Goal: Task Accomplishment & Management: Use online tool/utility

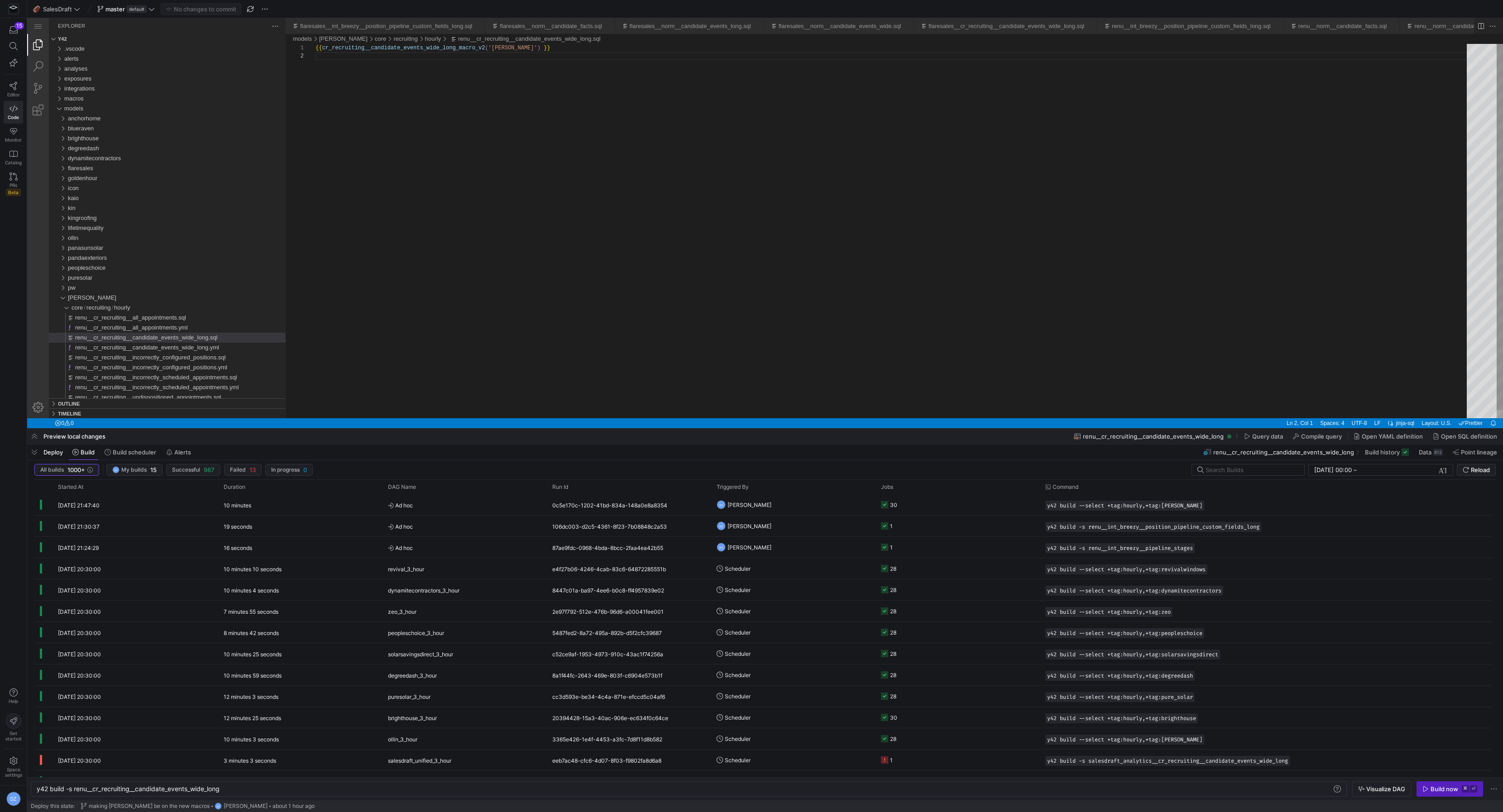
scroll to position [7, 0]
click at [585, 295] on div "{{ cr_recruiting__candidate_events_wide_long_macro_v 2 ( '[PERSON_NAME]' ) }}" at bounding box center [894, 235] width 1158 height 383
click at [565, 267] on div "{{ cr_recruiting__candidate_events_wide_long_macro_v 2 ( '[PERSON_NAME]' ) }}" at bounding box center [894, 235] width 1158 height 383
click at [451, 165] on div "{{ cr_recruiting__candidate_events_wide_long_macro_v 2 ( '[PERSON_NAME]' ) }}" at bounding box center [894, 235] width 1158 height 383
click at [88, 301] on div "[PERSON_NAME]" at bounding box center [177, 298] width 218 height 10
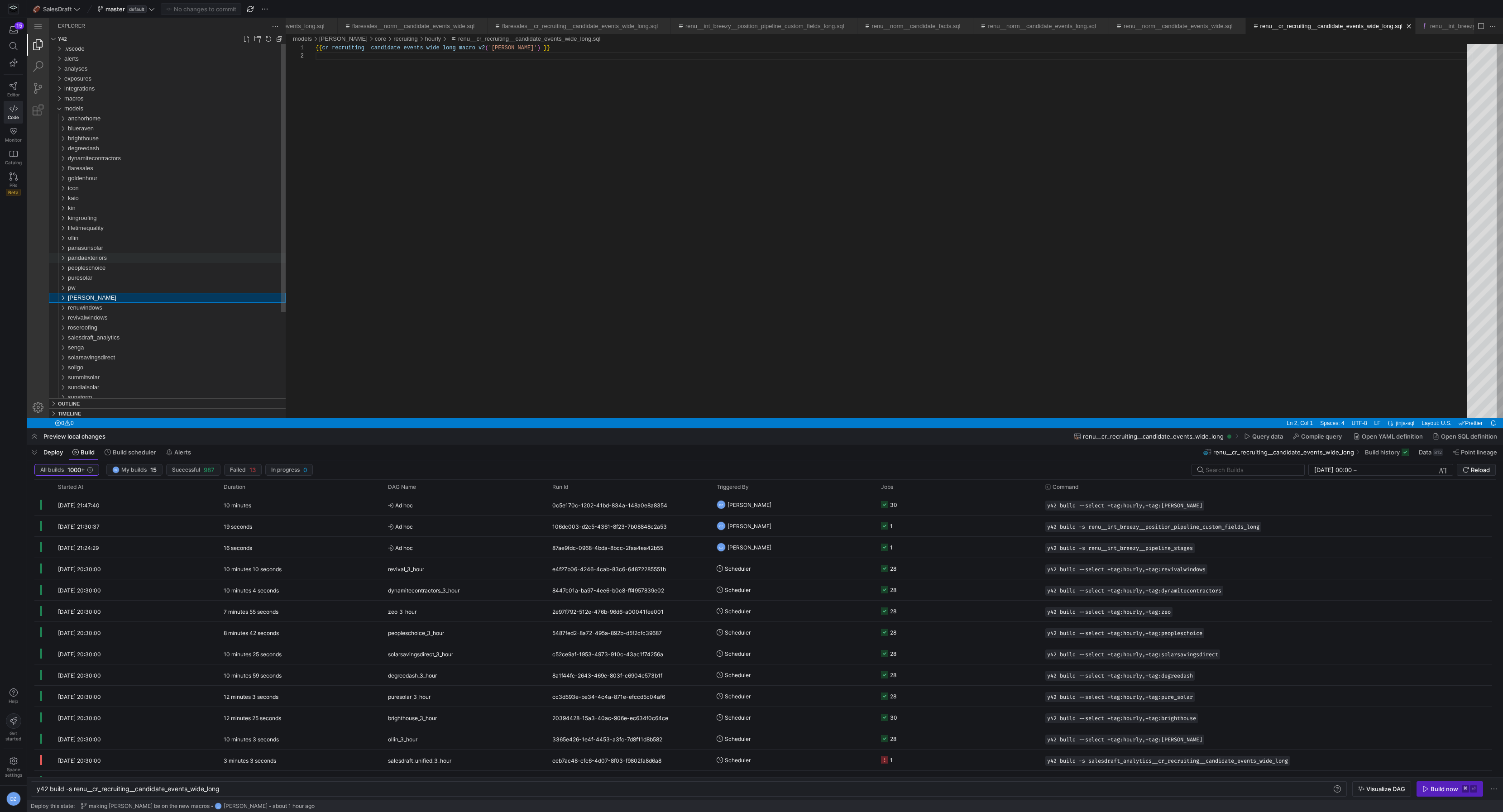
click at [104, 254] on span "pandaexteriors" at bounding box center [87, 258] width 39 height 7
click at [88, 285] on span "sources" at bounding box center [82, 287] width 21 height 7
click at [97, 308] on div "breezy" at bounding box center [181, 308] width 211 height 10
click at [98, 325] on span "staging" at bounding box center [88, 328] width 19 height 7
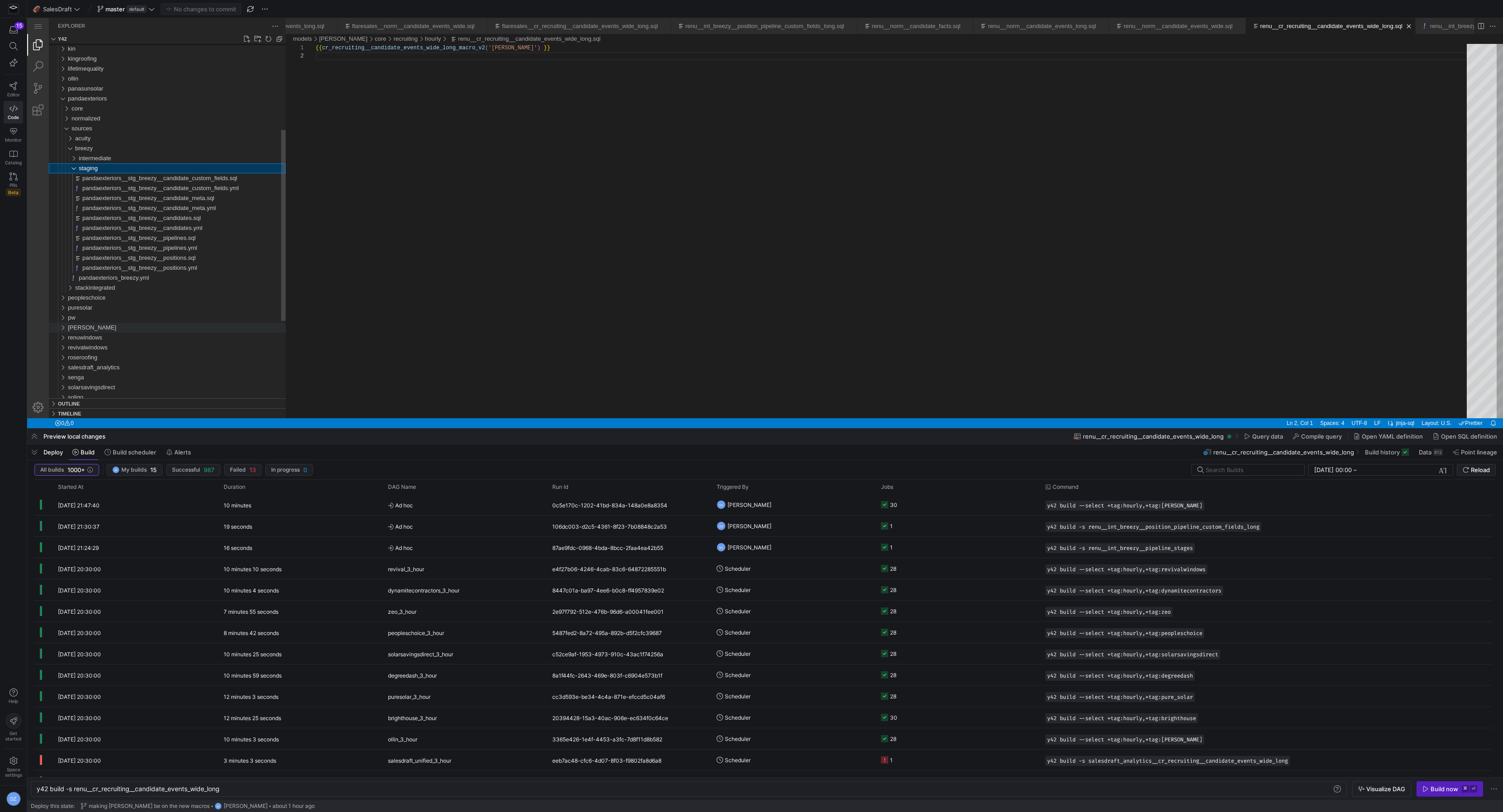
click at [100, 326] on div "[PERSON_NAME]" at bounding box center [177, 328] width 218 height 10
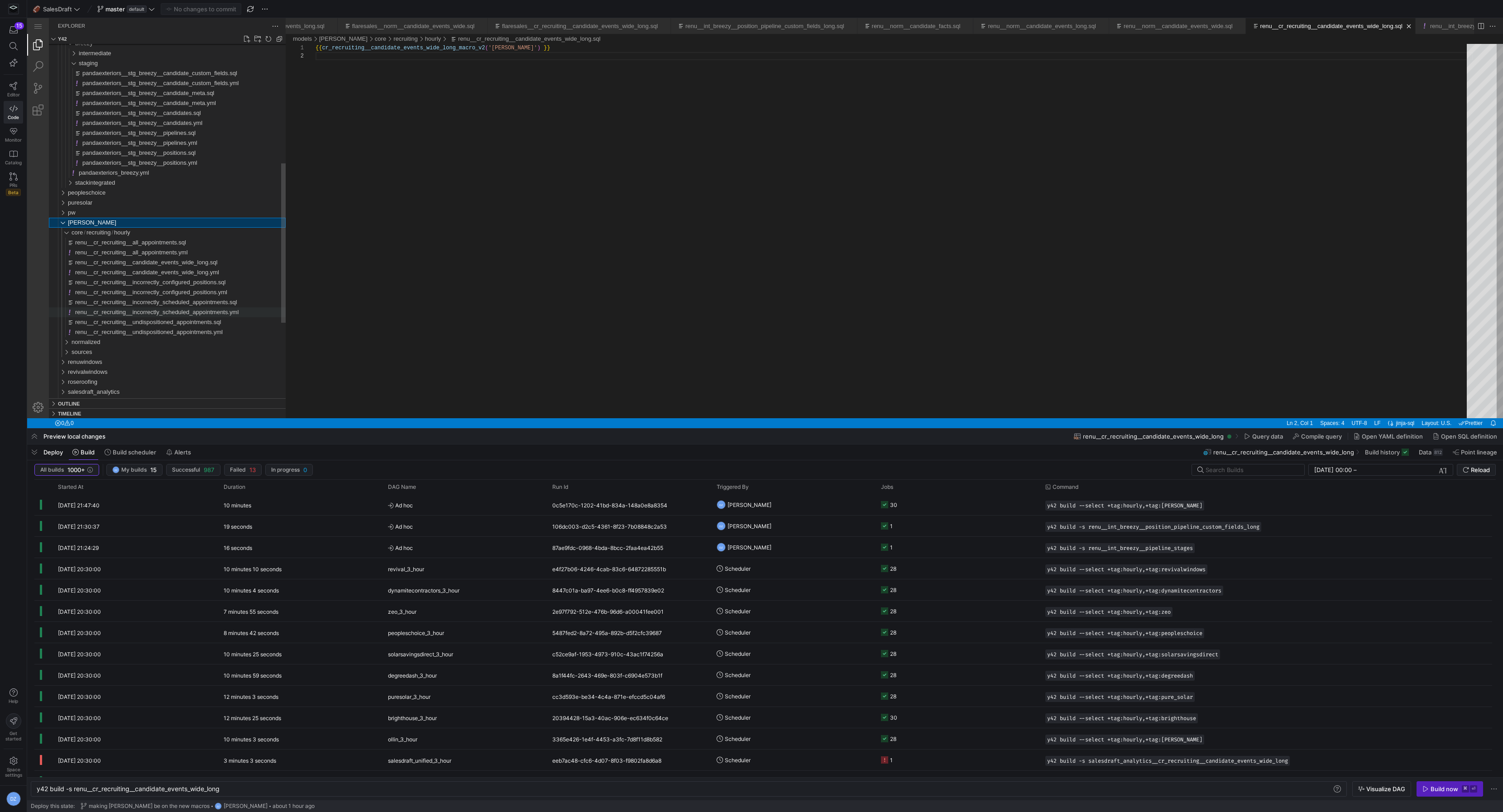
click at [147, 313] on span "renu__cr_recruiting__incorrectly_scheduled_appointments.yml" at bounding box center [157, 312] width 164 height 7
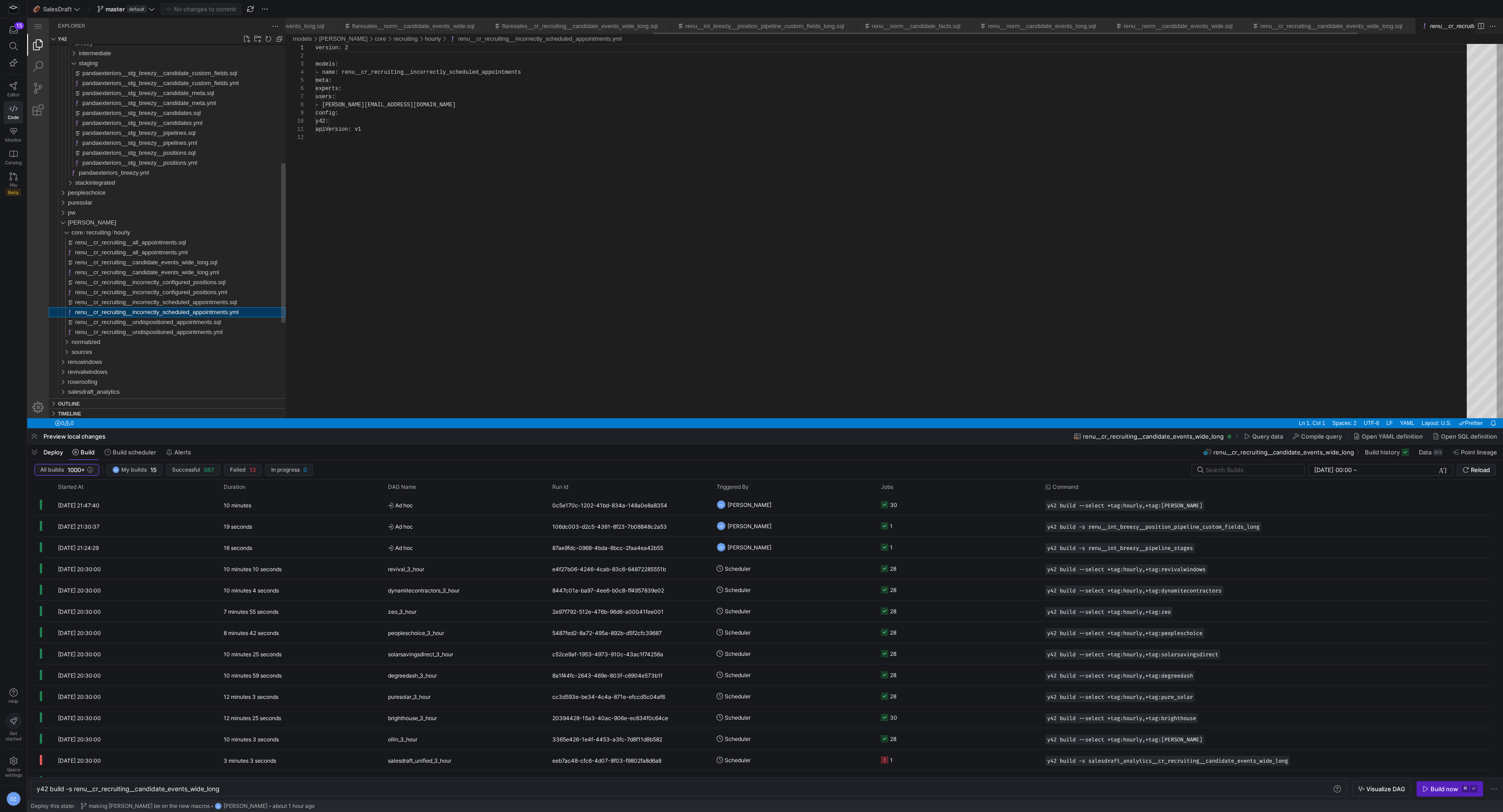
scroll to position [0, 621]
click at [149, 304] on span "renu__cr_recruiting__incorrectly_scheduled_appointments.sql" at bounding box center [156, 302] width 162 height 7
click at [68, 232] on div "hourly" at bounding box center [63, 232] width 21 height 10
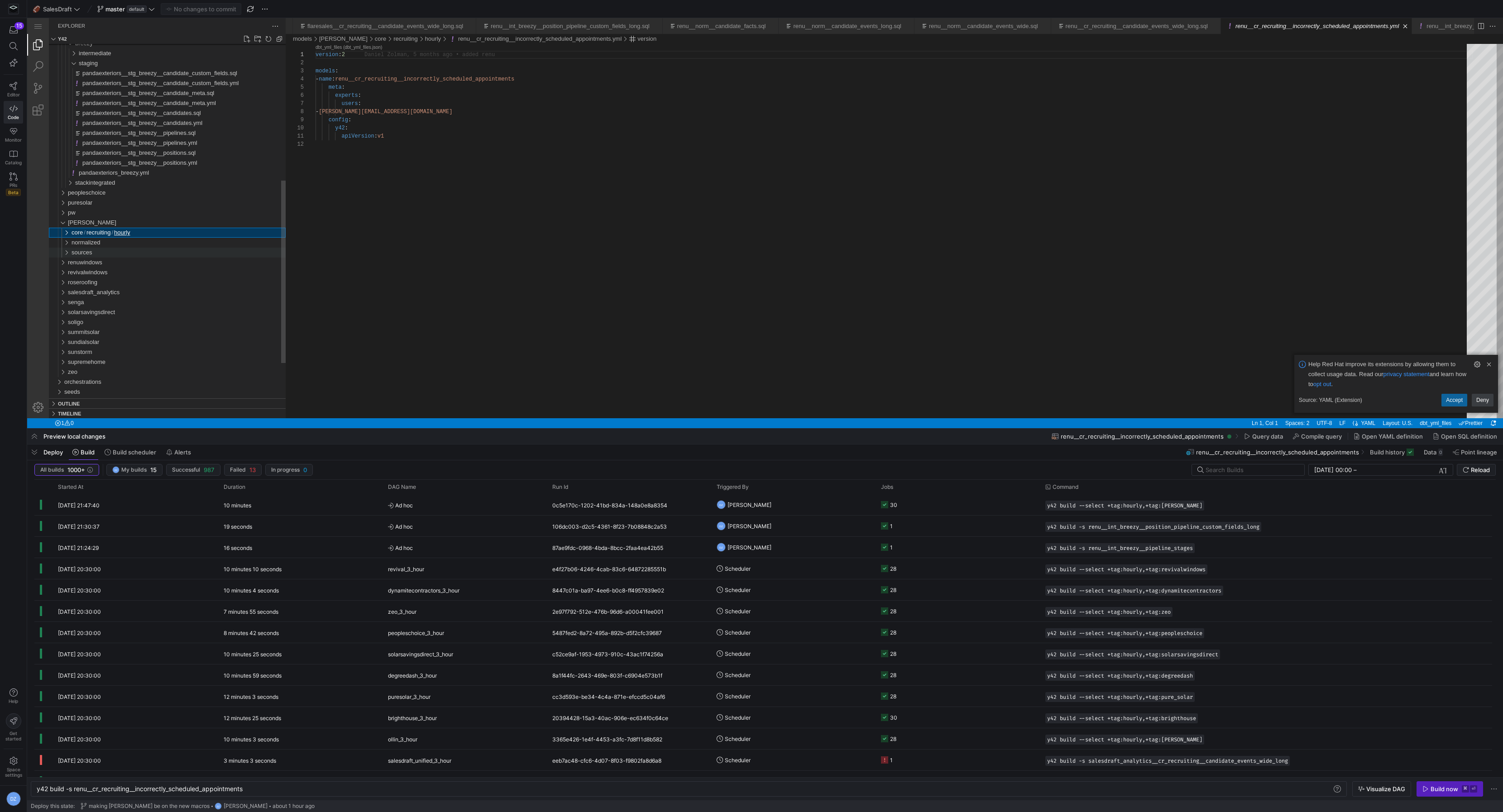
click at [65, 253] on div "sources" at bounding box center [63, 252] width 21 height 10
click at [90, 272] on span "breezy" at bounding box center [84, 272] width 18 height 7
click at [80, 291] on span "staging" at bounding box center [88, 292] width 19 height 7
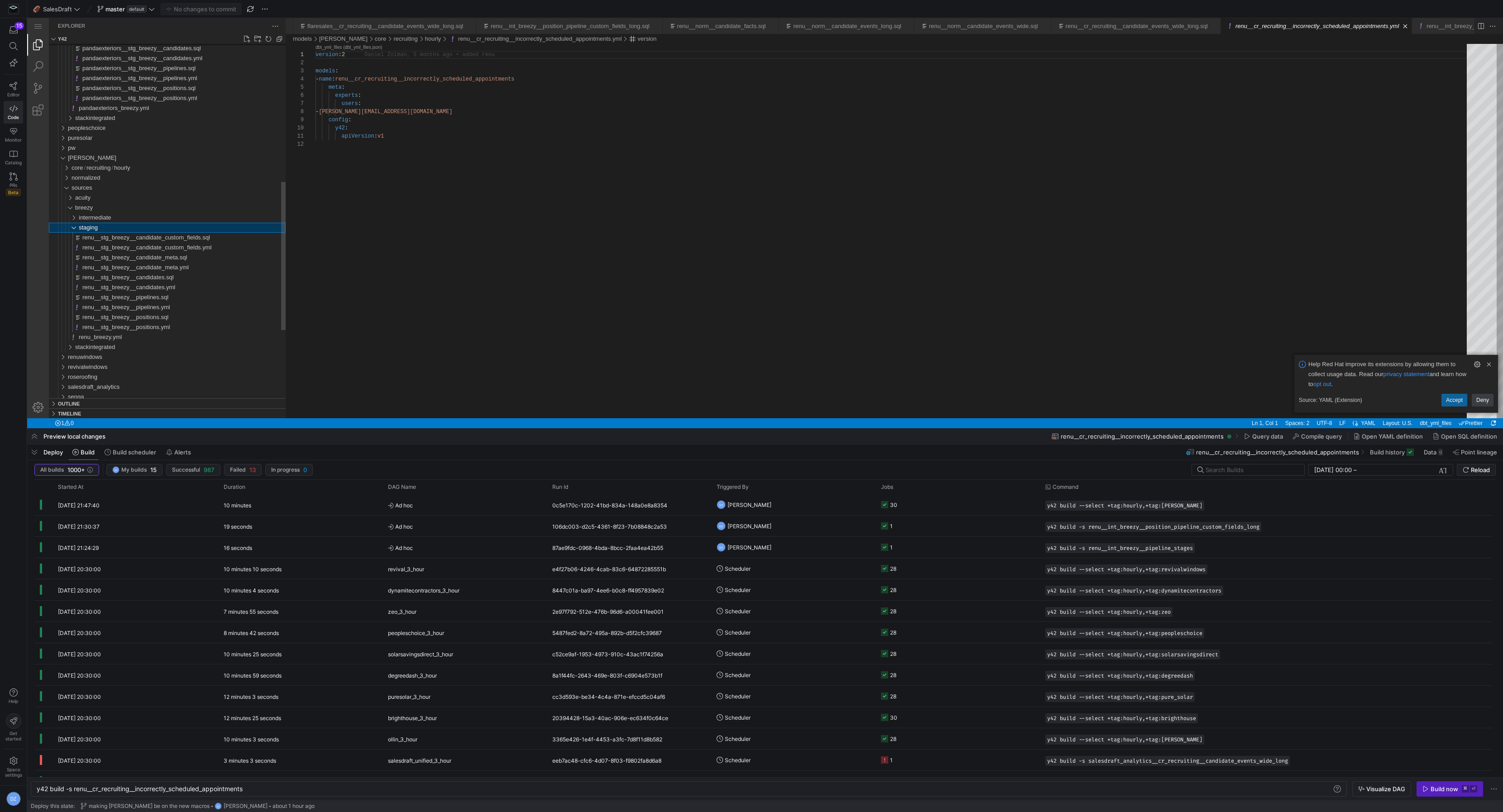
drag, startPoint x: 92, startPoint y: 228, endPoint x: 92, endPoint y: 222, distance: 6.0
click at [92, 228] on span "staging" at bounding box center [88, 228] width 19 height 7
click at [93, 217] on span "intermediate" at bounding box center [95, 217] width 33 height 7
click at [175, 285] on span "renu__int_breezy__position_pipeline_custom_fields_long.sql" at bounding box center [162, 287] width 159 height 7
type textarea "y42 build -s renu__int_breezy__position_pipeline_custom_fields_long"
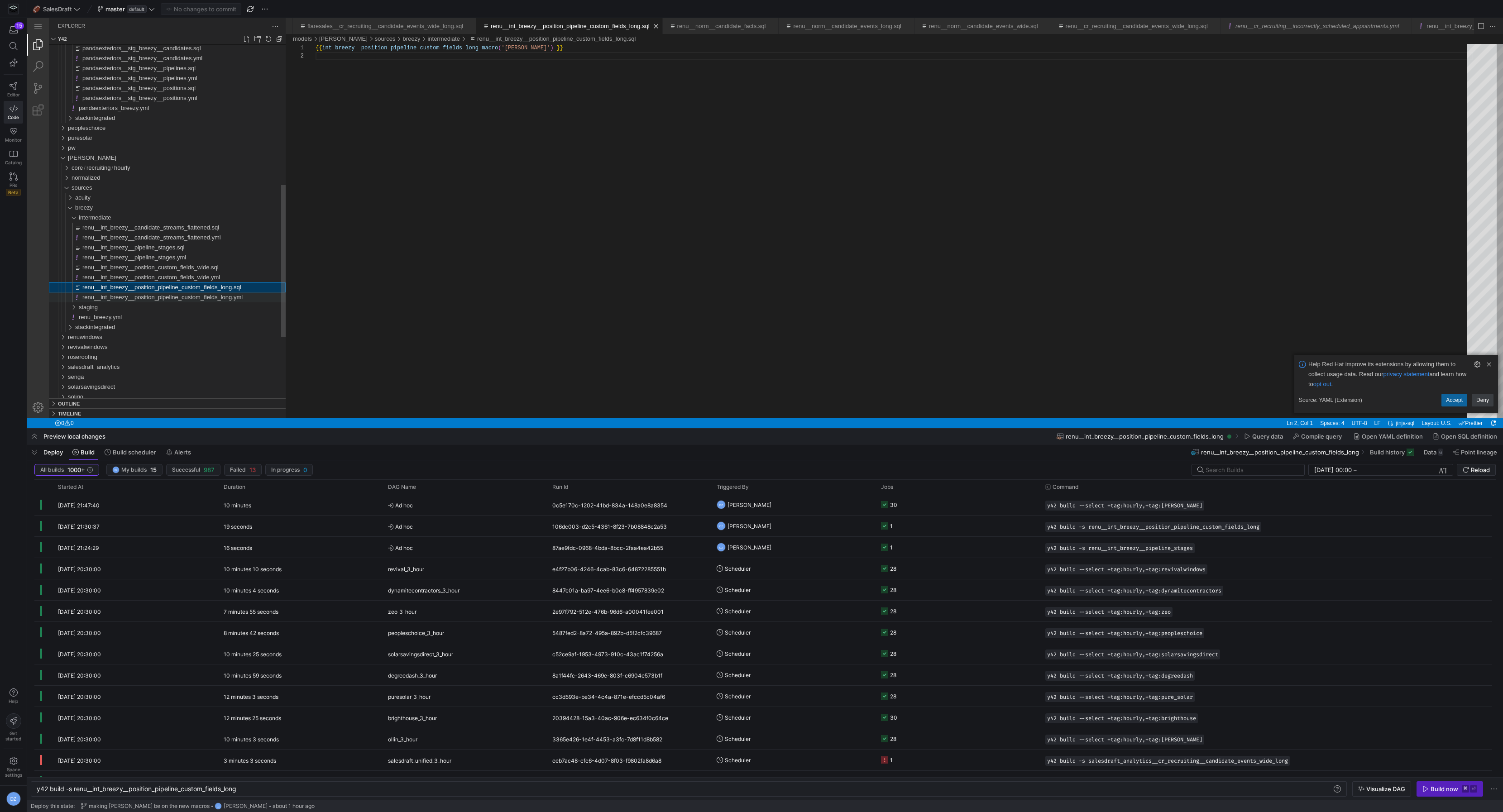
scroll to position [7, 0]
click at [169, 296] on span "renu__int_breezy__position_pipeline_custom_fields_long.yml" at bounding box center [162, 297] width 160 height 7
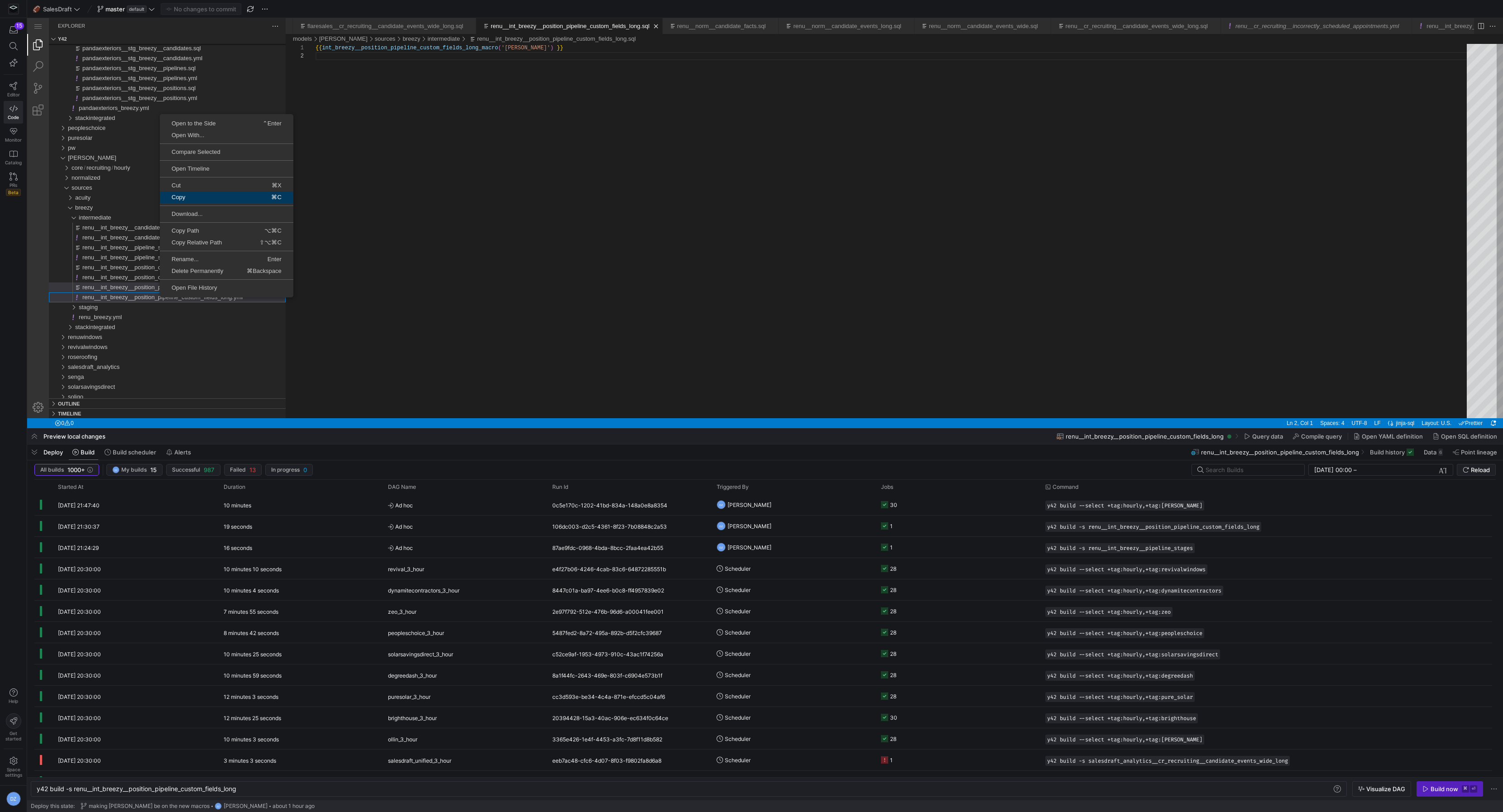
click at [198, 196] on span "Copy" at bounding box center [188, 197] width 58 height 6
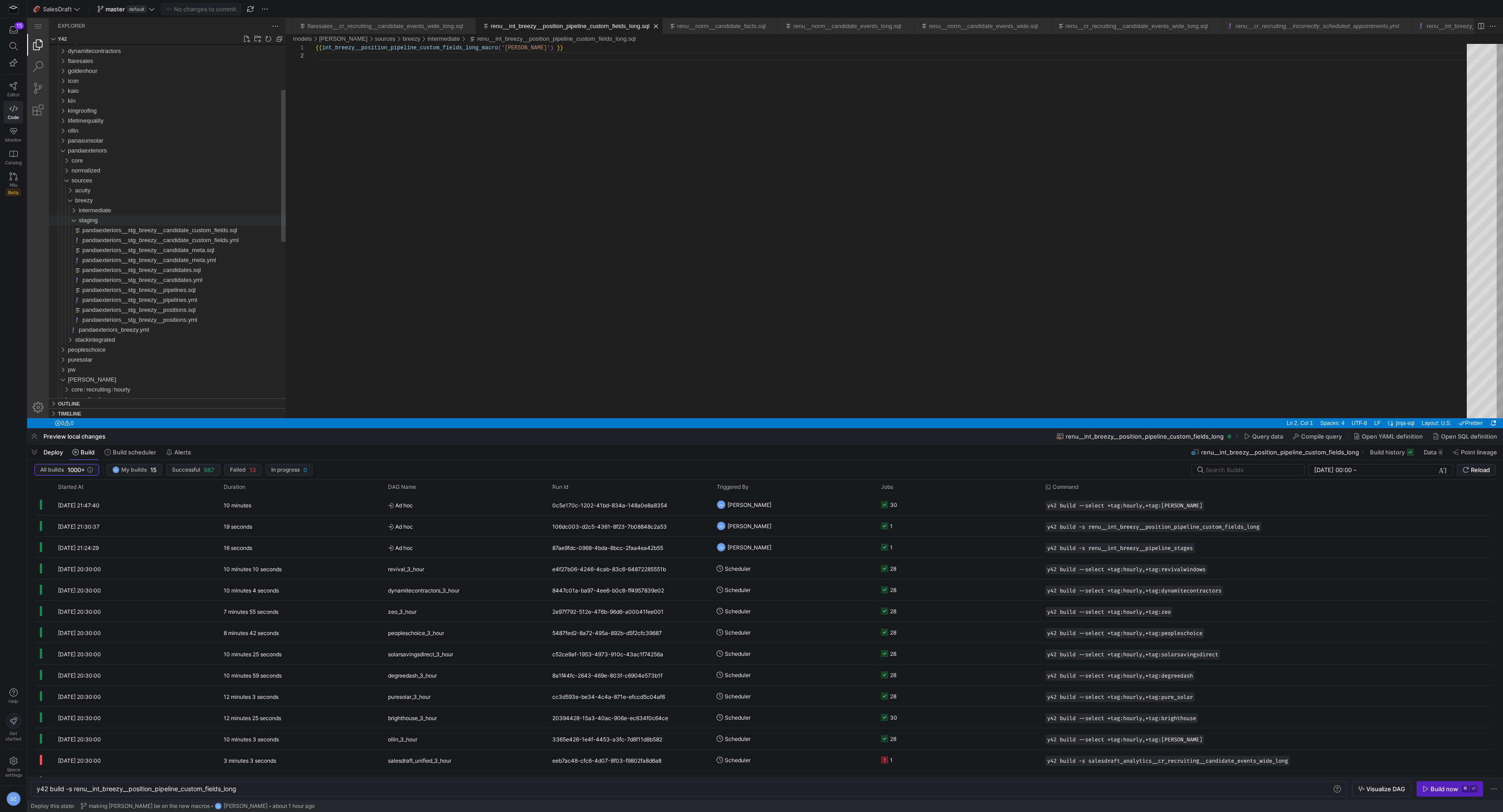
click at [115, 220] on div "staging" at bounding box center [182, 220] width 207 height 10
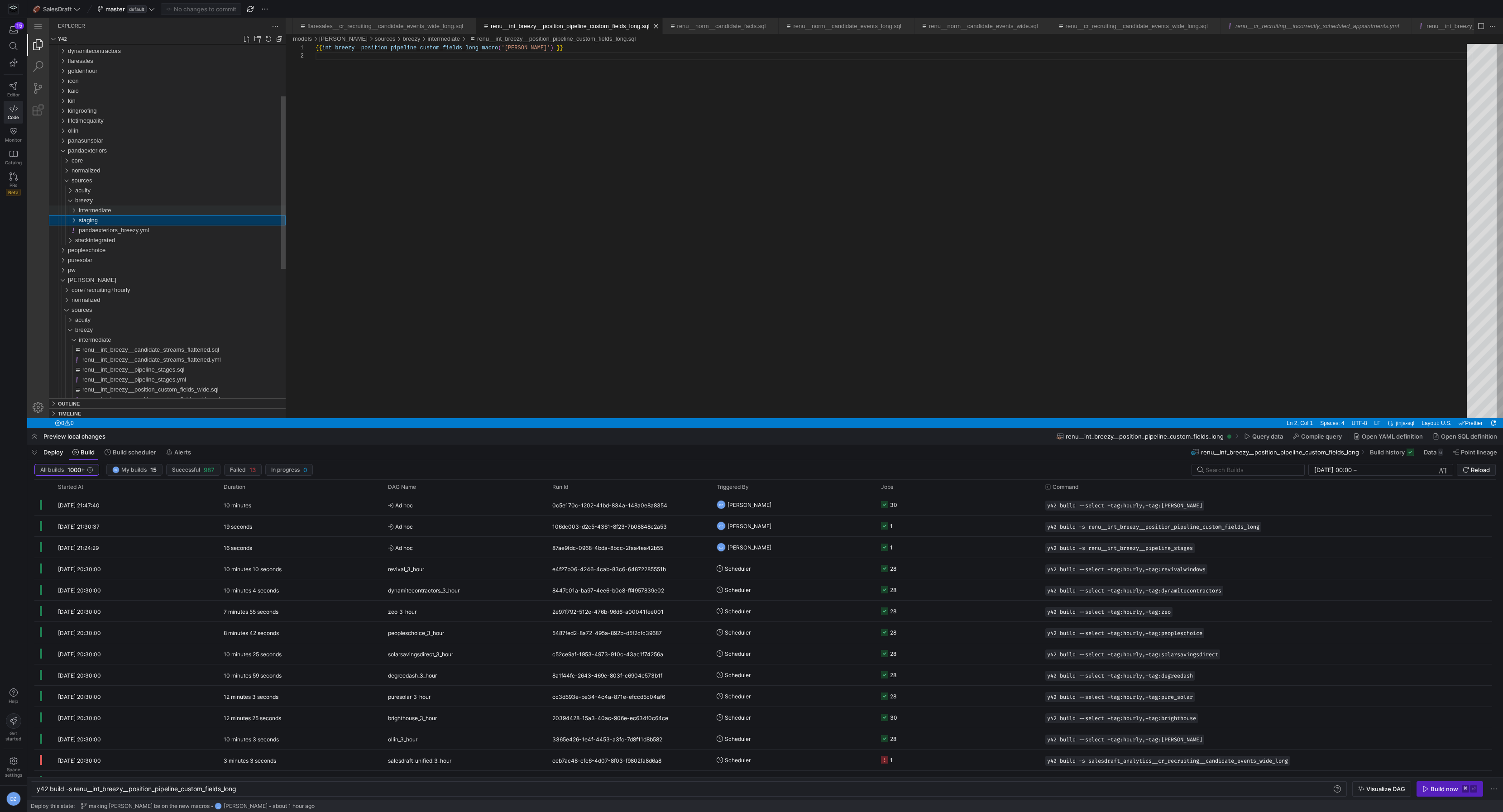
click at [117, 211] on div "intermediate" at bounding box center [182, 211] width 207 height 10
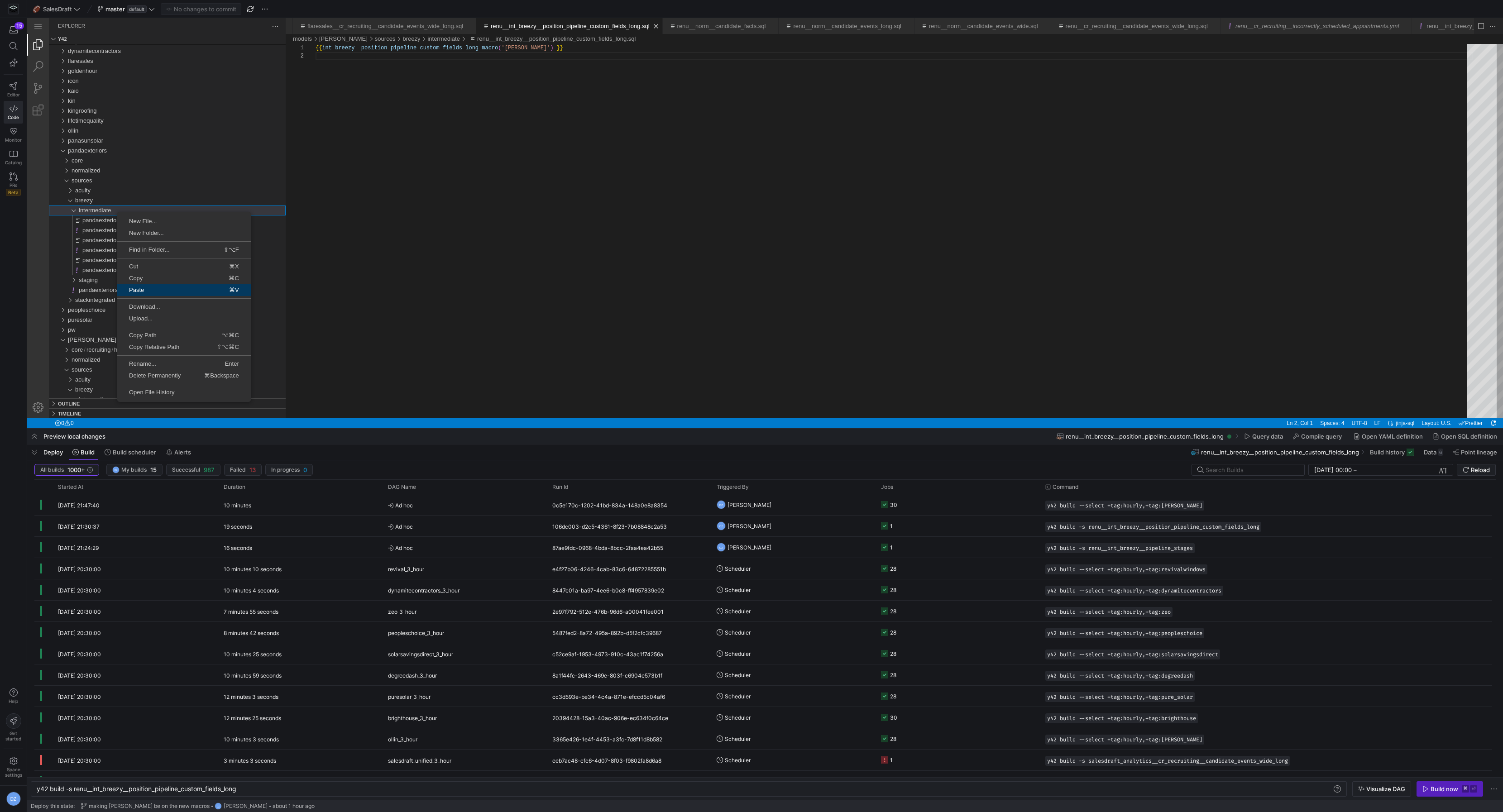
click at [165, 287] on span "Paste" at bounding box center [147, 289] width 59 height 6
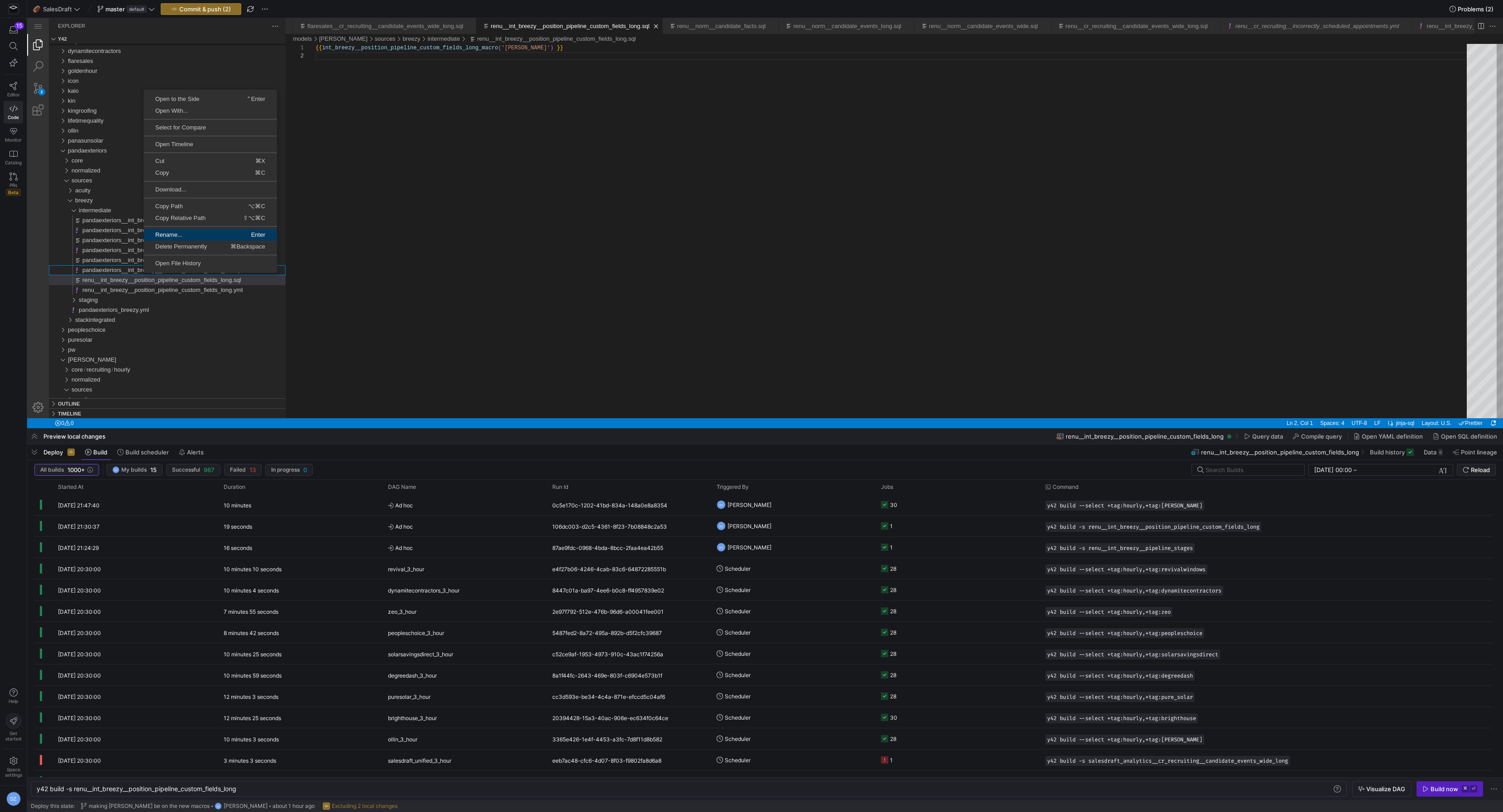
click at [188, 229] on link "Rename... Enter" at bounding box center [210, 234] width 134 height 12
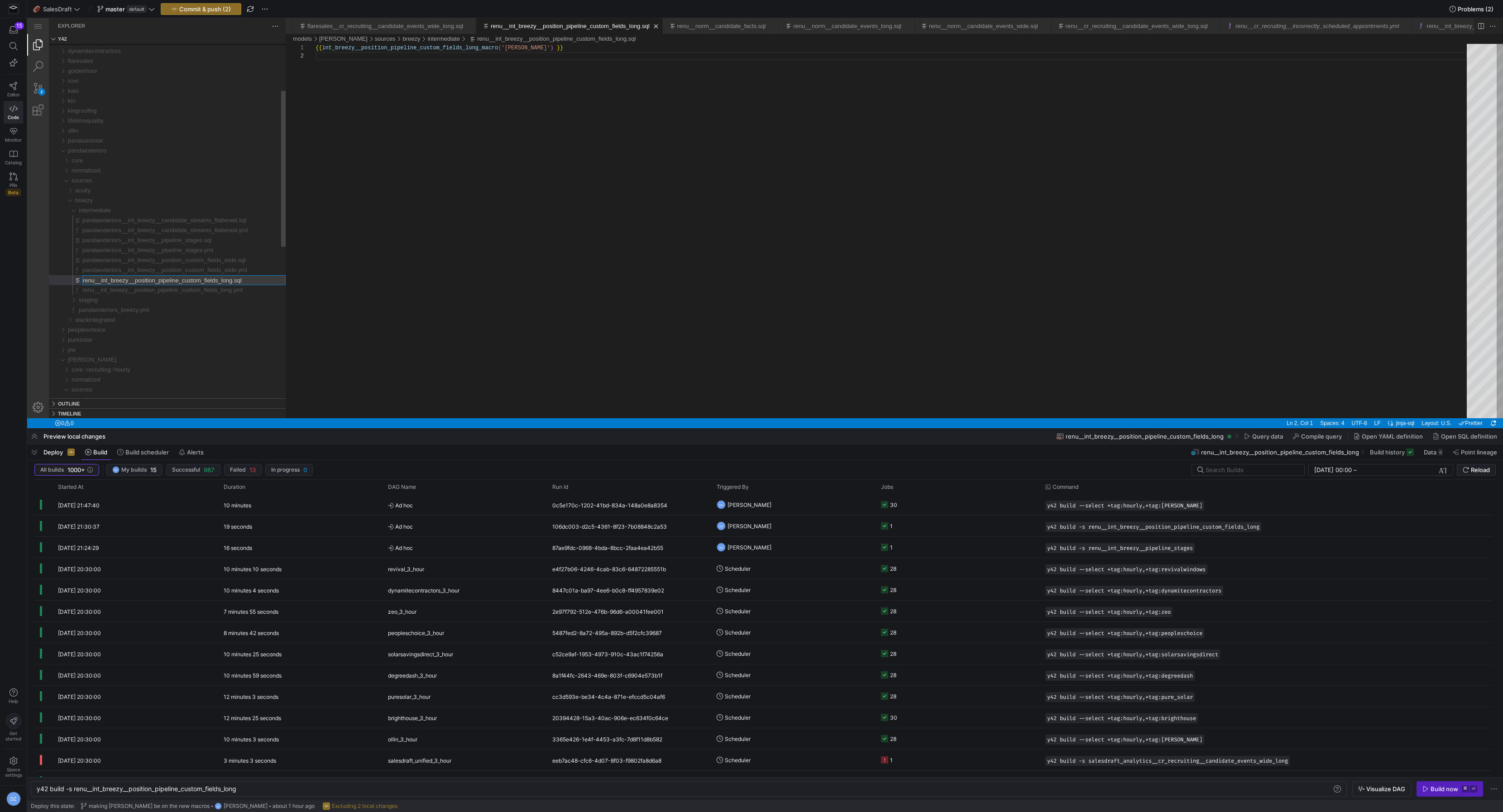
type input "pandaexteriors__int_breezy__position_pipeline_custom_fields_long.sql"
type input "pandaexteriors__int_breezy__position_pipeline_custom_fields_long.yml"
click at [520, 49] on div "{{ int_breezy__position_pipeline_custom_fields_long_ macro ( '[PERSON_NAME]' ) …" at bounding box center [894, 235] width 1158 height 383
paste textarea "pandaexteriors"
type textarea "{{ int_breezy__position_pipeline_custom_fields_long_macro('pandaexteriors') }}"
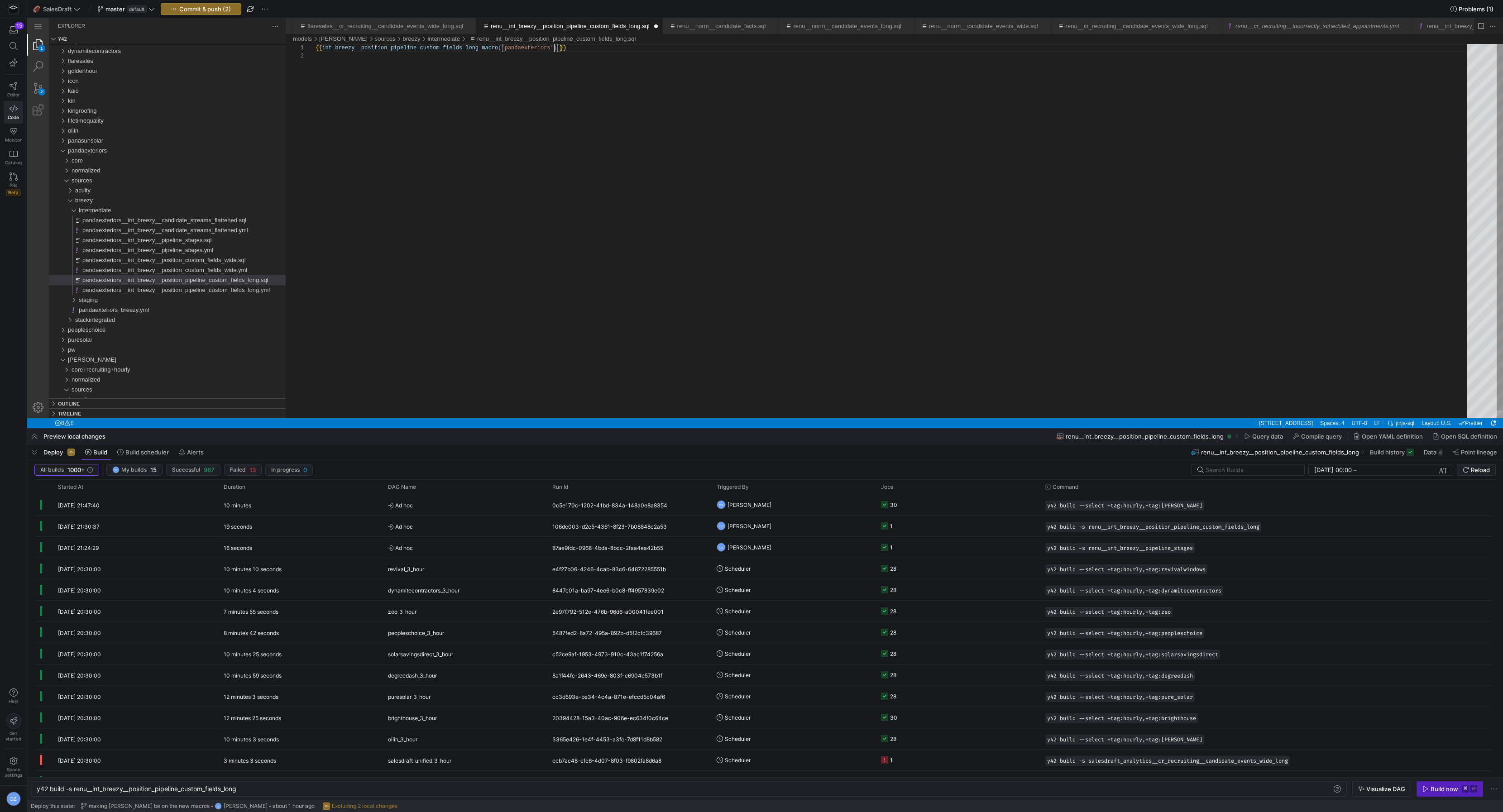
scroll to position [0, 238]
click at [238, 287] on span "pandaexteriors__int_breezy__position_pipeline_custom_fields_long.yml" at bounding box center [176, 290] width 188 height 7
click at [361, 79] on div "version : 2 models : - name : renu__int_breezy__position_pipeline_custom_fields…" at bounding box center [894, 279] width 1158 height 471
paste textarea "pandaexteriors"
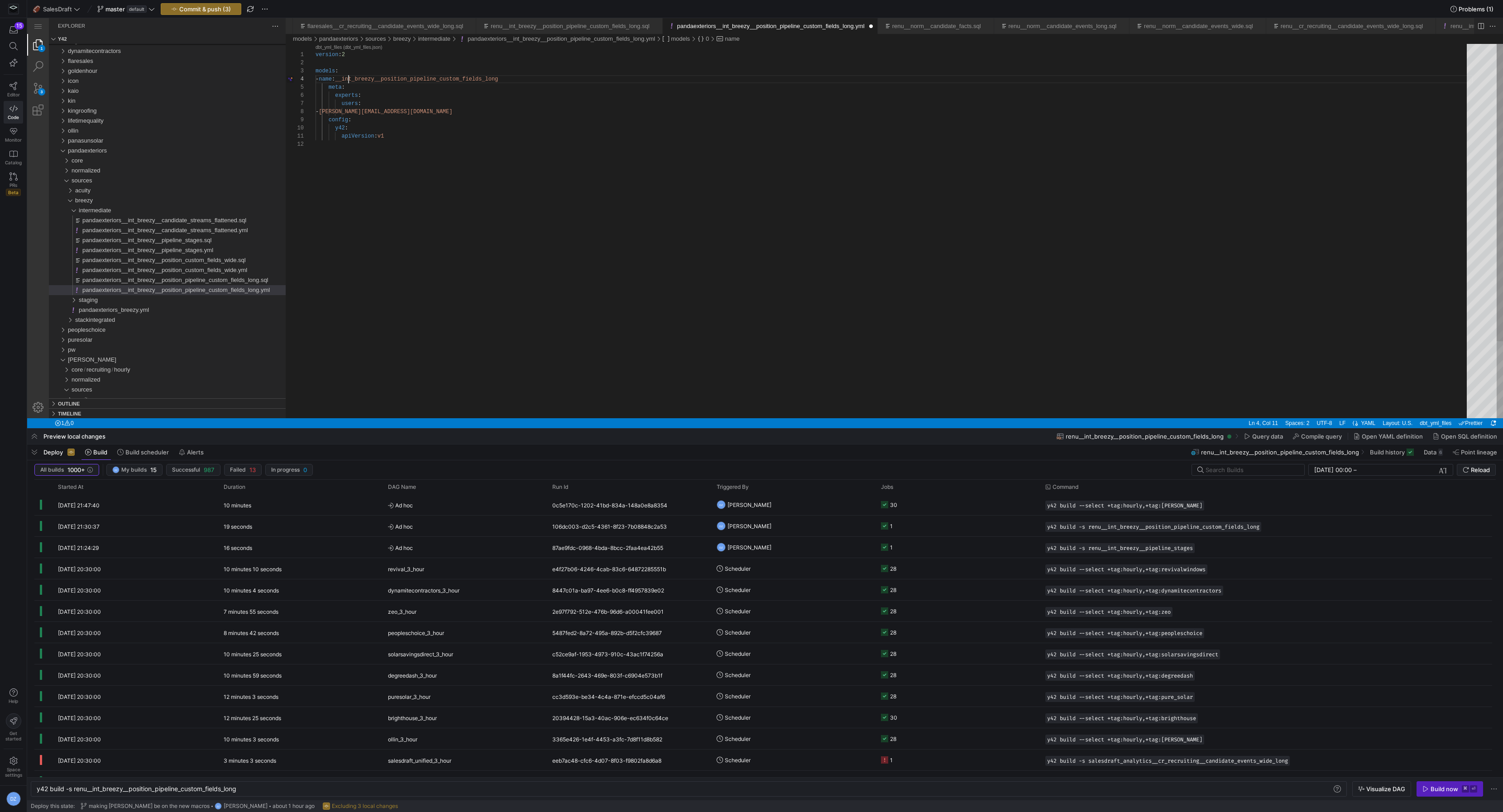
scroll to position [24, 78]
type textarea "apiVersion: v1"
click at [477, 184] on div "version : 2 models : - name : pandaexteriors__int_breezy__position_pipeline_cus…" at bounding box center [894, 279] width 1158 height 471
click at [251, 284] on div "pandaexteriors__int_breezy__position_pipeline_custom_fields_long.sql" at bounding box center [183, 280] width 203 height 10
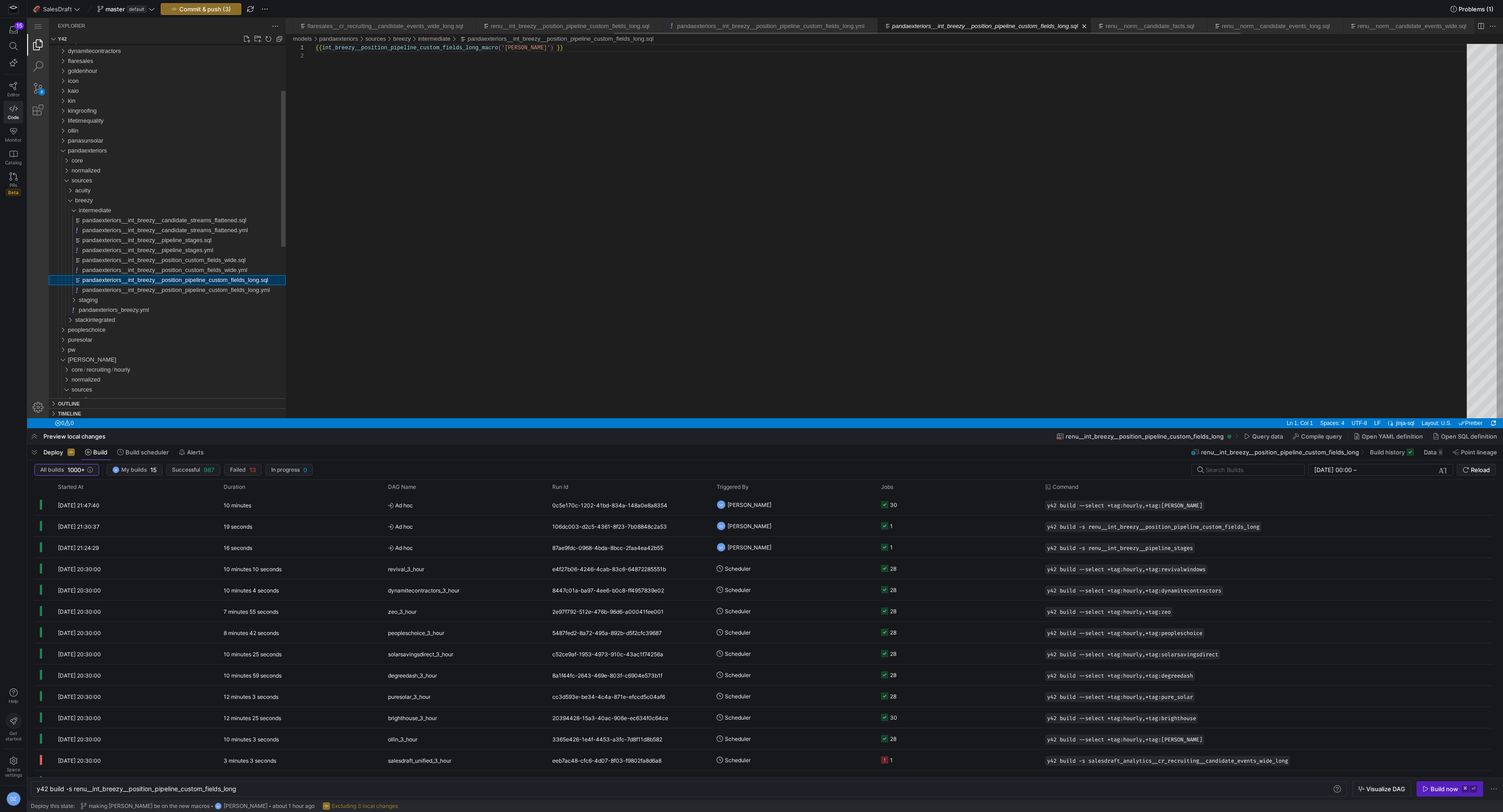
scroll to position [7, 0]
click at [546, 99] on div "{{ int_breezy__position_pipeline_custom_fields_long_ macro ( '[PERSON_NAME]' ) …" at bounding box center [894, 235] width 1158 height 383
click at [222, 13] on span "button" at bounding box center [200, 9] width 79 height 11
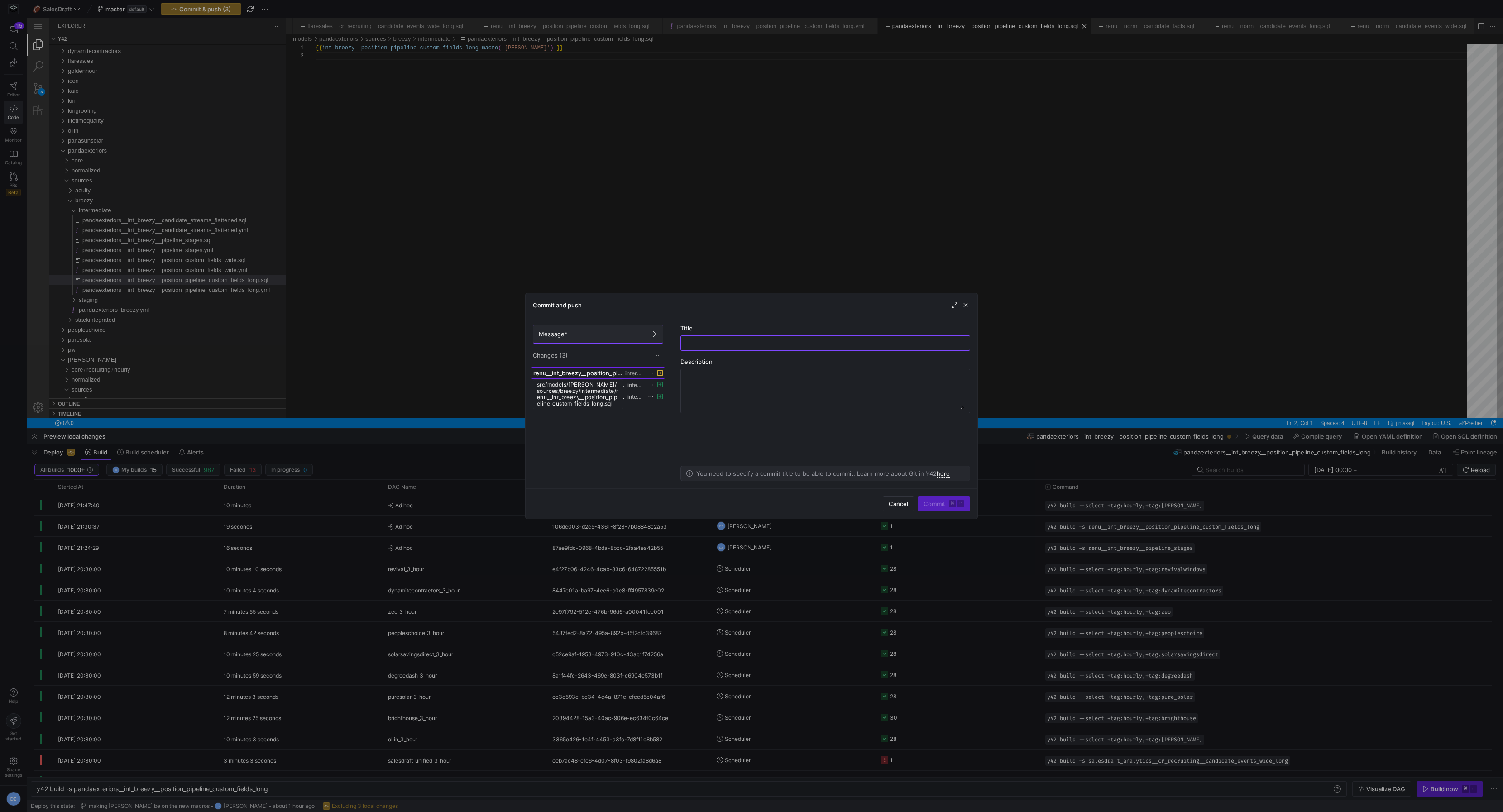
click at [590, 372] on span "renu__int_breezy__position_pipeline_custom_fields_long.sql" at bounding box center [578, 373] width 90 height 7
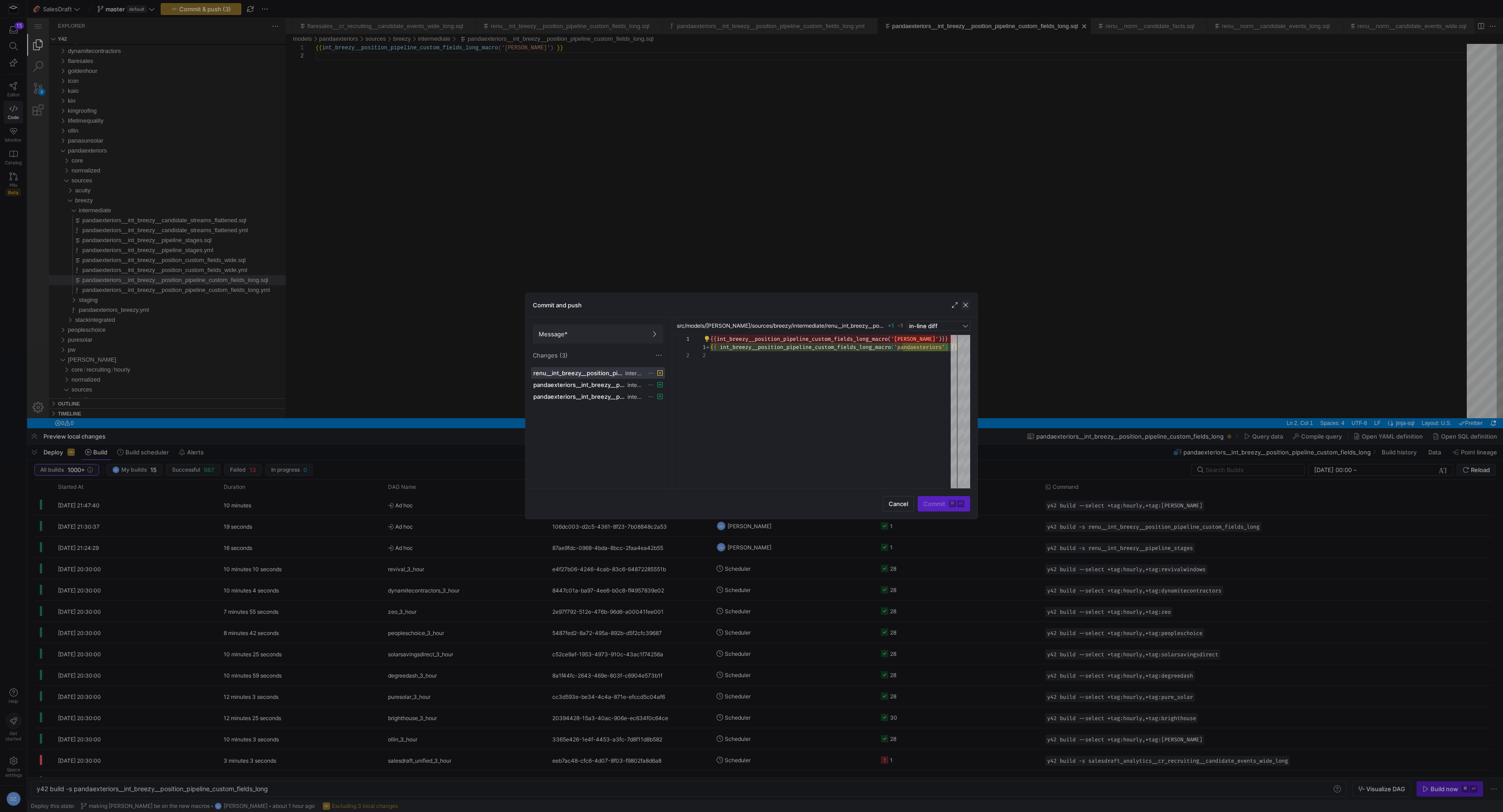
click at [963, 304] on span "button" at bounding box center [966, 304] width 9 height 9
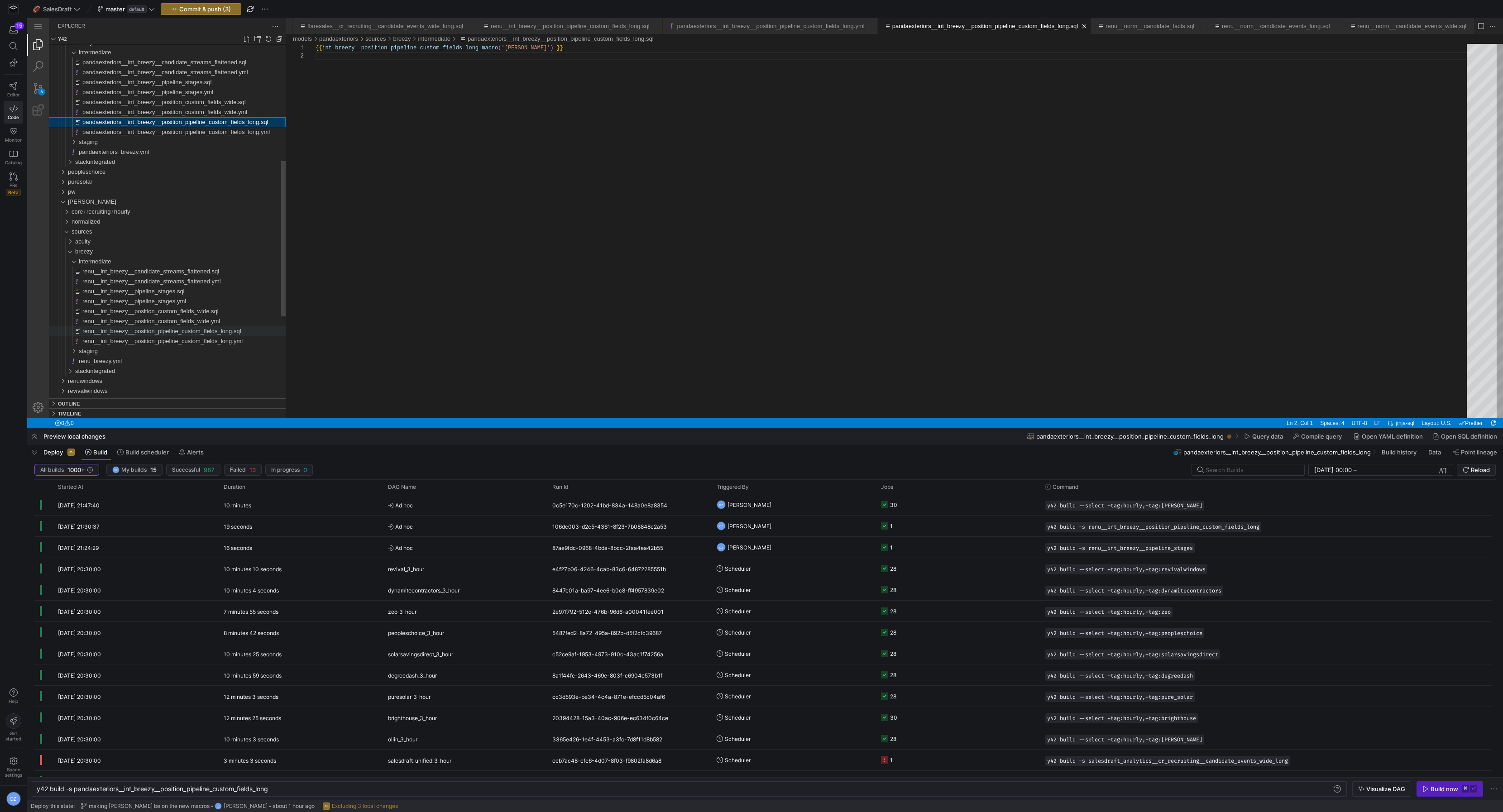
click at [135, 332] on span "renu__int_breezy__position_pipeline_custom_fields_long.sql" at bounding box center [162, 331] width 159 height 7
type textarea "y42 build -s renu__int_breezy__position_pipeline_custom_fields_long"
click at [513, 56] on div "{{ int_breezy__position_pipeline_custom_fields_long_ macro ( 'pandaexteriors' )…" at bounding box center [894, 235] width 1158 height 383
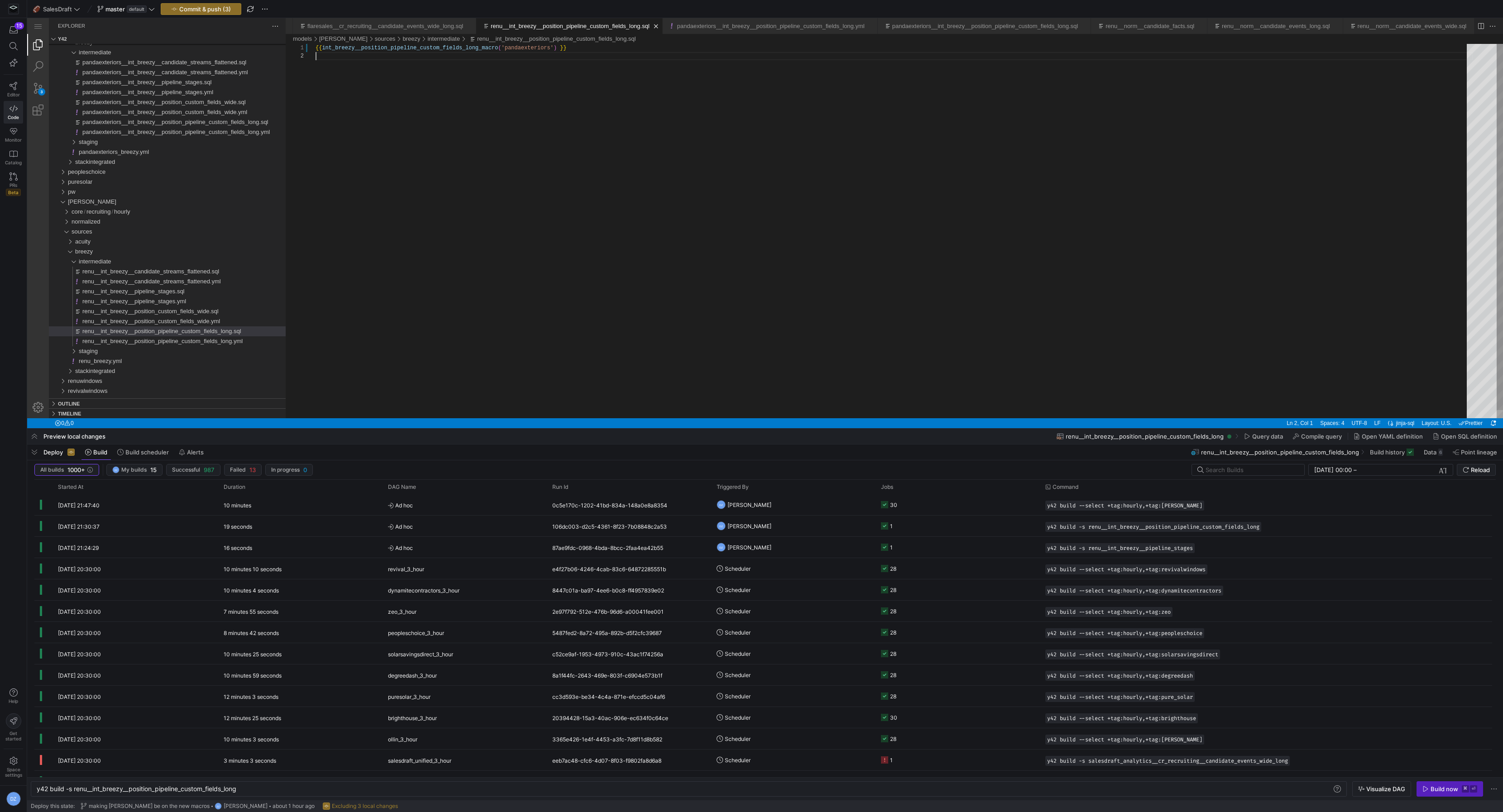
type textarea "{{ int_breezy__position_pipeline_custom_fields_long_macro('[PERSON_NAME]') }}"
click at [491, 88] on div "{{ int_breezy__position_pipeline_custom_fields_long_ macro ( '[PERSON_NAME]' ) …" at bounding box center [894, 235] width 1158 height 383
click at [238, 123] on span "pandaexteriors__int_breezy__position_pipeline_custom_fields_long.sql" at bounding box center [175, 122] width 186 height 7
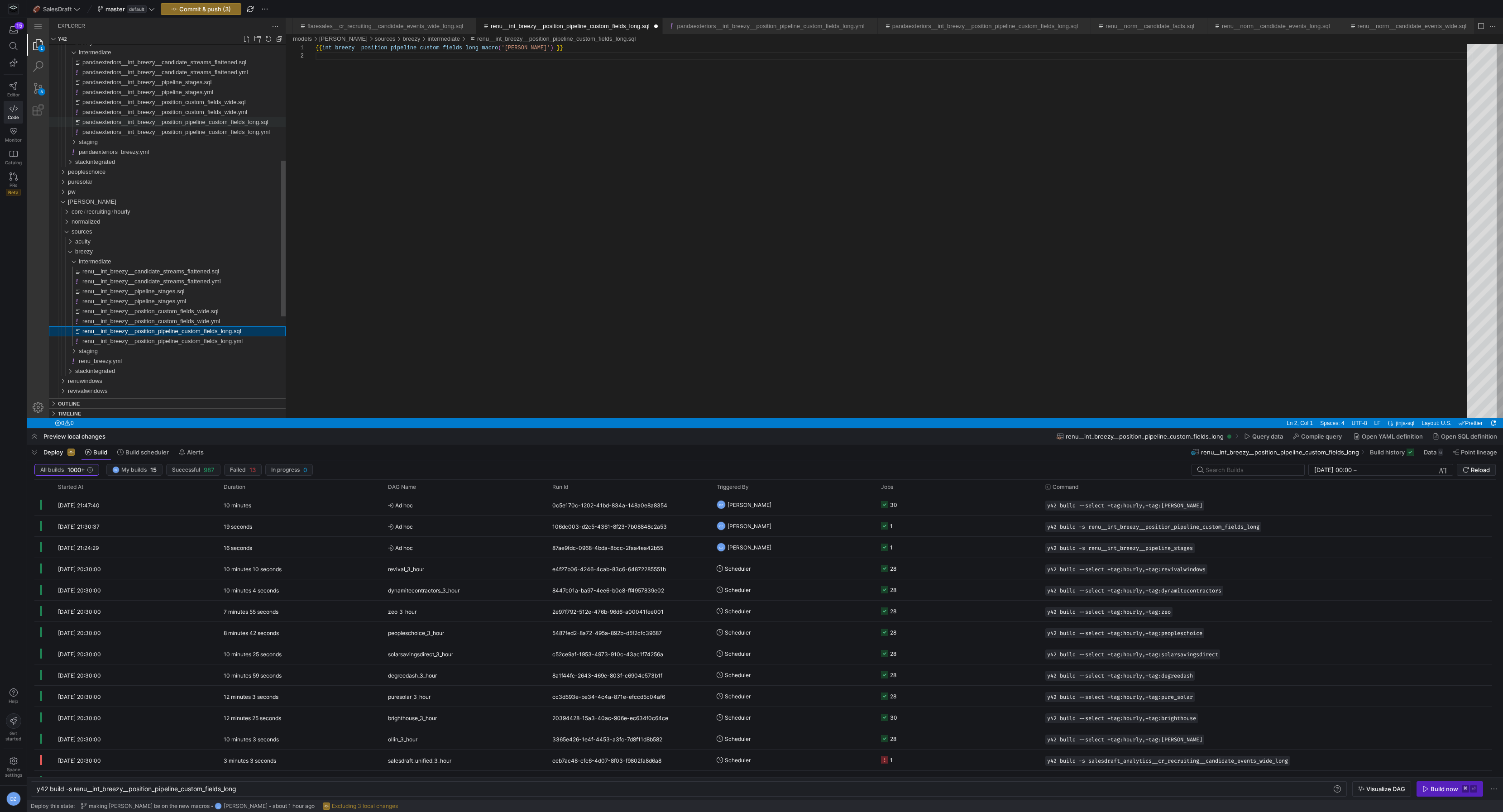
type textarea "y42 build -s pandaexteriors__int_breezy__position_pipeline_custom_fields_long"
click at [514, 48] on div "{{ int_breezy__position_pipeline_custom_fields_long_ macro ( '[PERSON_NAME]' ) …" at bounding box center [894, 235] width 1158 height 383
paste textarea "pandaexteriors"
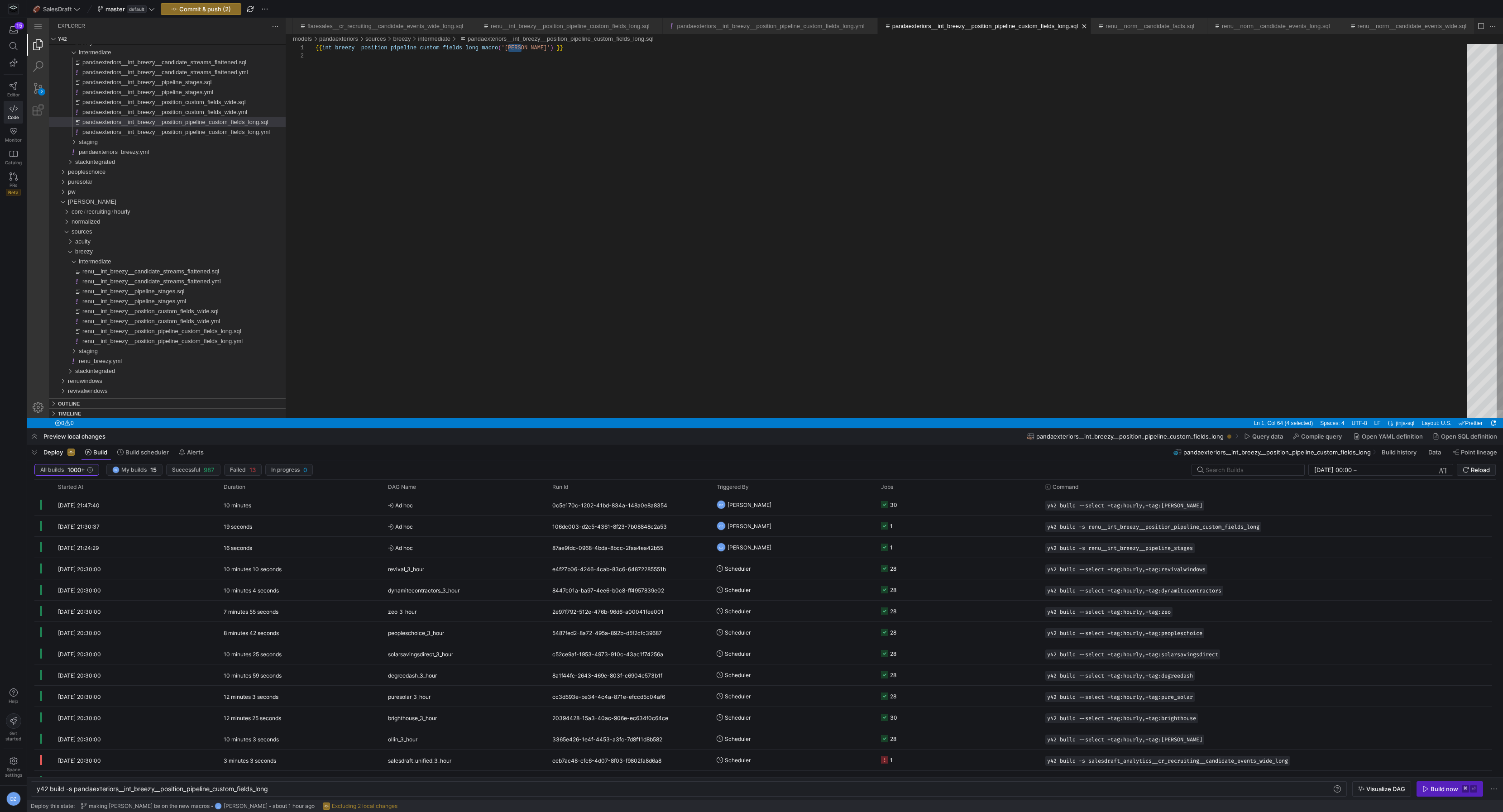
type textarea "{{ int_breezy__position_pipeline_custom_fields_long_macro('pandaexteriors') }}"
click at [242, 129] on span "pandaexteriors__int_breezy__position_pipeline_custom_fields_long.yml" at bounding box center [176, 132] width 188 height 7
click at [446, 215] on div "version : 2 models : - name : pandaexteriors__int_breezy__position_pipeline_cus…" at bounding box center [894, 279] width 1158 height 471
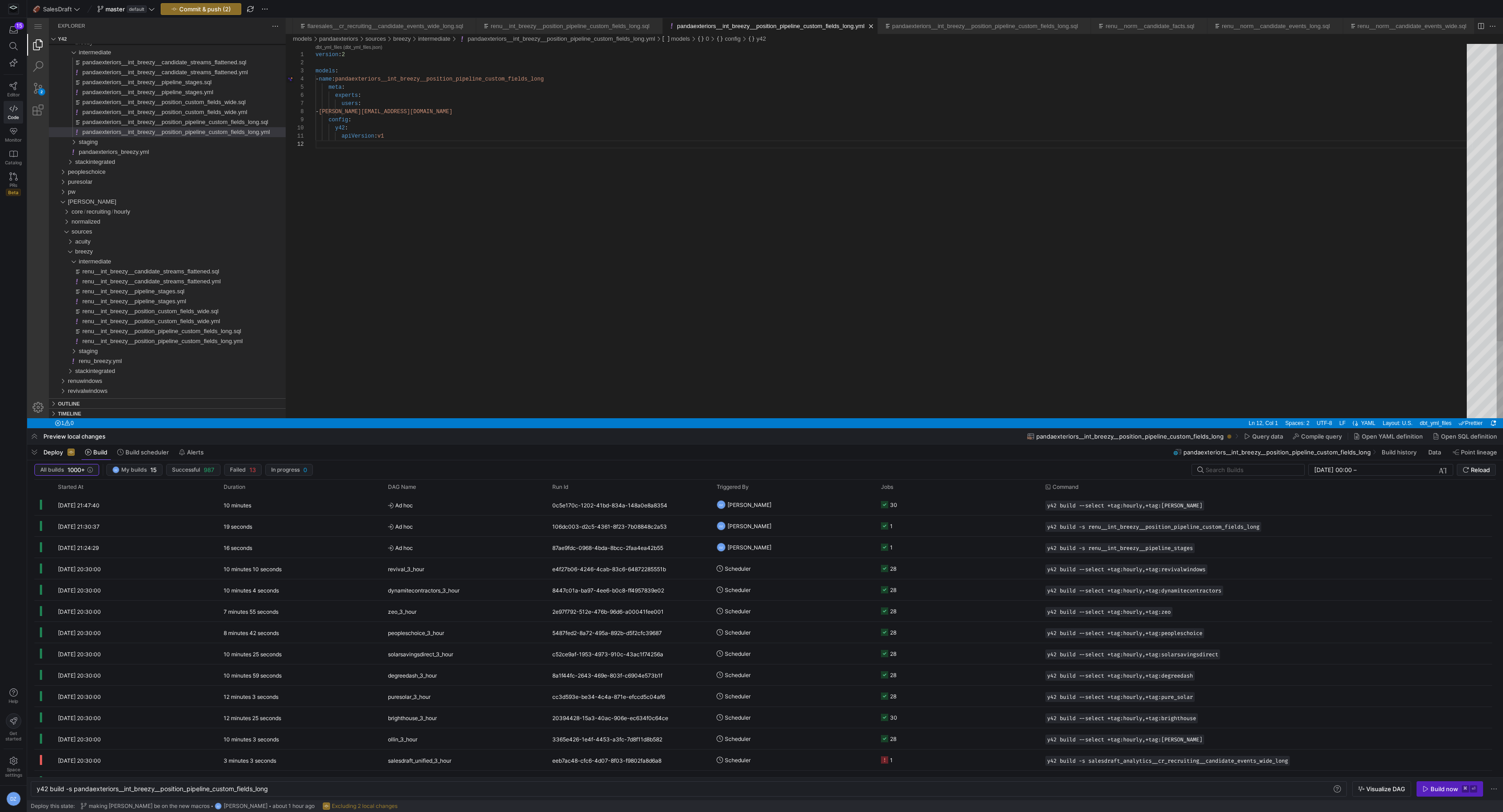
type textarea "version: 2 models: - name: pandaexteriors__int_breezy__position_pipeline_custom…"
click at [452, 125] on div "version : 2 models : - name : pandaexteriors__int_breezy__position_pipeline_cus…" at bounding box center [894, 279] width 1158 height 471
click at [228, 4] on span "button" at bounding box center [200, 9] width 79 height 11
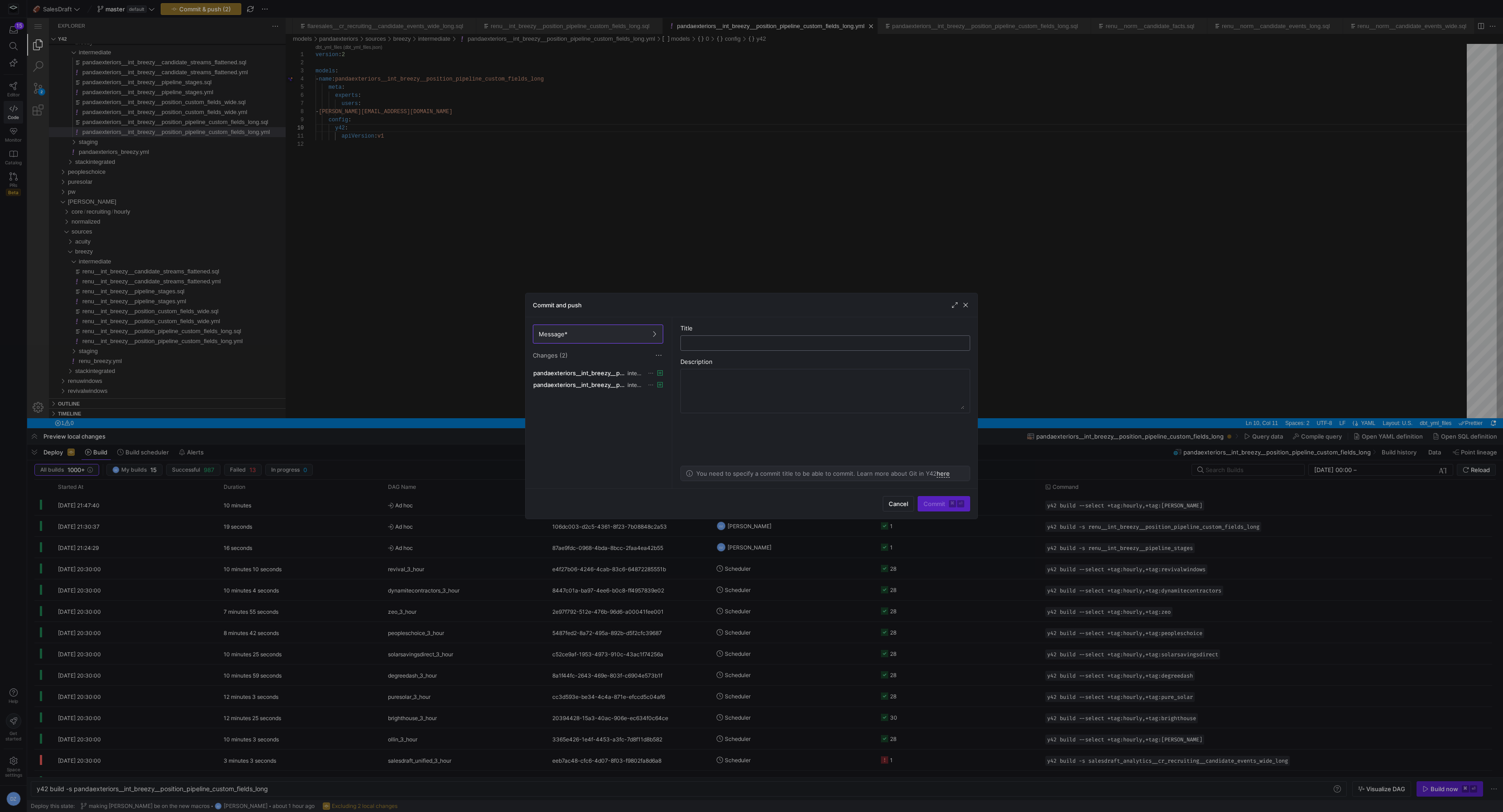
click at [774, 340] on input "text" at bounding box center [826, 343] width 275 height 7
click at [967, 305] on span "button" at bounding box center [966, 304] width 9 height 9
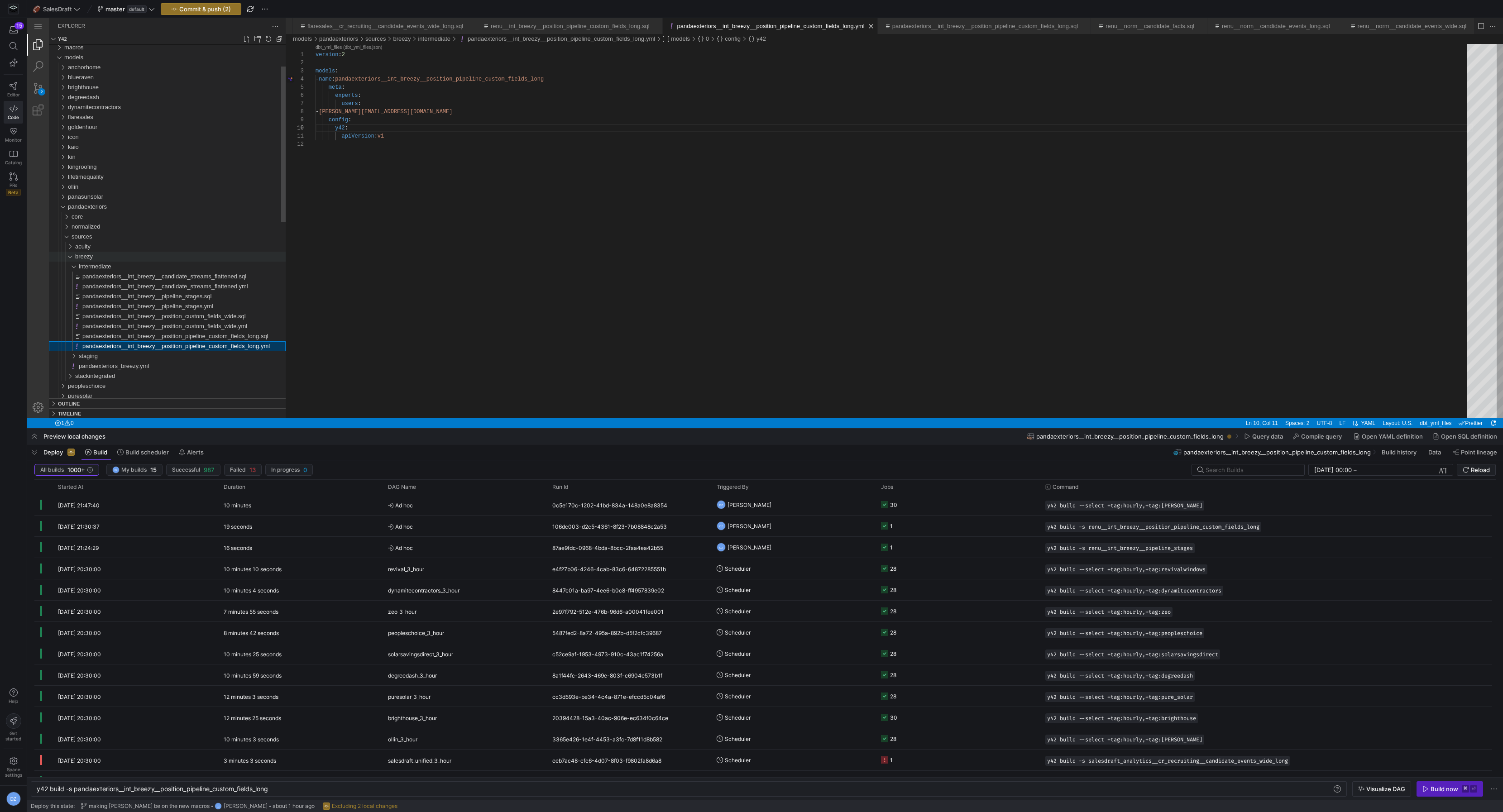
click at [112, 257] on div "breezy" at bounding box center [181, 256] width 211 height 10
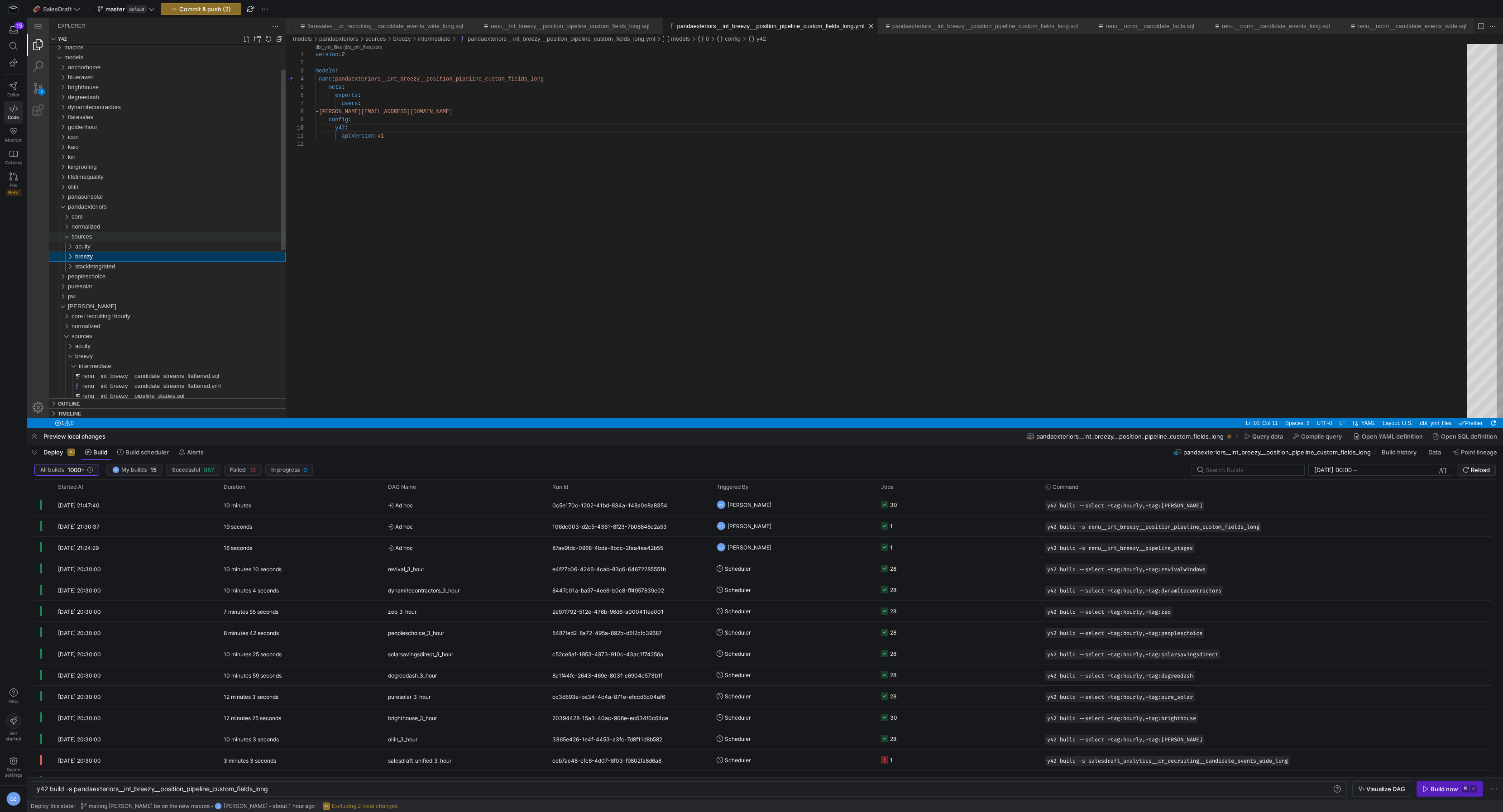
click at [109, 235] on div "sources" at bounding box center [178, 236] width 214 height 10
click at [111, 226] on div "normalized" at bounding box center [178, 227] width 214 height 10
click at [115, 248] on div "candidates" at bounding box center [181, 247] width 211 height 10
click at [115, 247] on div "candidates" at bounding box center [181, 247] width 211 height 10
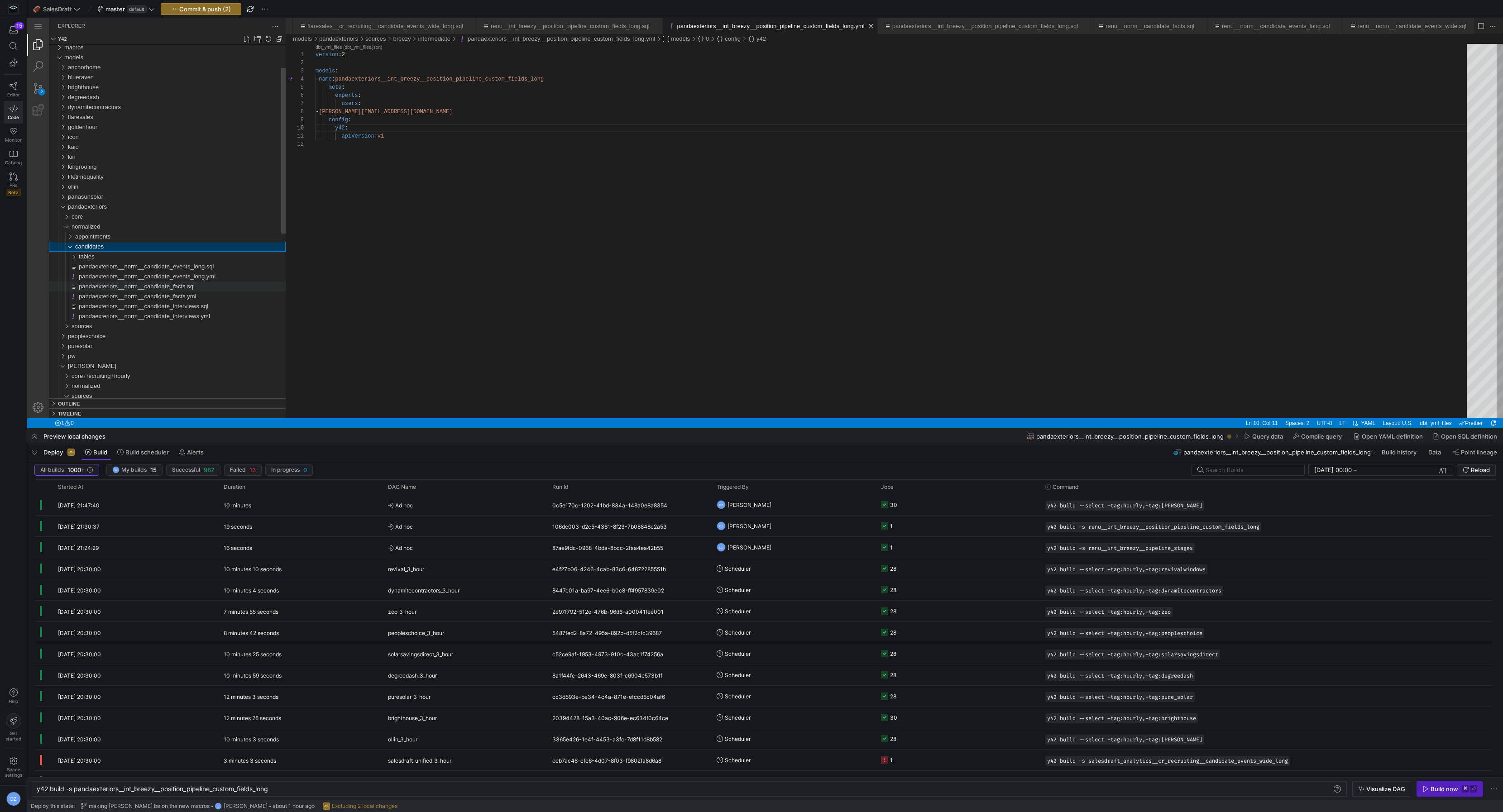
click at [126, 288] on span "pandaexteriors__norm__candidate_facts.sql" at bounding box center [137, 286] width 116 height 7
type textarea "y42 build -s pandaexteriors__norm__candidate_facts"
click at [438, 48] on div "{{ norm__candidate_facts_macro ( 'pandaexteriors' ) }}" at bounding box center [894, 235] width 1158 height 383
paste textarea "norm__candidate_facts_macro_v2"
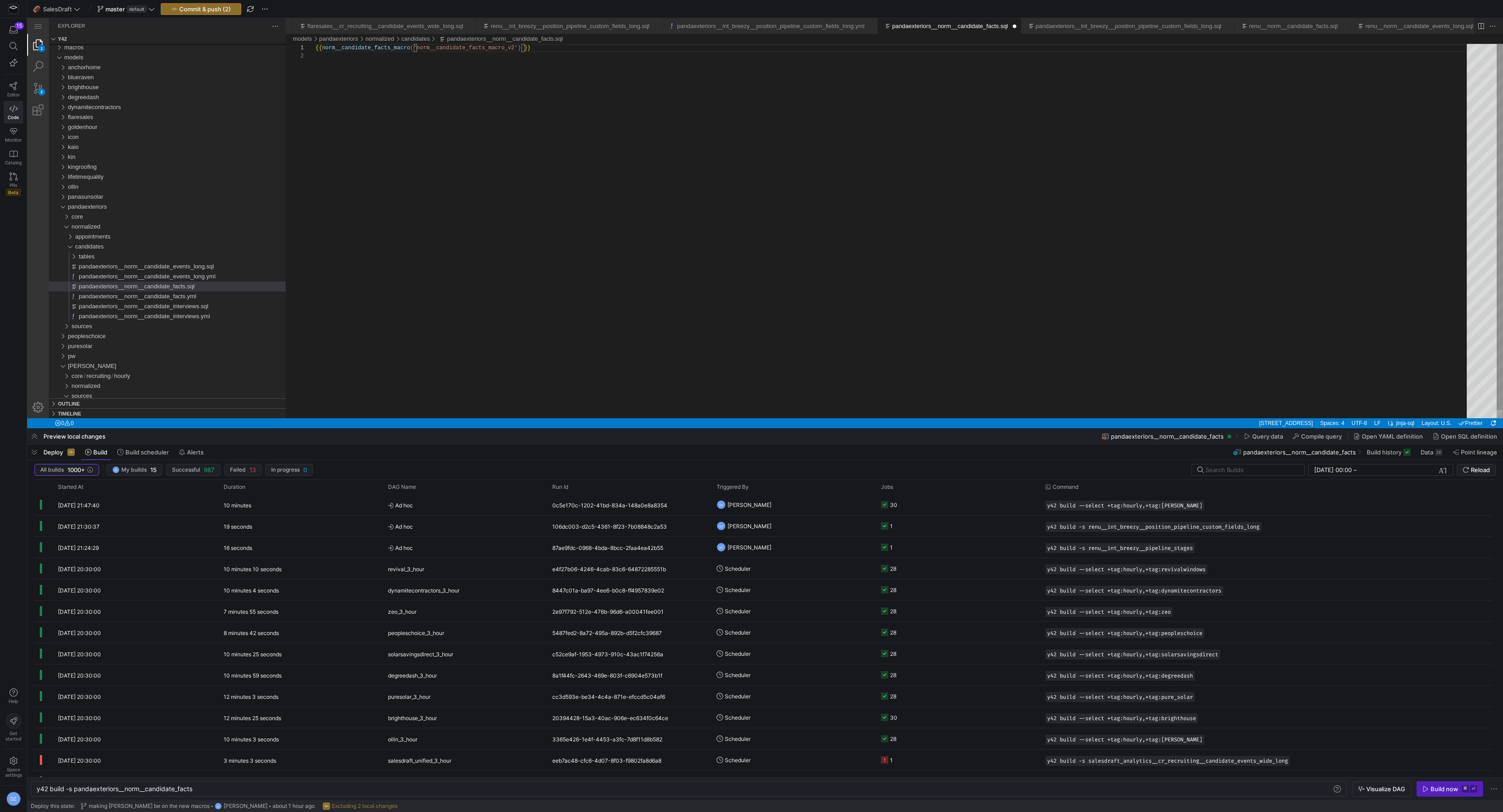
scroll to position [0, 150]
paste textarea "_v2"
type textarea "{{ norm__candidate_facts_macro_v2('pandaexteriors') }}"
click at [511, 109] on div "{{ norm__candidate_facts_macro_v2 ( 'pandaexteriors' ) }}" at bounding box center [894, 235] width 1158 height 383
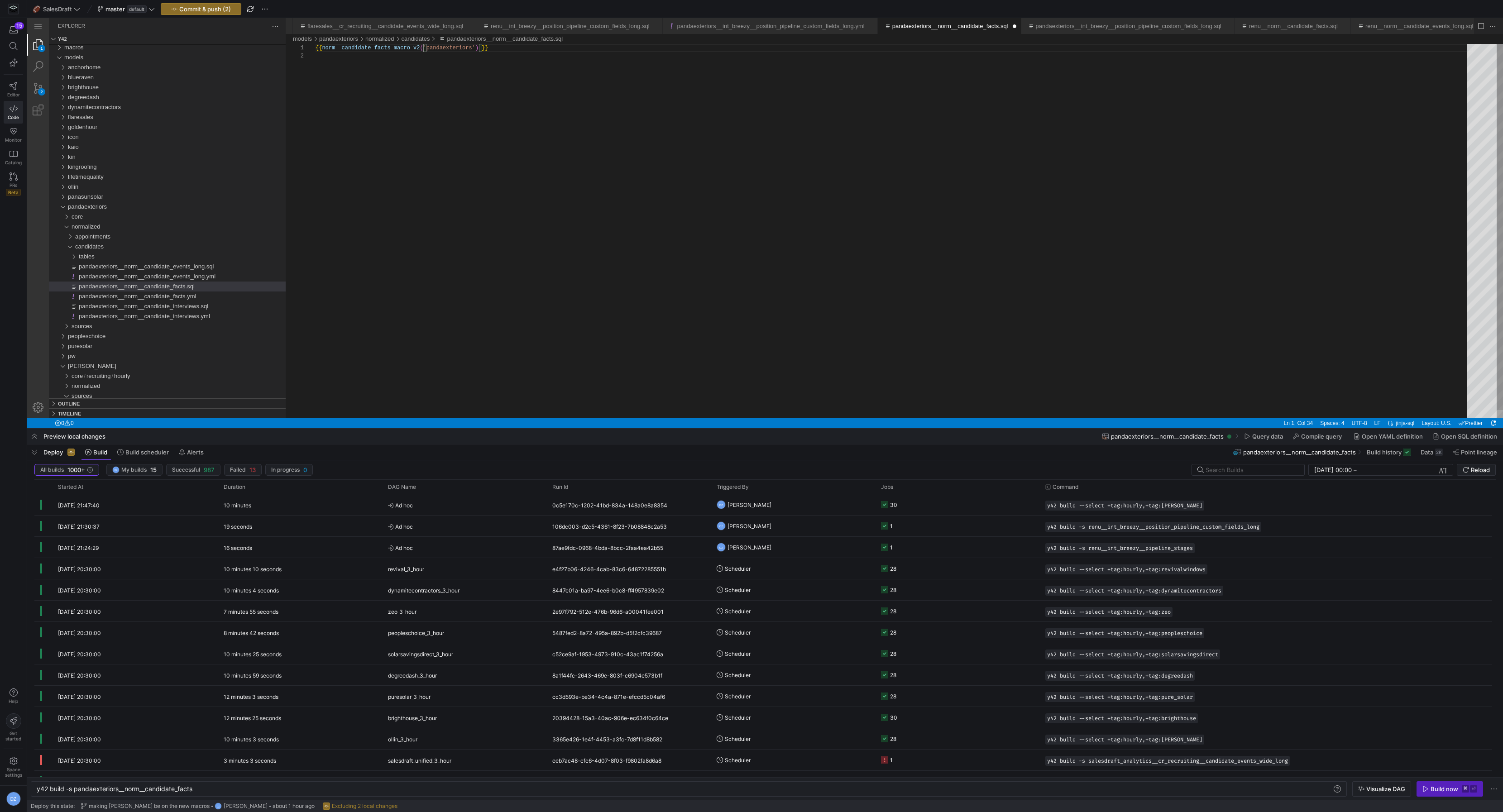
scroll to position [7, 0]
click at [209, 262] on div "pandaexteriors__norm__candidate_events_long.sql" at bounding box center [182, 266] width 207 height 10
type textarea "y42 build -s pandaexteriors__norm__candidate_events_long"
click at [414, 50] on div "{{ norm__candidate_events_long_macro ( 'pandaexteriors' ) }}" at bounding box center [894, 235] width 1158 height 383
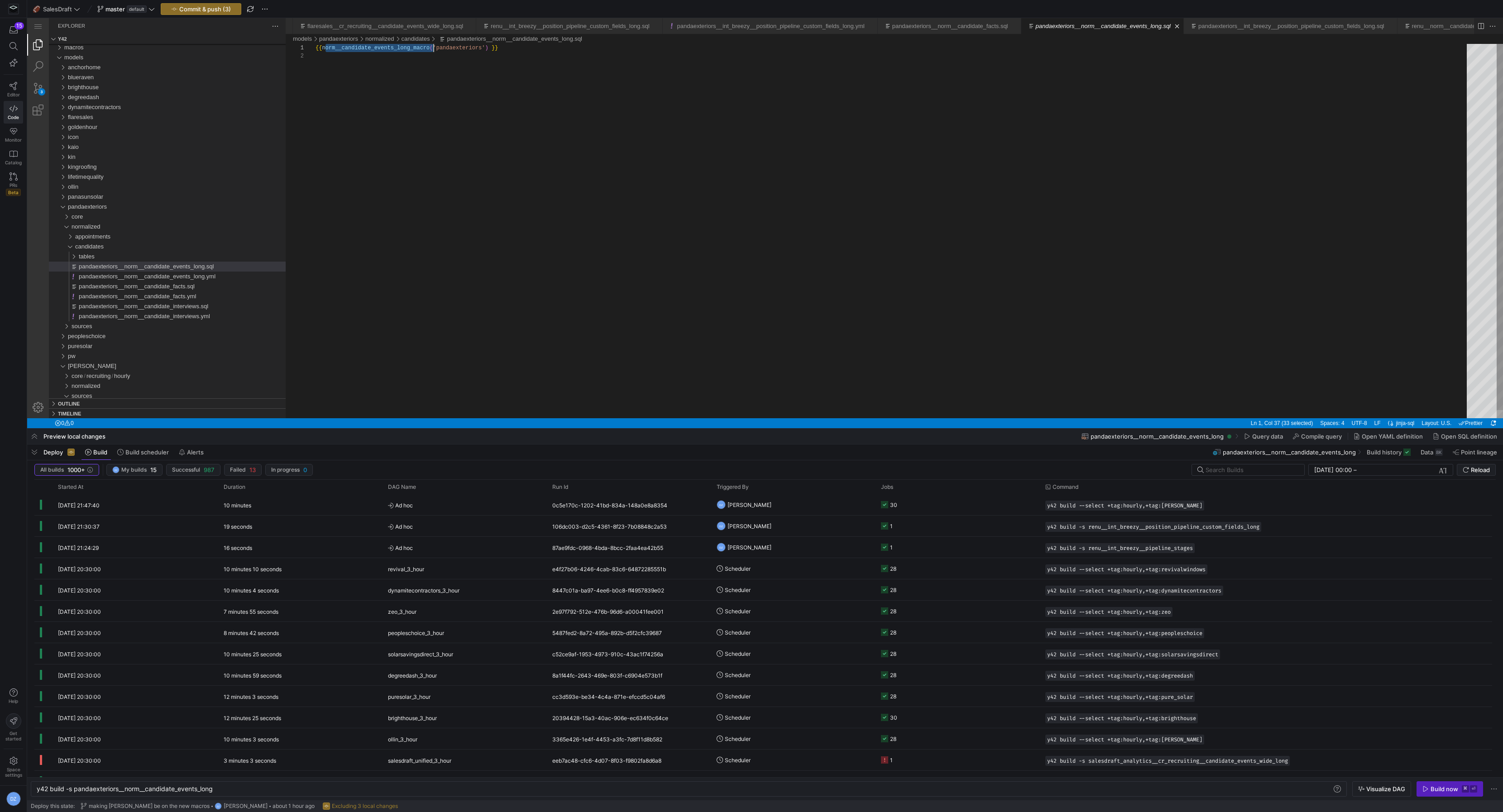
paste textarea "_v2"
type textarea "{{ norm__candidate_events_long_macro_v2('pandaexteriors') }}"
click at [163, 258] on div "tables" at bounding box center [182, 256] width 207 height 10
click at [157, 266] on span "pandaexteriors__norm__candidate_events_wide.sql" at bounding box center [150, 266] width 137 height 7
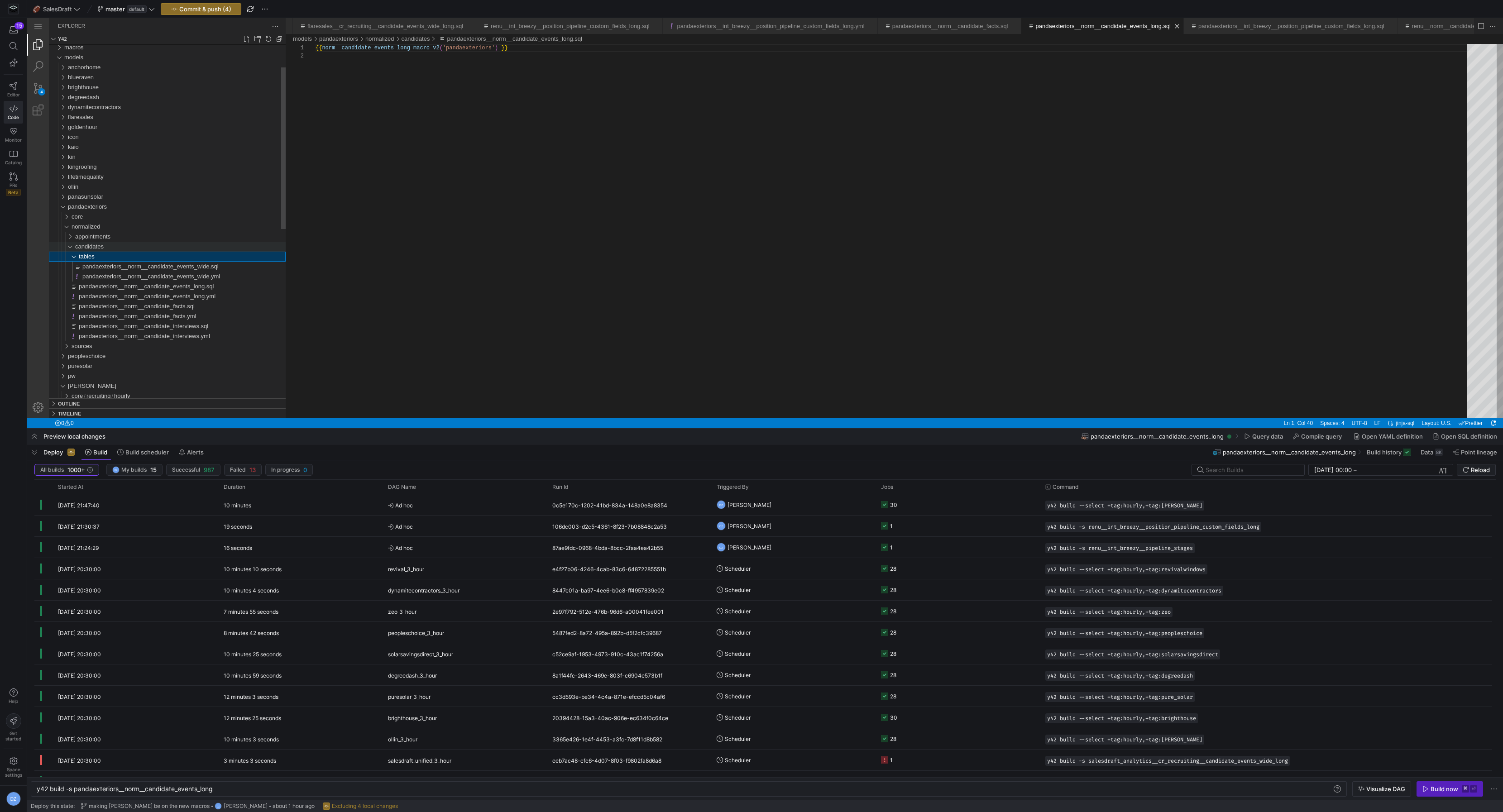
type textarea "y42 build -s pandaexteriors__norm__candidate_events_wide"
click at [408, 51] on div "{{ norm__candidate_events_wide_macro ( 'pandaexteriors' ) }}" at bounding box center [894, 235] width 1158 height 383
paste textarea "_v2"
type textarea "{{ norm__candidate_events_wide_macro_v2('pandaexteriors') }}"
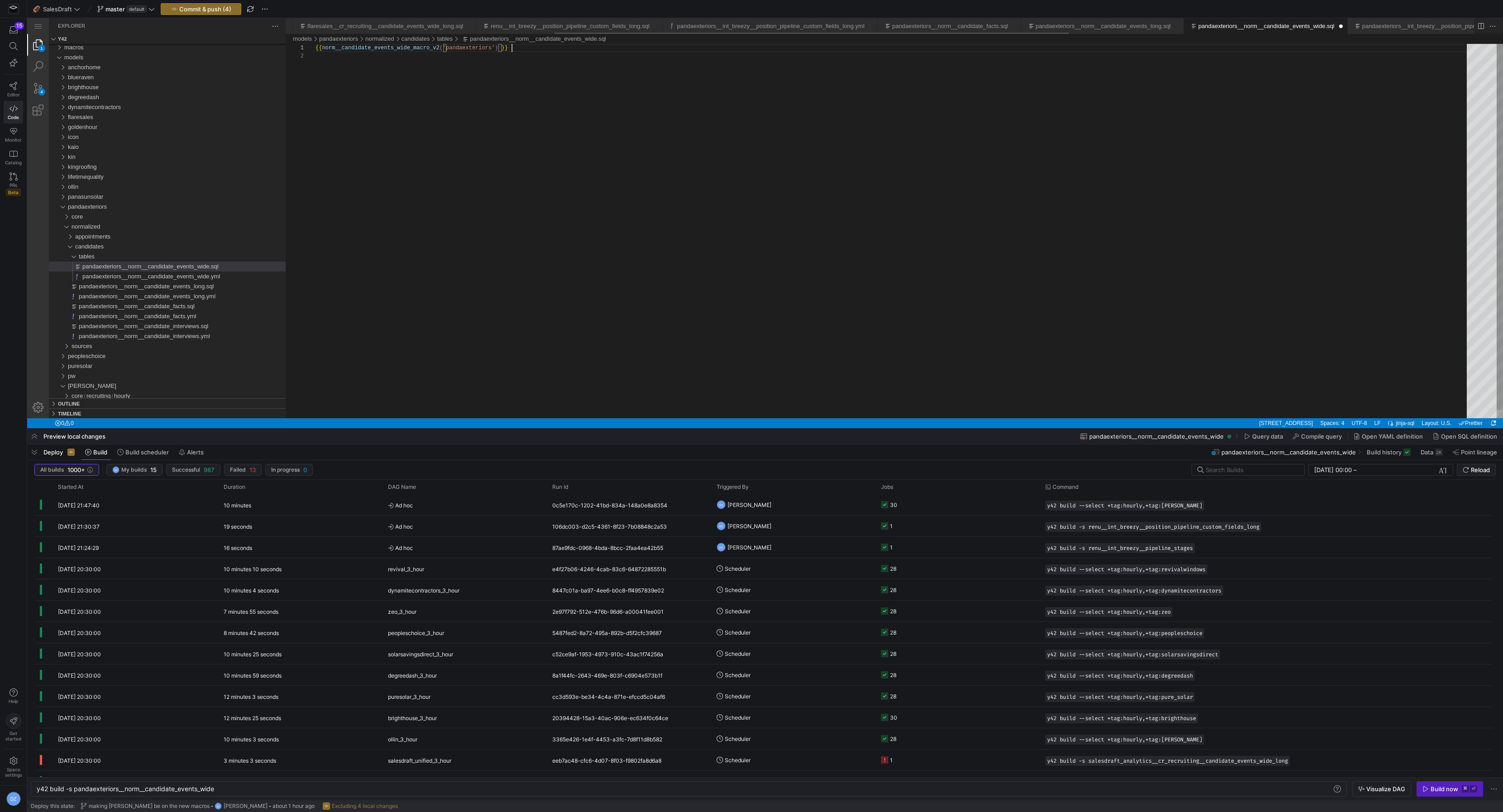
click at [542, 50] on div "{{ norm__candidate_events_wide_macro_v2 ( 'pandaexteriors' ) }}" at bounding box center [894, 235] width 1158 height 383
click at [80, 218] on span "core" at bounding box center [77, 217] width 12 height 7
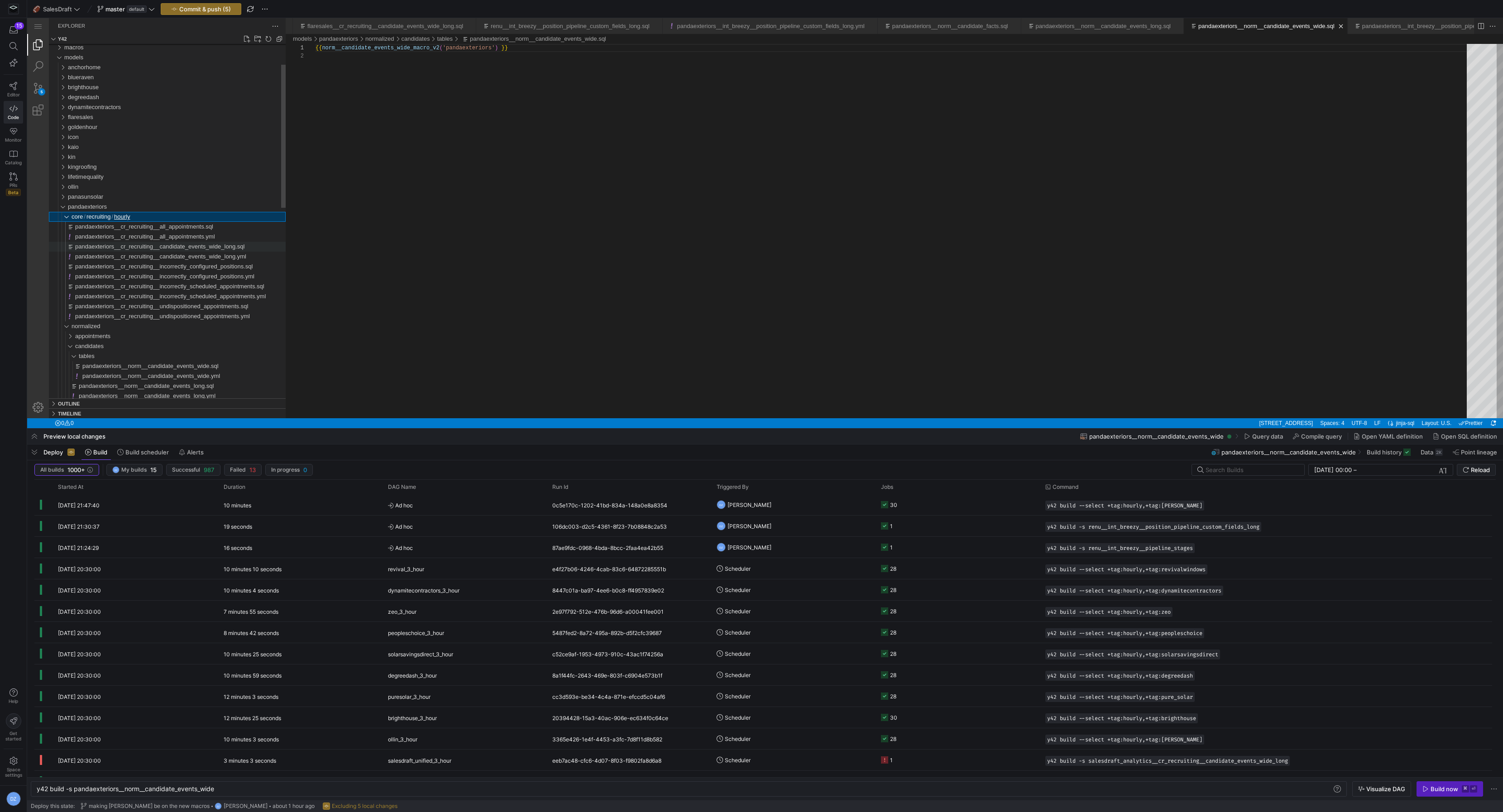
click at [124, 248] on span "pandaexteriors__cr_recruiting__candidate_events_wide_long.sql" at bounding box center [160, 247] width 169 height 7
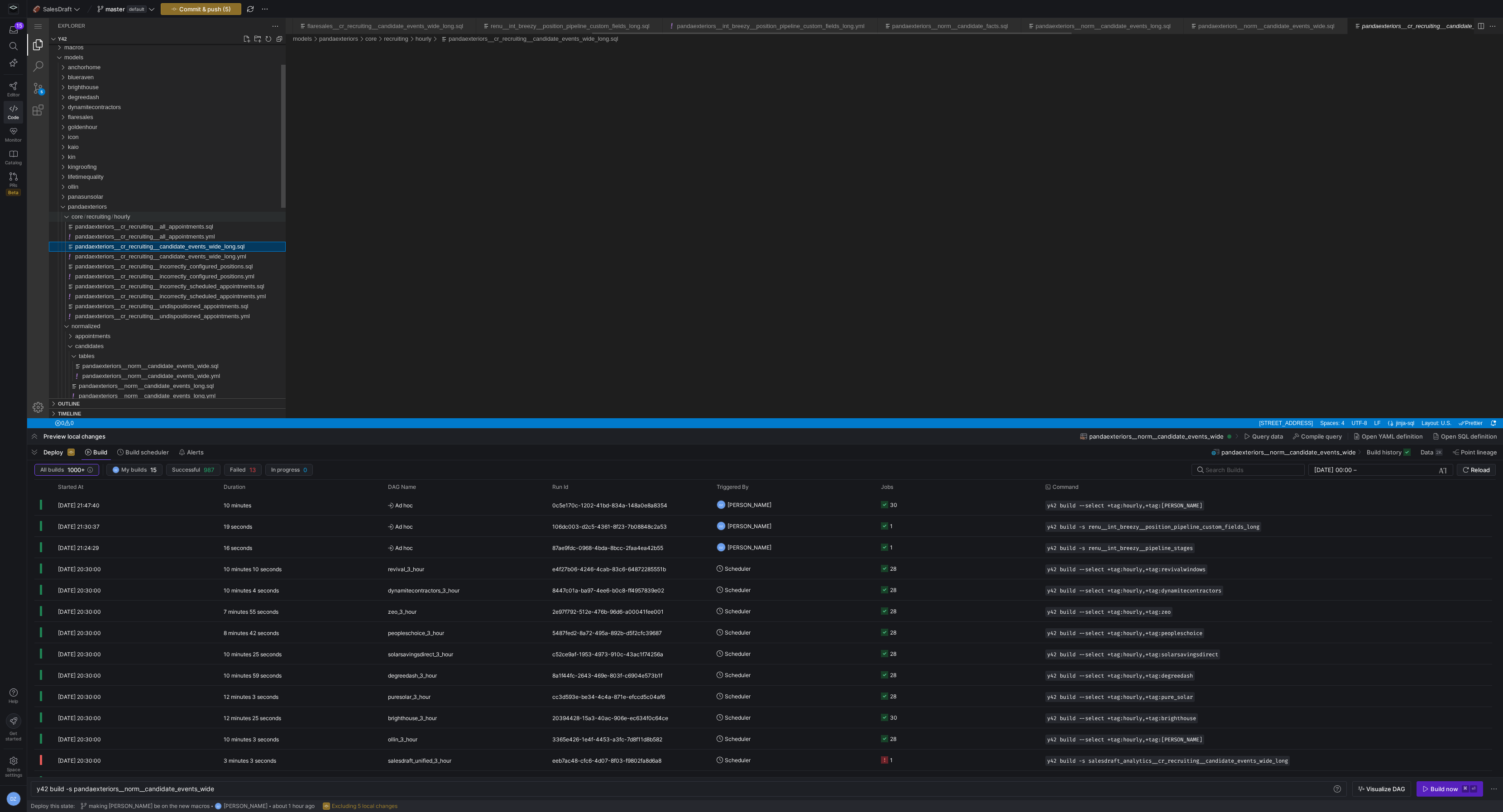
scroll to position [0, 760]
type textarea "y42 build -s pandaexteriors__cr_recruiting__candidate_events_wide_long"
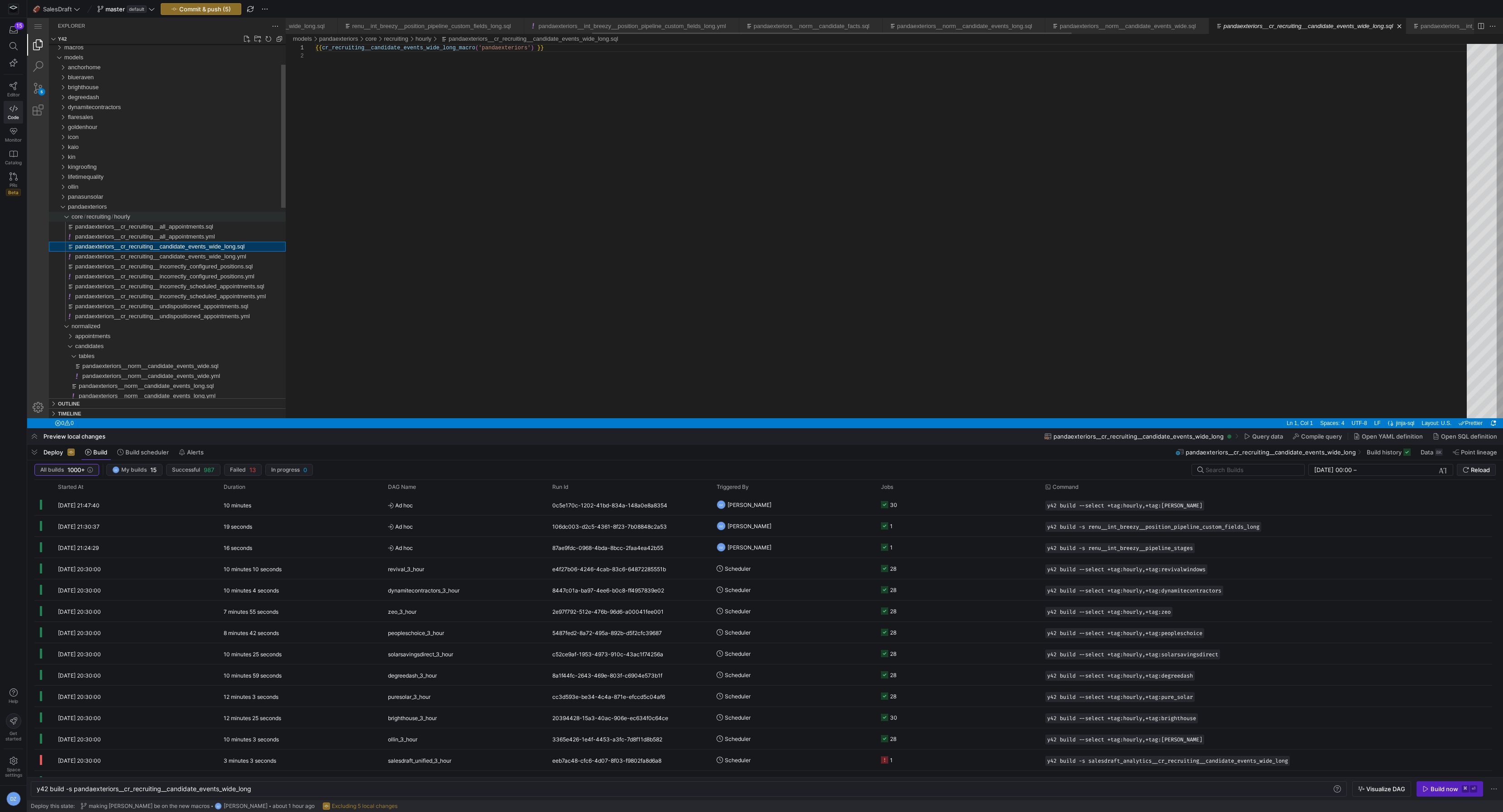
scroll to position [7, 0]
click at [450, 48] on div "{{ cr_recruiting__candidate_events_wide_long_macro ( 'pandaexteriors' ) }}" at bounding box center [894, 235] width 1158 height 383
paste textarea "_v2"
type textarea "{{ cr_recruiting__candidate_events_wide_long_macro_v2('pandaexteriors') }}"
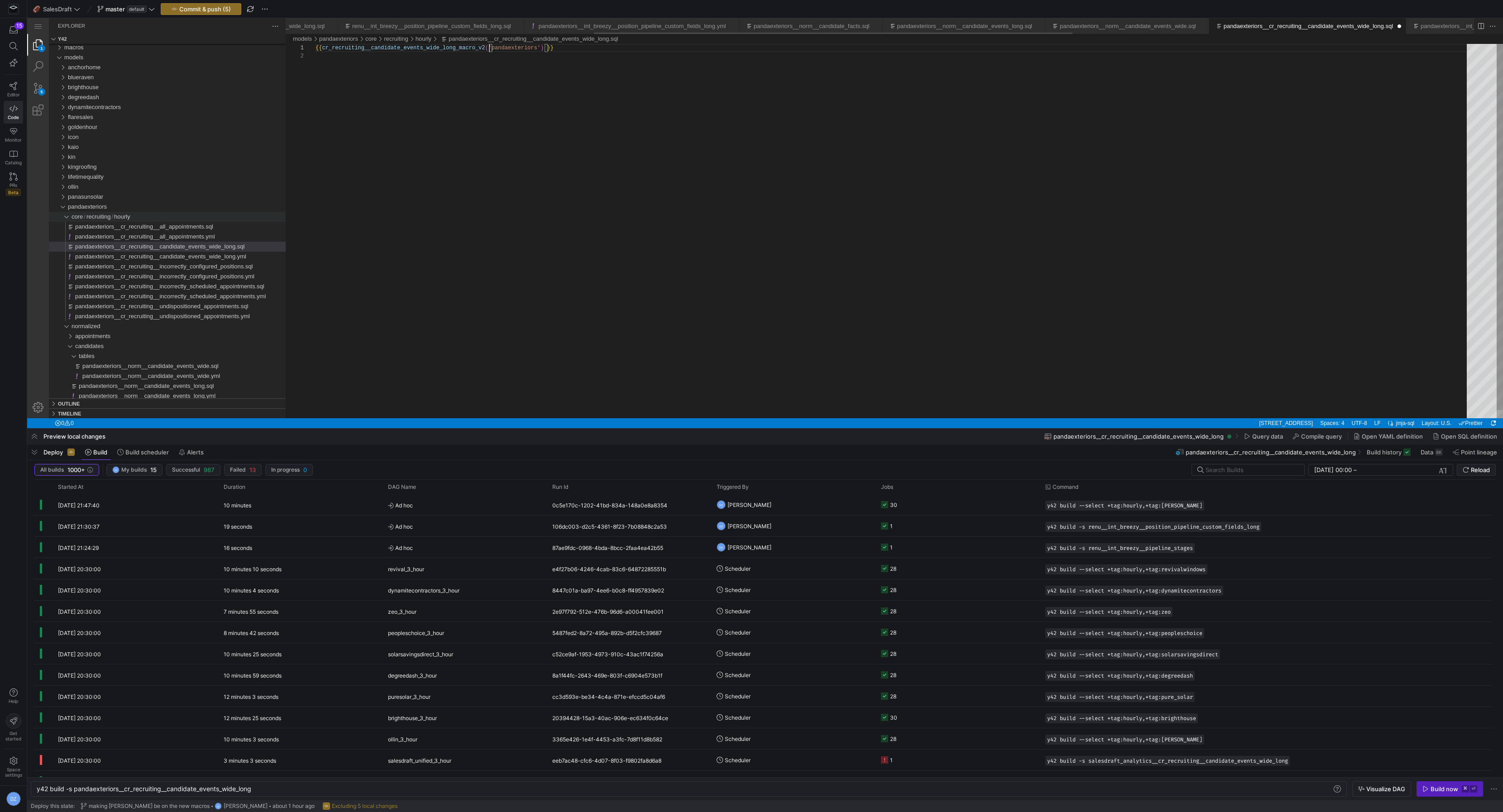
scroll to position [0, 766]
click at [516, 78] on div "{{ cr_recruiting__candidate_events_wide_long_macro_v 2 ( 'pandaexteriors' ) }}" at bounding box center [894, 235] width 1158 height 383
click at [210, 8] on span "Commit & push (6)" at bounding box center [205, 9] width 52 height 7
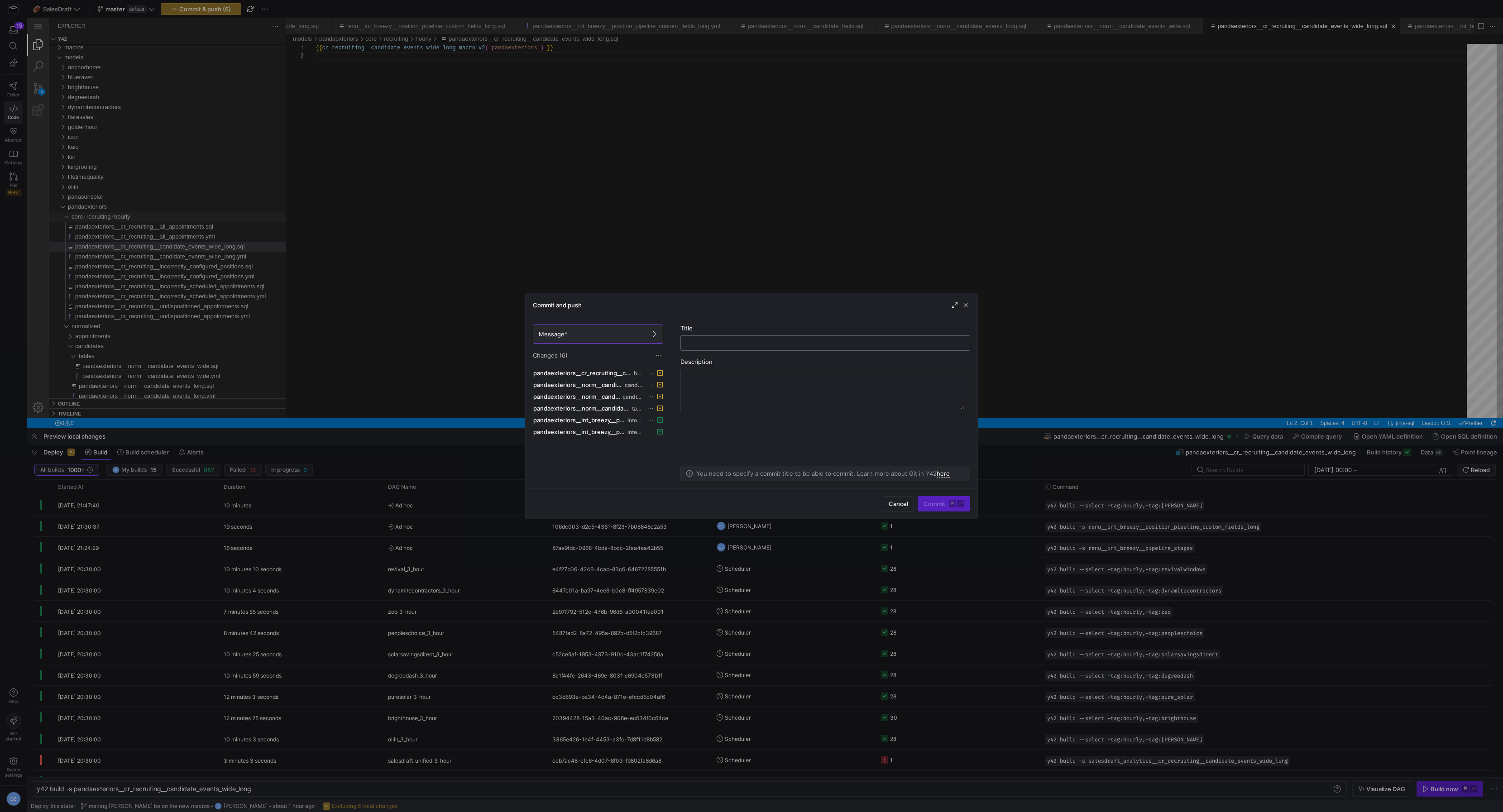
click at [692, 342] on input "text" at bounding box center [826, 343] width 275 height 7
type input "adding new macros support for panda"
click at [952, 501] on kbd "⌘" at bounding box center [953, 504] width 7 height 7
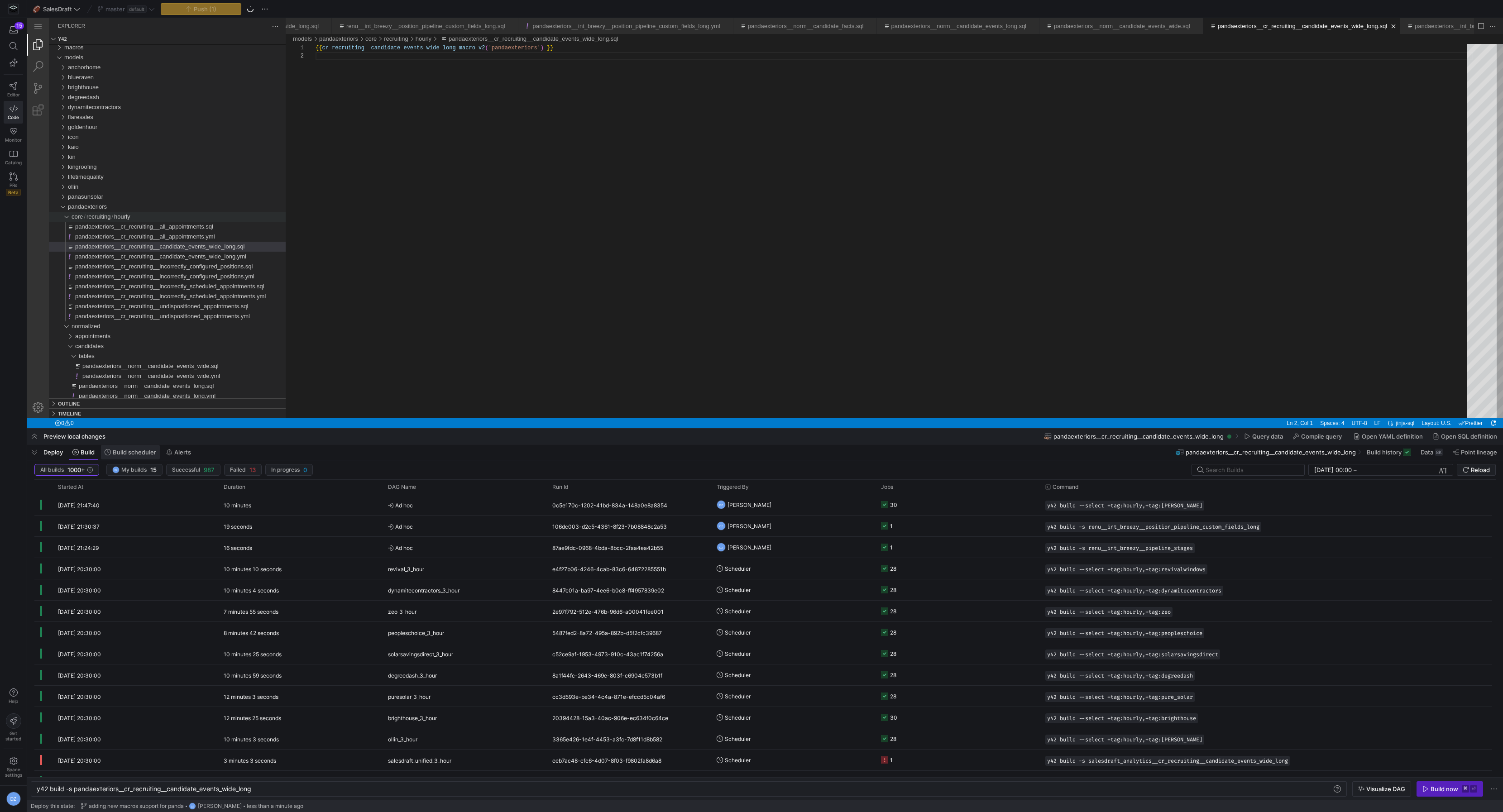
click at [134, 454] on span "Build scheduler" at bounding box center [135, 452] width 43 height 7
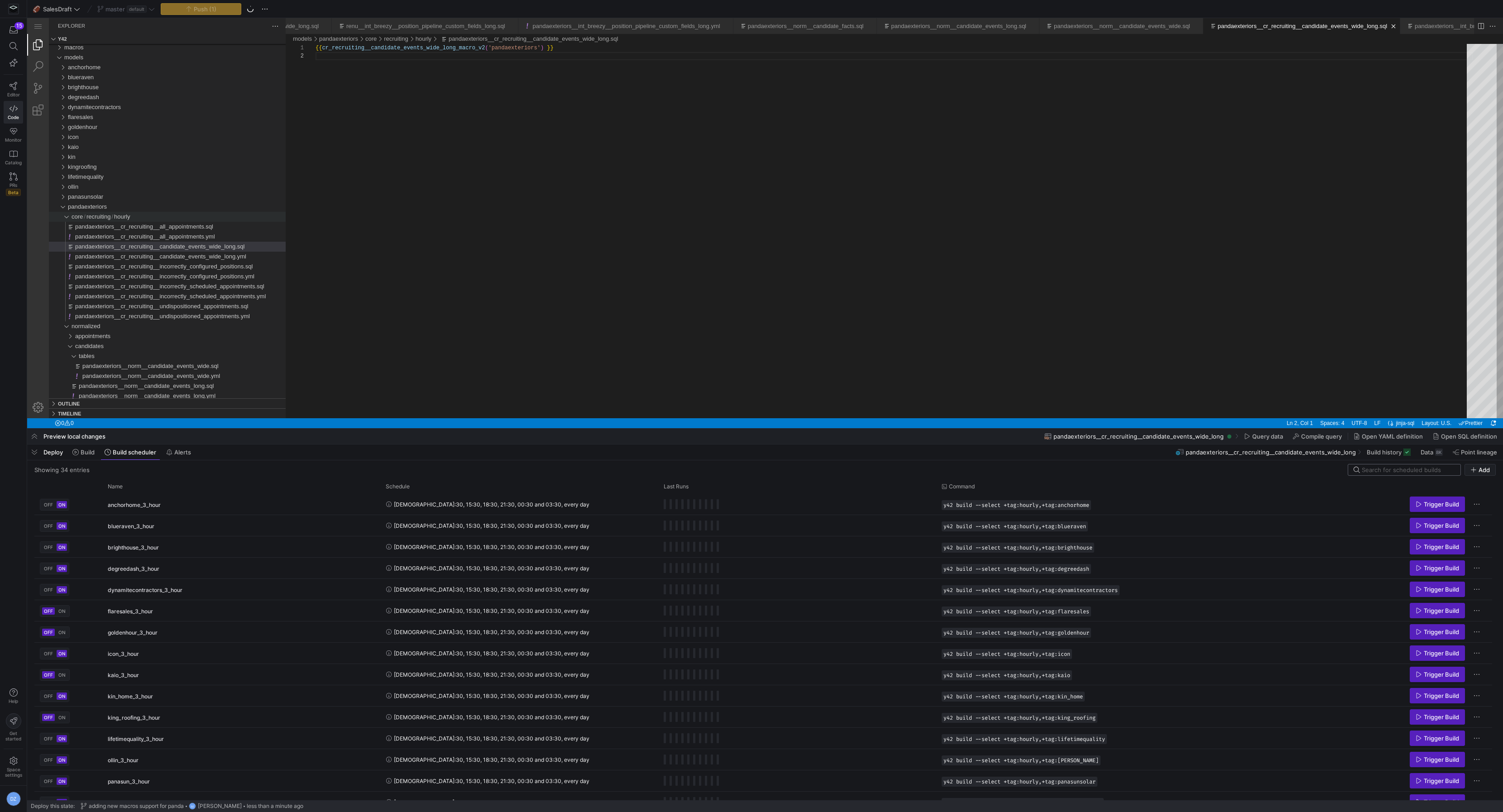
click at [1393, 472] on input at bounding box center [1408, 470] width 93 height 7
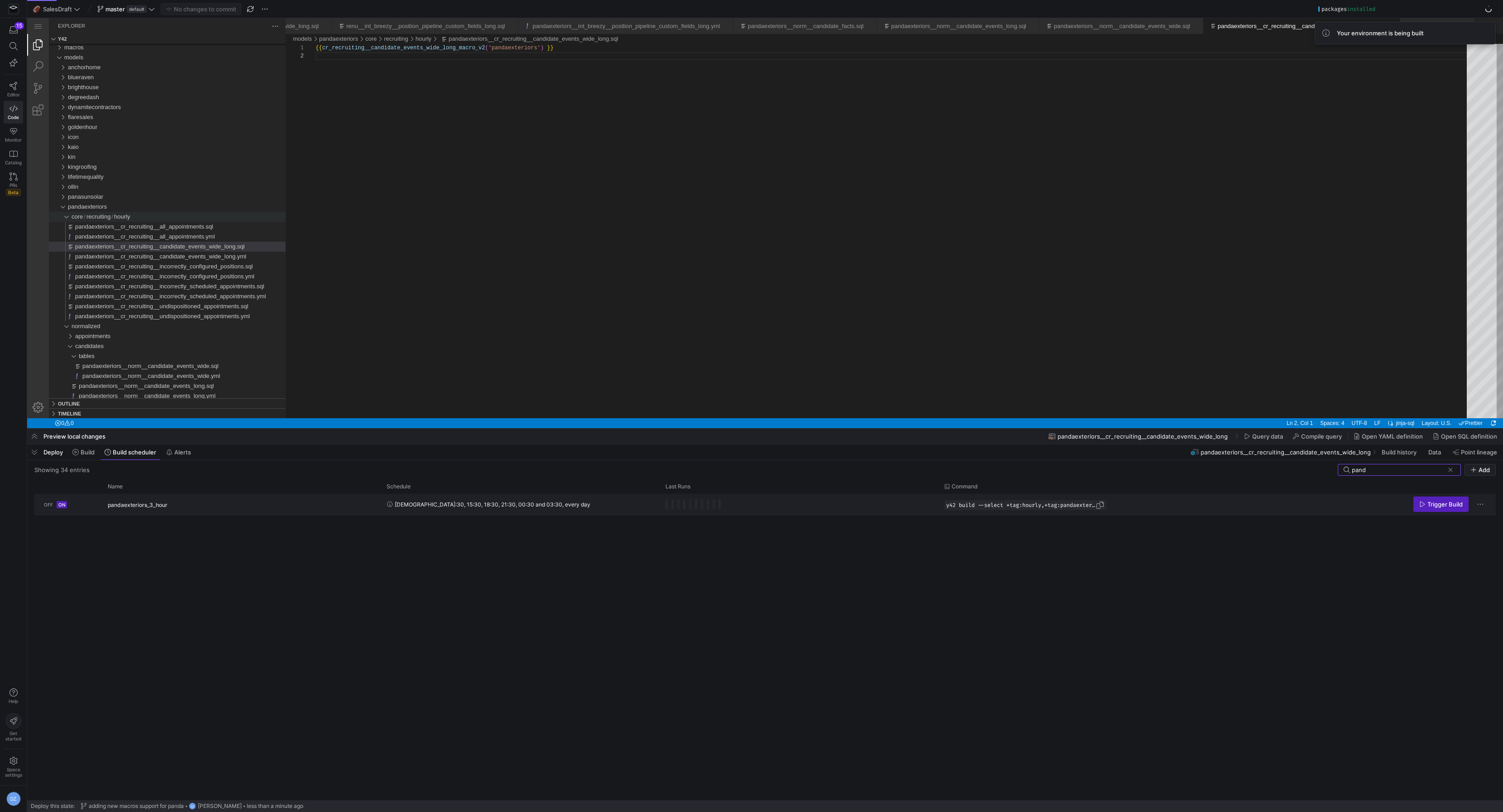
type input "pand"
click at [1101, 504] on span "Press SPACE to select this row." at bounding box center [1100, 505] width 9 height 9
click at [86, 453] on span "Build" at bounding box center [88, 452] width 14 height 7
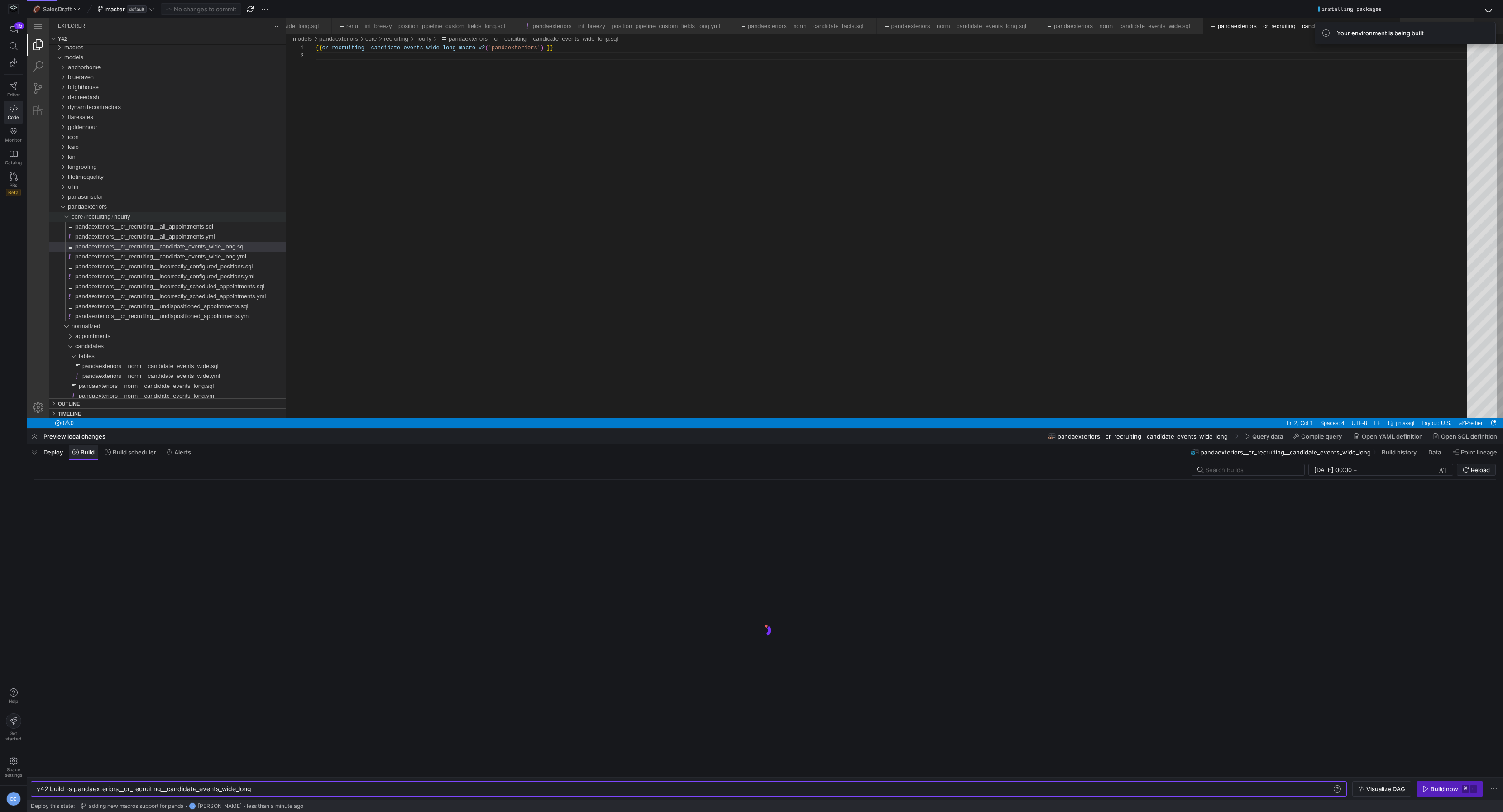
scroll to position [0, 217]
click at [128, 794] on div "y42 build -s pandaexteriors__cr_recruiting__candid ate_events_wide_long y42 bui…" at bounding box center [688, 789] width 1316 height 16
click at [130, 792] on div "y42 build -s pandaexteriors__cr_recruiting__candid ate_events_wide_long" at bounding box center [685, 789] width 1296 height 7
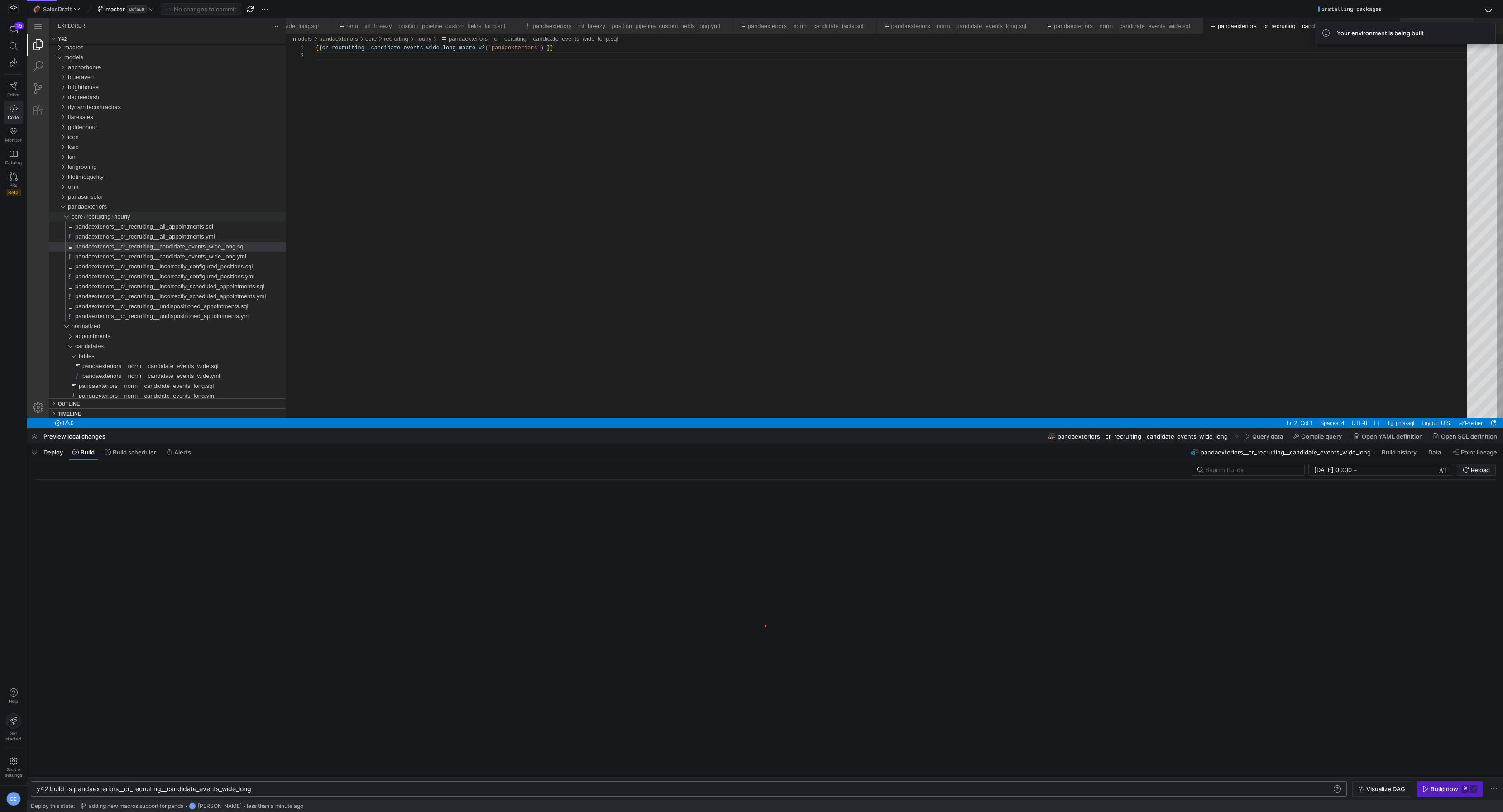
click at [130, 792] on div "y42 build -s pandaexteriors__cr_recruiting__candid ate_events_wide_long" at bounding box center [685, 789] width 1296 height 7
type textarea "y42 build --select +tag:hourly,+tag:pandaexteriors"
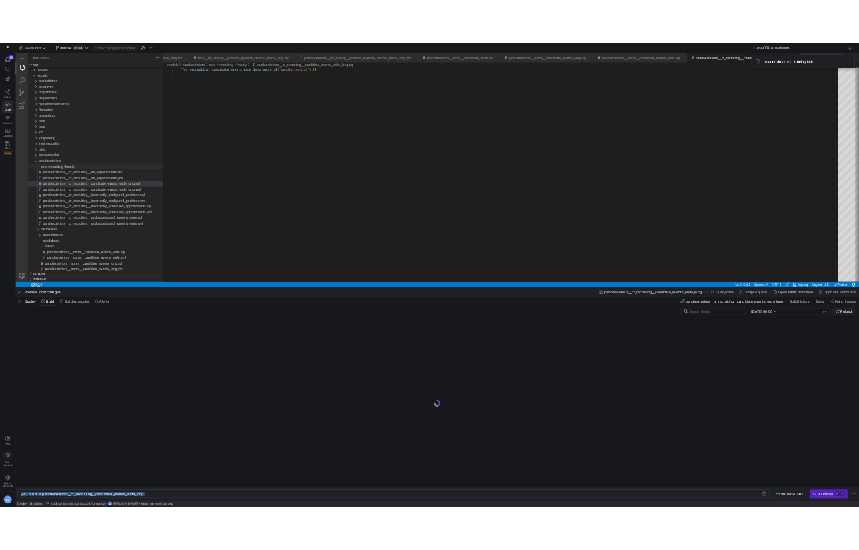
scroll to position [0, 222]
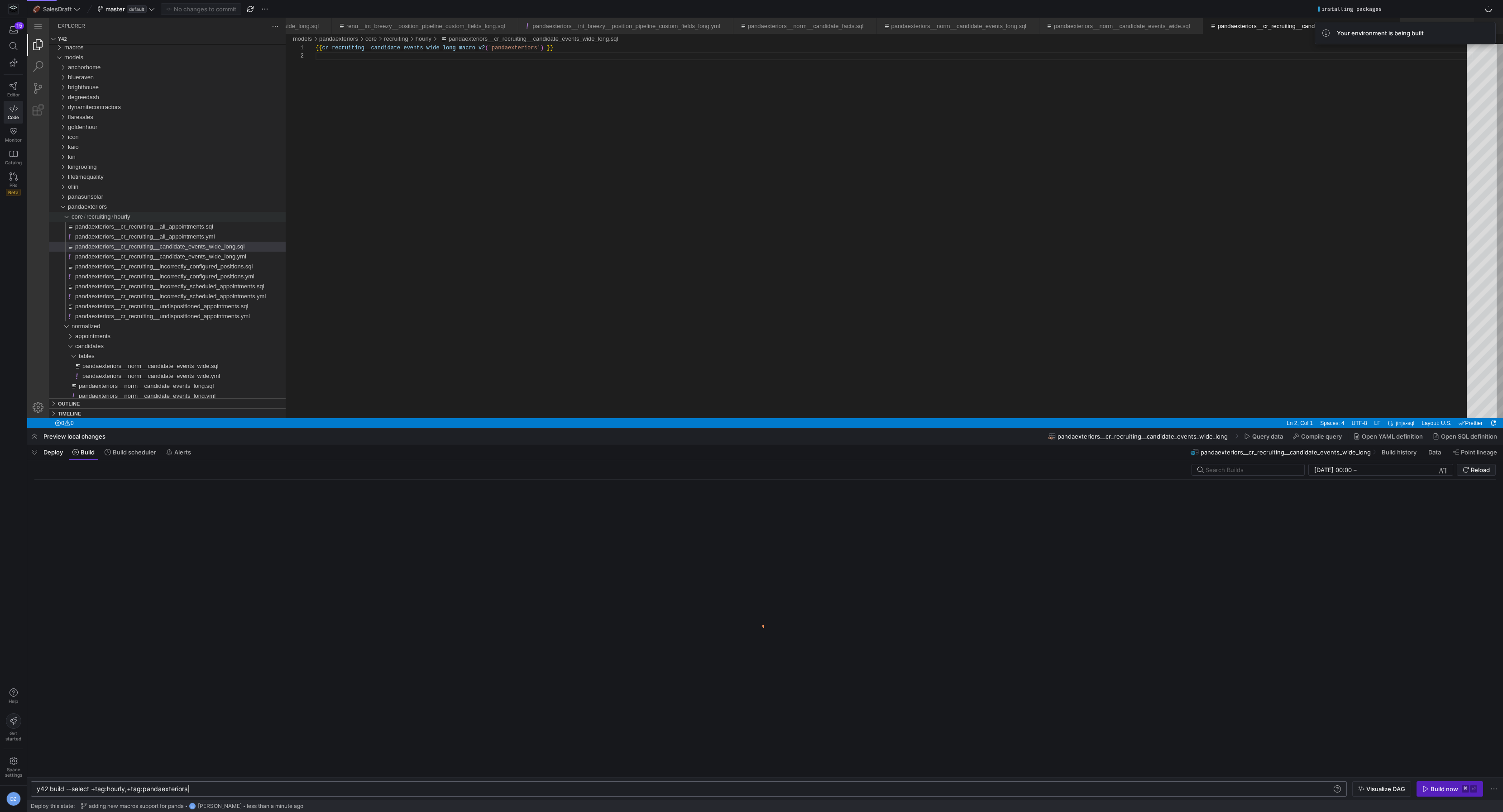
click at [235, 792] on div "y42 build --select +tag:hourly,+tag:pandaexteriors" at bounding box center [685, 789] width 1296 height 7
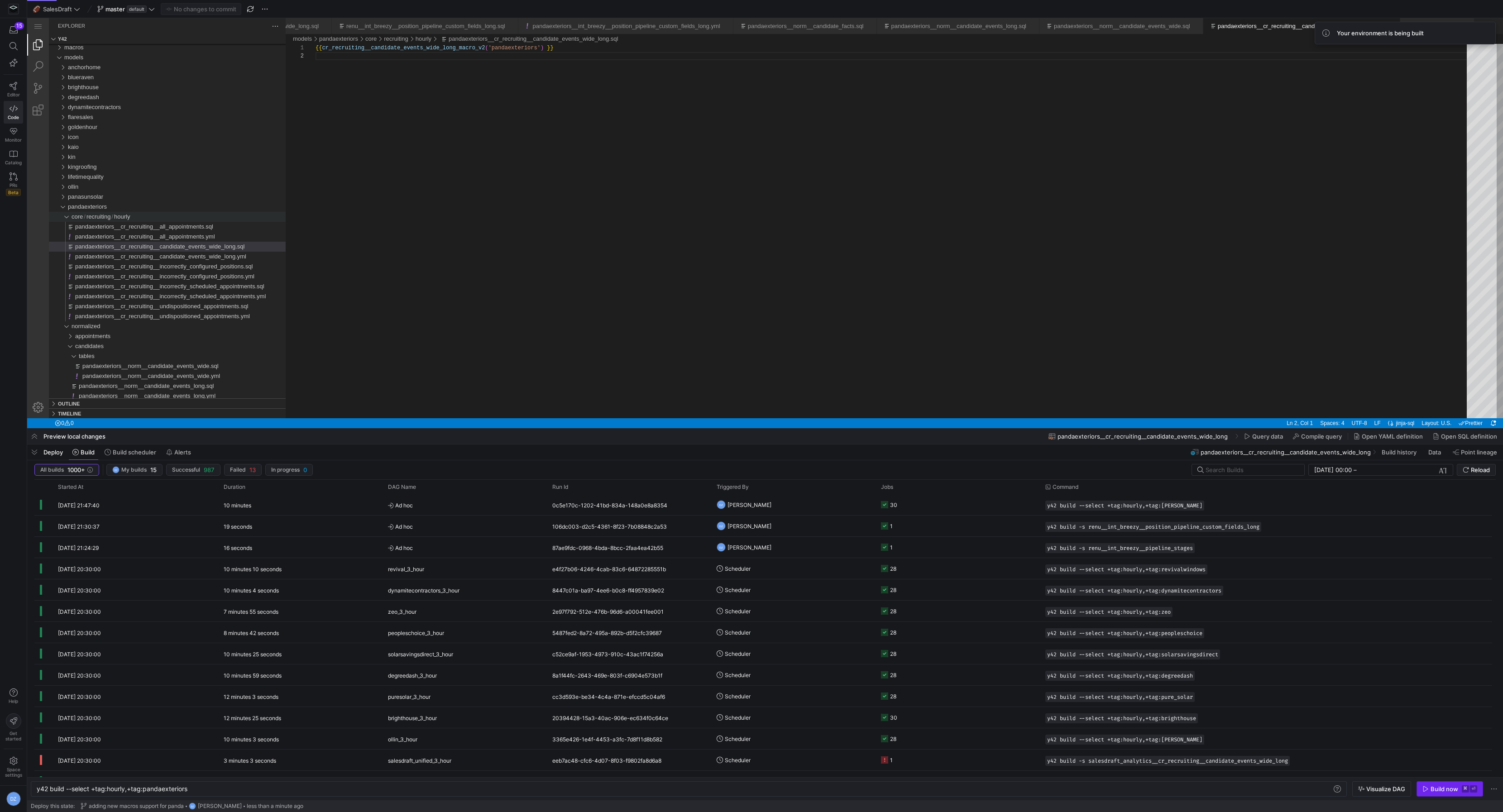
click at [1451, 786] on div "Build now" at bounding box center [1445, 789] width 28 height 7
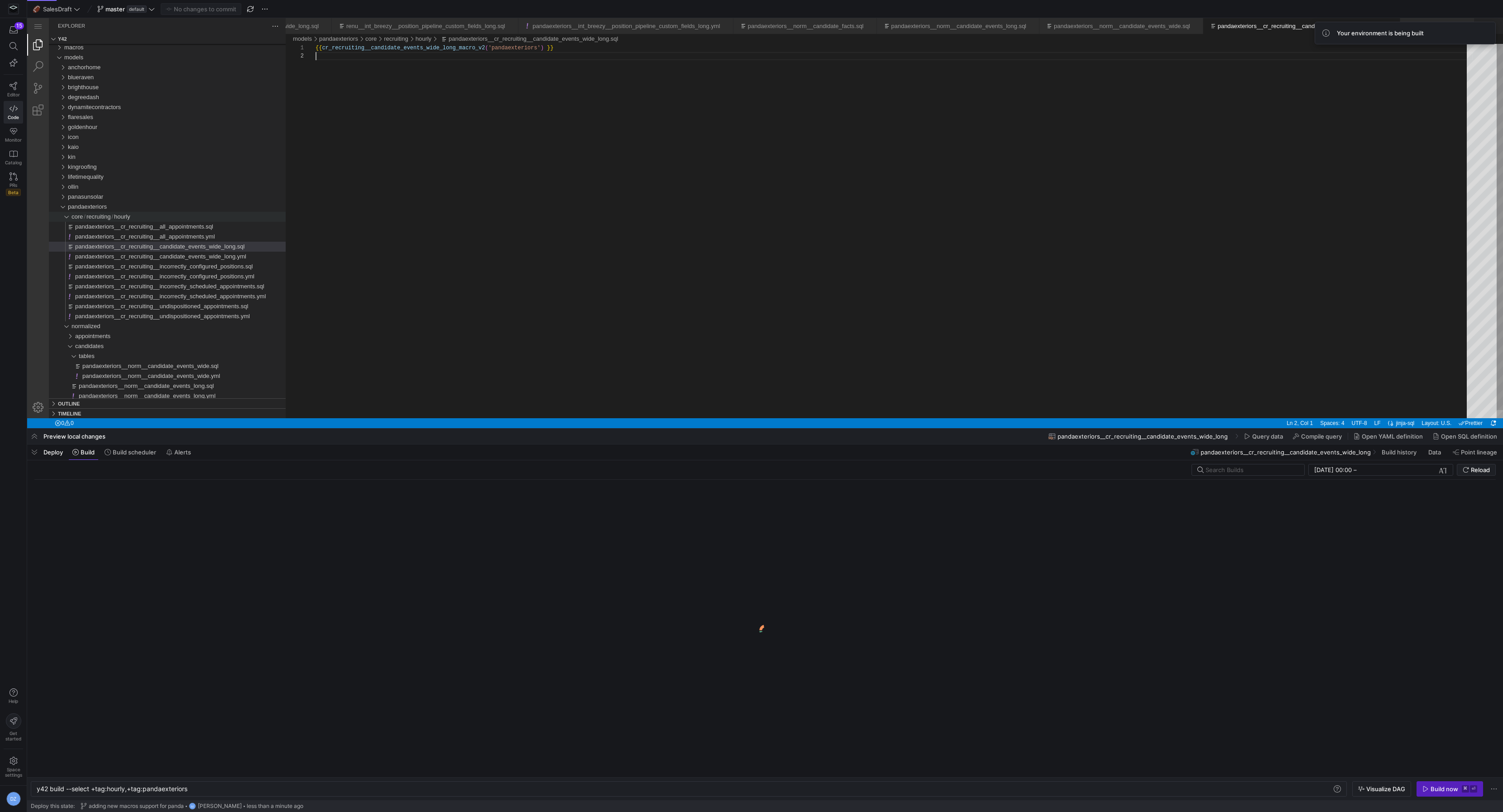
click at [942, 299] on div "{{ cr_recruiting__candidate_events_wide_long_macro_v 2 ( 'pandaexteriors' ) }}" at bounding box center [894, 235] width 1158 height 383
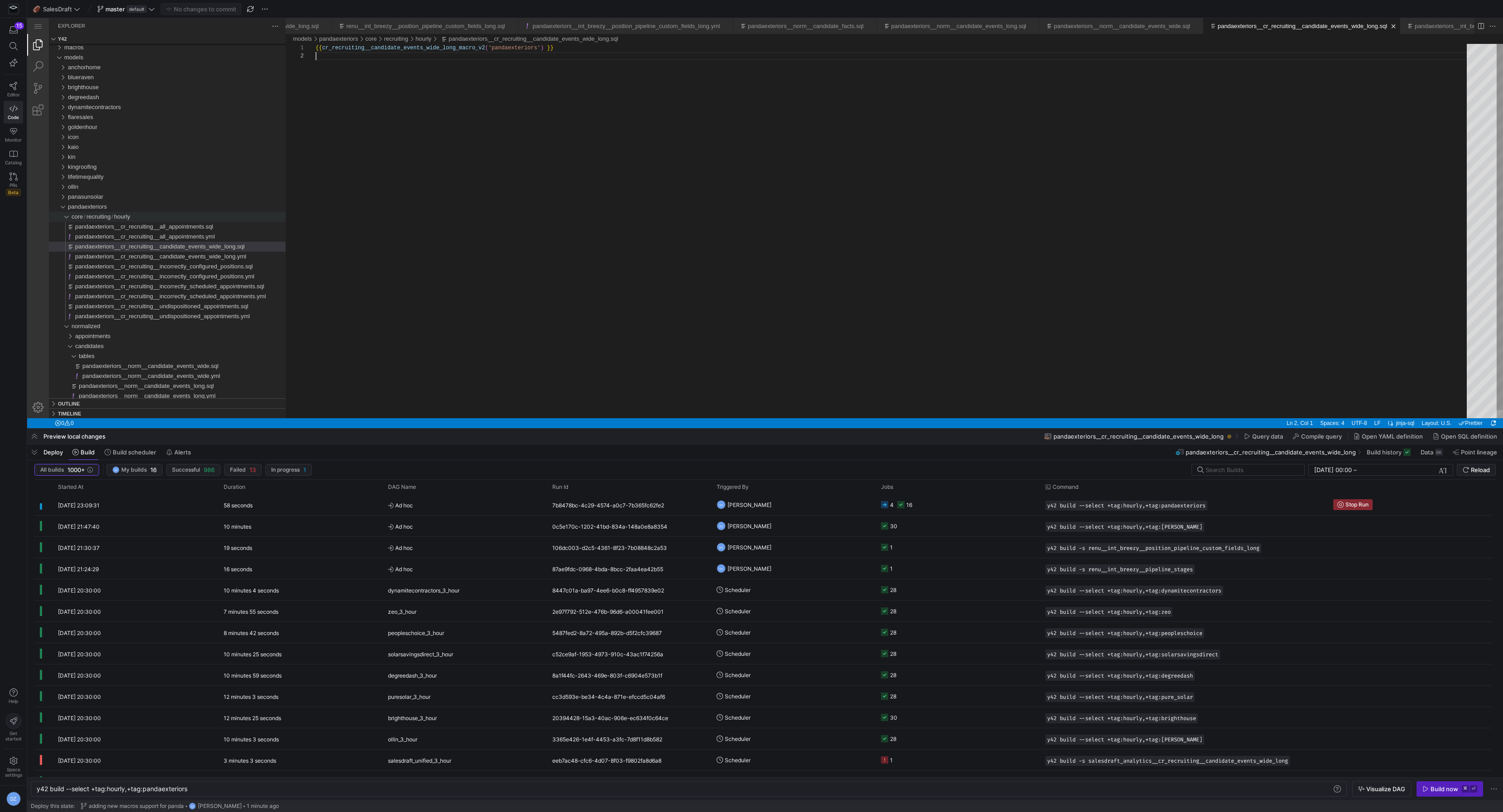
click at [591, 228] on div "{{ cr_recruiting__candidate_events_wide_long_macro_v 2 ( 'pandaexteriors' ) }}" at bounding box center [894, 235] width 1158 height 383
click at [779, 511] on y42-orchestration-triggered-by "DZ [PERSON_NAME]" at bounding box center [794, 504] width 154 height 20
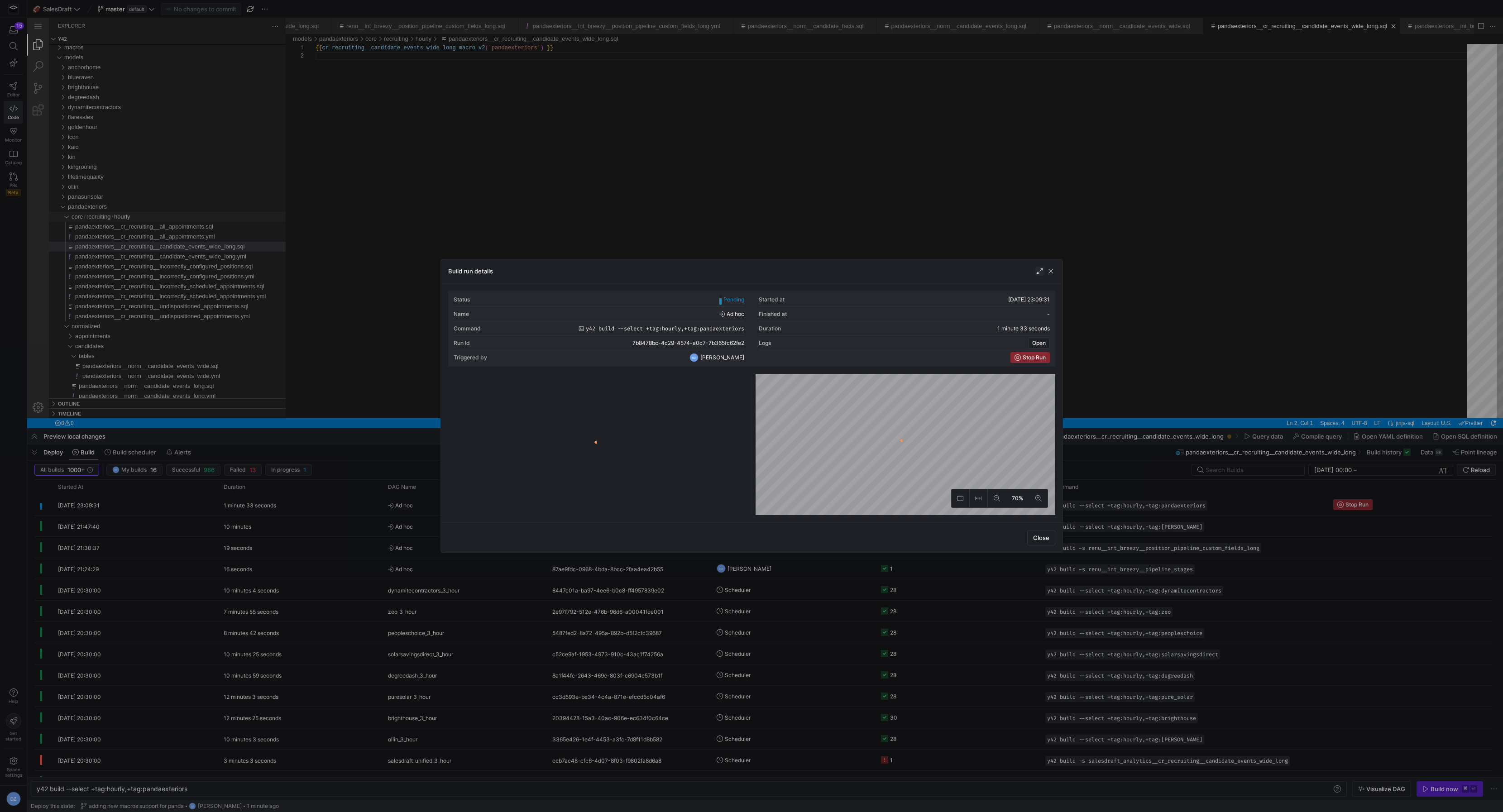
click at [1040, 272] on span "button" at bounding box center [1040, 270] width 9 height 9
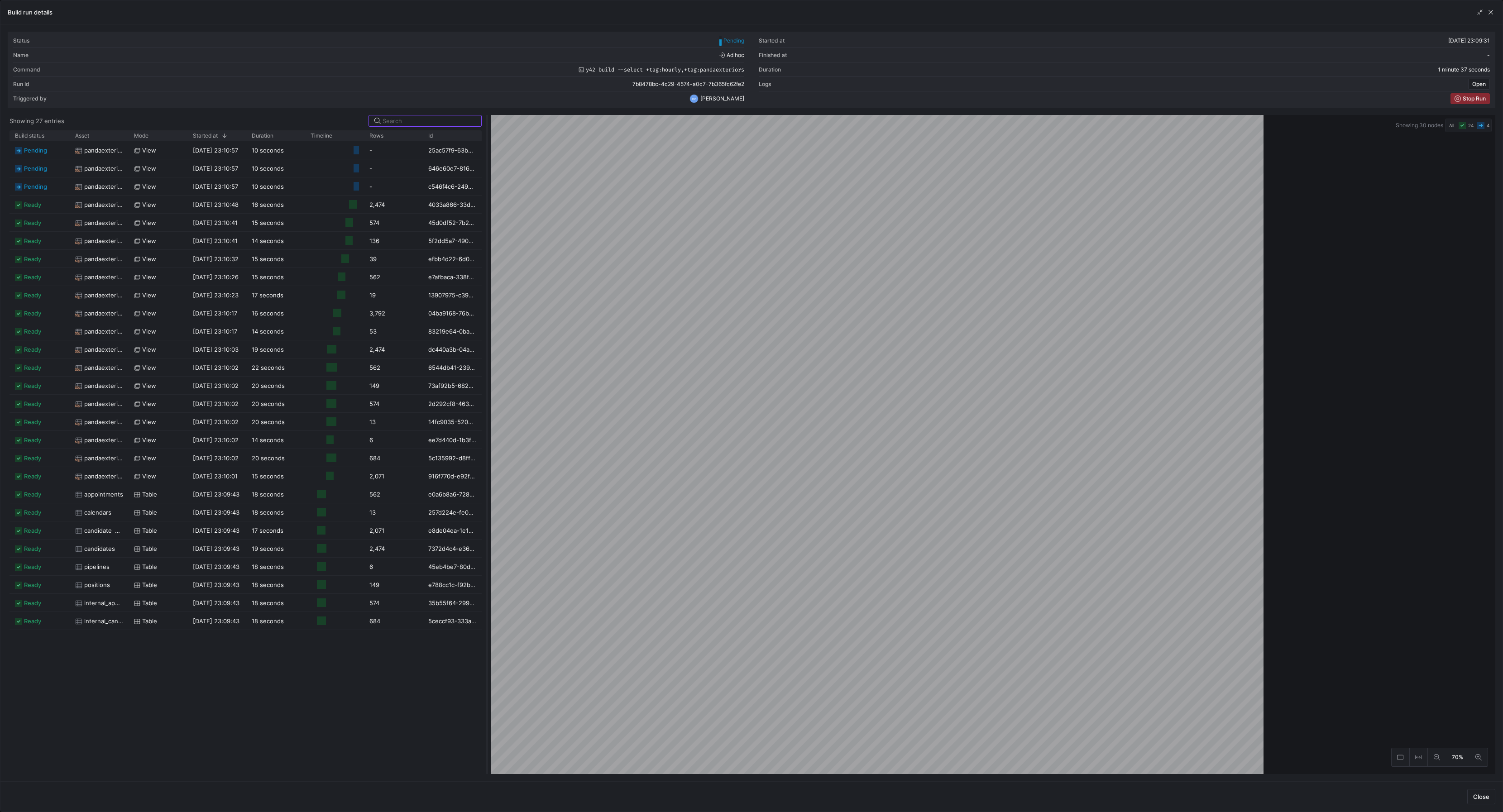
drag, startPoint x: 752, startPoint y: 228, endPoint x: 488, endPoint y: 285, distance: 270.1
click at [488, 285] on div at bounding box center [487, 444] width 3 height 659
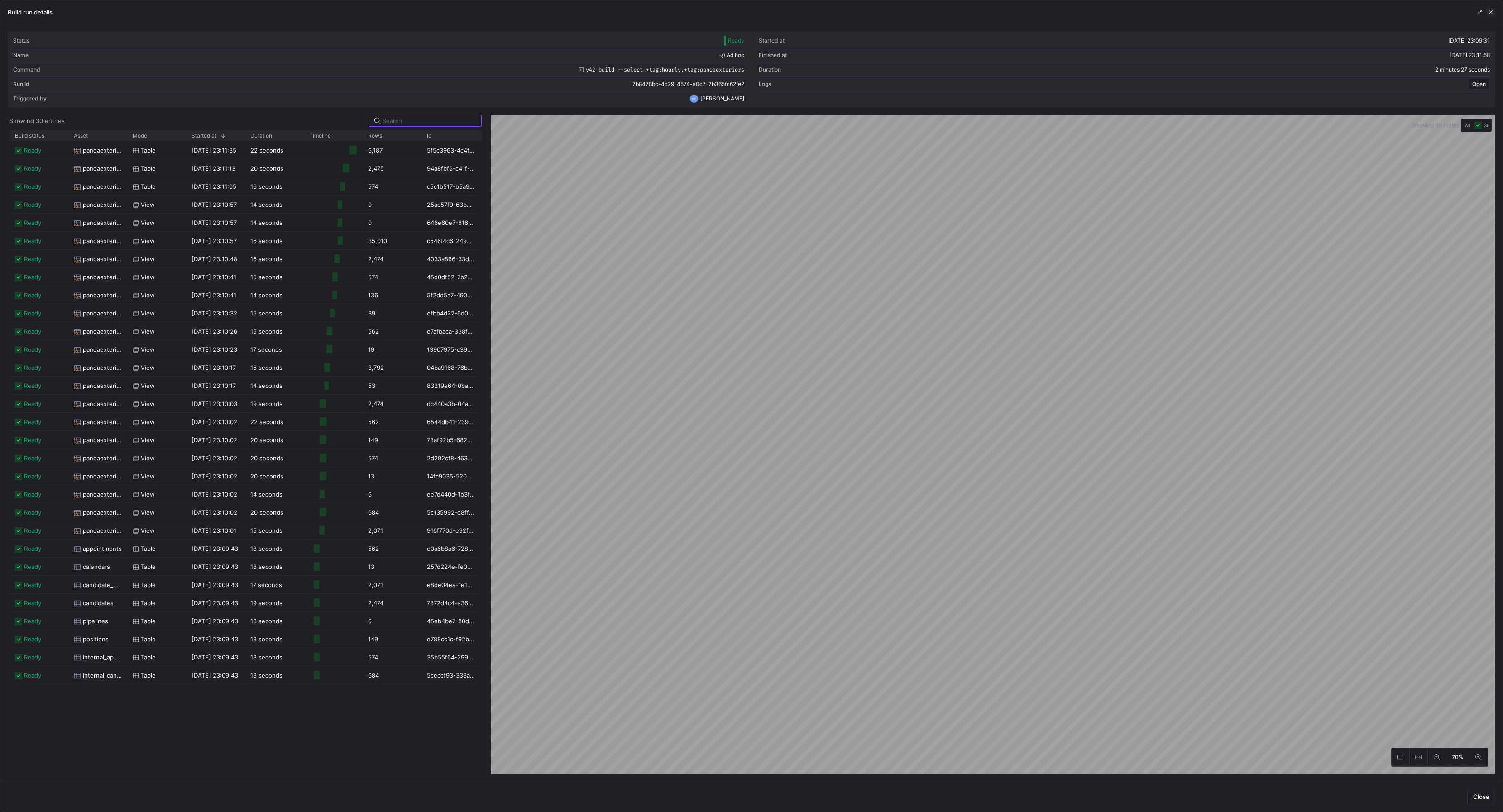
click at [1492, 9] on span "button" at bounding box center [1491, 12] width 9 height 9
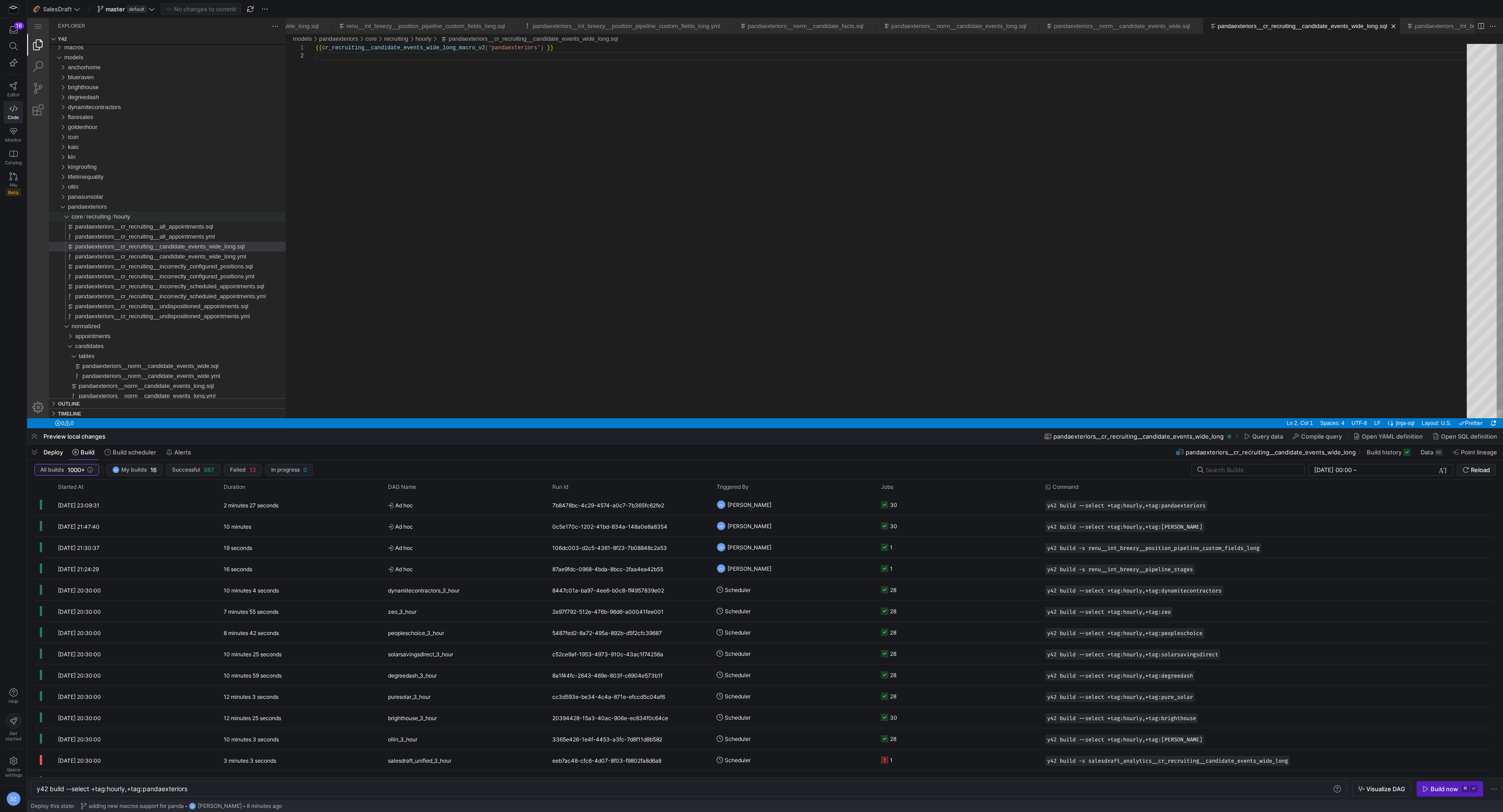
click at [379, 207] on div "{{ cr_recruiting__candidate_events_wide_long_macro_v 2 ( 'pandaexteriors' ) }}" at bounding box center [894, 235] width 1158 height 383
click at [102, 208] on span "pandaexteriors" at bounding box center [87, 207] width 39 height 7
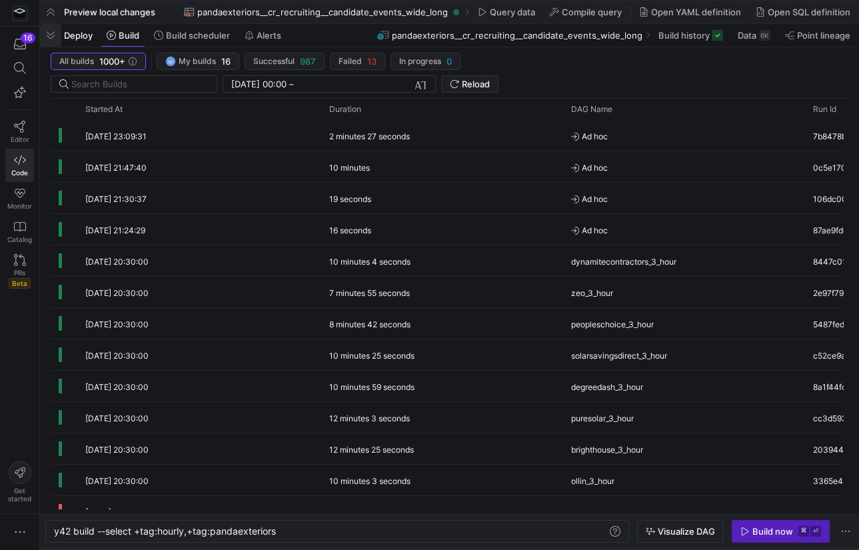
click at [55, 37] on span "button" at bounding box center [50, 35] width 21 height 23
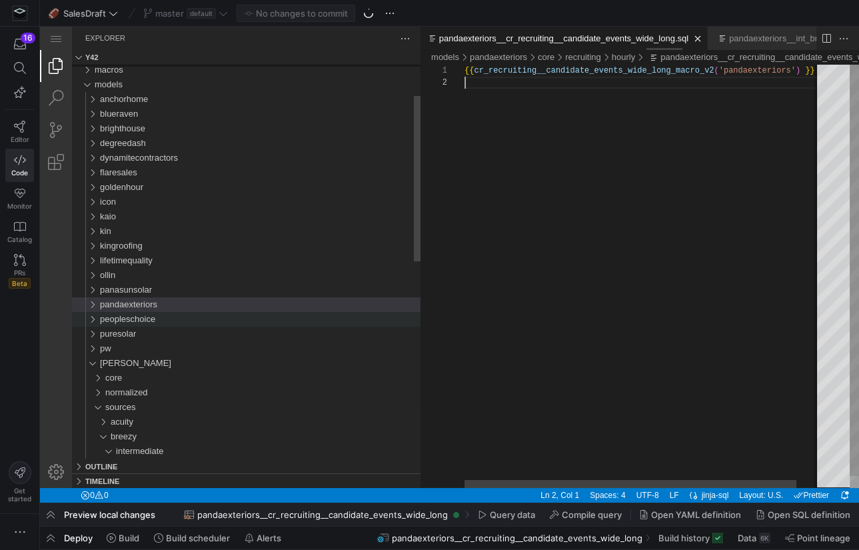
scroll to position [0, 78]
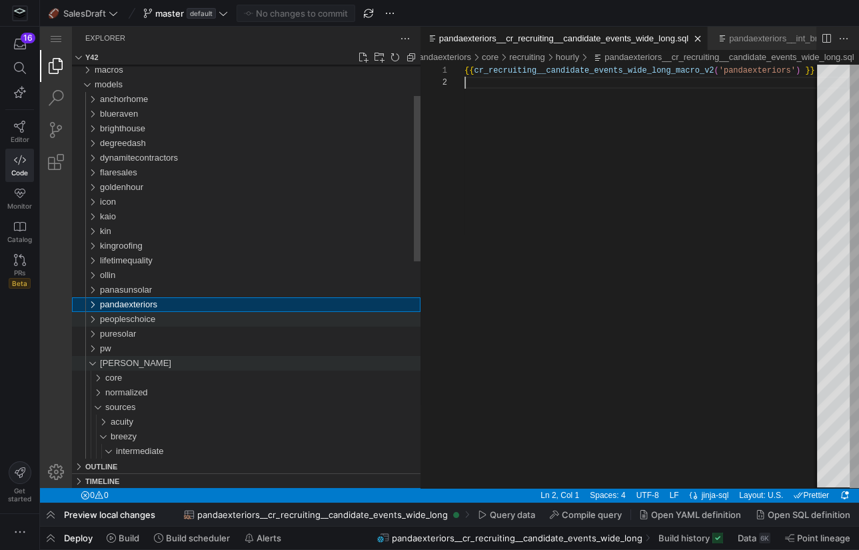
click at [96, 361] on div "renu" at bounding box center [89, 363] width 25 height 15
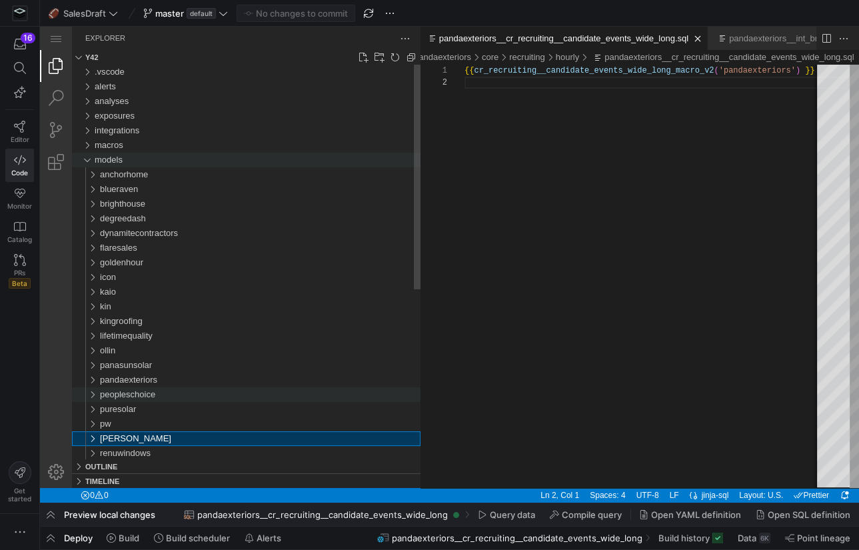
drag, startPoint x: 131, startPoint y: 151, endPoint x: 133, endPoint y: 157, distance: 6.8
click at [131, 151] on div "macros" at bounding box center [258, 145] width 326 height 15
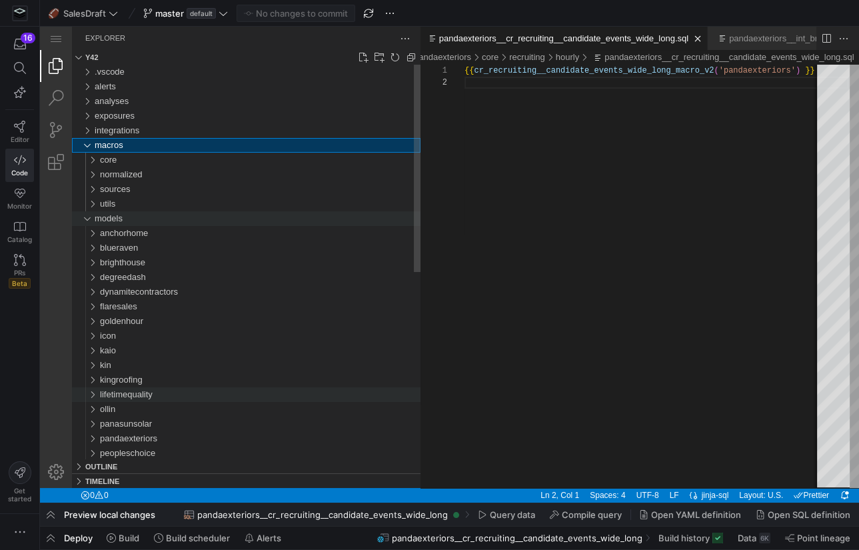
click at [89, 217] on div "models" at bounding box center [87, 218] width 20 height 15
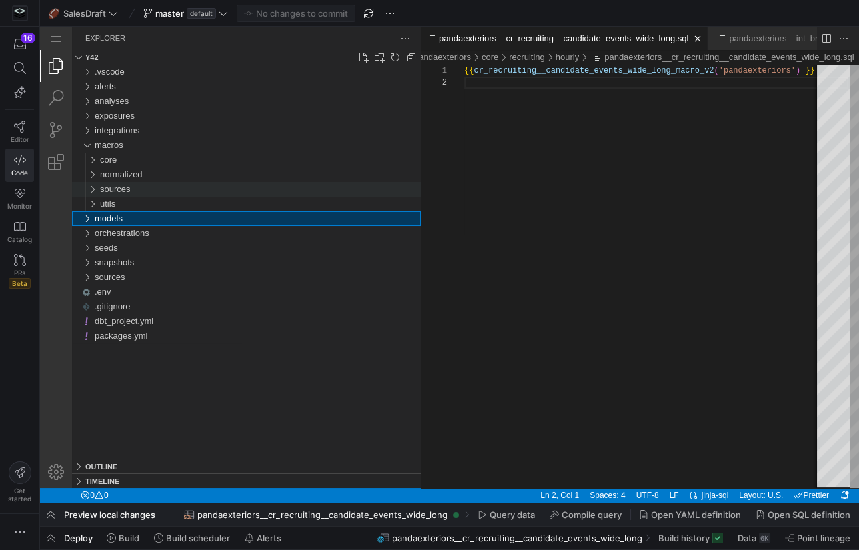
click at [130, 191] on span "sources" at bounding box center [115, 189] width 31 height 10
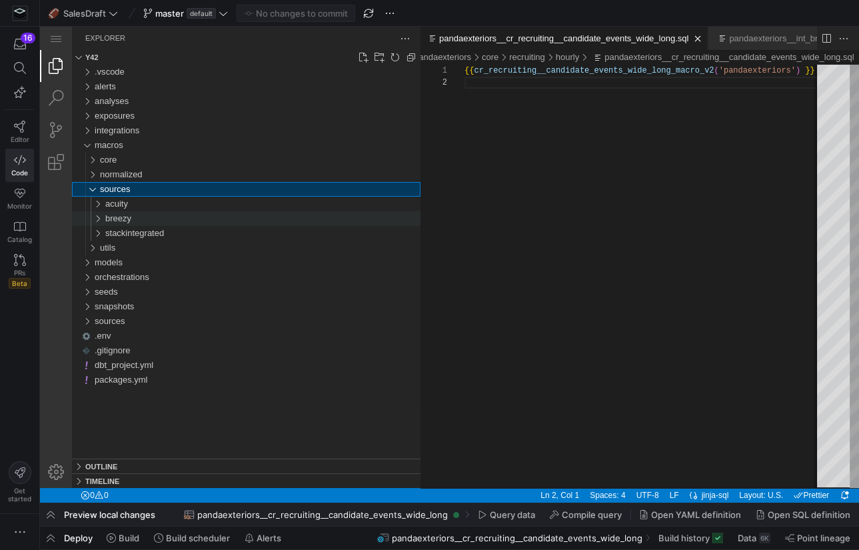
click at [128, 217] on span "breezy" at bounding box center [118, 218] width 26 height 10
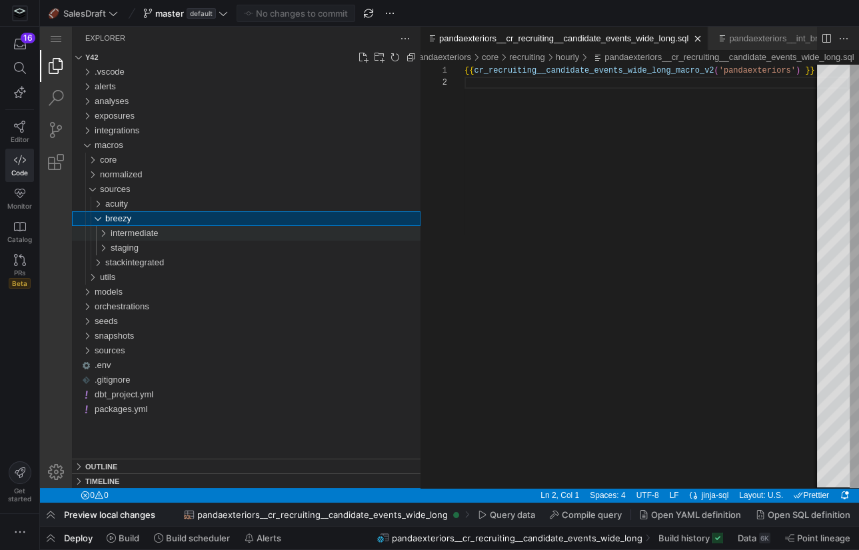
click at [145, 231] on span "intermediate" at bounding box center [135, 233] width 48 height 10
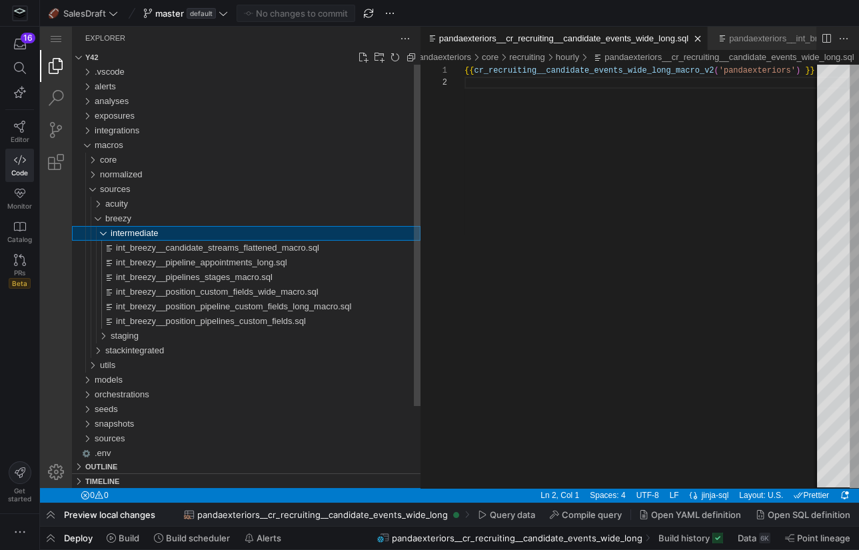
click at [135, 229] on span "intermediate" at bounding box center [135, 233] width 48 height 10
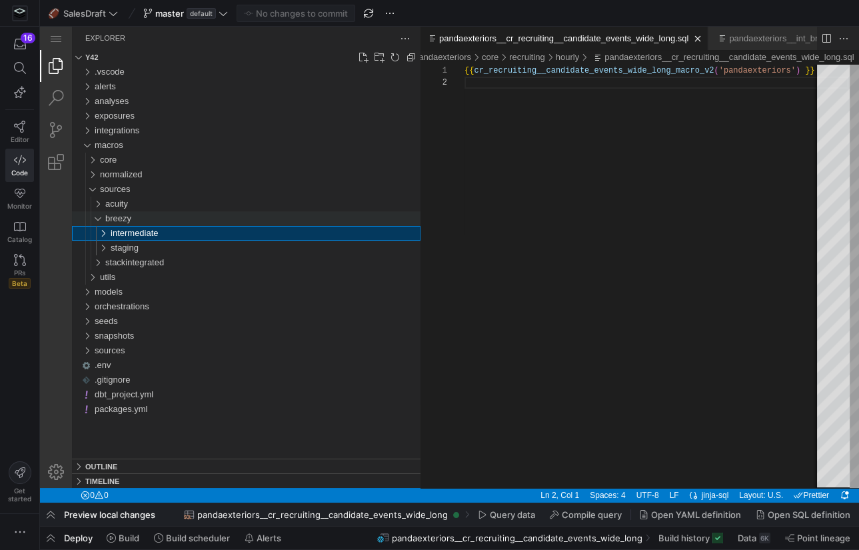
click at [127, 221] on span "breezy" at bounding box center [118, 218] width 26 height 10
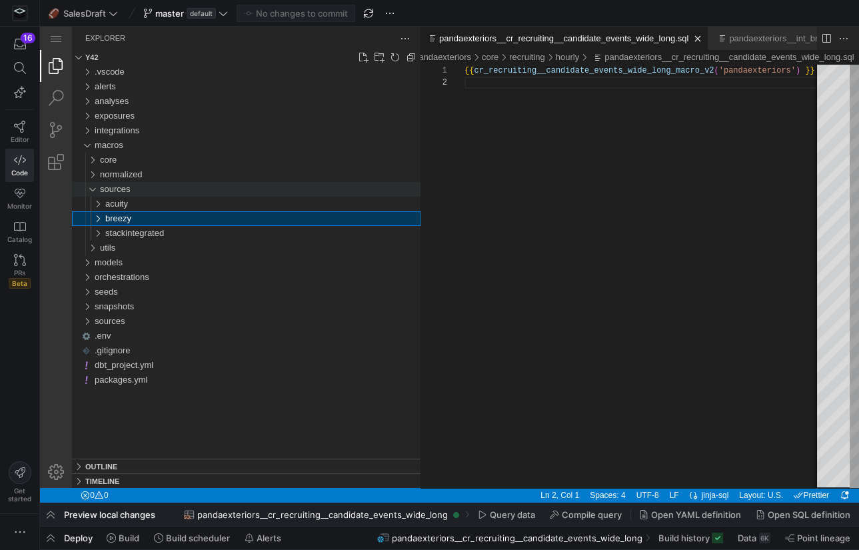
click at [127, 190] on span "sources" at bounding box center [115, 189] width 31 height 10
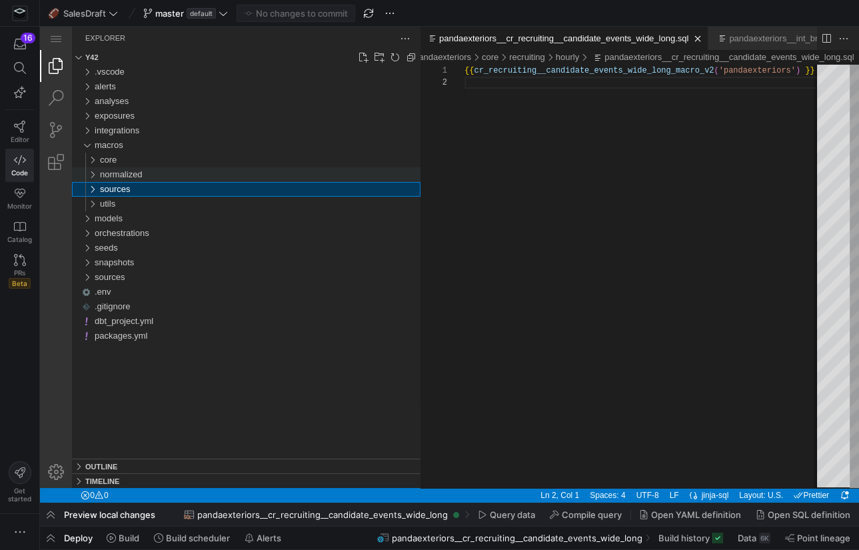
click at [125, 176] on span "normalized" at bounding box center [121, 174] width 43 height 10
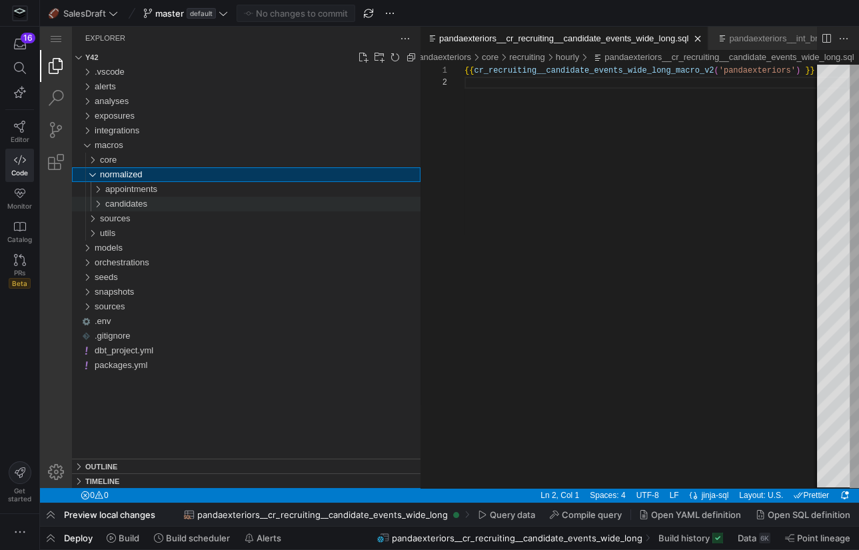
click at [129, 203] on span "candidates" at bounding box center [126, 204] width 42 height 10
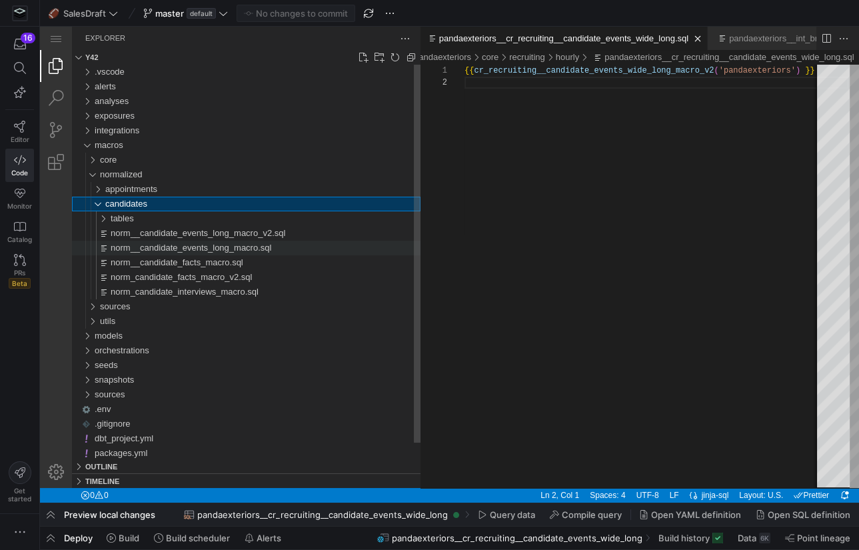
click at [165, 248] on span "norm__candidate_events_long_macro.sql" at bounding box center [191, 248] width 161 height 10
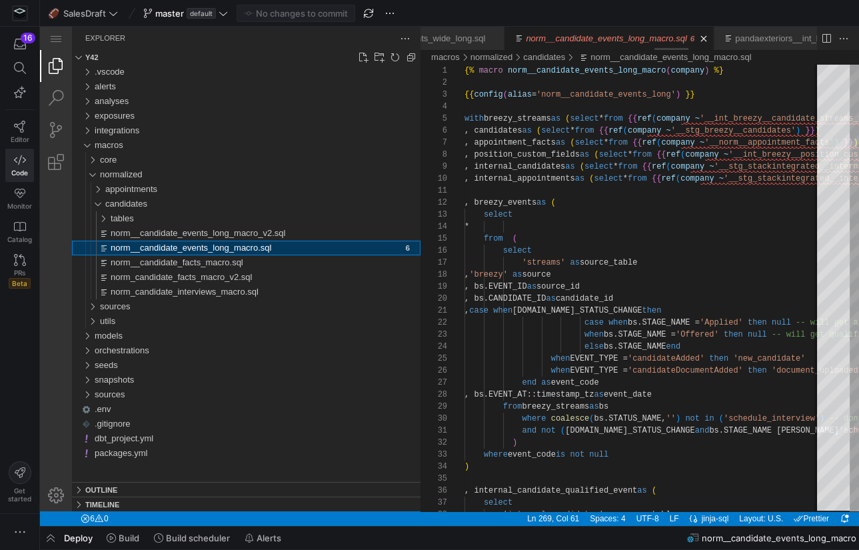
scroll to position [0, 2692]
click at [269, 267] on div "norm__candidate_facts_macro.sql" at bounding box center [266, 262] width 310 height 15
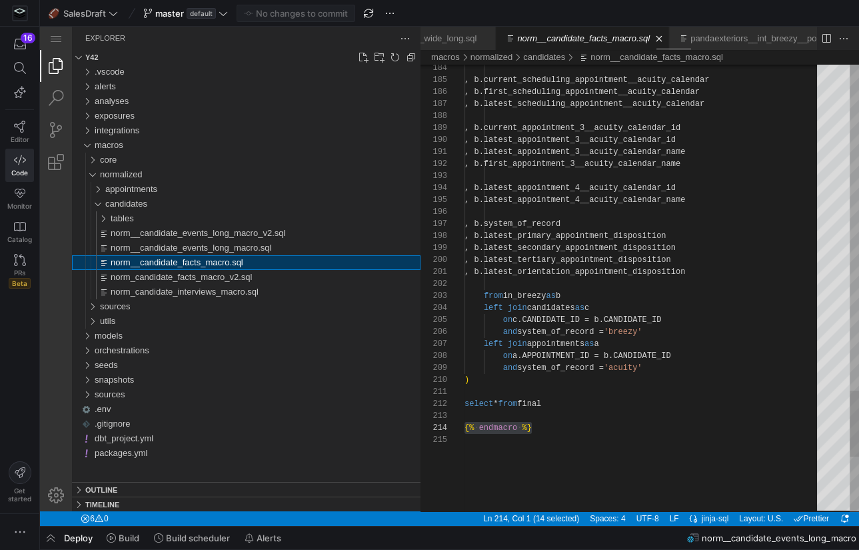
scroll to position [48, 0]
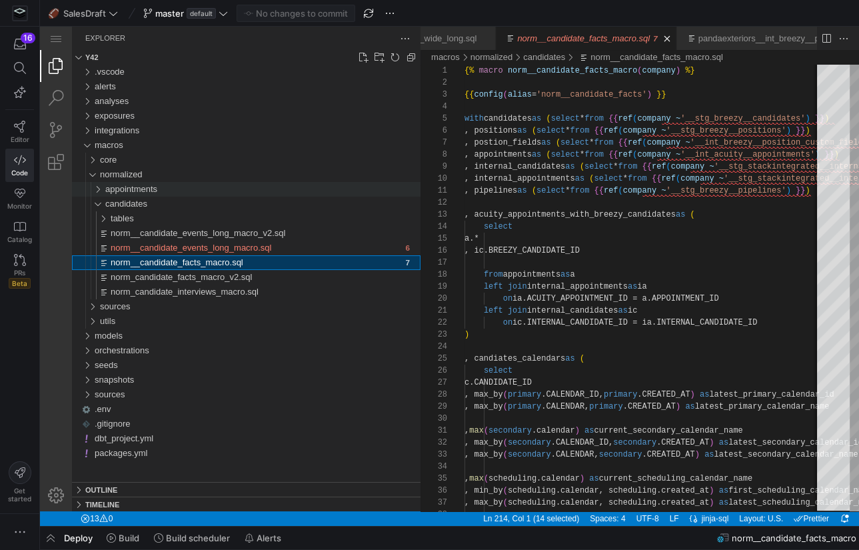
click at [197, 187] on div "appointments" at bounding box center [262, 189] width 315 height 15
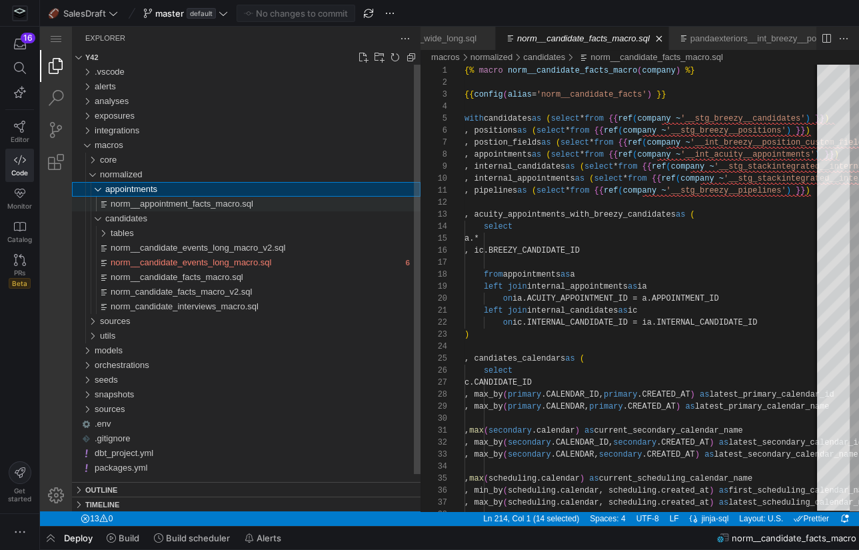
click at [195, 207] on span "norm__appointment_facts_macro.sql" at bounding box center [182, 204] width 143 height 10
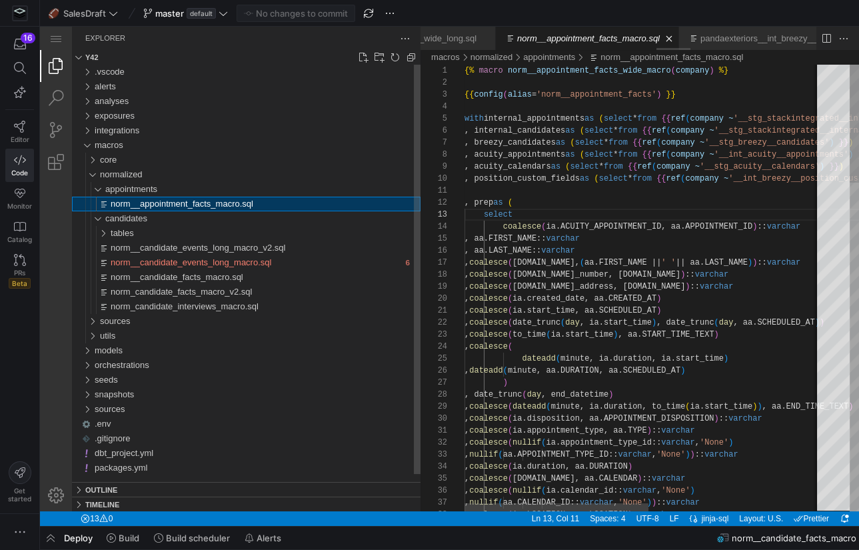
scroll to position [71, 48]
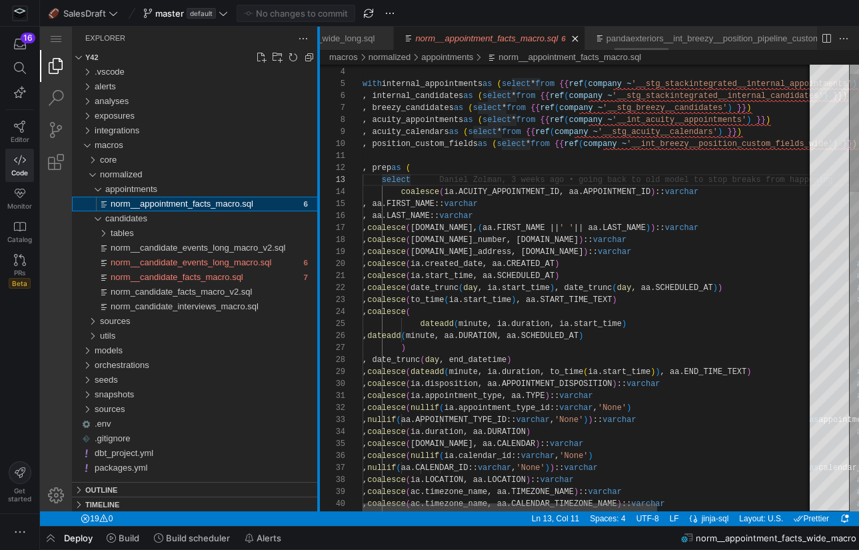
drag, startPoint x: 420, startPoint y: 227, endPoint x: 319, endPoint y: 232, distance: 102.1
click at [319, 232] on div at bounding box center [318, 269] width 3 height 484
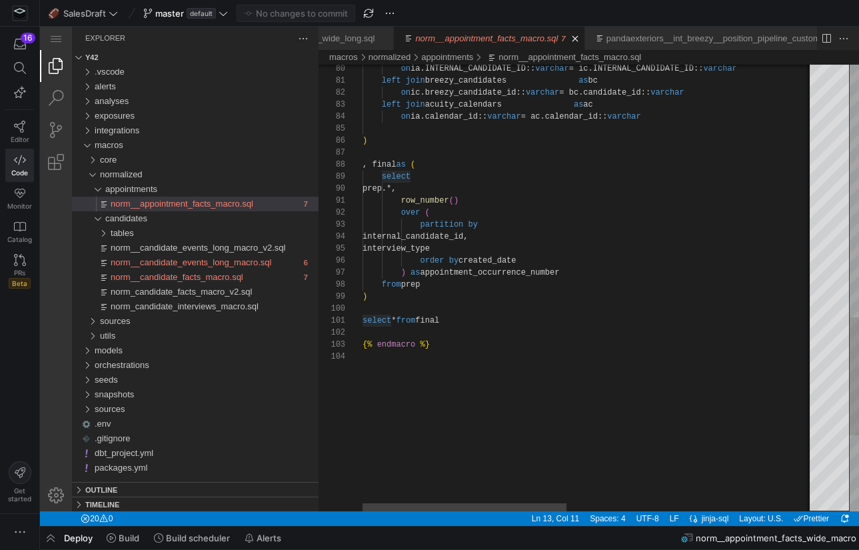
drag, startPoint x: 482, startPoint y: 313, endPoint x: 444, endPoint y: 274, distance: 53.7
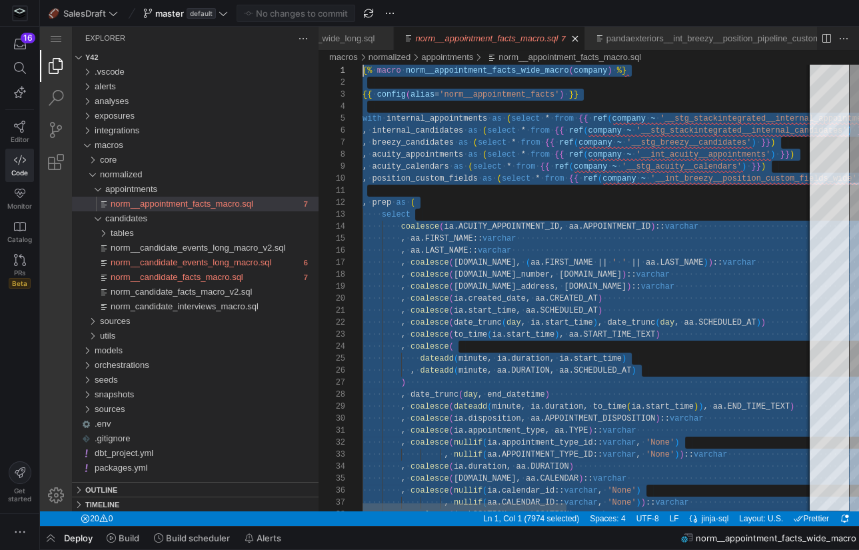
scroll to position [24, 0]
drag, startPoint x: 482, startPoint y: 321, endPoint x: 354, endPoint y: 91, distance: 263.1
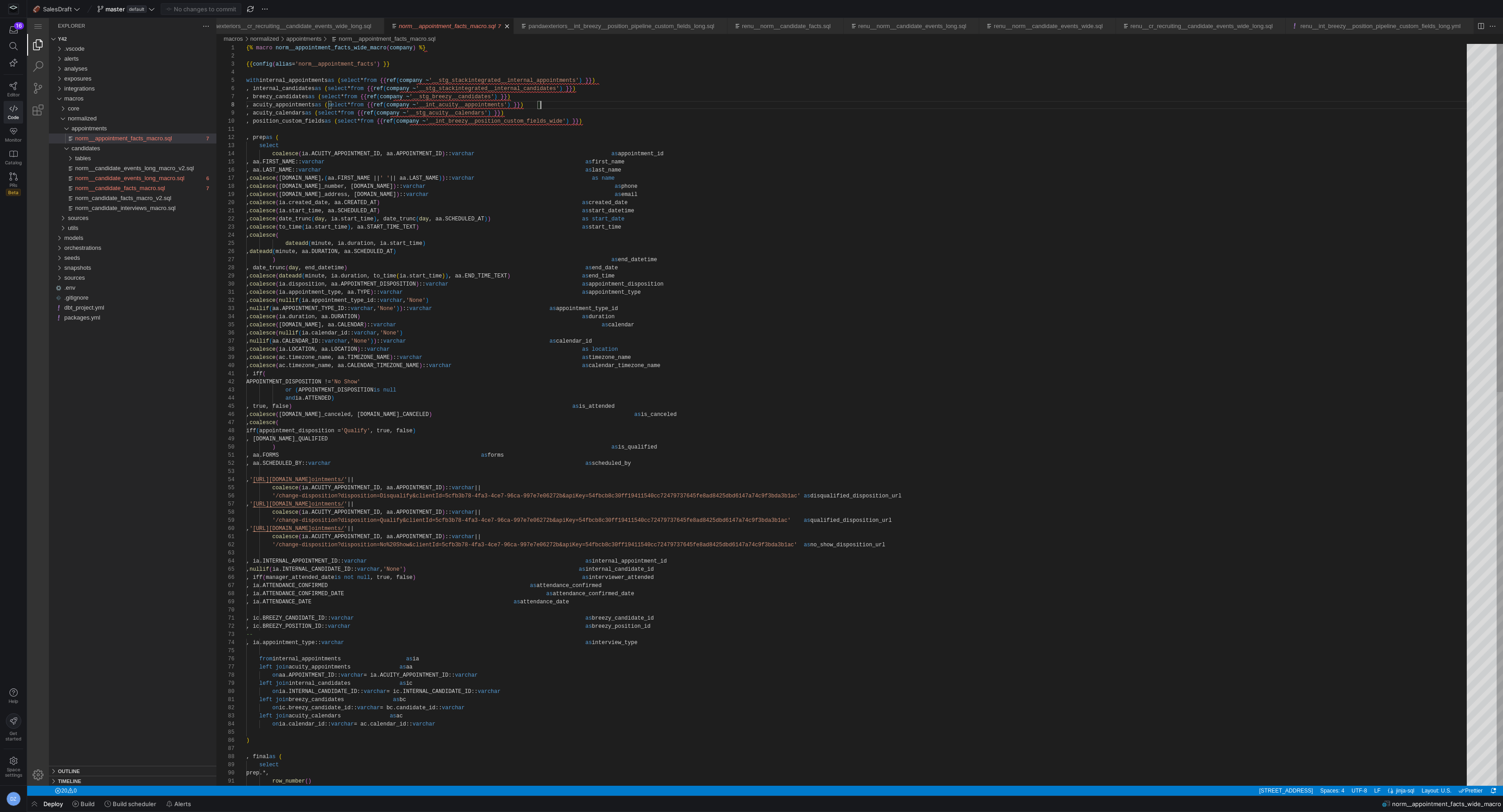
scroll to position [57, 294]
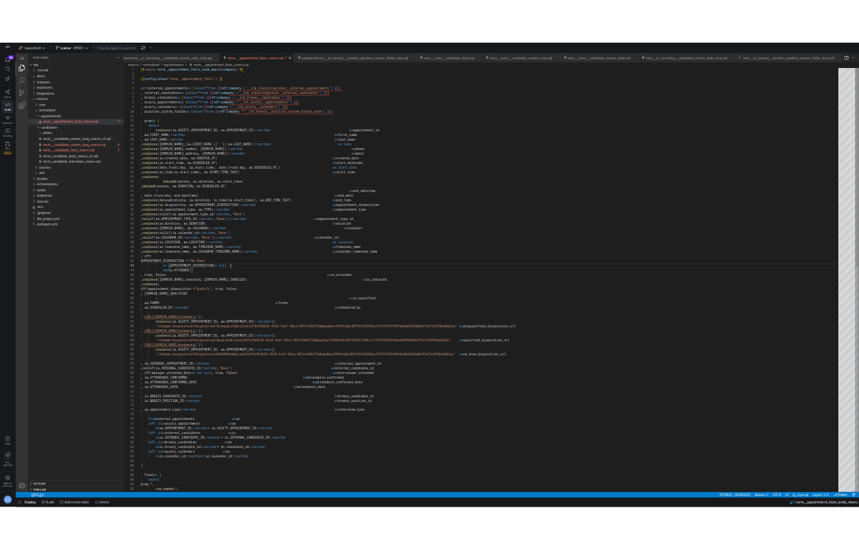
scroll to position [24, 231]
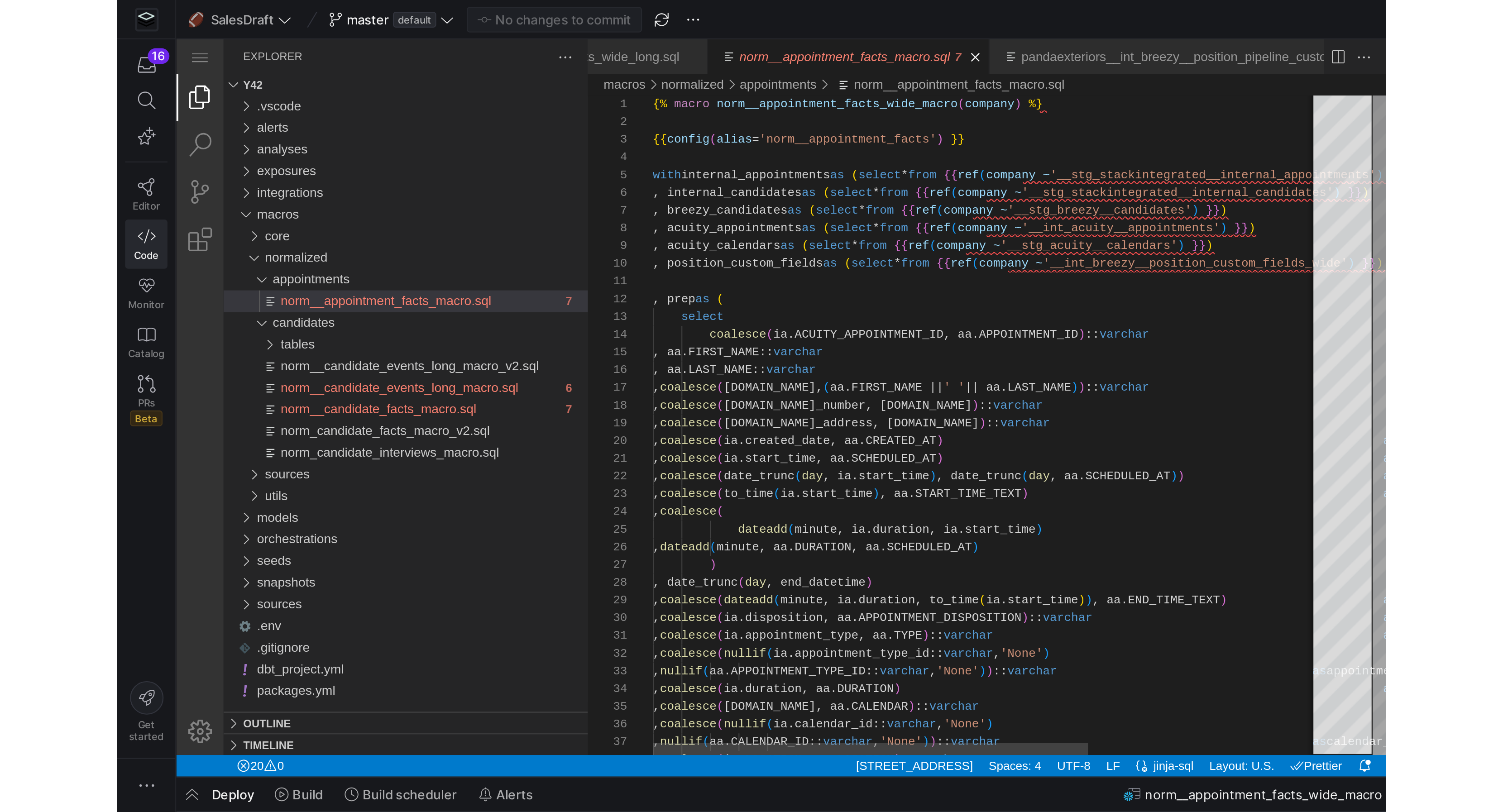
scroll to position [0, 0]
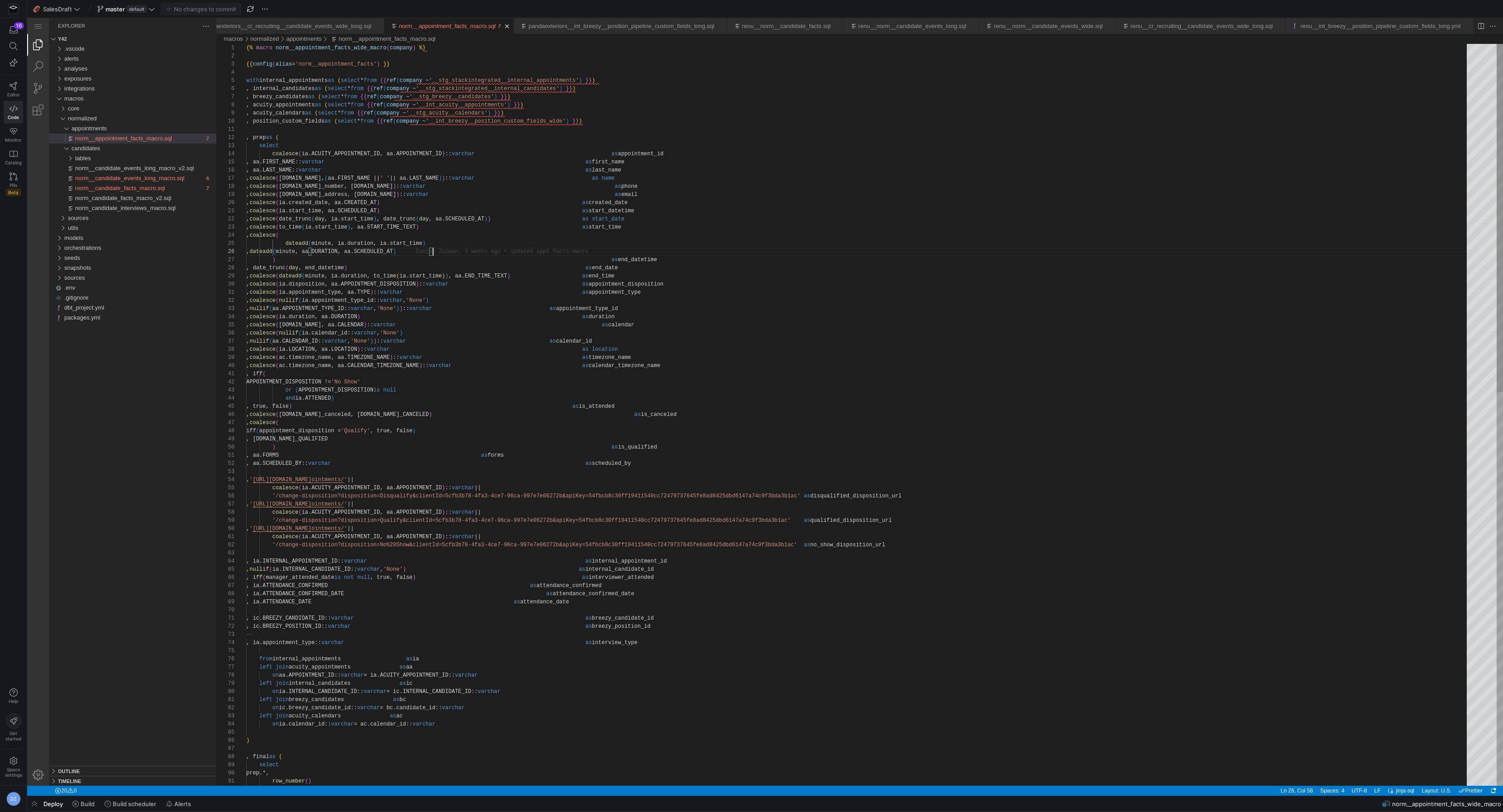
type textarea ", iff( APPOINTMENT_DISPOSITION != 'No Show' or (APPOINTMENT_DISPOSITION is null…"
click at [716, 25] on link "Close (⌘W)" at bounding box center [720, 26] width 9 height 9
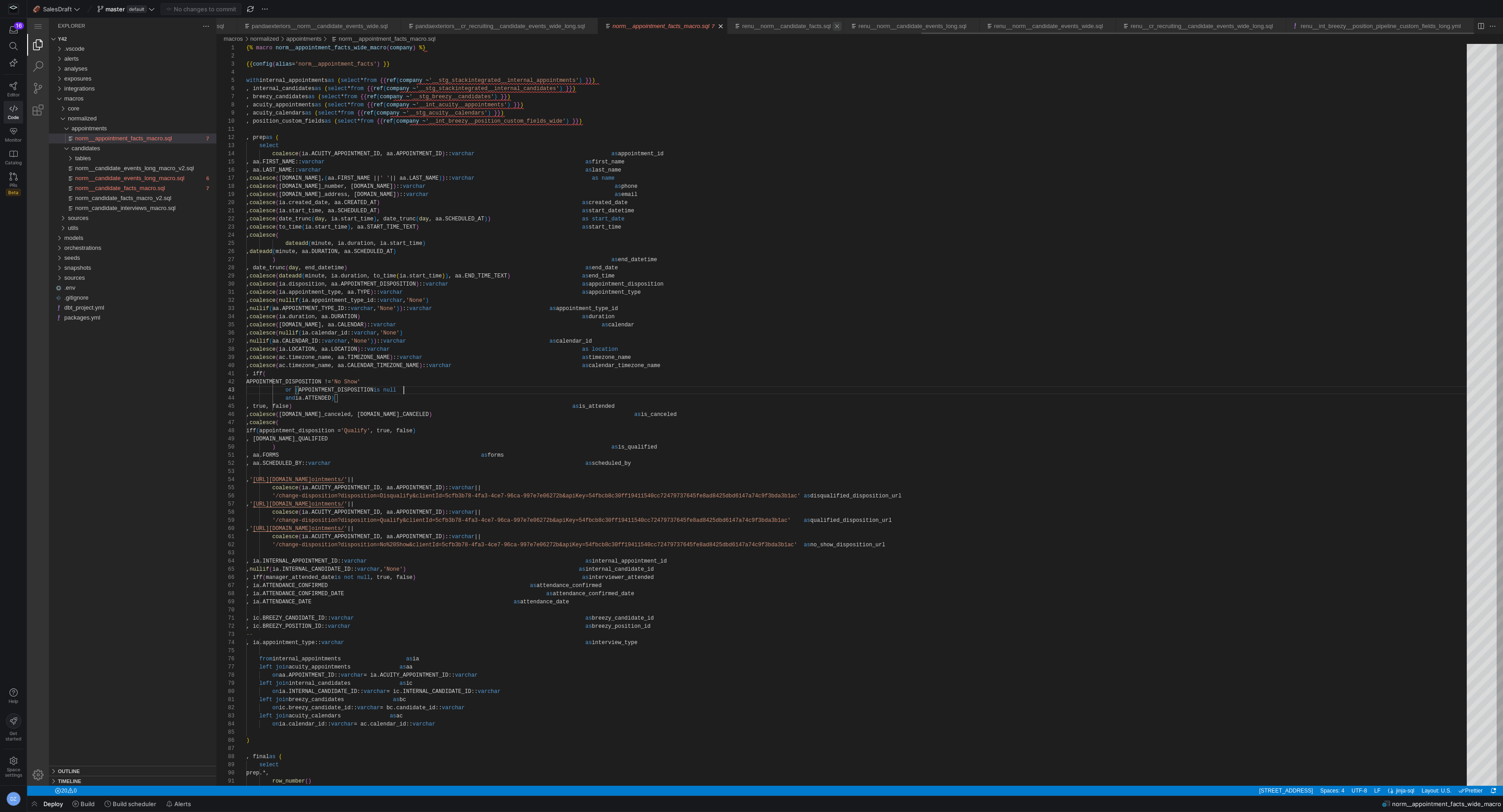
scroll to position [0, 1470]
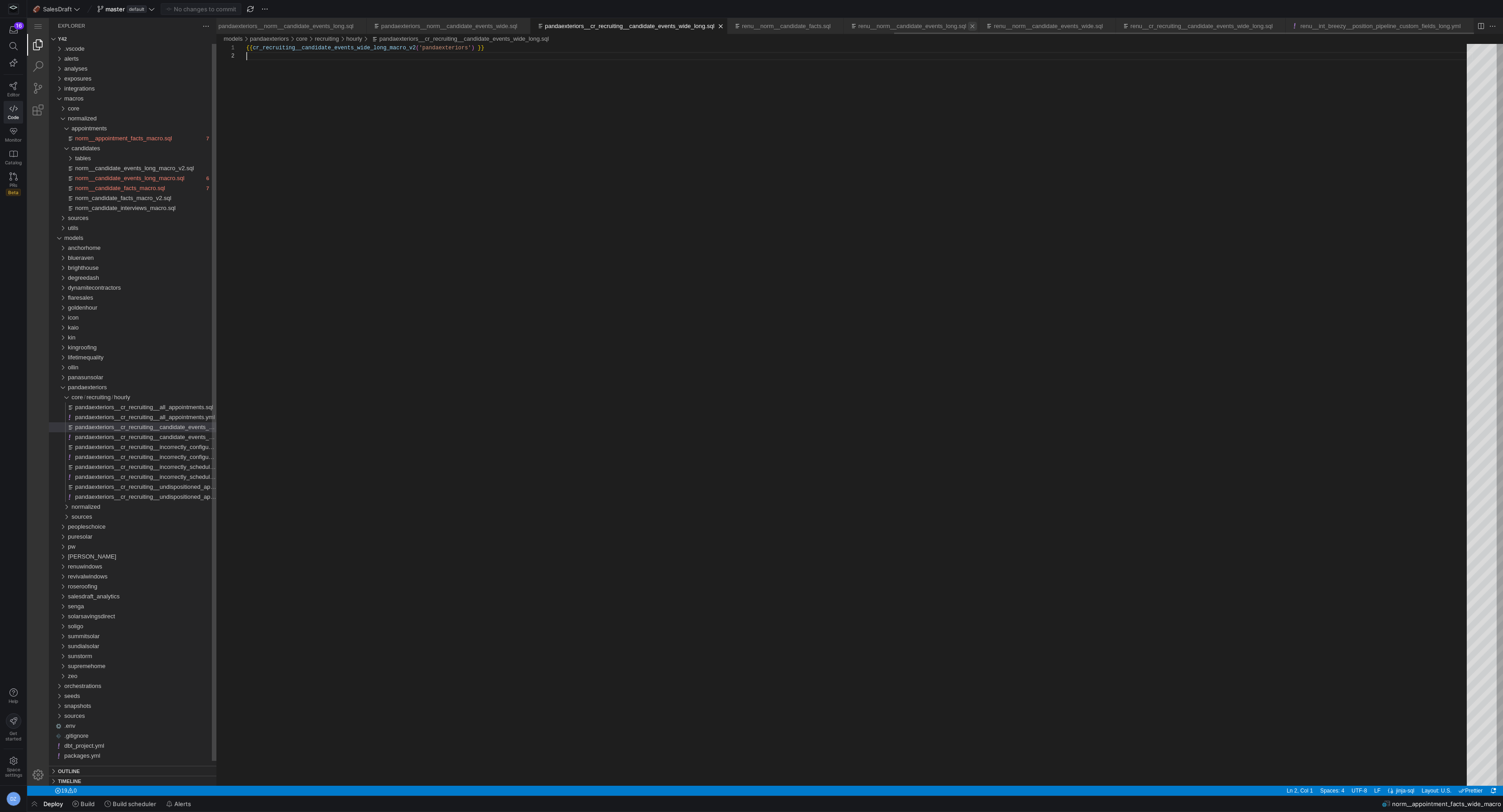
scroll to position [7, 0]
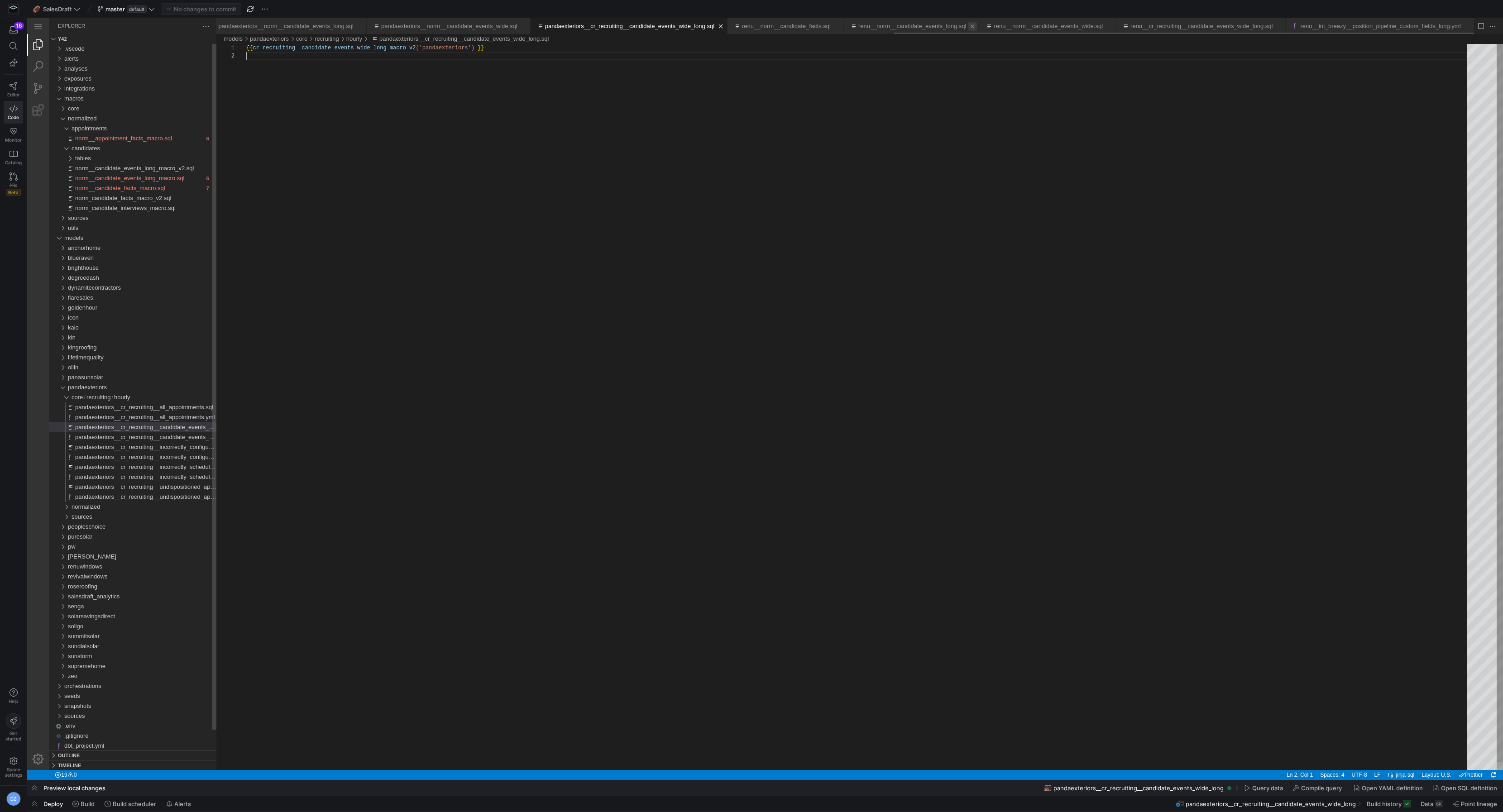
click at [716, 25] on link "Close (⌘W)" at bounding box center [720, 26] width 9 height 9
click at [717, 25] on link "Close (⌘W)" at bounding box center [721, 26] width 9 height 9
click at [562, 25] on link "Close (⌘W)" at bounding box center [557, 26] width 9 height 9
click at [717, 25] on link "Close (⌘W)" at bounding box center [721, 26] width 9 height 9
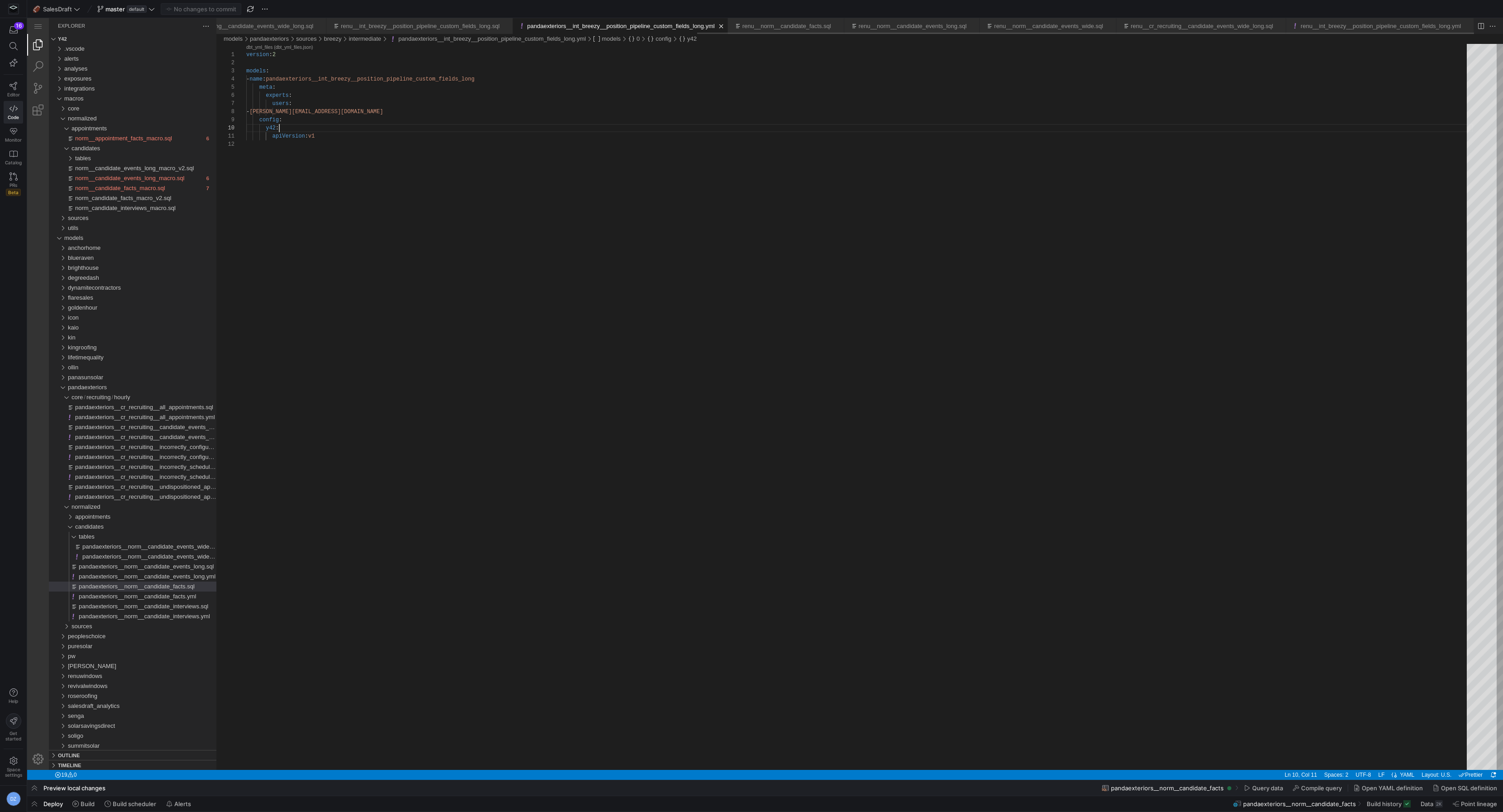
click at [717, 25] on link "Close (⌘W)" at bounding box center [721, 26] width 9 height 9
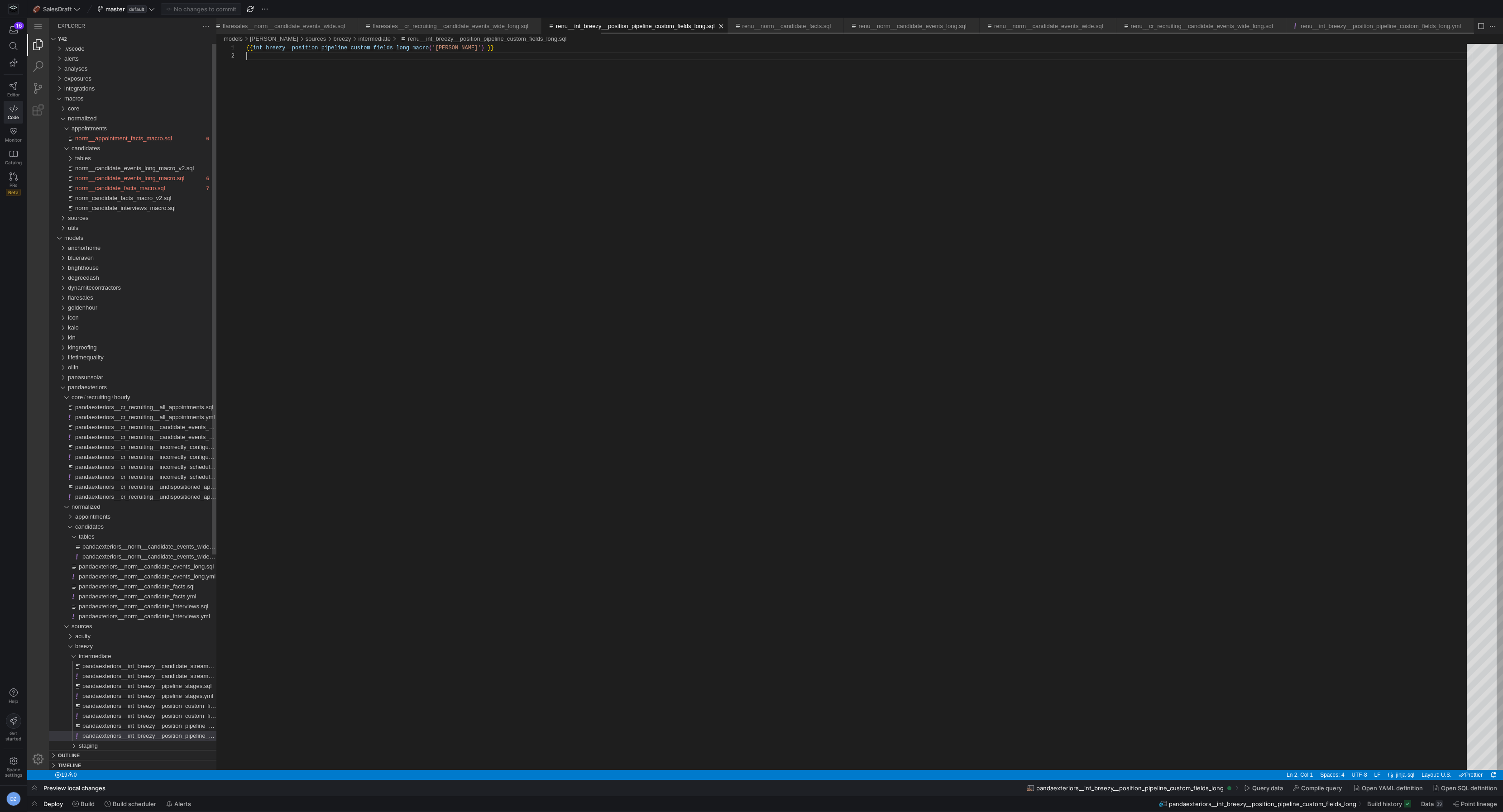
scroll to position [7, 0]
click at [717, 25] on link "Close (⌘W)" at bounding box center [721, 26] width 9 height 9
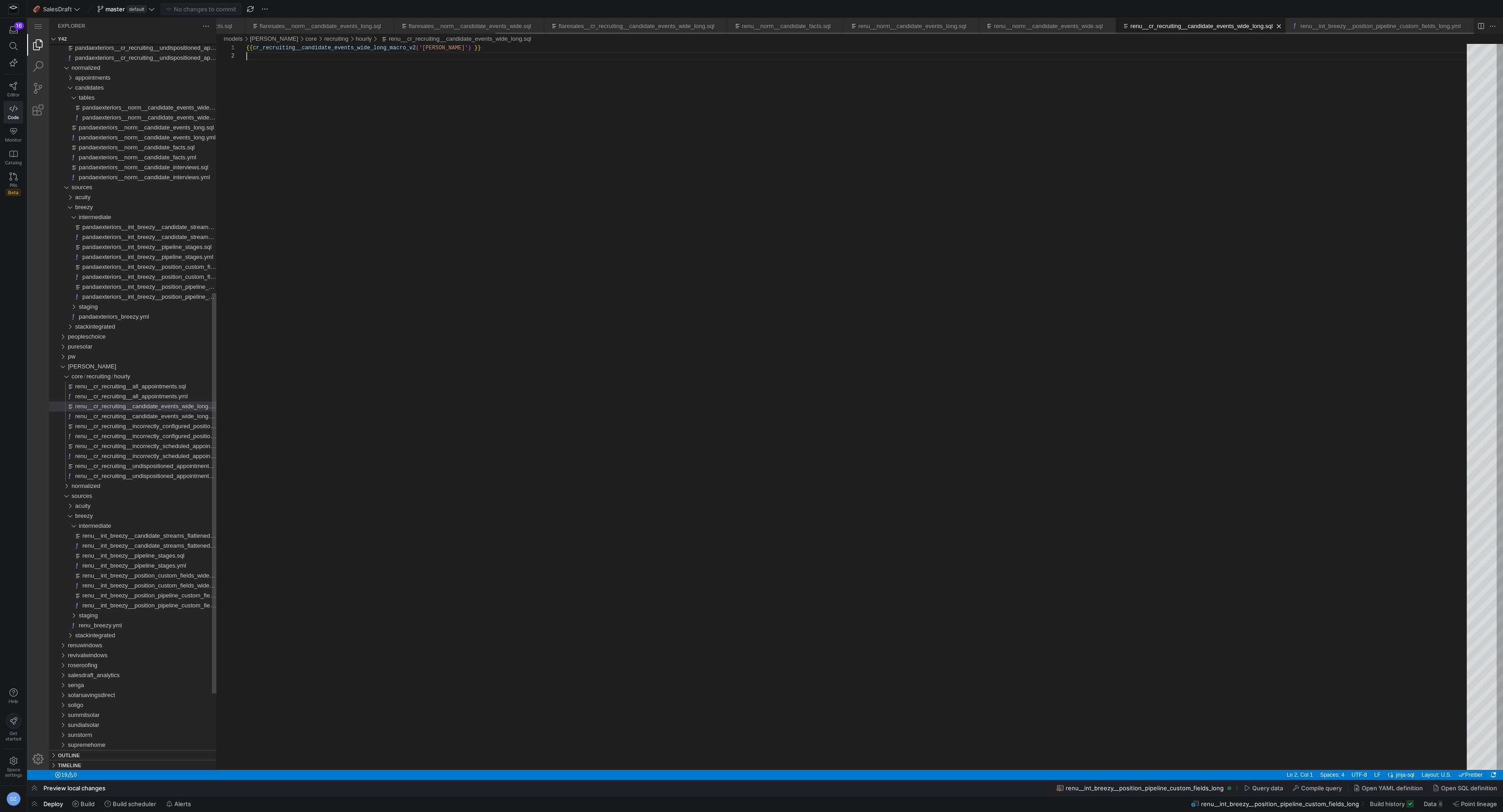
scroll to position [7, 0]
click at [716, 25] on link "Close (⌘W)" at bounding box center [720, 26] width 9 height 9
click at [680, 25] on link "Close (⌘W)" at bounding box center [675, 26] width 9 height 9
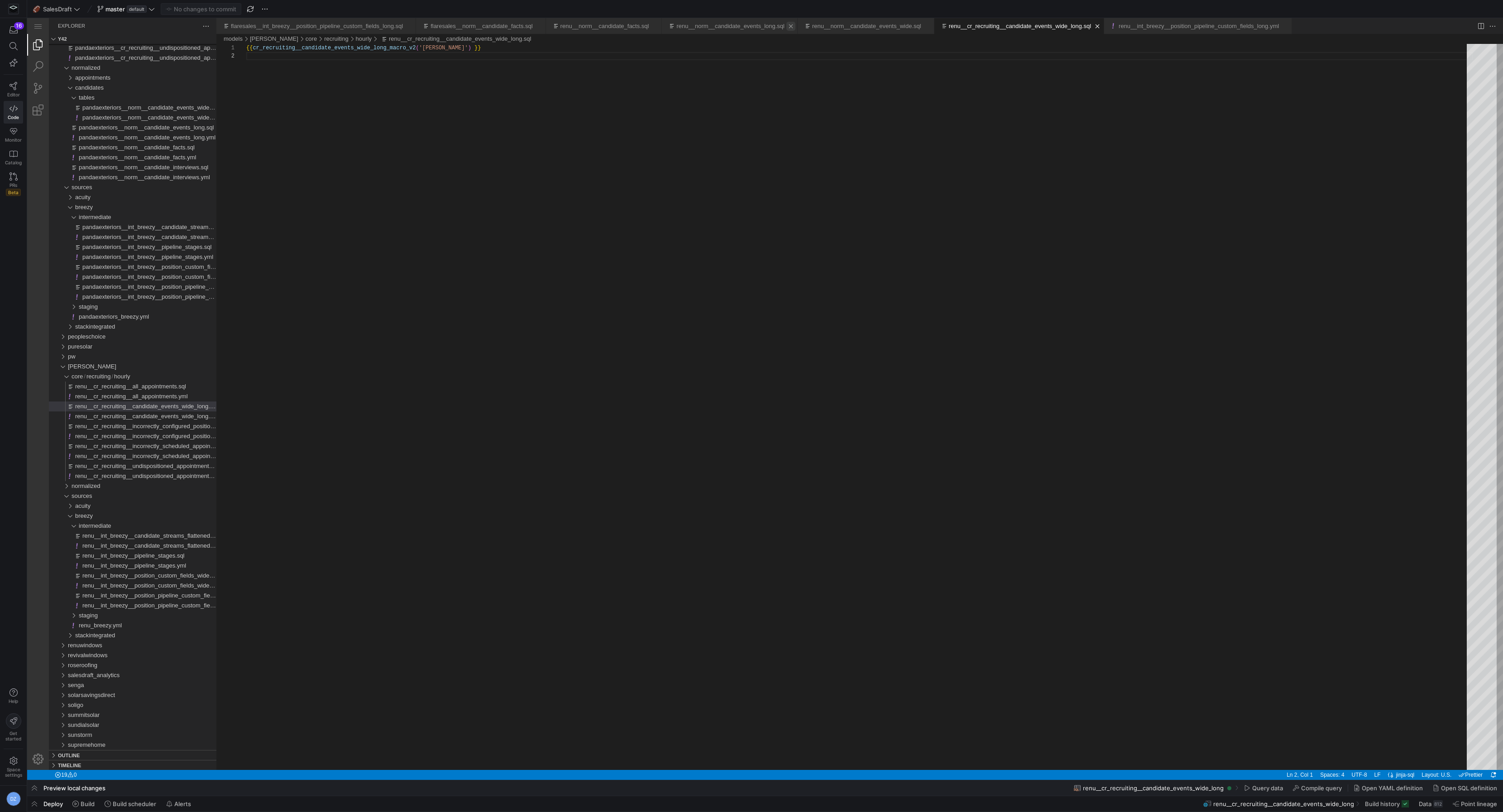
scroll to position [0, 0]
click at [692, 25] on div "renu__norm__candidate_events_long.sql" at bounding box center [726, 26] width 118 height 16
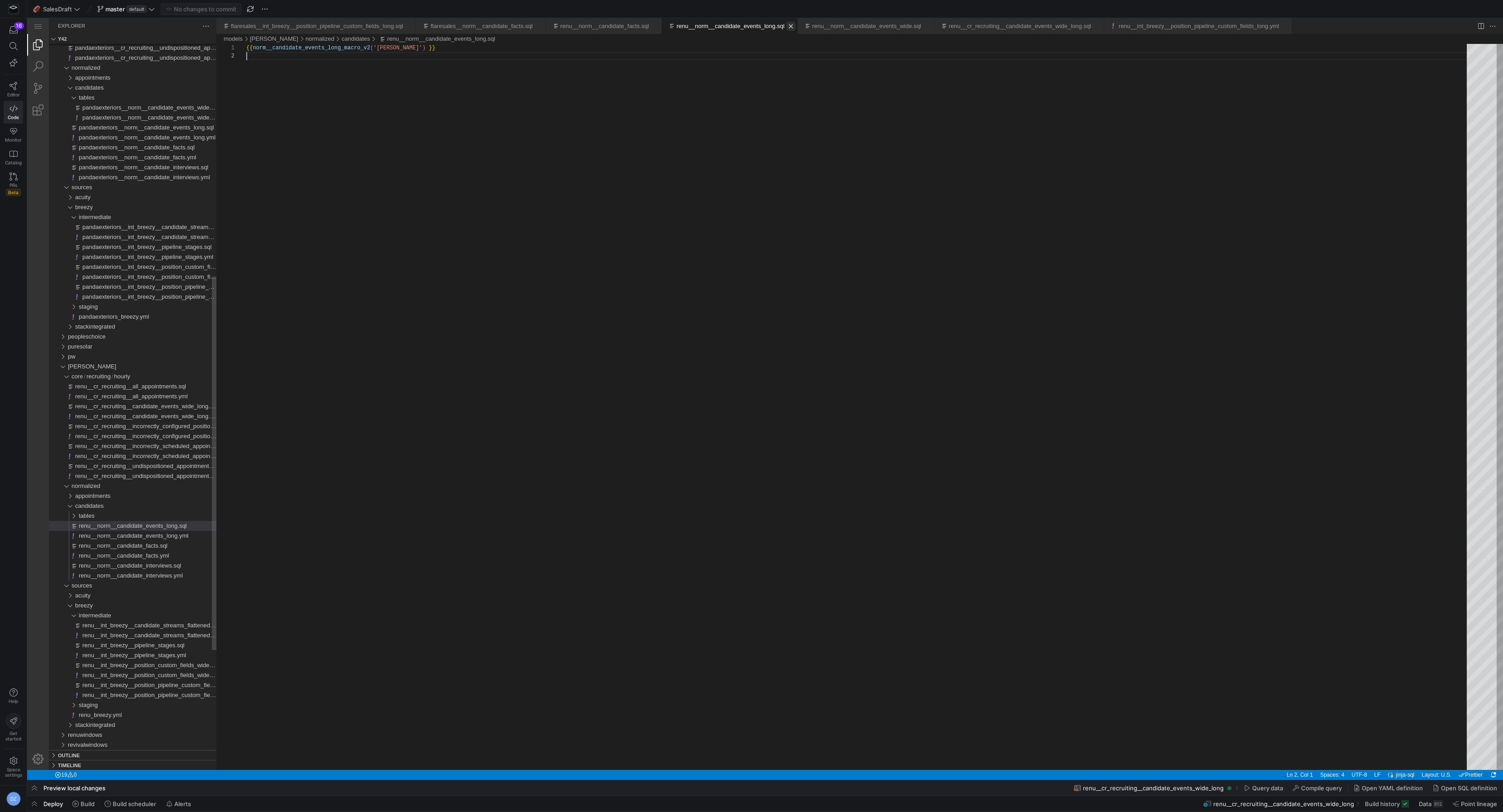
click at [692, 25] on div "renu__norm__candidate_events_long.sql" at bounding box center [726, 26] width 118 height 16
click at [660, 25] on link "Close (⌘W)" at bounding box center [655, 26] width 9 height 9
click at [679, 24] on link "Close (⌘W)" at bounding box center [674, 26] width 9 height 9
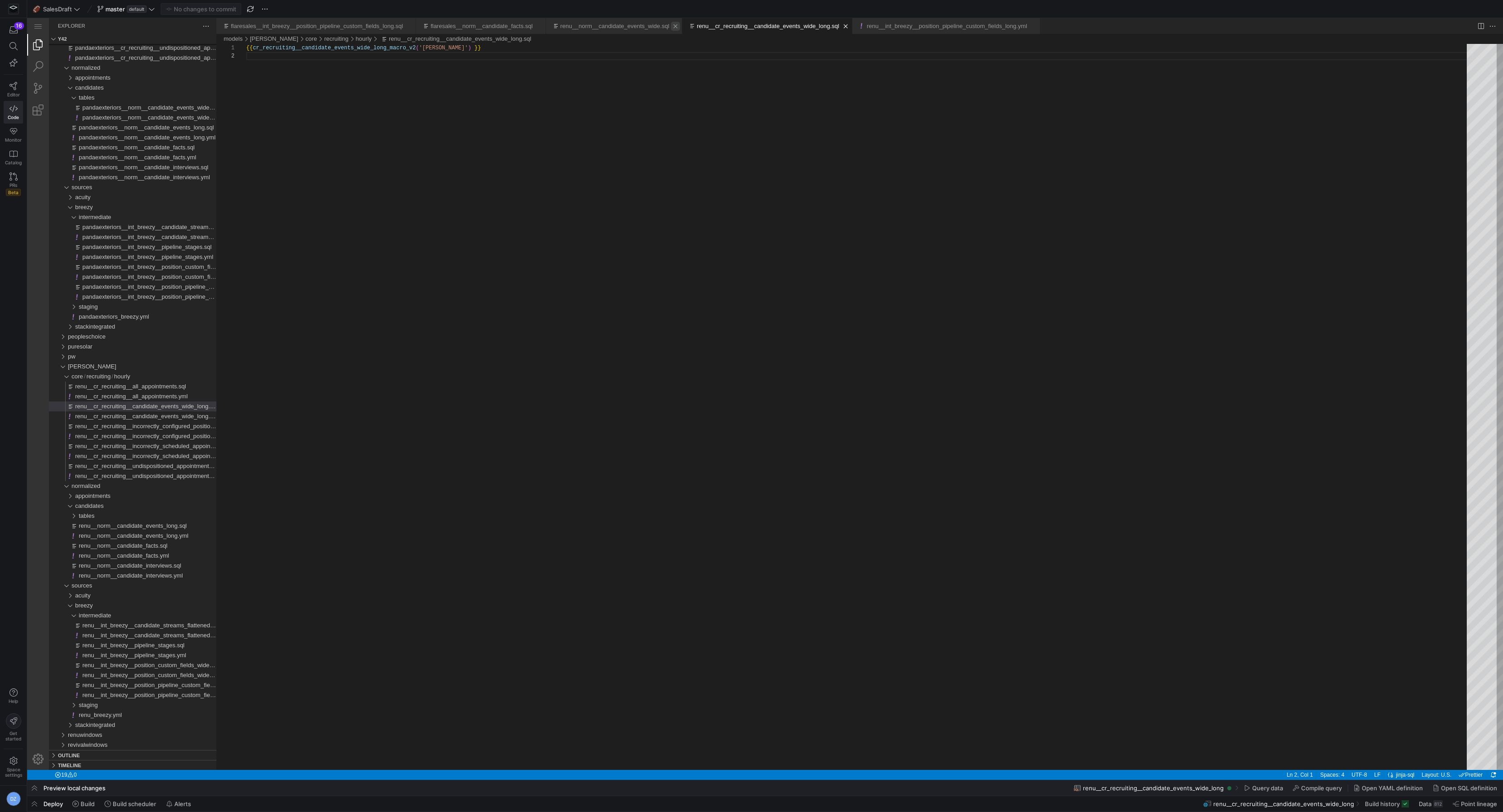
click at [680, 27] on link "Close (⌘W)" at bounding box center [675, 26] width 9 height 9
click at [713, 26] on link "Close (⌘W)" at bounding box center [709, 26] width 9 height 9
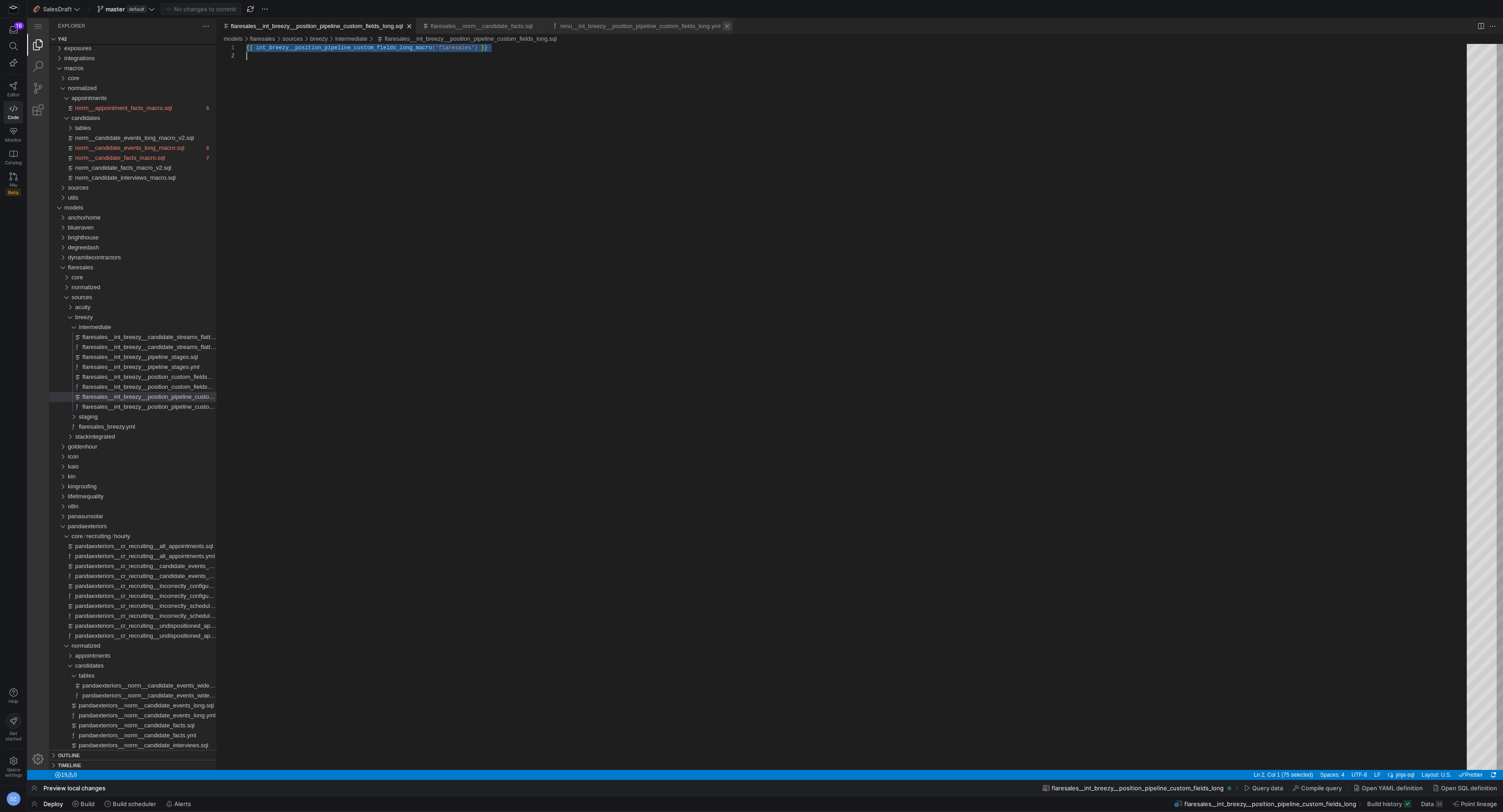
click at [732, 27] on link "Close (⌘W)" at bounding box center [726, 26] width 9 height 9
click at [544, 25] on link "Close (⌘W)" at bounding box center [539, 26] width 9 height 9
click at [414, 25] on link "Close (⌘W)" at bounding box center [409, 26] width 9 height 9
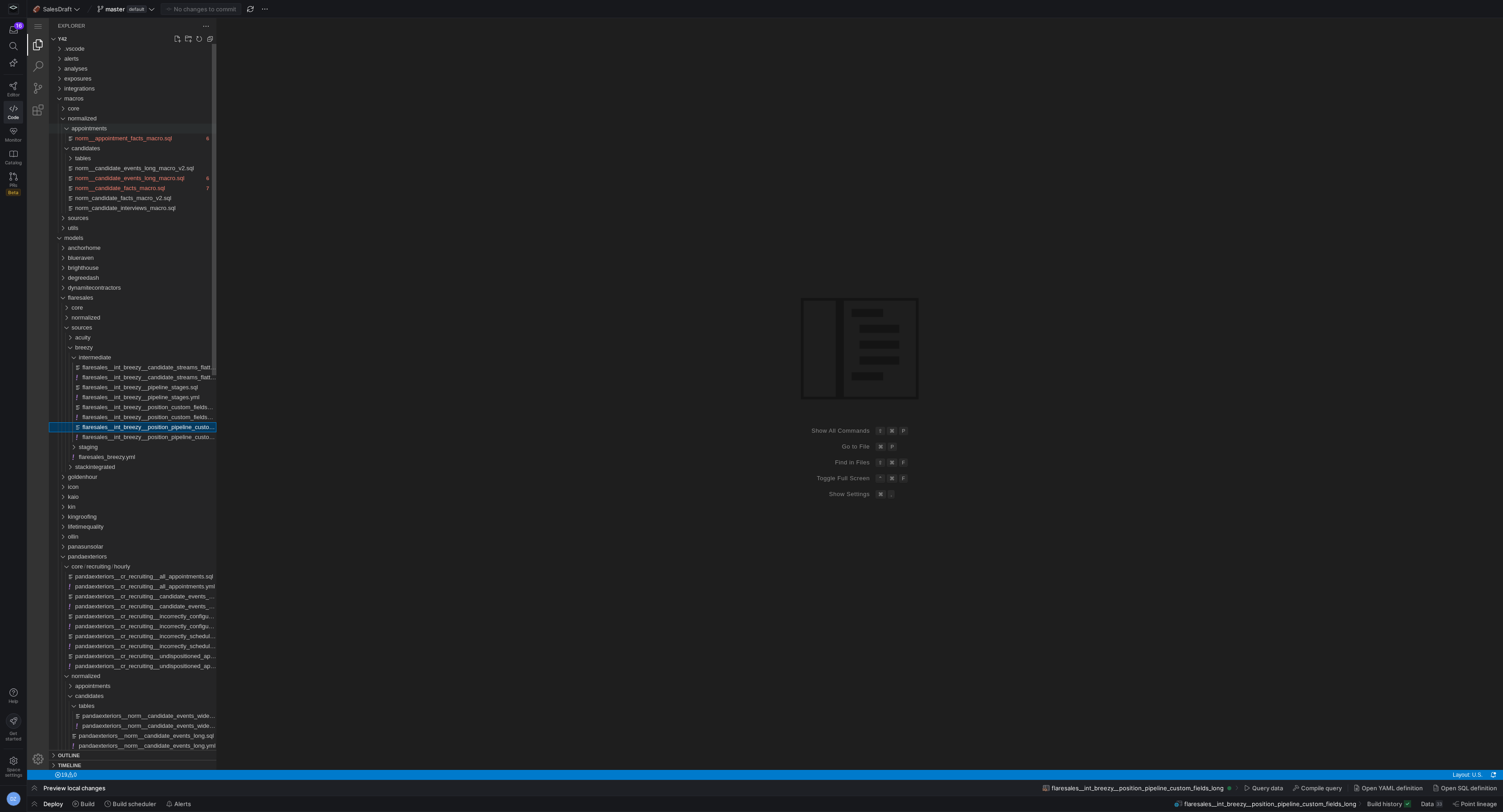
click at [97, 128] on span "appointments" at bounding box center [89, 128] width 35 height 7
click at [89, 139] on span "candidates" at bounding box center [86, 139] width 29 height 7
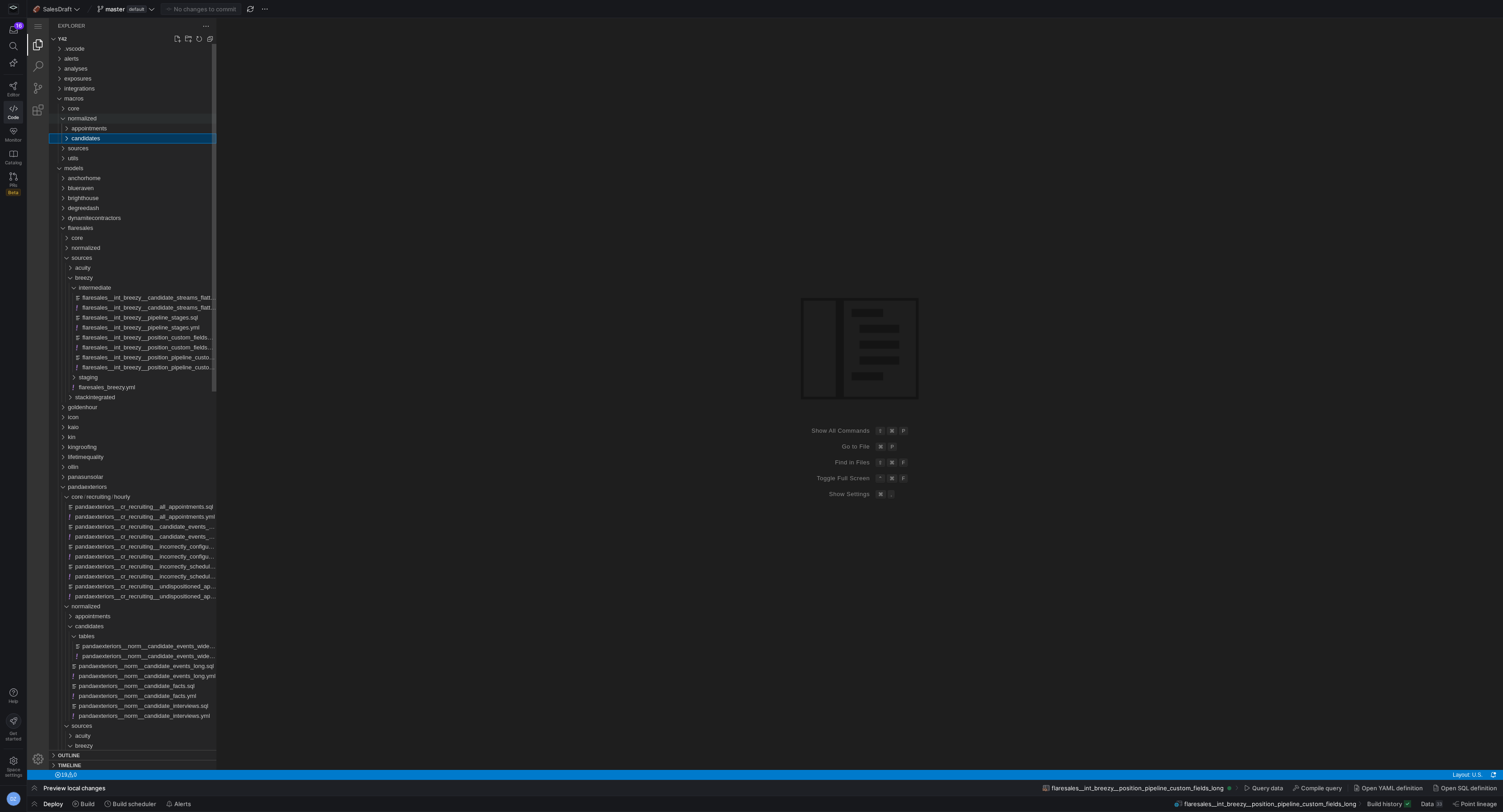
click at [90, 119] on span "normalized" at bounding box center [82, 118] width 29 height 7
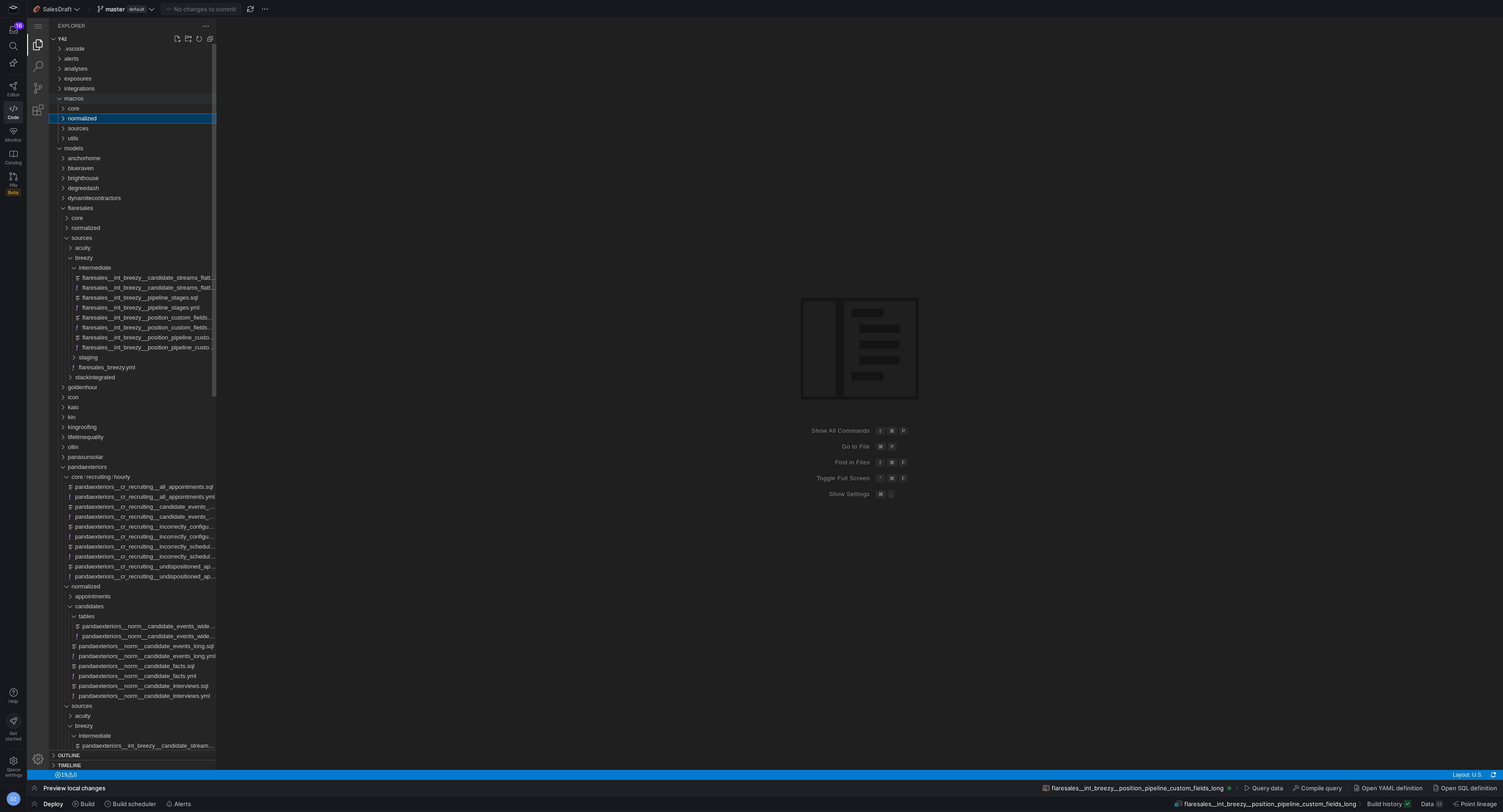
click at [96, 96] on div "macros" at bounding box center [141, 99] width 152 height 10
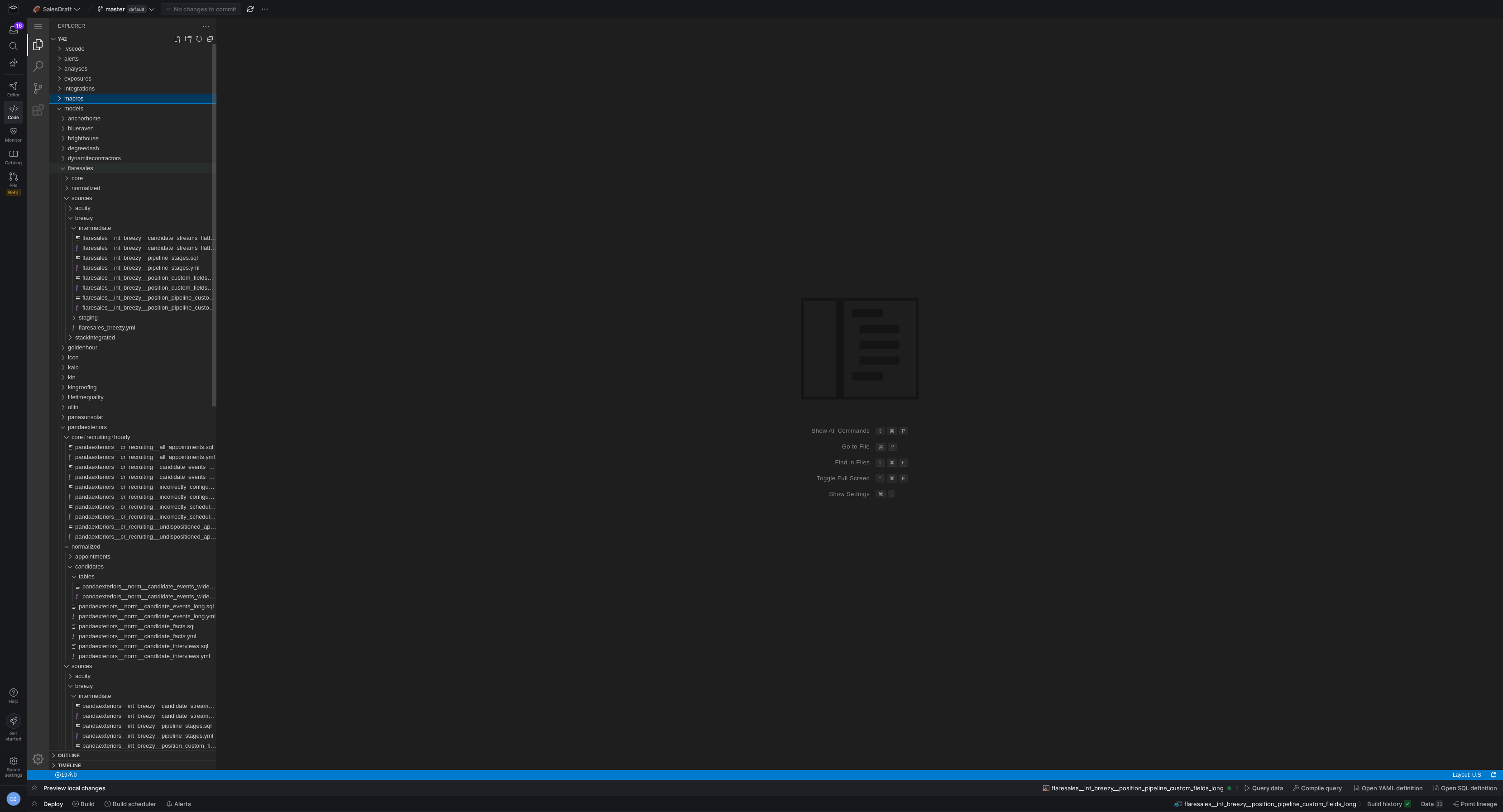
click at [97, 169] on div "flaresales" at bounding box center [142, 169] width 149 height 10
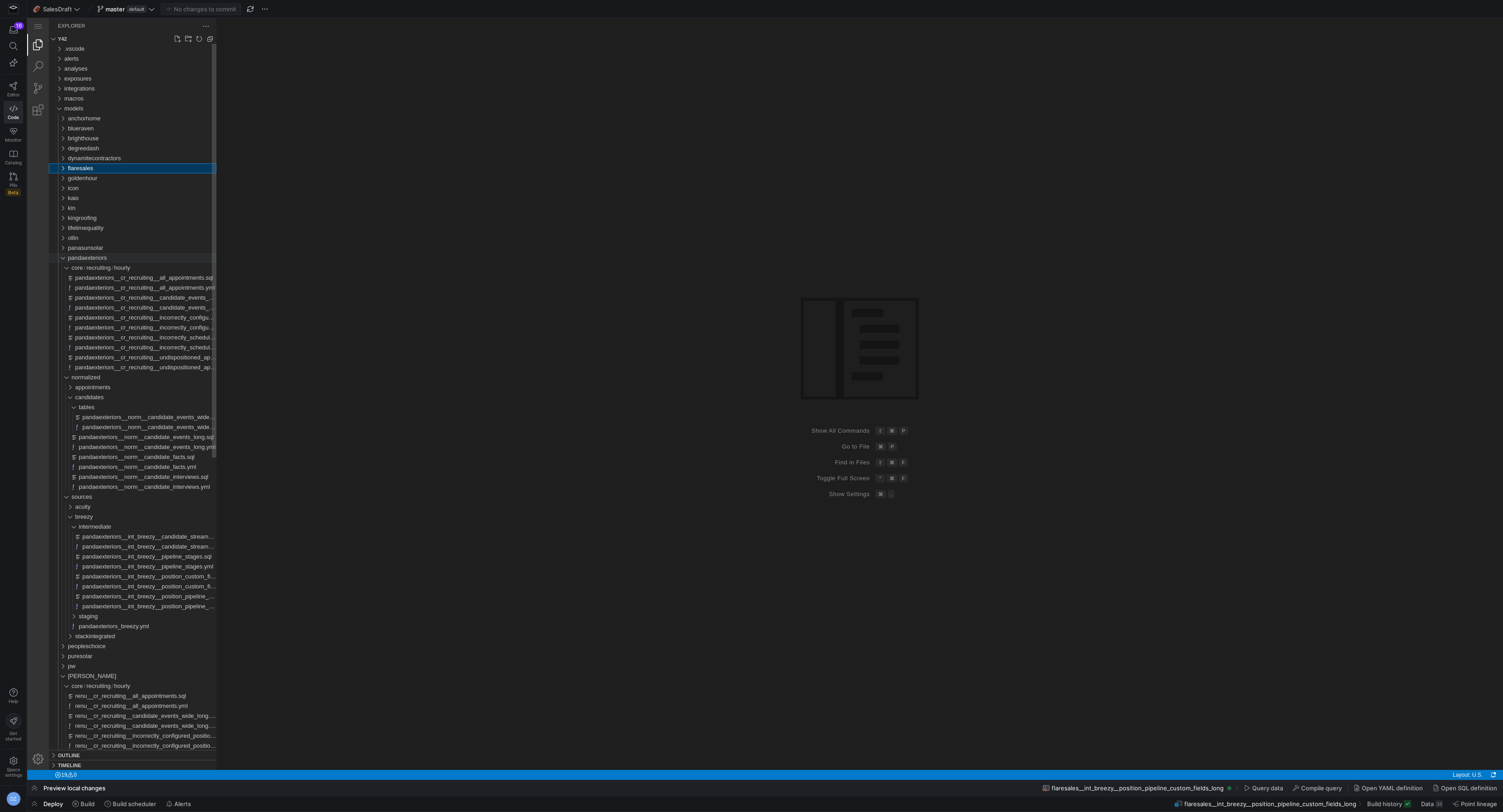
click at [90, 260] on span "pandaexteriors" at bounding box center [87, 258] width 39 height 7
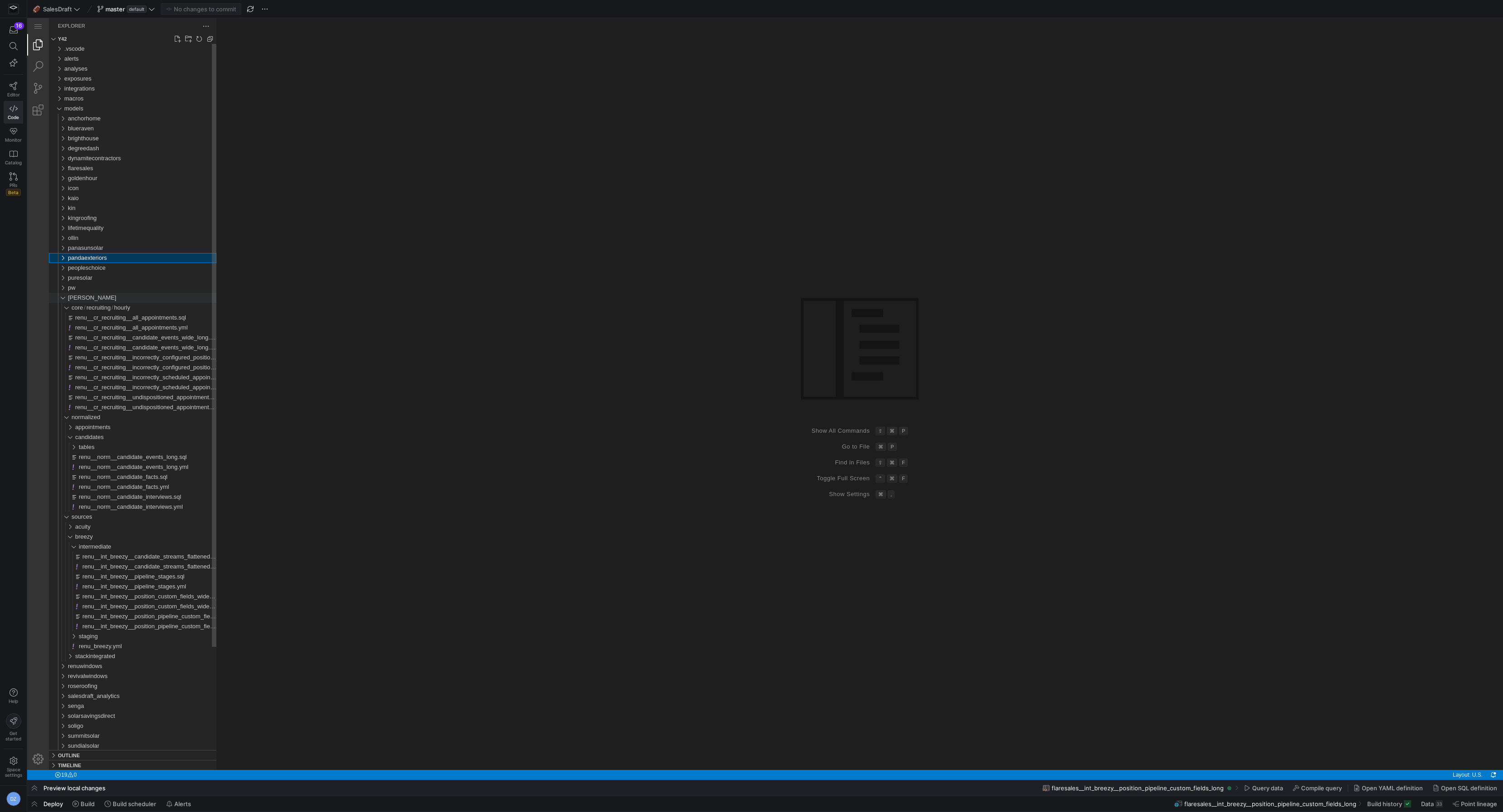
click at [94, 298] on div "[PERSON_NAME]" at bounding box center [142, 298] width 149 height 10
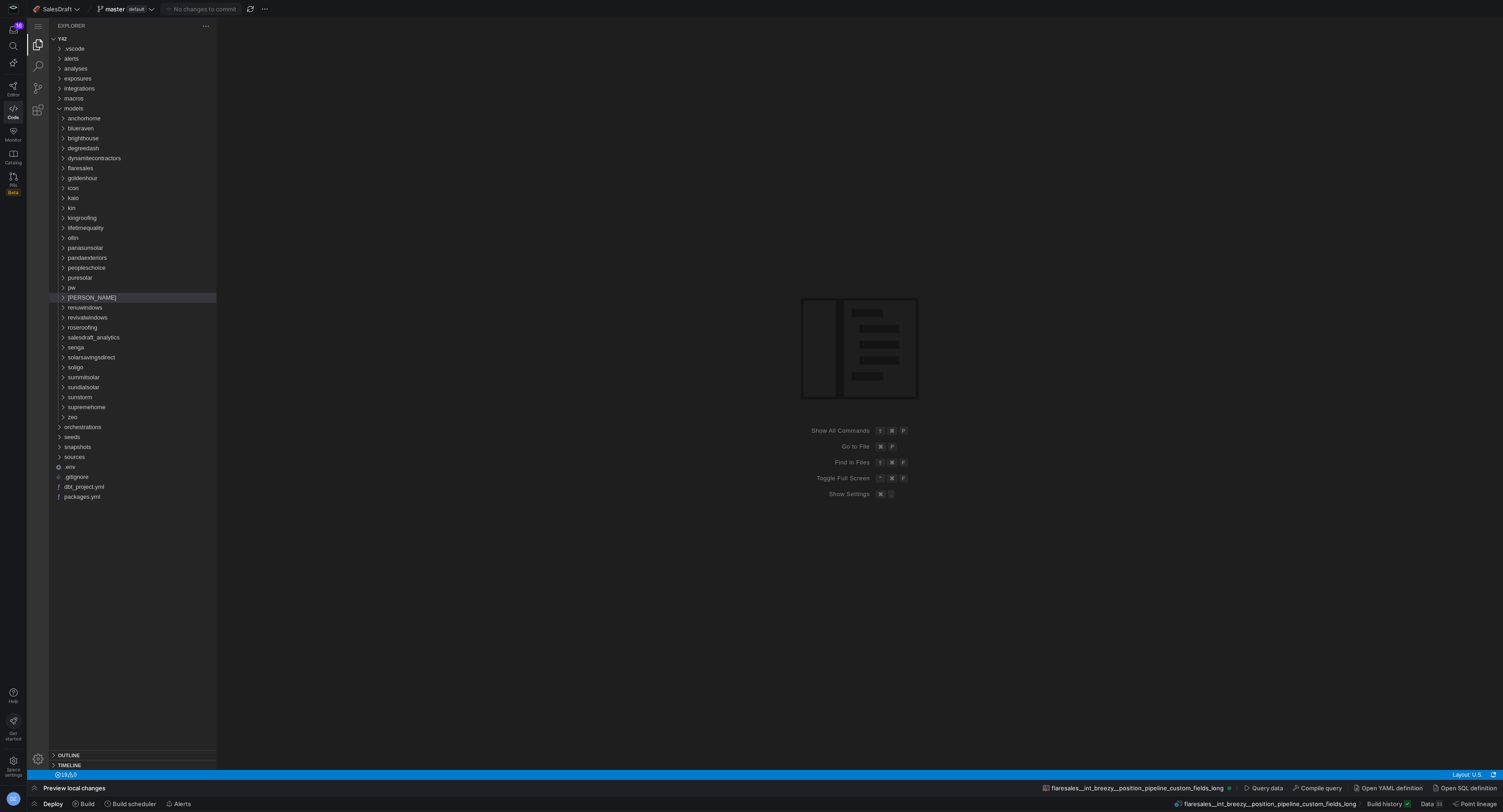
click at [321, 307] on div "Group 1 (empty)" at bounding box center [860, 394] width 1287 height 752
click at [332, 265] on div "Group 1 (empty)" at bounding box center [860, 394] width 1287 height 752
click at [126, 277] on div "puresolar" at bounding box center [142, 278] width 149 height 10
click at [355, 298] on div "Group 1 (empty)" at bounding box center [860, 394] width 1287 height 752
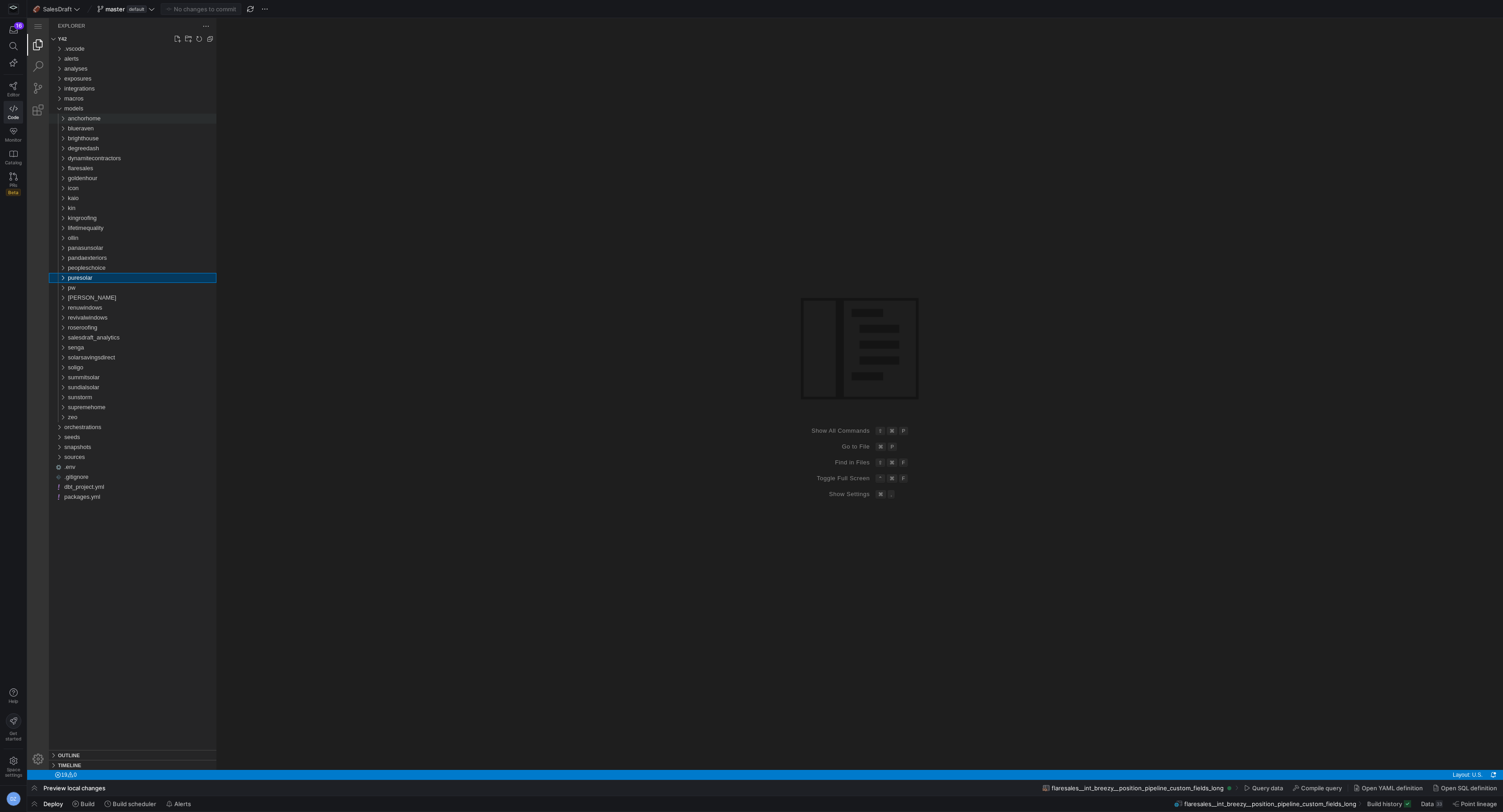
click at [120, 122] on div "anchorhome" at bounding box center [142, 118] width 149 height 10
click at [95, 122] on div "anchorhome" at bounding box center [142, 118] width 149 height 10
click at [86, 148] on span "sources" at bounding box center [82, 148] width 21 height 7
click at [90, 166] on span "breezy" at bounding box center [84, 169] width 18 height 7
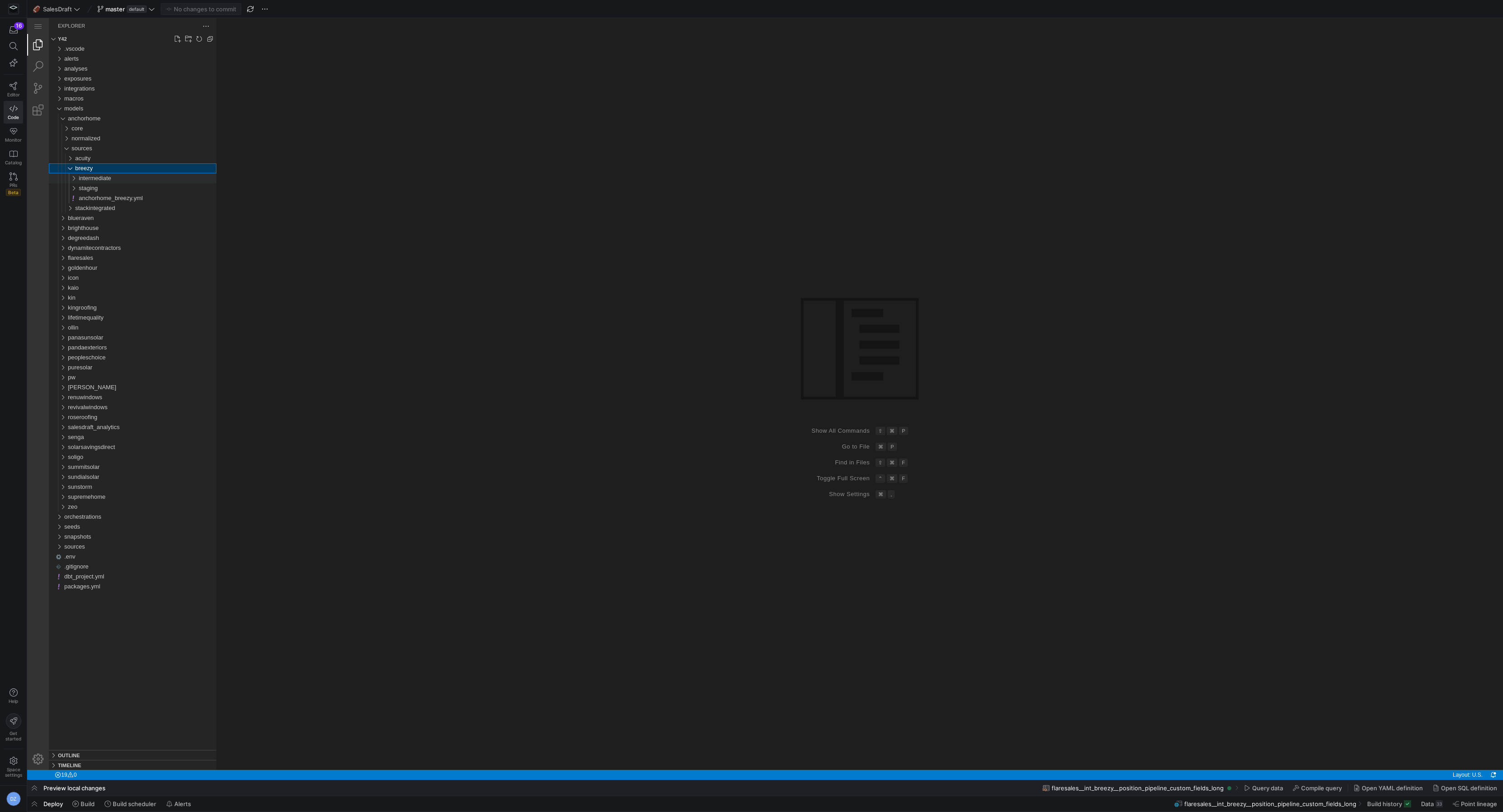
click at [96, 177] on span "intermediate" at bounding box center [95, 178] width 33 height 7
click at [113, 319] on div "flaresales" at bounding box center [142, 317] width 149 height 10
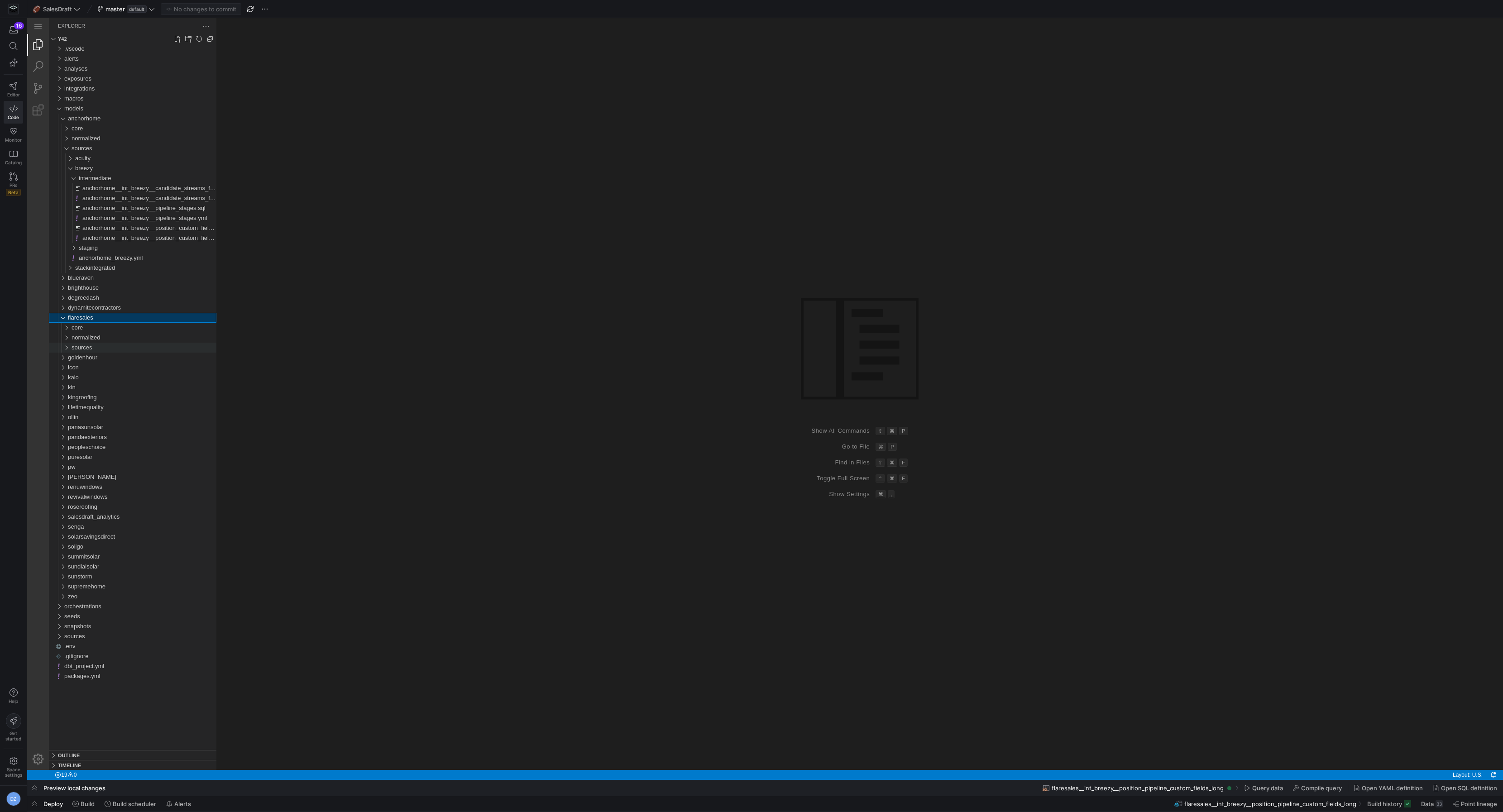
click at [103, 346] on div "sources" at bounding box center [143, 347] width 145 height 10
click at [101, 345] on div "sources" at bounding box center [143, 347] width 145 height 10
click at [78, 317] on span "flaresales" at bounding box center [80, 317] width 25 height 7
click at [96, 447] on div "[PERSON_NAME]" at bounding box center [142, 447] width 149 height 10
click at [101, 478] on div "sources" at bounding box center [143, 477] width 145 height 10
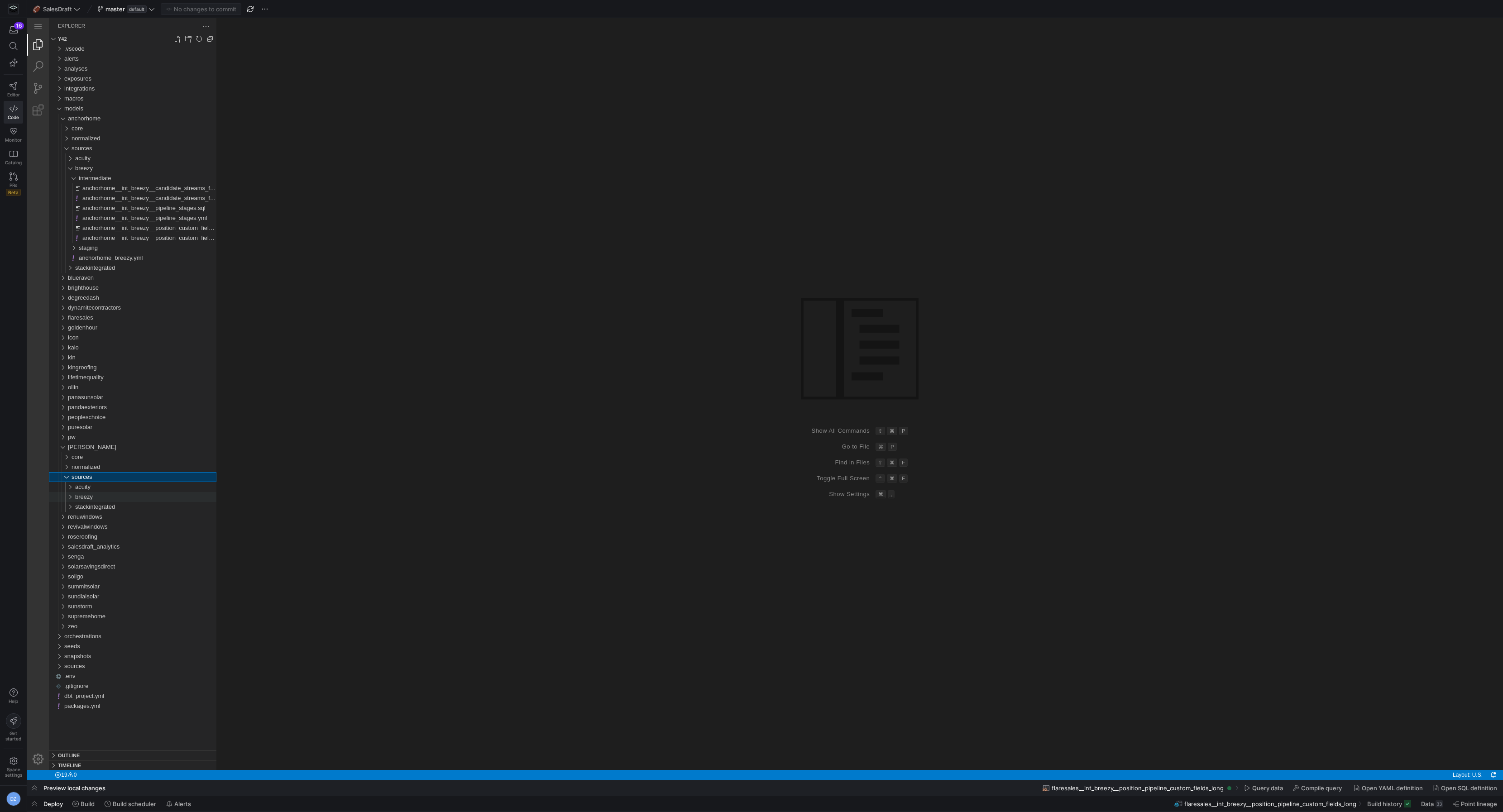
click at [99, 495] on div "breezy" at bounding box center [146, 497] width 141 height 10
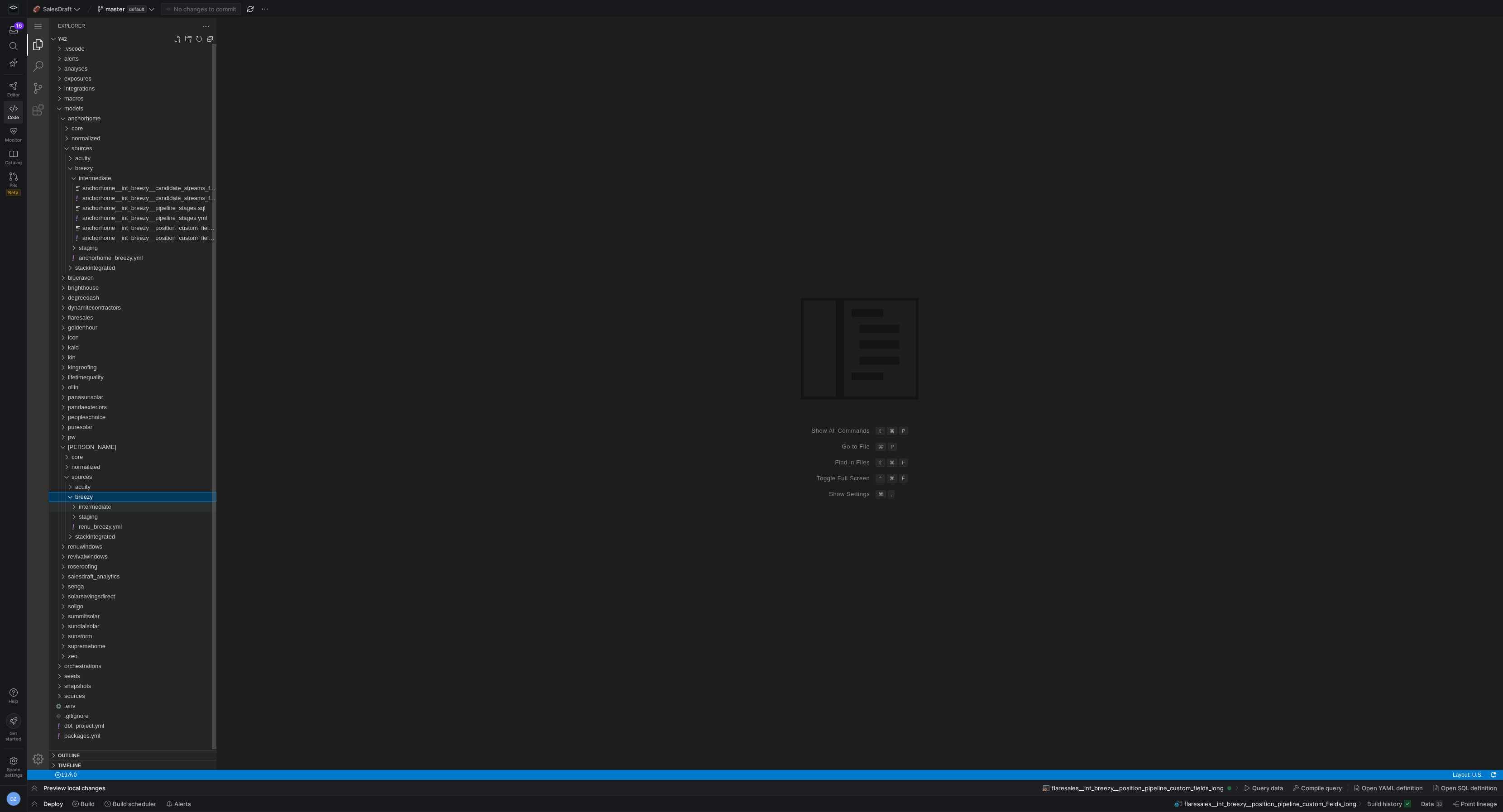
click at [106, 506] on span "intermediate" at bounding box center [95, 507] width 33 height 7
click at [118, 578] on span "renu__int_breezy__position_pipeline_custom_fields_long.sql" at bounding box center [162, 577] width 159 height 7
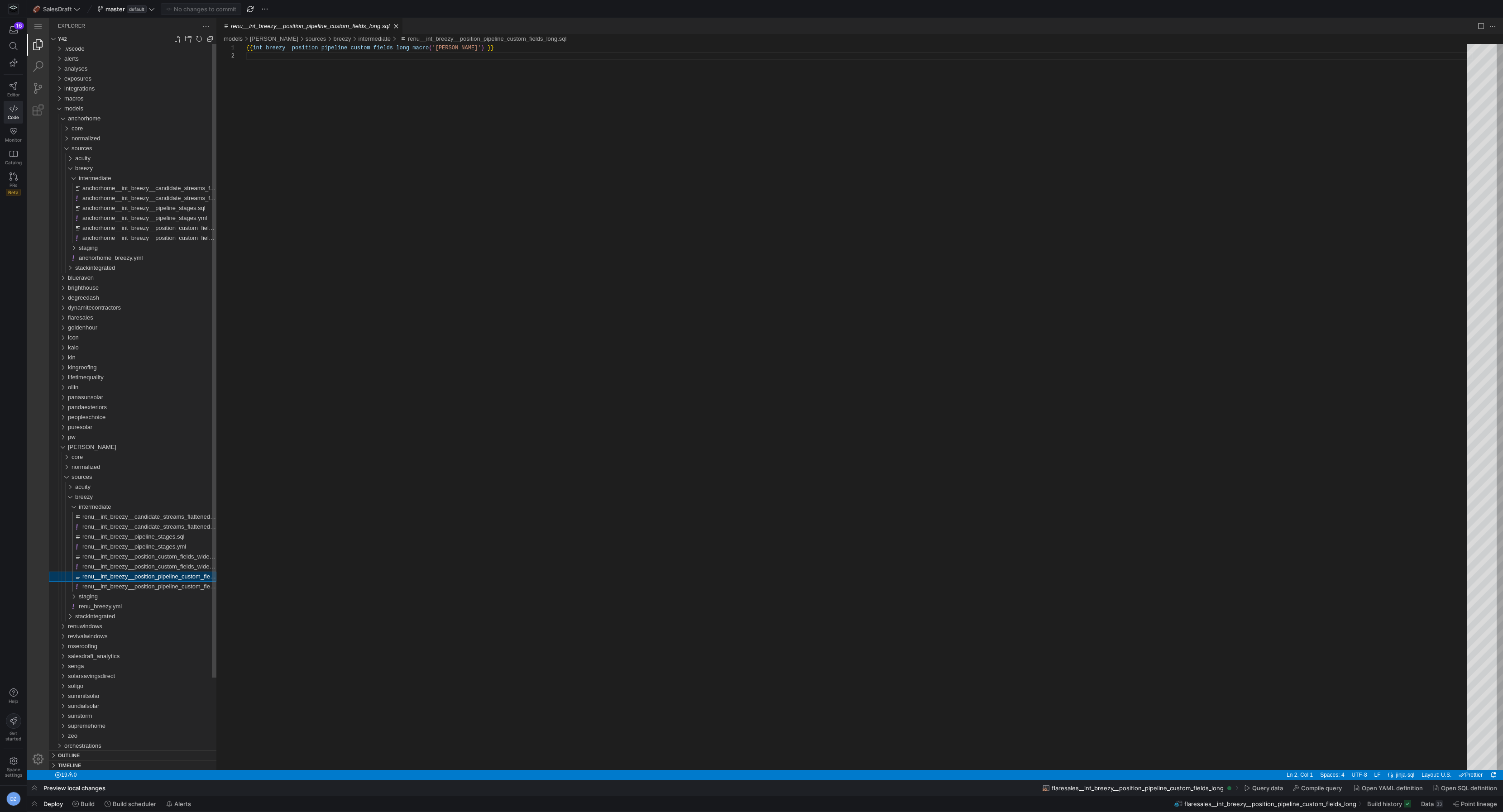
scroll to position [7, 0]
click at [128, 588] on span "renu__int_breezy__position_pipeline_custom_fields_long.yml" at bounding box center [162, 586] width 160 height 7
click at [119, 181] on div "intermediate" at bounding box center [147, 178] width 138 height 10
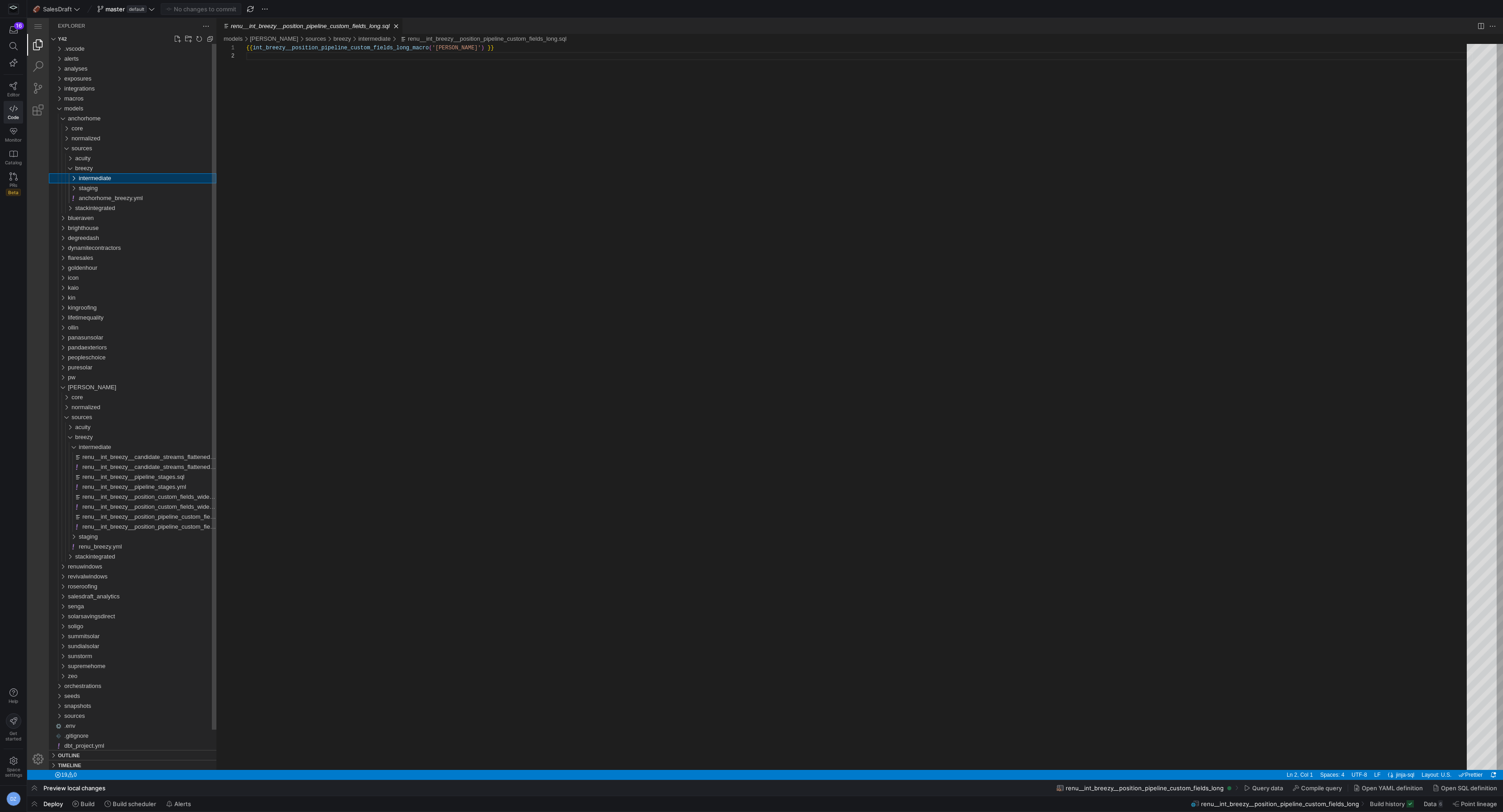
click at [119, 181] on div "intermediate" at bounding box center [147, 178] width 138 height 10
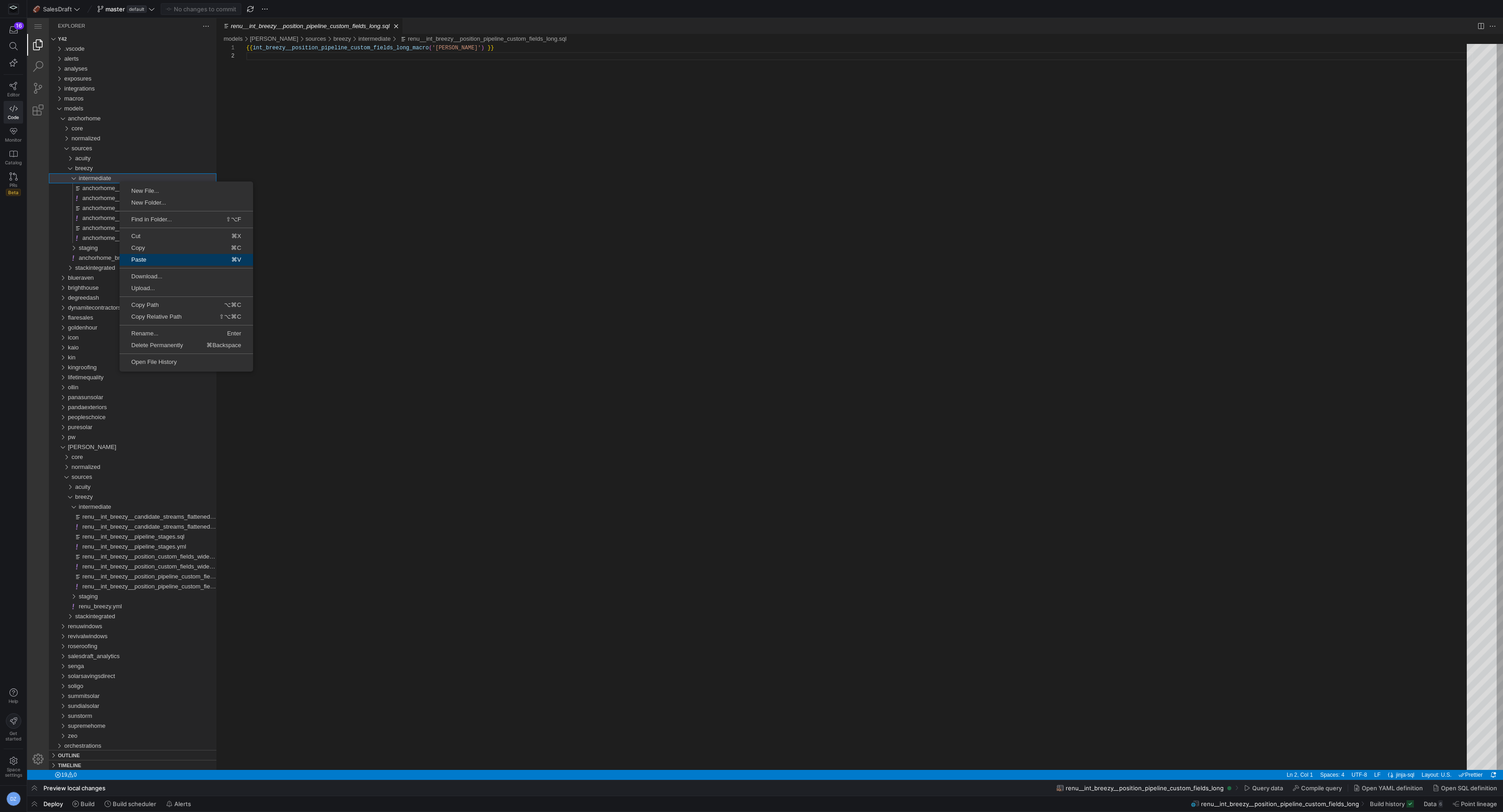
click at [154, 263] on link "Paste ⌘V" at bounding box center [186, 260] width 134 height 12
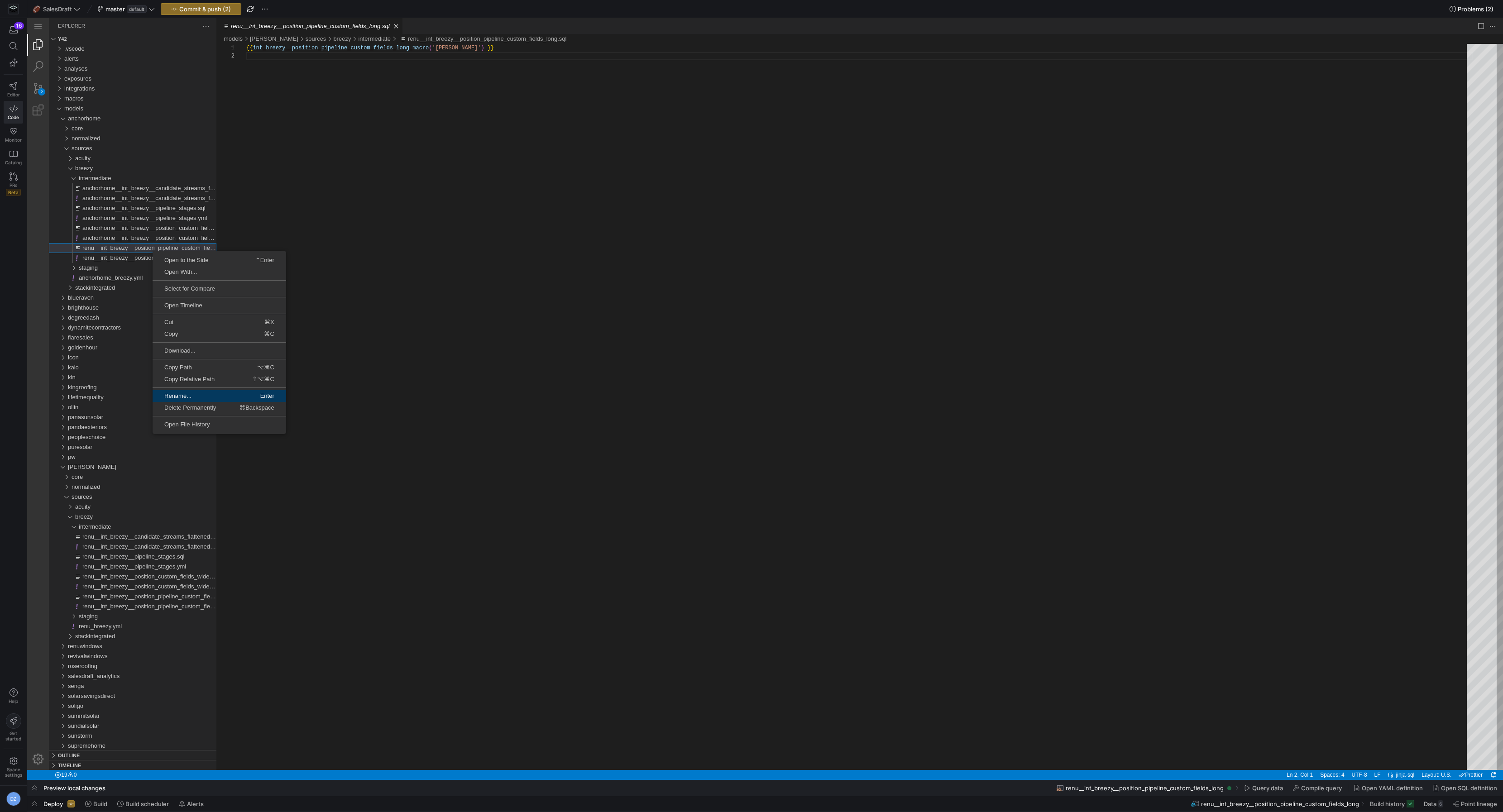
click at [183, 396] on span "Rename..." at bounding box center [185, 395] width 66 height 6
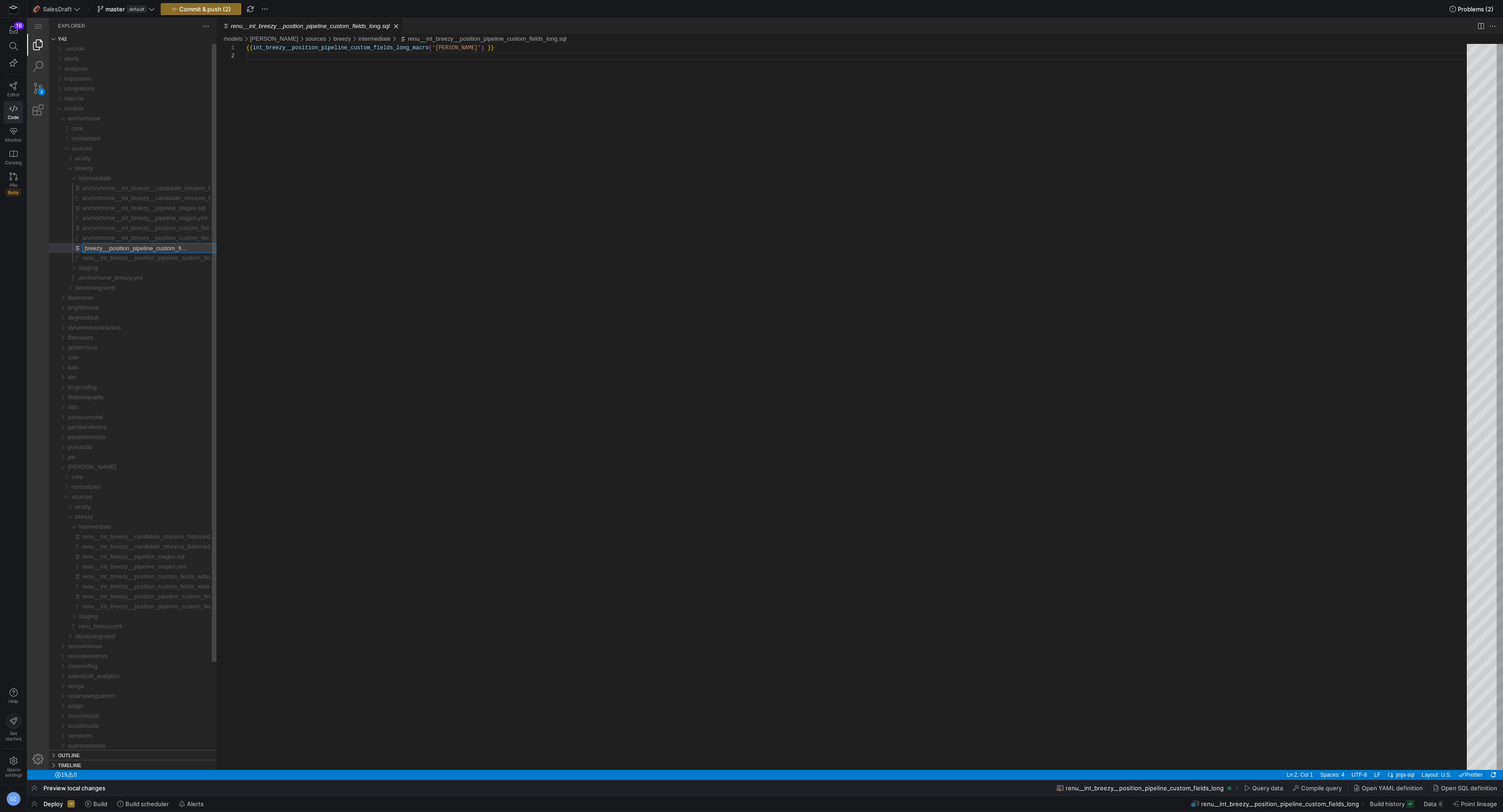
scroll to position [0, 0]
type input "anchorhome__int_breezy__position_pipeline_custom_fields_long.sql"
type input "anchorhome__int_breezy__position_pipeline_custom_fields_long.yml"
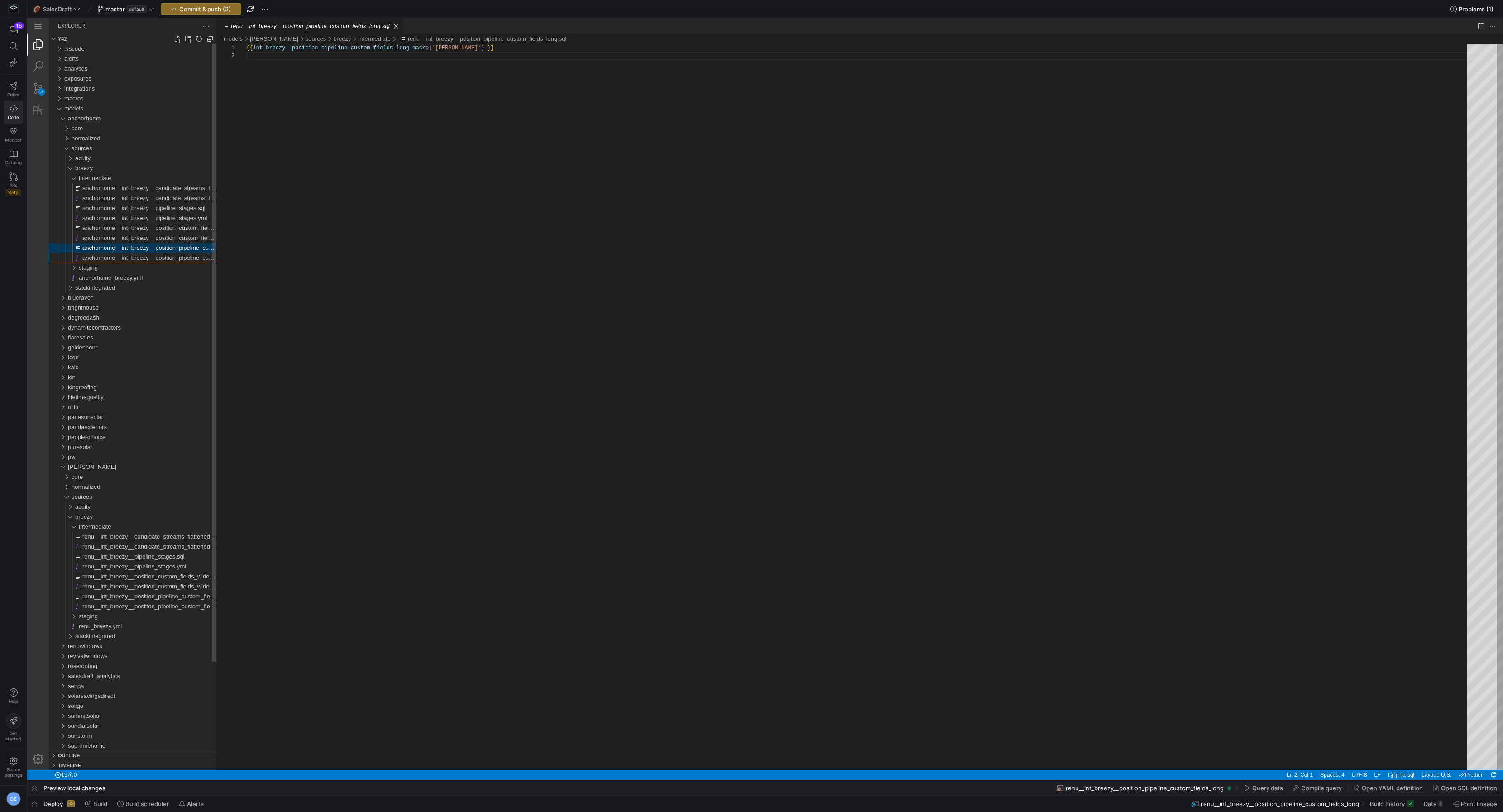
click at [165, 246] on span "anchorhome__int_breezy__position_pipeline_custom_fields_long.sql" at bounding box center [172, 248] width 180 height 7
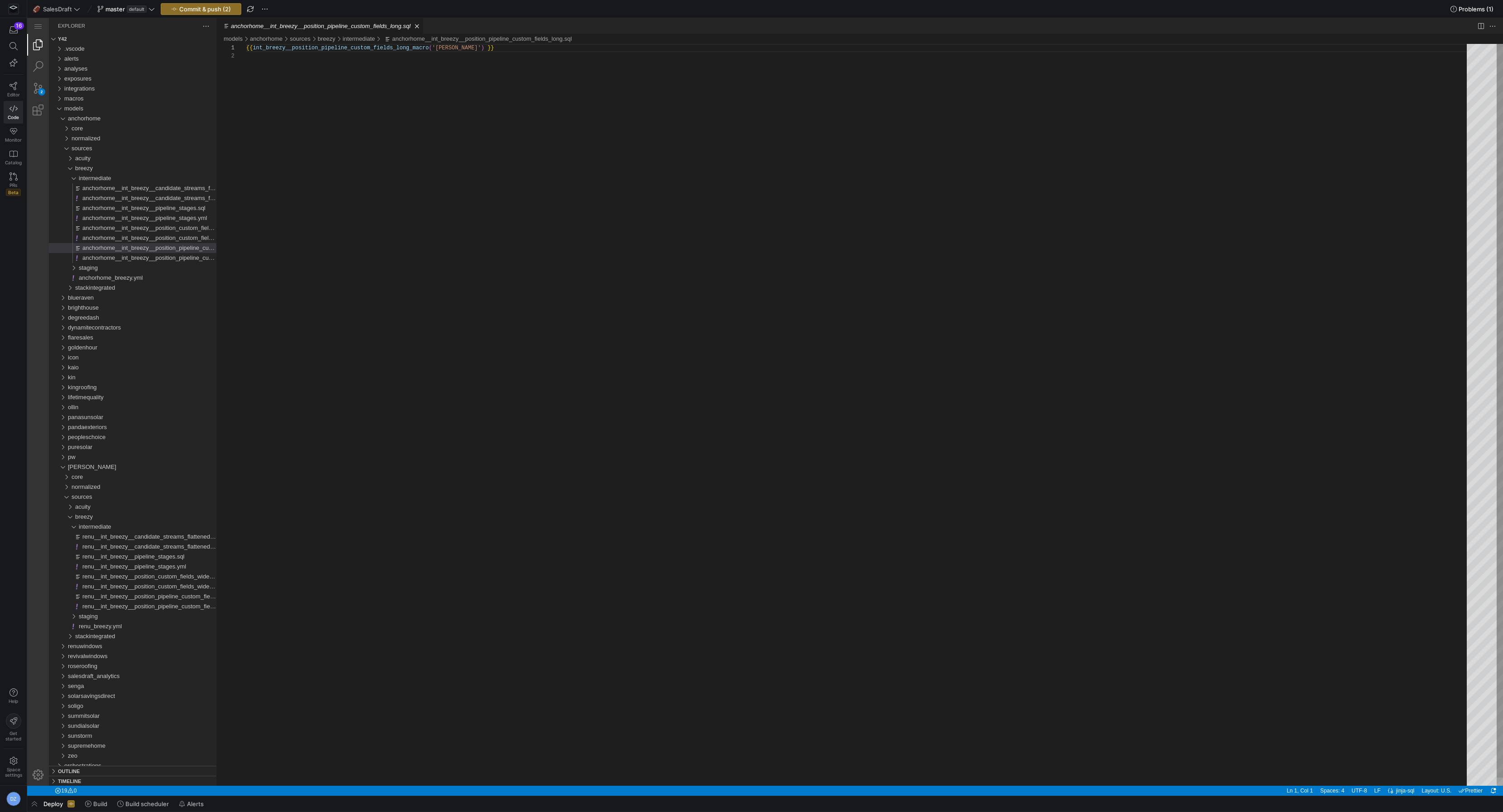
click at [446, 52] on div "{{ int_breezy__position_pipeline_custom_fields_long_ macro ( '[PERSON_NAME]' ) …" at bounding box center [860, 419] width 1227 height 750
click at [447, 50] on div "{{ int_breezy__position_pipeline_custom_fields_long_ macro ( '[PERSON_NAME]' ) …" at bounding box center [860, 419] width 1227 height 750
paste textarea "anchorhome"
type textarea "{{ int_breezy__position_pipeline_custom_fields_long_macro('anchorhome') }}"
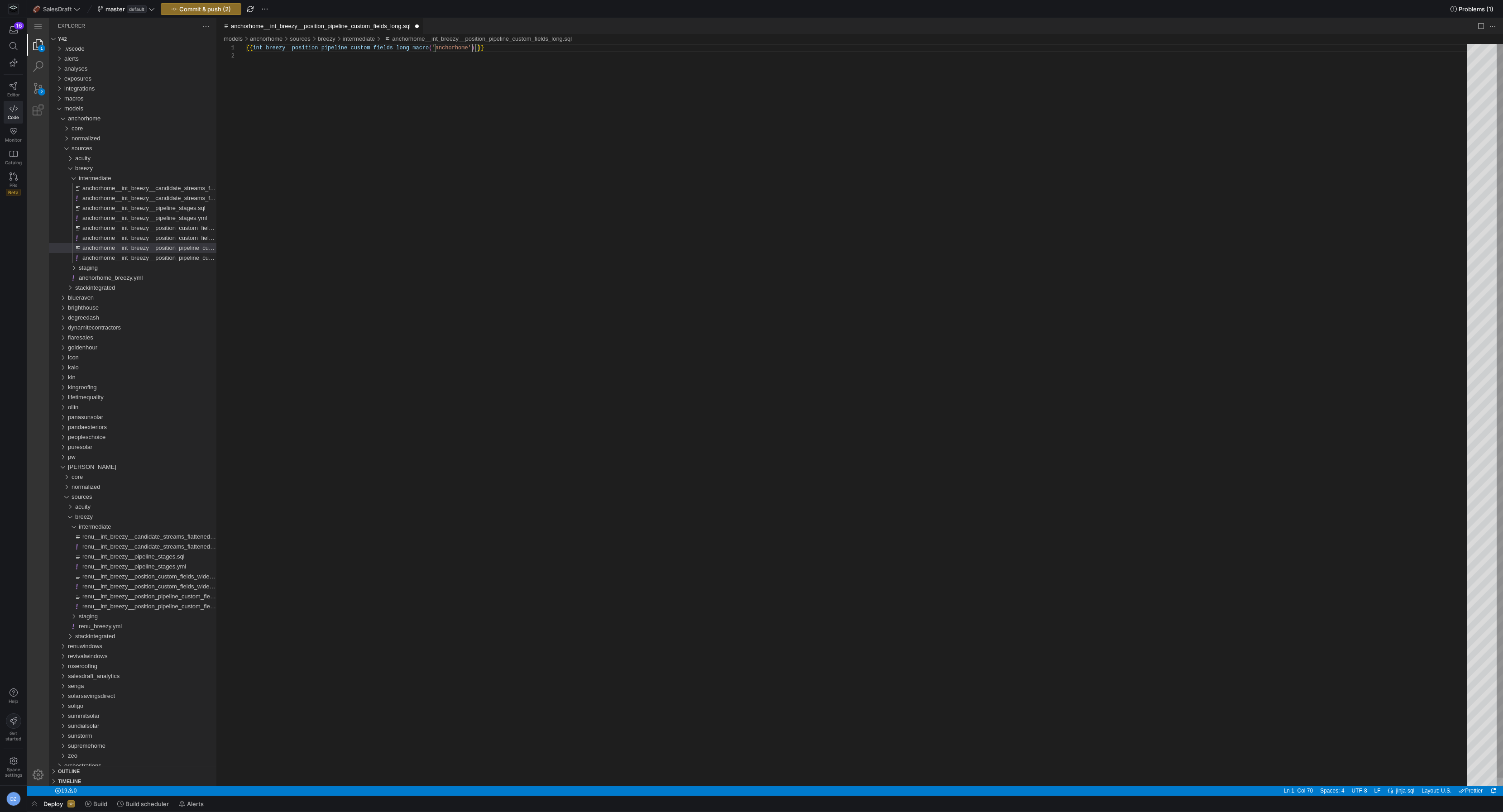
scroll to position [0, 225]
click at [168, 260] on span "anchorhome__int_breezy__position_pipeline_custom_fields_long.yml" at bounding box center [173, 258] width 181 height 7
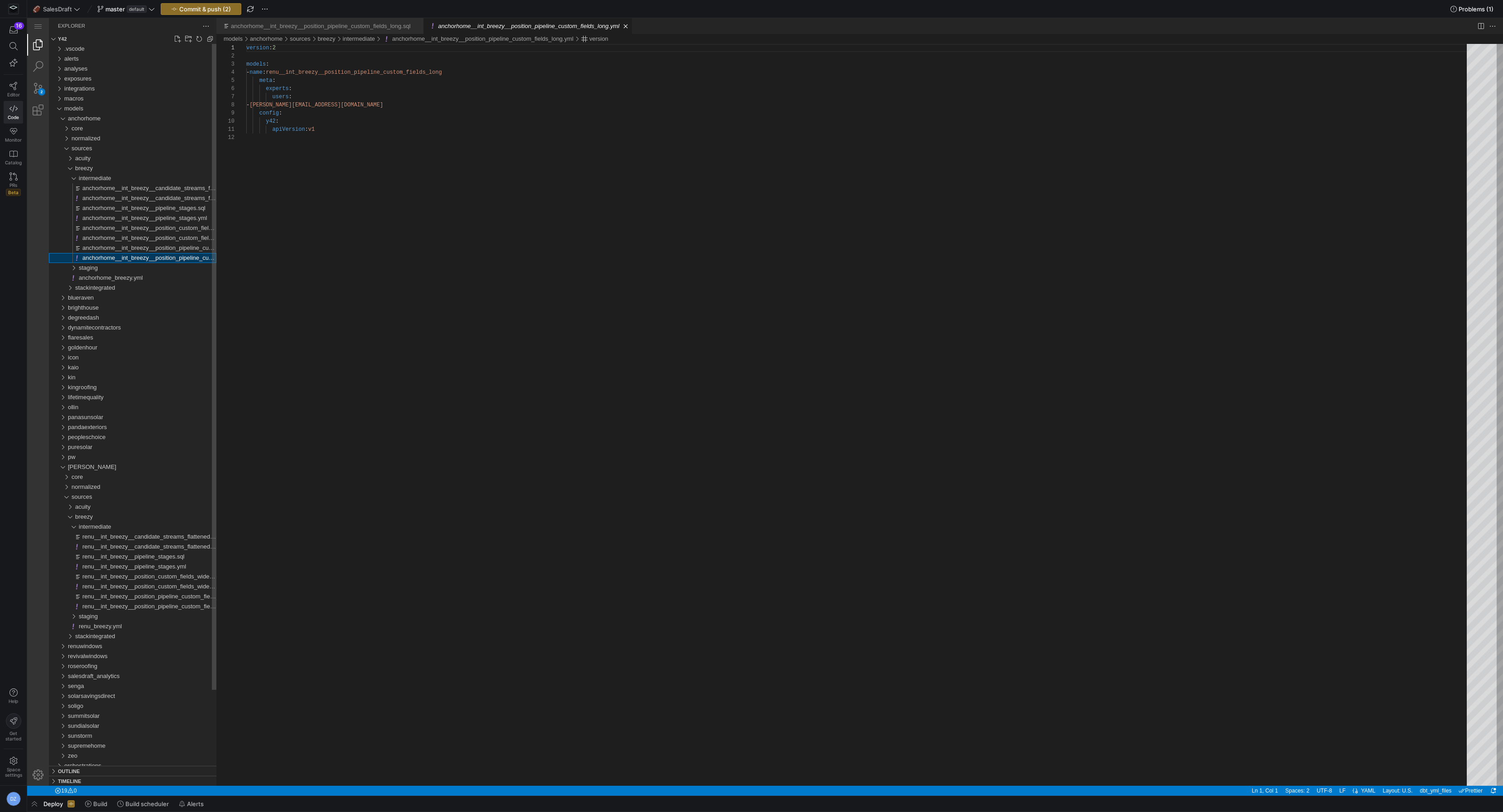
scroll to position [82, 0]
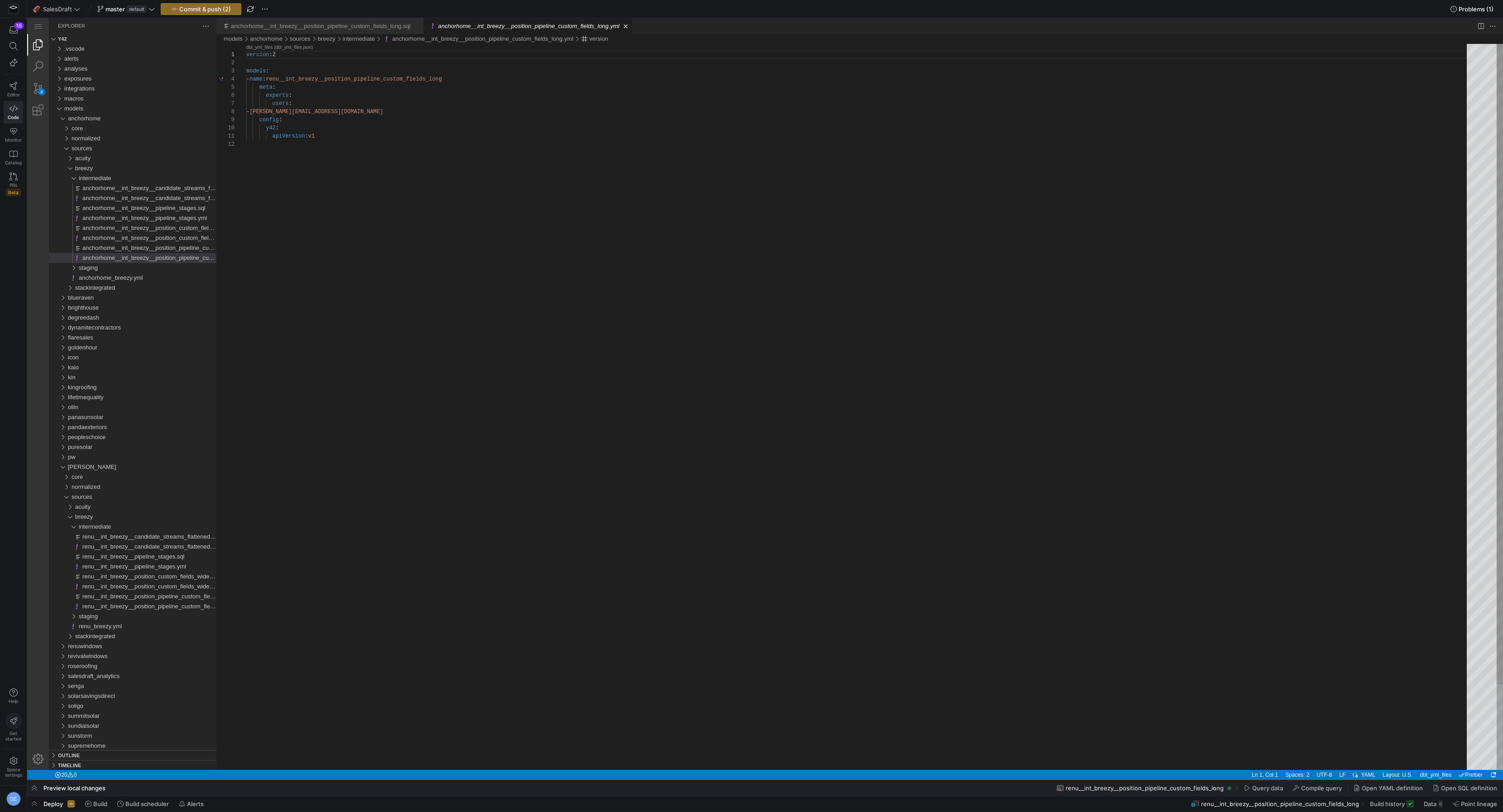
click at [292, 80] on div "version : 2 models : - name : renu__int_breezy__position_pipeline_custom_fields…" at bounding box center [860, 455] width 1227 height 823
paste textarea "anchorhome"
click at [319, 107] on div "version : 2 models : - name : anchorhome__int_breezy__position_pipeline_custom_…" at bounding box center [860, 455] width 1227 height 823
type textarea "apiVersion: v1"
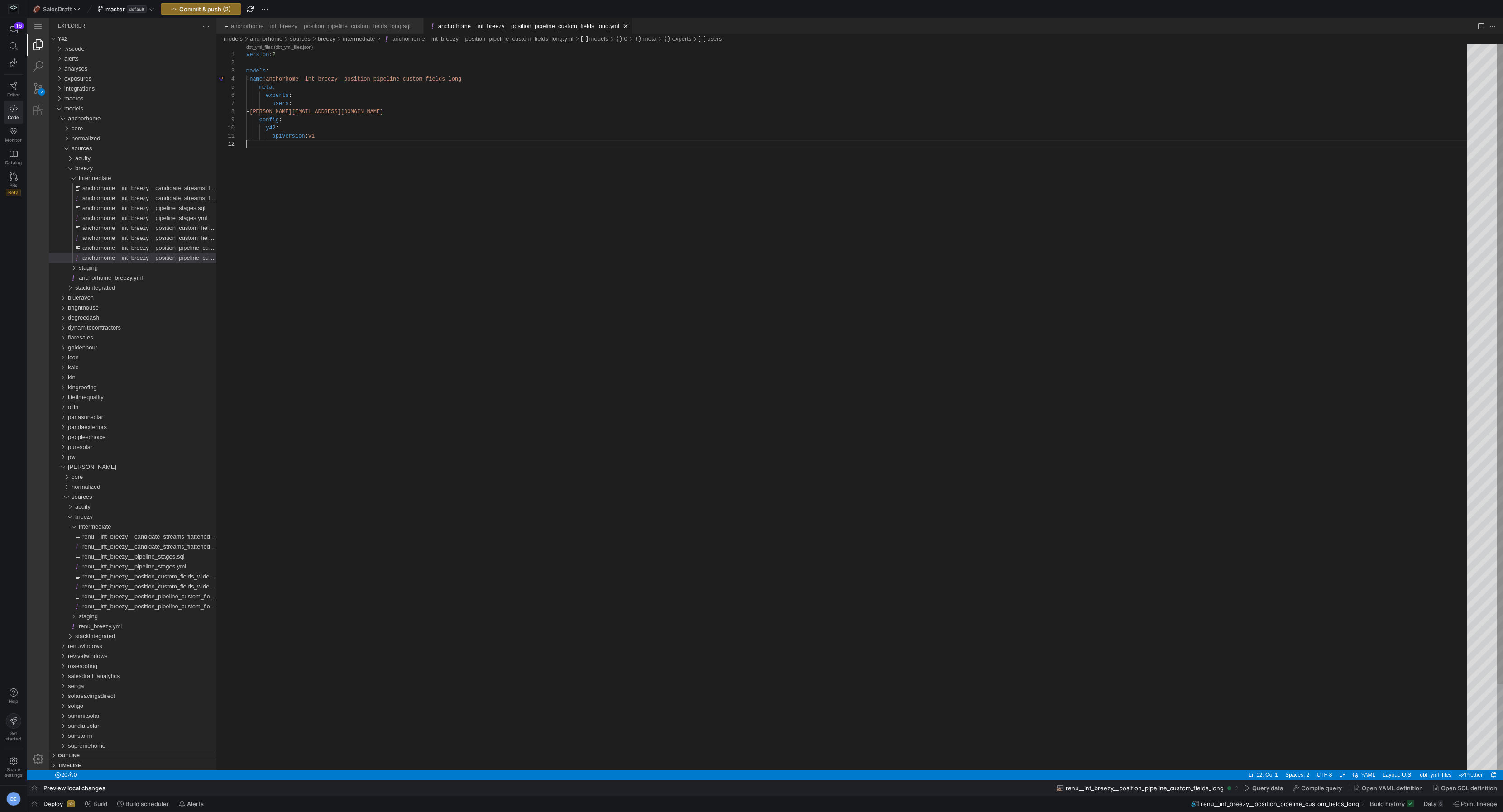
click at [336, 141] on div "version : 2 models : - name : anchorhome__int_breezy__position_pipeline_custom_…" at bounding box center [860, 455] width 1227 height 823
click at [88, 165] on span "breezy" at bounding box center [84, 169] width 18 height 7
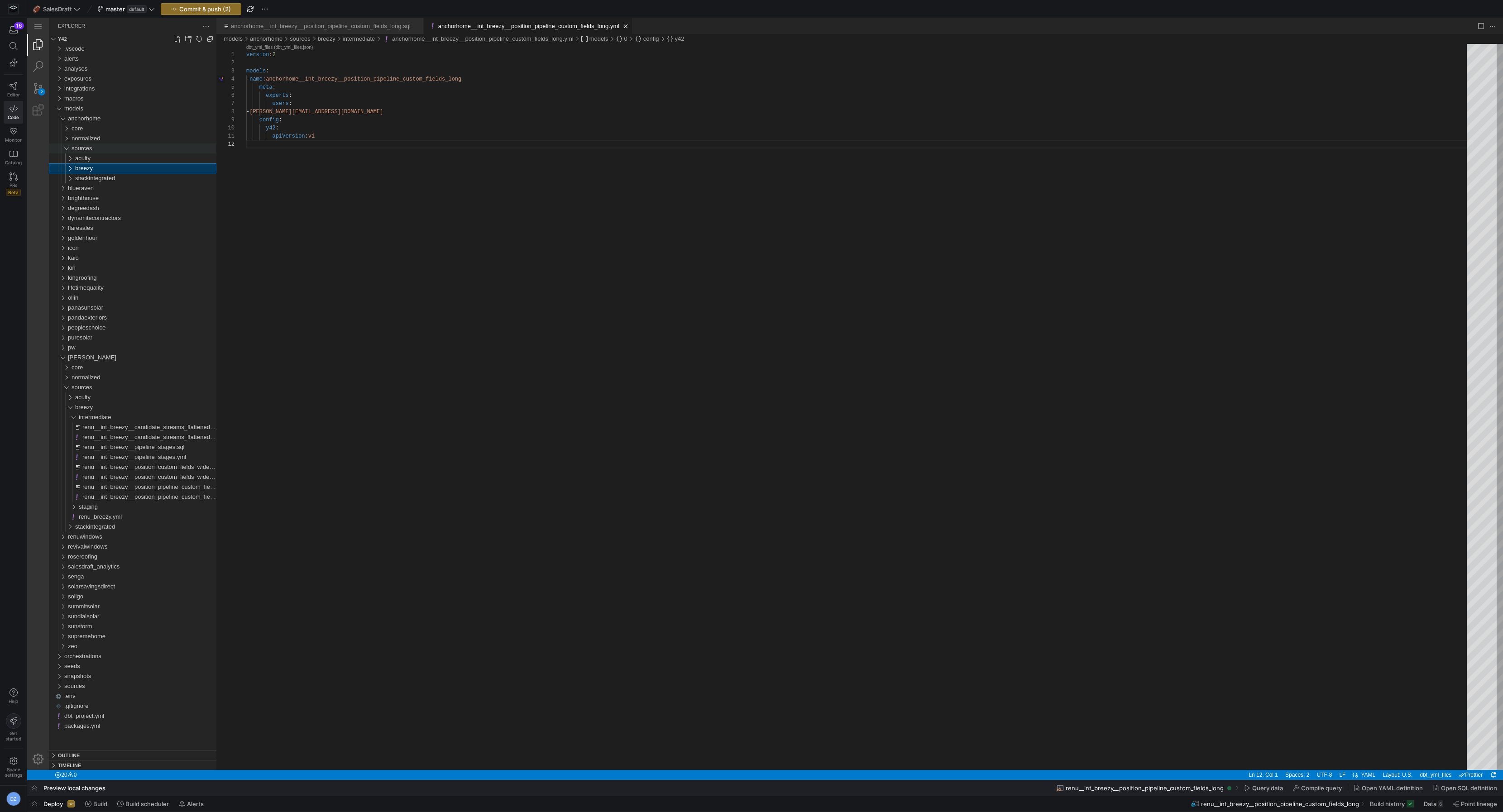
click at [86, 147] on span "sources" at bounding box center [82, 148] width 21 height 7
click at [94, 136] on span "normalized" at bounding box center [86, 139] width 29 height 7
click at [100, 158] on span "candidates" at bounding box center [90, 158] width 29 height 7
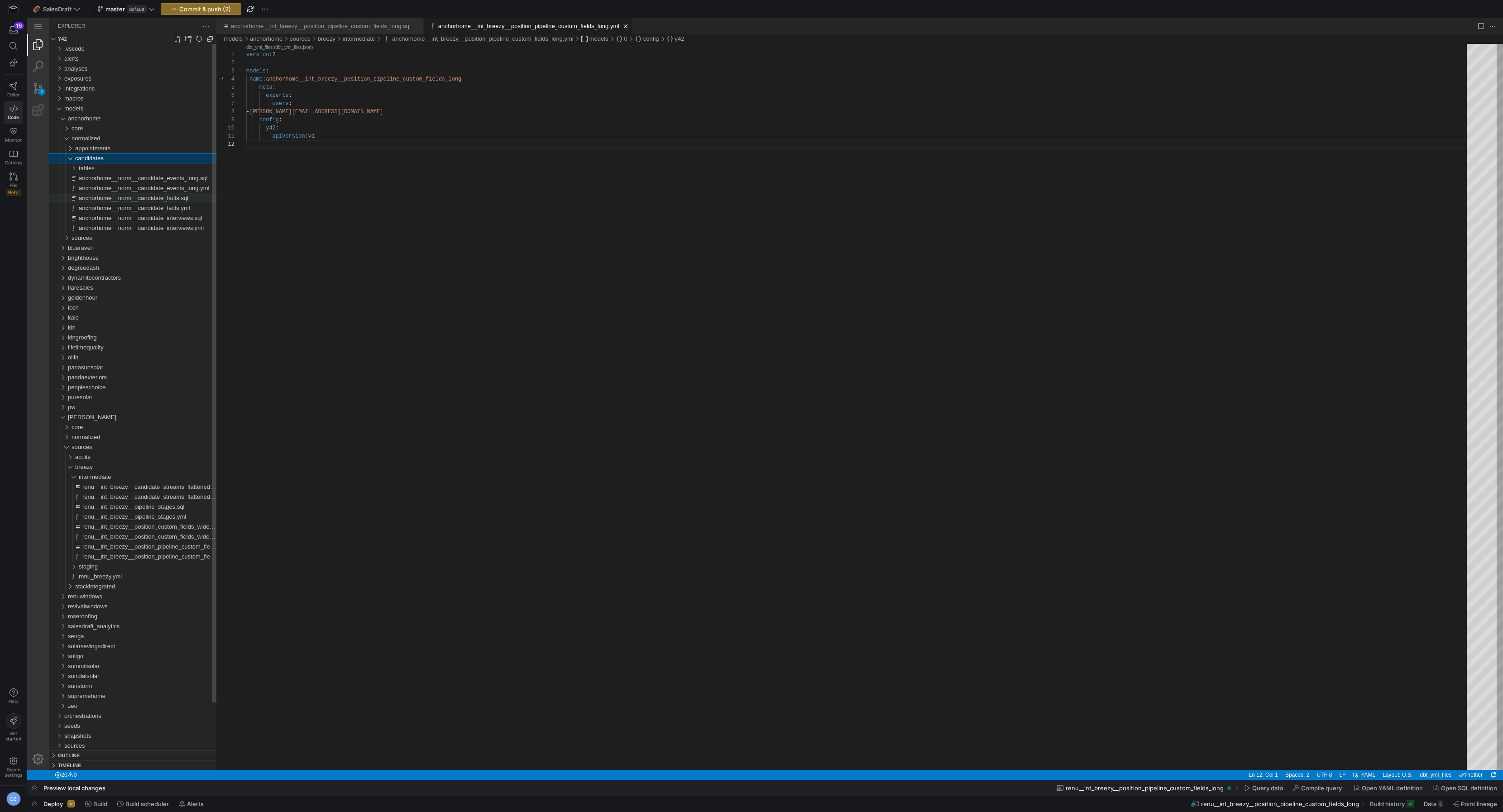
click at [157, 198] on span "anchorhome__norm__candidate_facts.sql" at bounding box center [133, 198] width 109 height 7
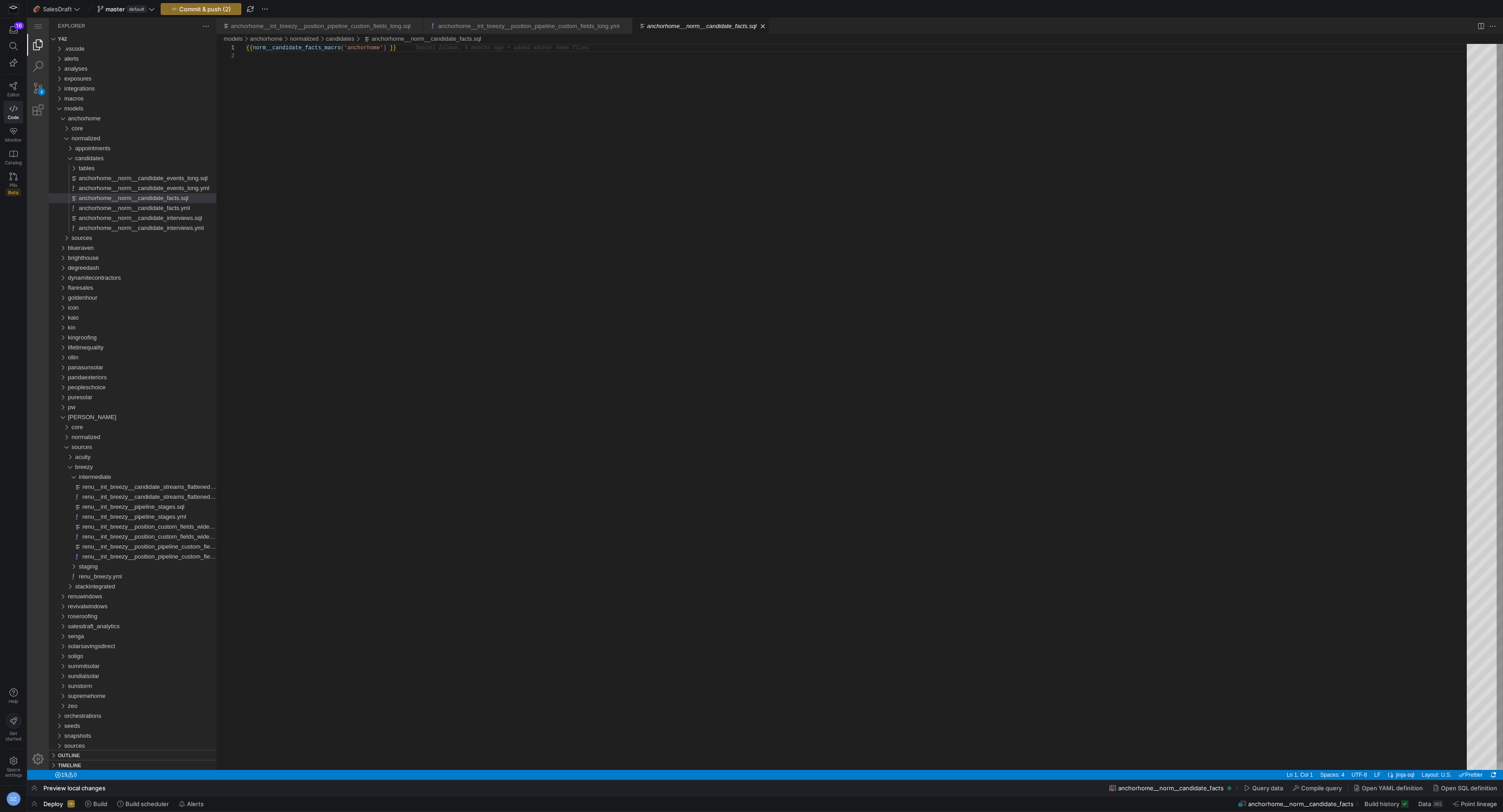
click at [364, 47] on div "{{ norm__candidate_facts_macro ( 'anchorhome' ) }}" at bounding box center [860, 411] width 1227 height 735
click at [317, 52] on div "{{ norm__candidate_facts_macro ( 'anchorhome' ) }}" at bounding box center [860, 411] width 1227 height 735
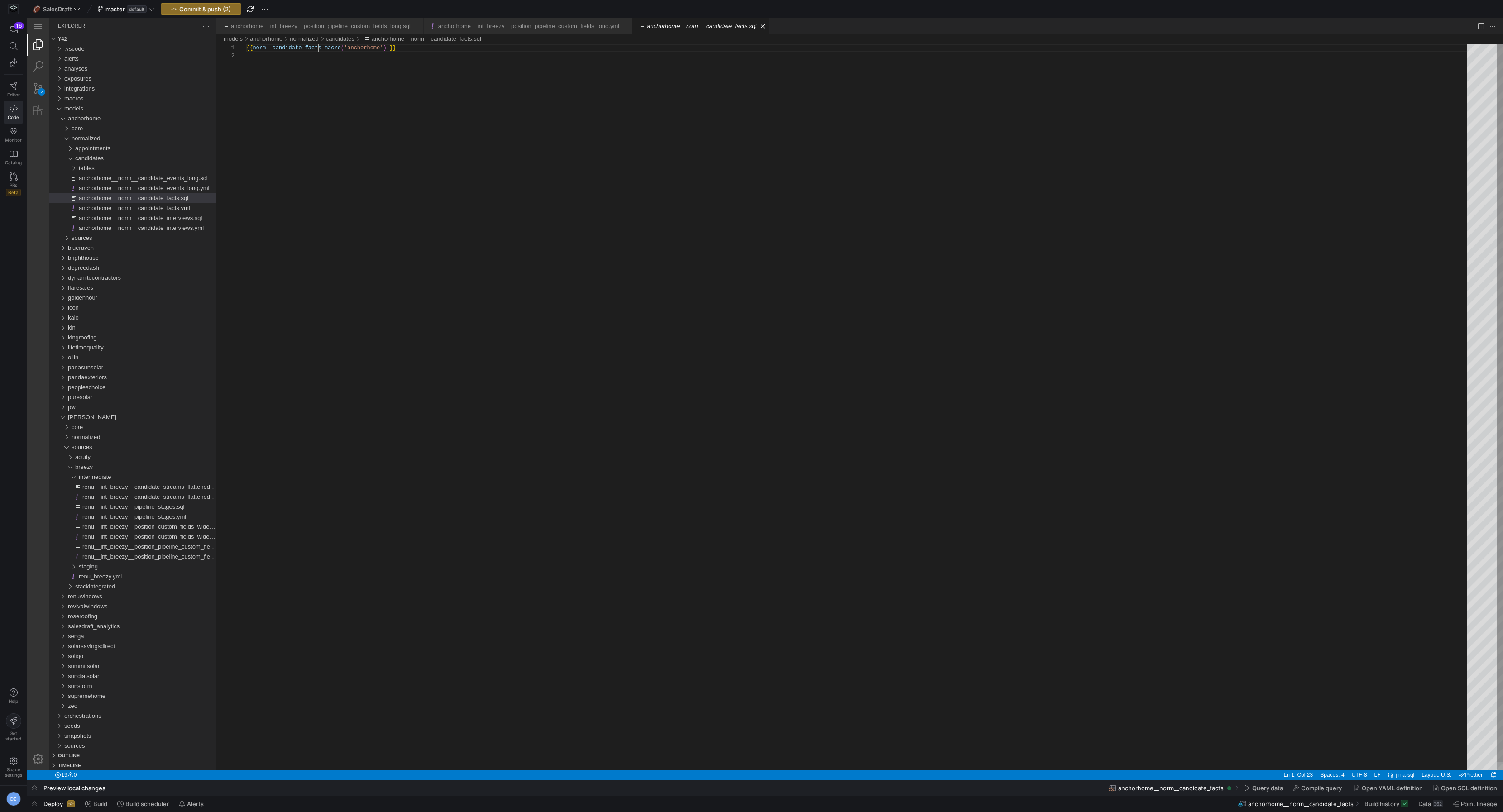
click at [317, 52] on div "{{ norm__candidate_facts_macro ( 'anchorhome' ) }}" at bounding box center [860, 411] width 1227 height 735
click at [318, 50] on div "{{ norm__candidate_facts_macro ( 'anchorhome' ) }}" at bounding box center [860, 411] width 1227 height 735
paste textarea "_v2"
type textarea "{{ norm__candidate_facts_macro_v2('anchorhome') }}"
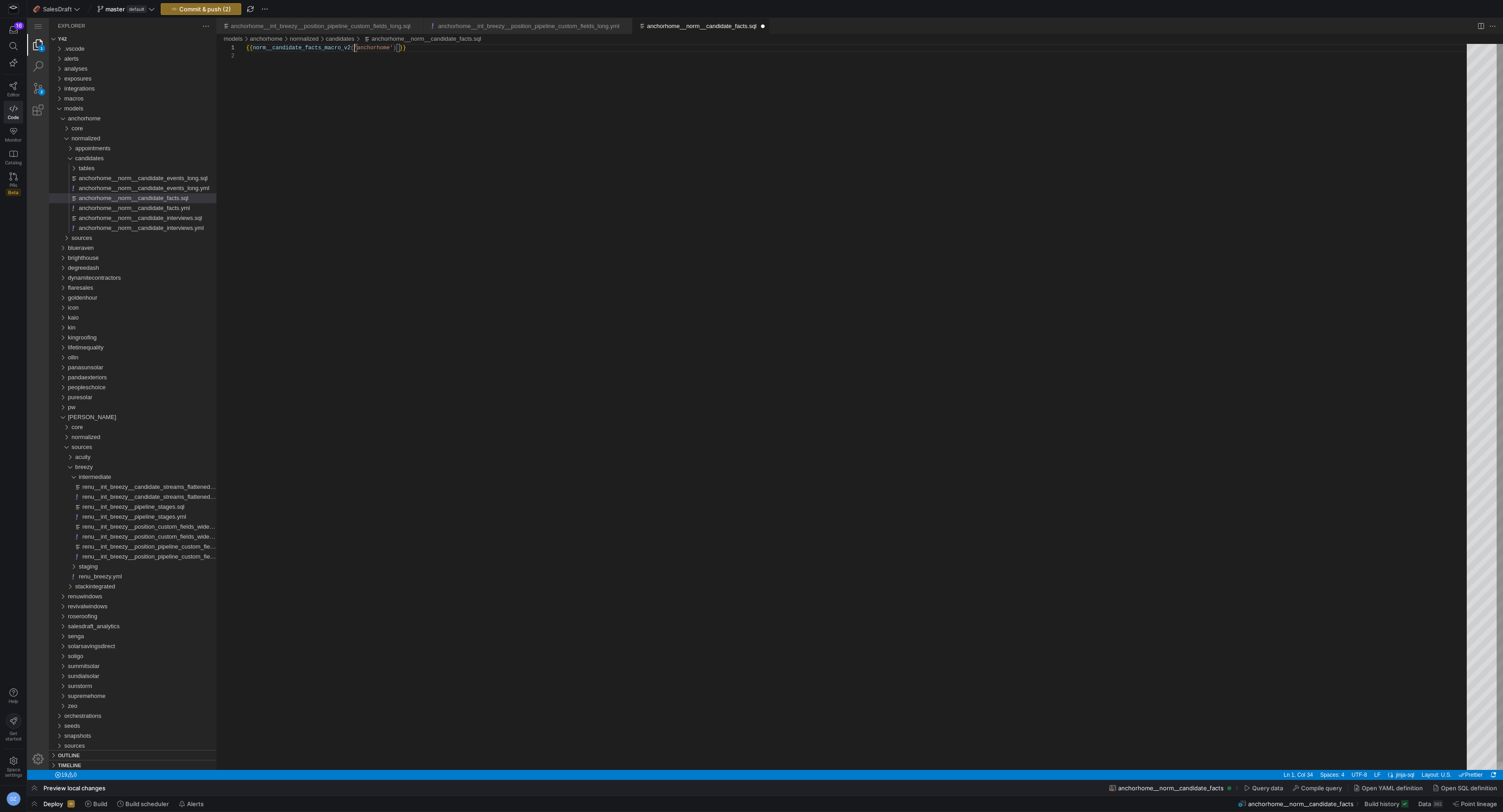
scroll to position [0, 107]
click at [166, 179] on span "anchorhome__norm__candidate_events_long.sql" at bounding box center [143, 178] width 129 height 7
click at [306, 48] on div "{{ norm__candidate_events_long_macro ( 'anchorhome' ) }}" at bounding box center [860, 411] width 1227 height 735
paste textarea "_v2"
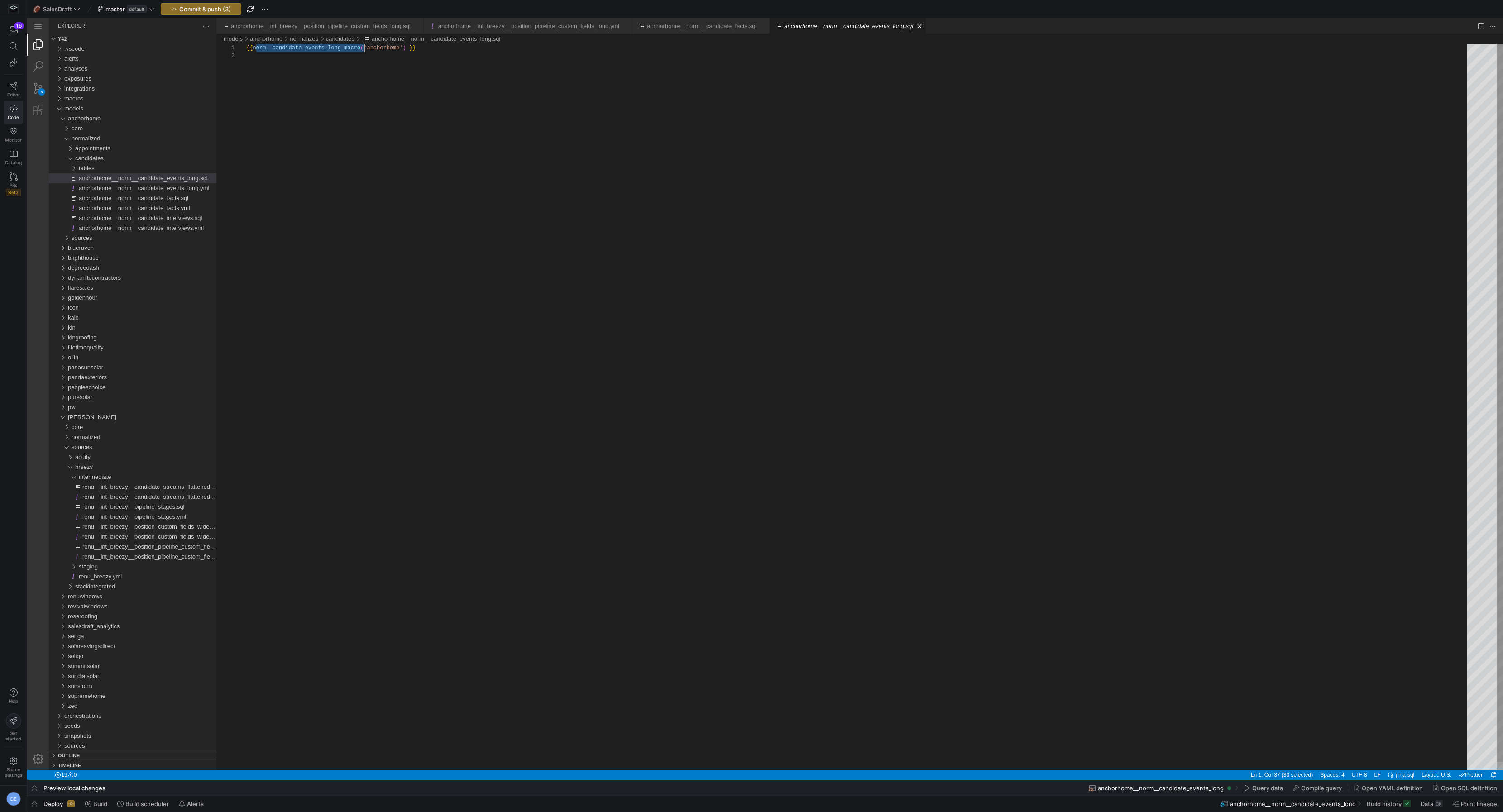
type textarea "{{ norm__candidate_events_long_macro_v2('anchorhome') }}"
click at [105, 170] on div "tables" at bounding box center [147, 169] width 138 height 10
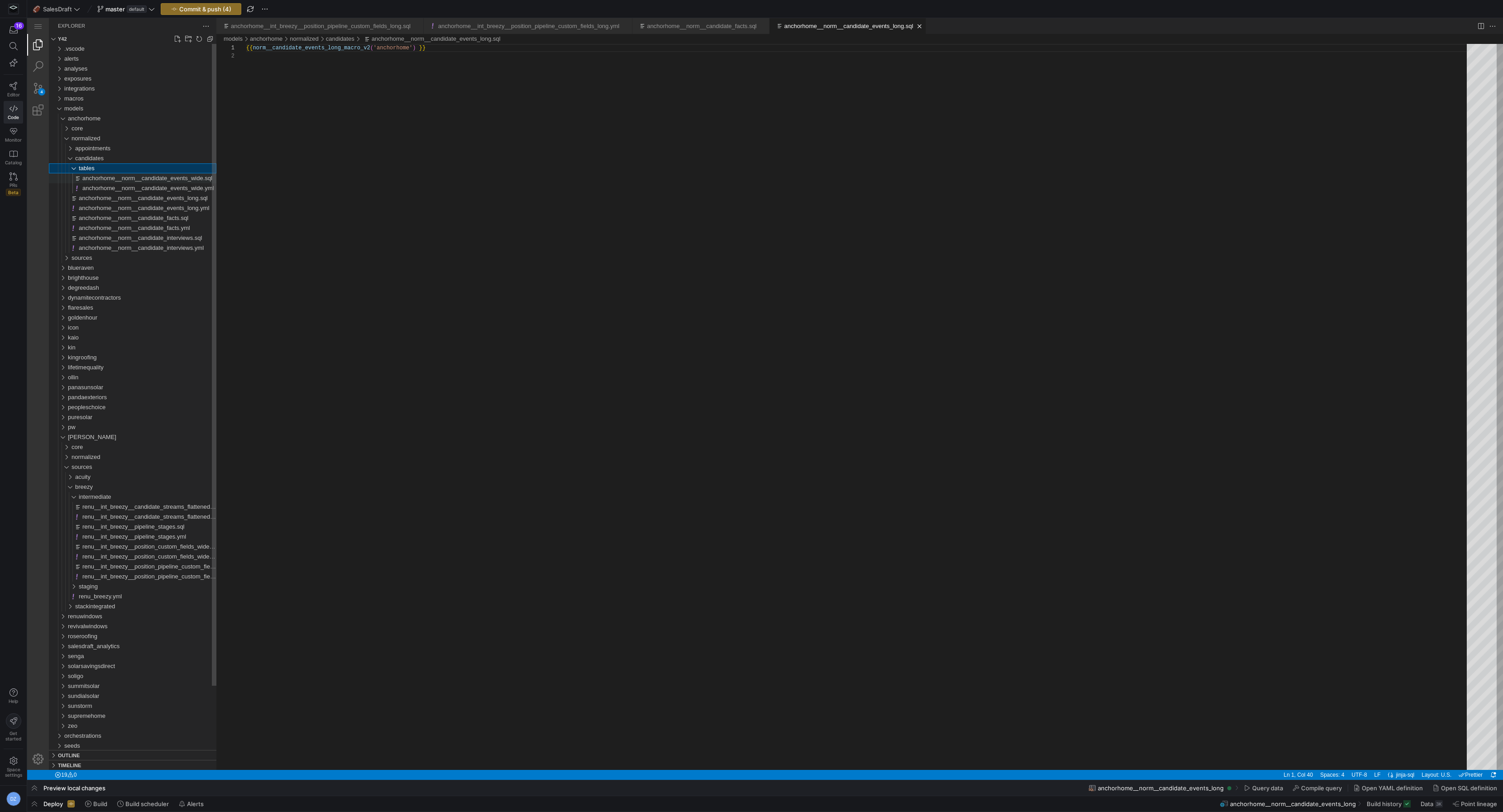
click at [186, 180] on span "anchorhome__norm__candidate_events_wide.sql" at bounding box center [147, 178] width 130 height 7
click at [340, 50] on div "{{ norm__candidate_events_wide_macro ( 'anchorhome' ) }}" at bounding box center [860, 411] width 1227 height 735
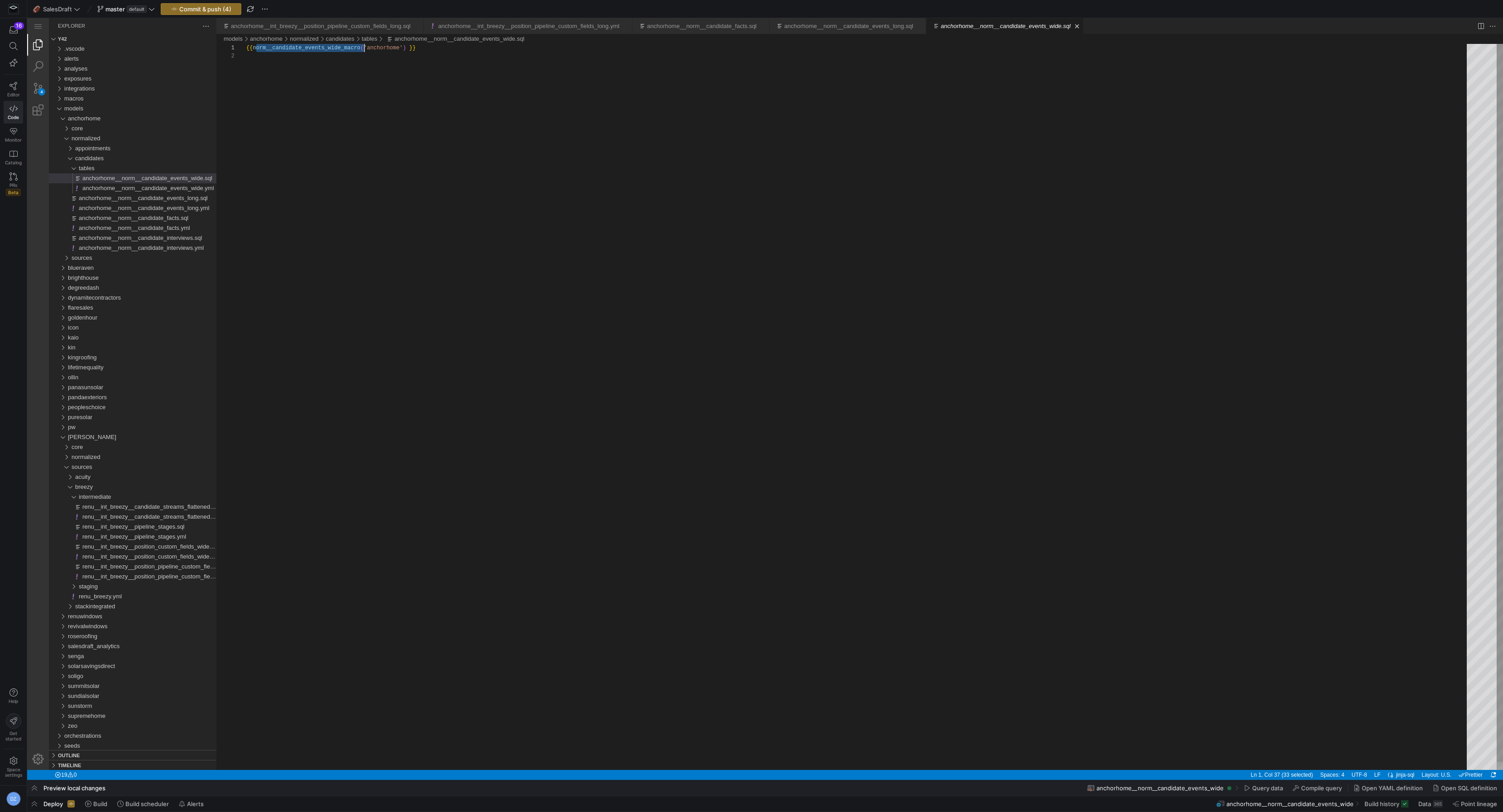
paste textarea "_v2"
type textarea "{{ norm__candidate_events_wide_macro_v2('anchorhome') }}"
click at [404, 90] on div "{{ norm__candidate_events_wide_macro_v2 ( 'anchorhome' ) }}" at bounding box center [860, 411] width 1227 height 735
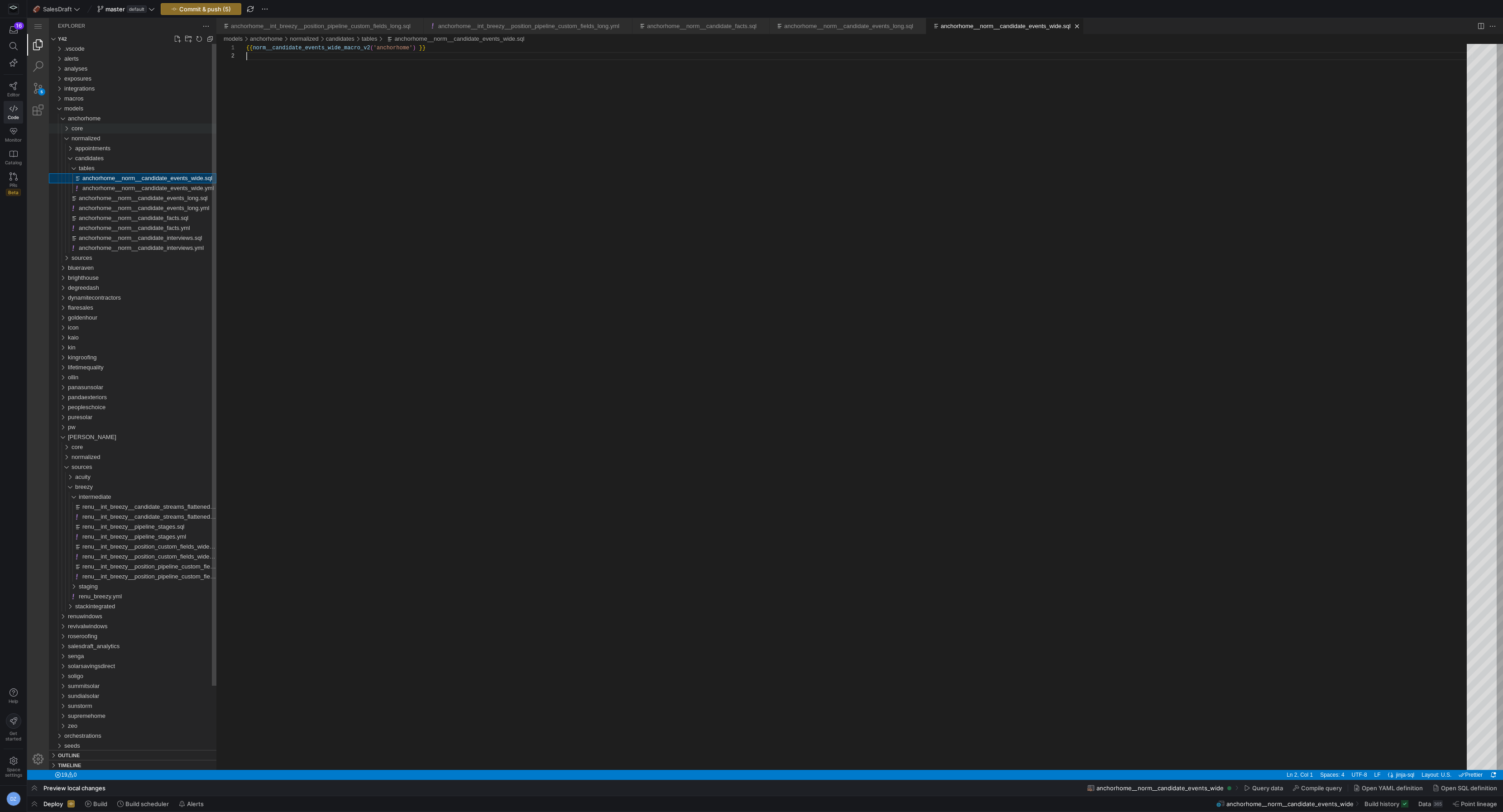
click at [110, 129] on div "core" at bounding box center [143, 128] width 145 height 10
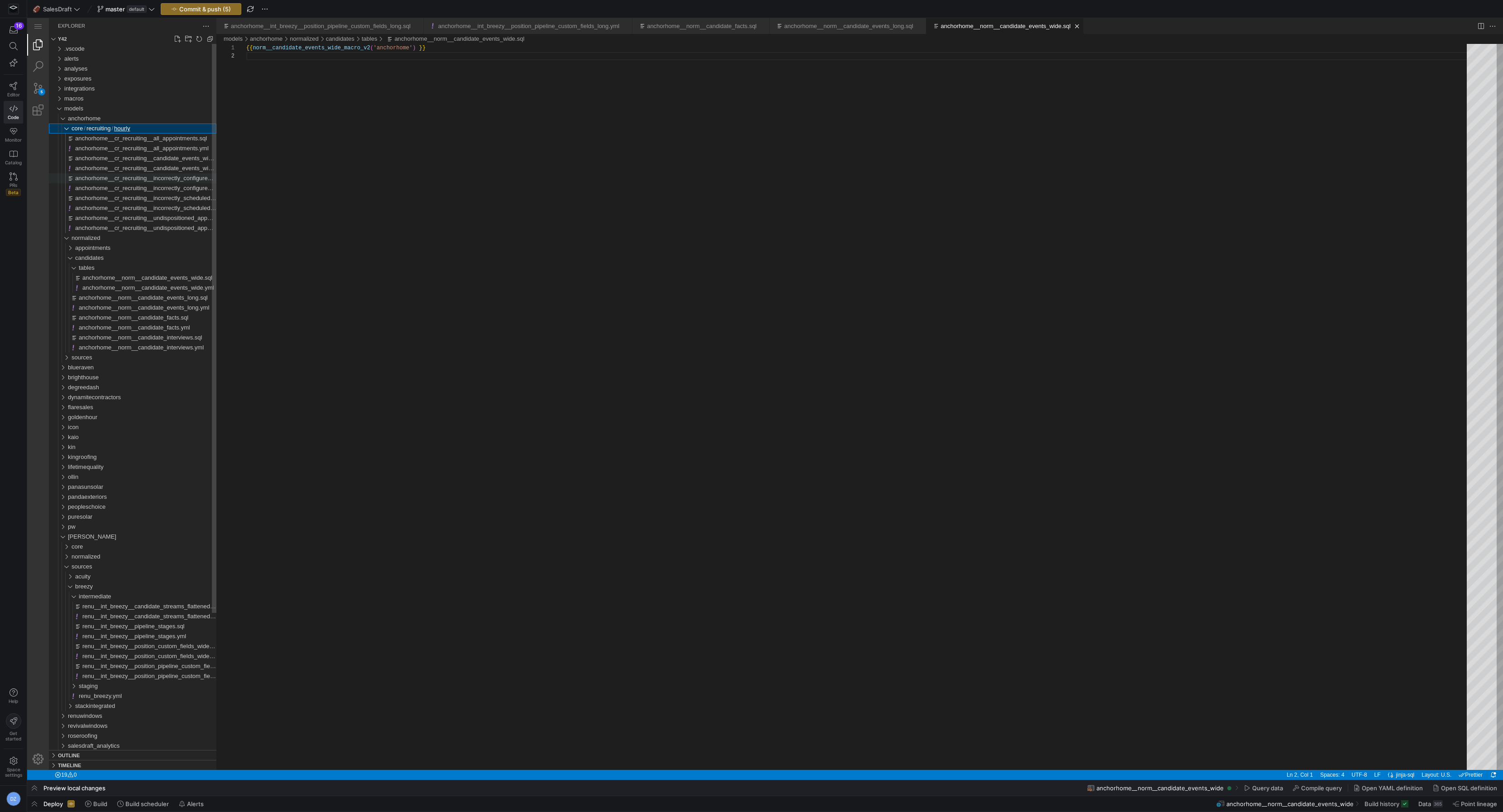
click at [130, 179] on span "anchorhome__cr_recruiting__incorrectly_configured_positions.sql" at bounding box center [161, 178] width 172 height 7
click at [138, 161] on span "anchorhome__cr_recruiting__candidate_events_wide_long.sql" at bounding box center [157, 158] width 164 height 7
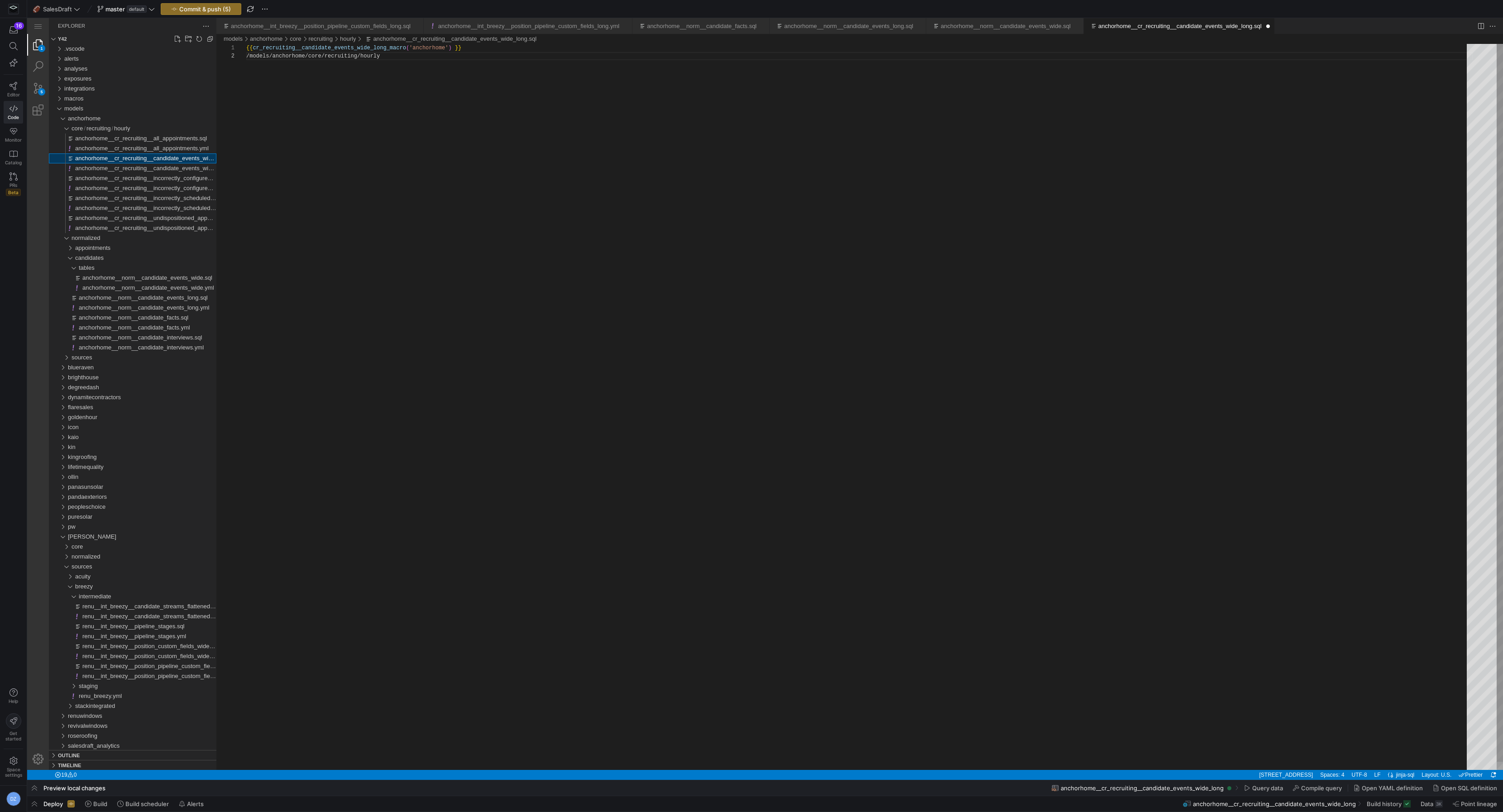
scroll to position [7, 134]
click at [412, 86] on div "{{ cr_recruiting__candidate_events_wide_long_macro ( 'anchorhome' ) }} /models/…" at bounding box center [860, 411] width 1227 height 735
click at [340, 48] on div "{{ cr_recruiting__candidate_events_wide_long_macro ( 'anchorhome' ) }}" at bounding box center [860, 411] width 1227 height 735
paste textarea "_v2"
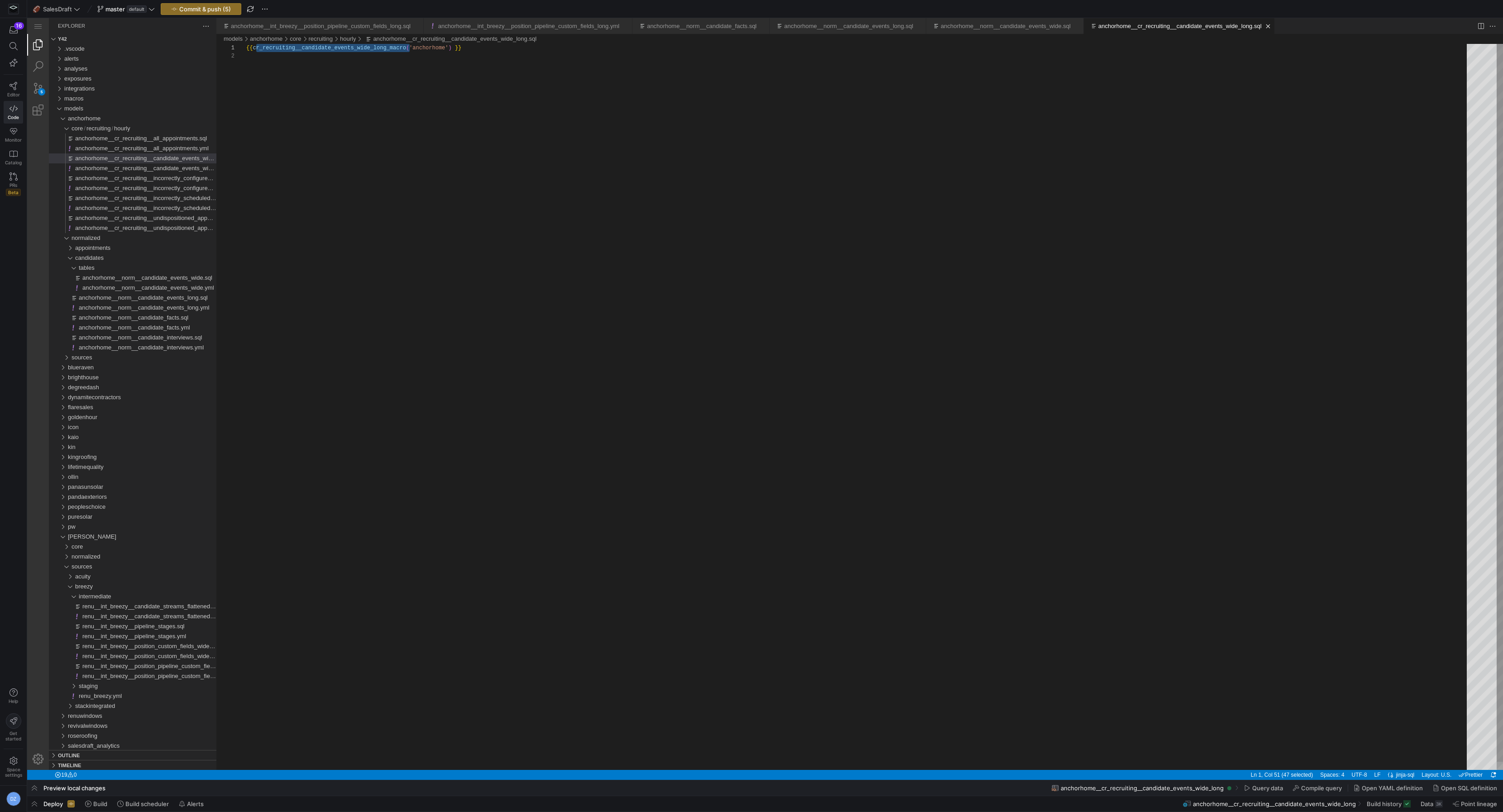
type textarea "{{ cr_recruiting__candidate_events_wide_long_macro_v2('anchorhome') }}"
click at [423, 81] on div "{{ cr_recruiting__candidate_events_wide_long_macro_v 2 ( 'anchorhome' ) }}" at bounding box center [860, 411] width 1227 height 735
click at [210, 7] on span "Commit & push (6)" at bounding box center [205, 9] width 52 height 7
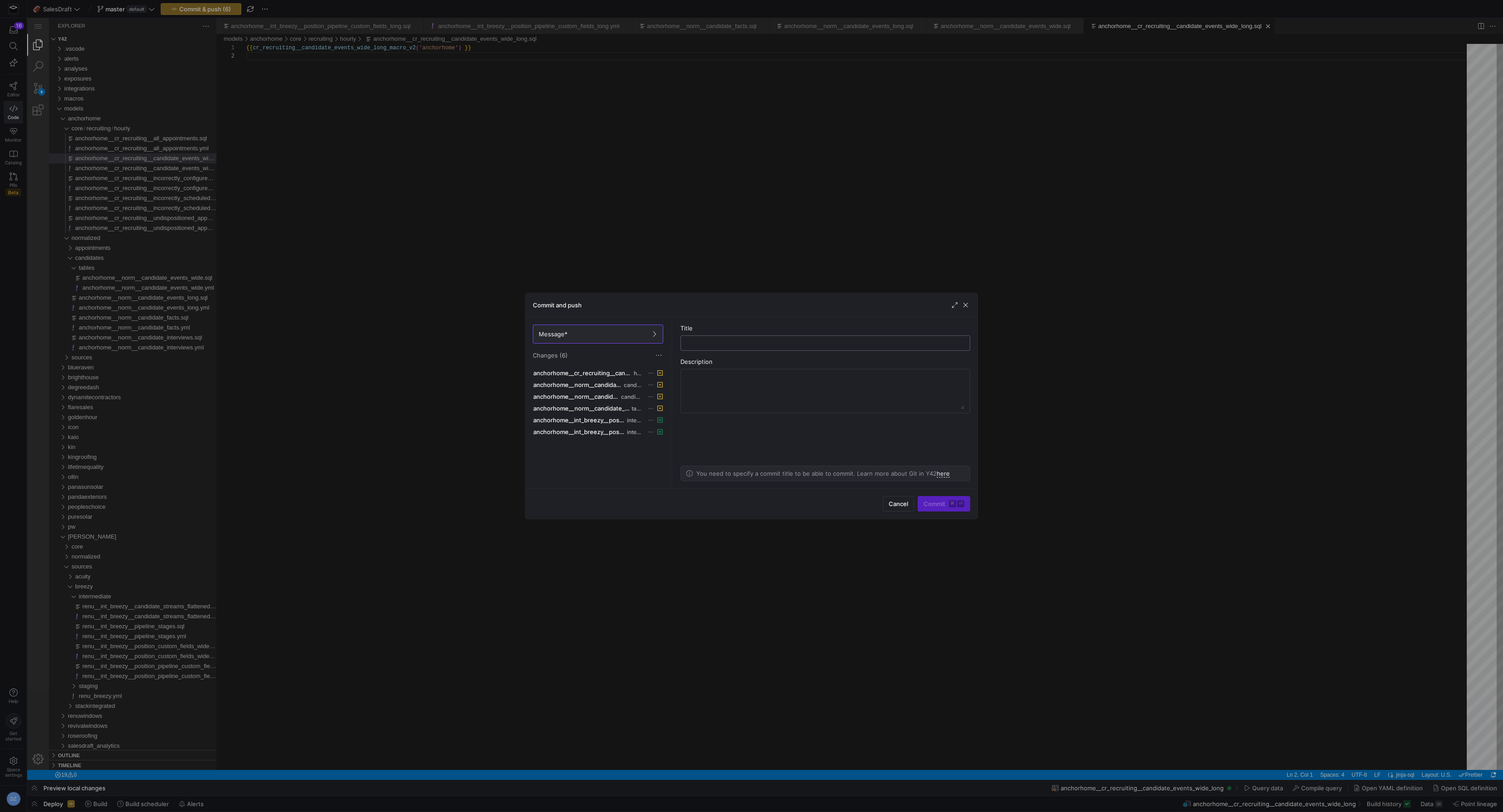
click at [724, 344] on input "text" at bounding box center [826, 343] width 275 height 7
type input "updating anchorhome to new macros"
click at [923, 500] on span "submit" at bounding box center [944, 504] width 52 height 14
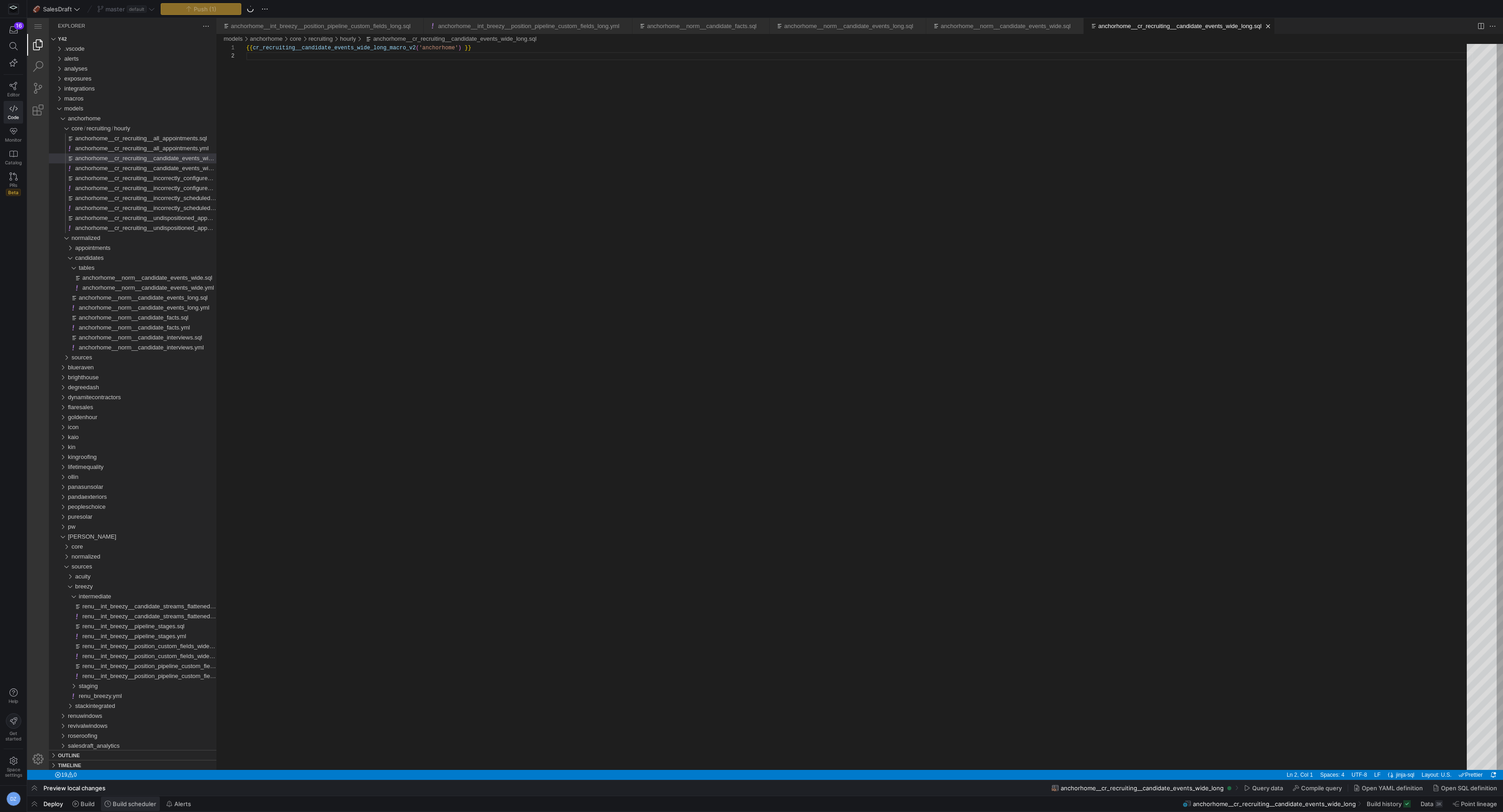
click at [111, 801] on span "Build scheduler" at bounding box center [130, 804] width 52 height 7
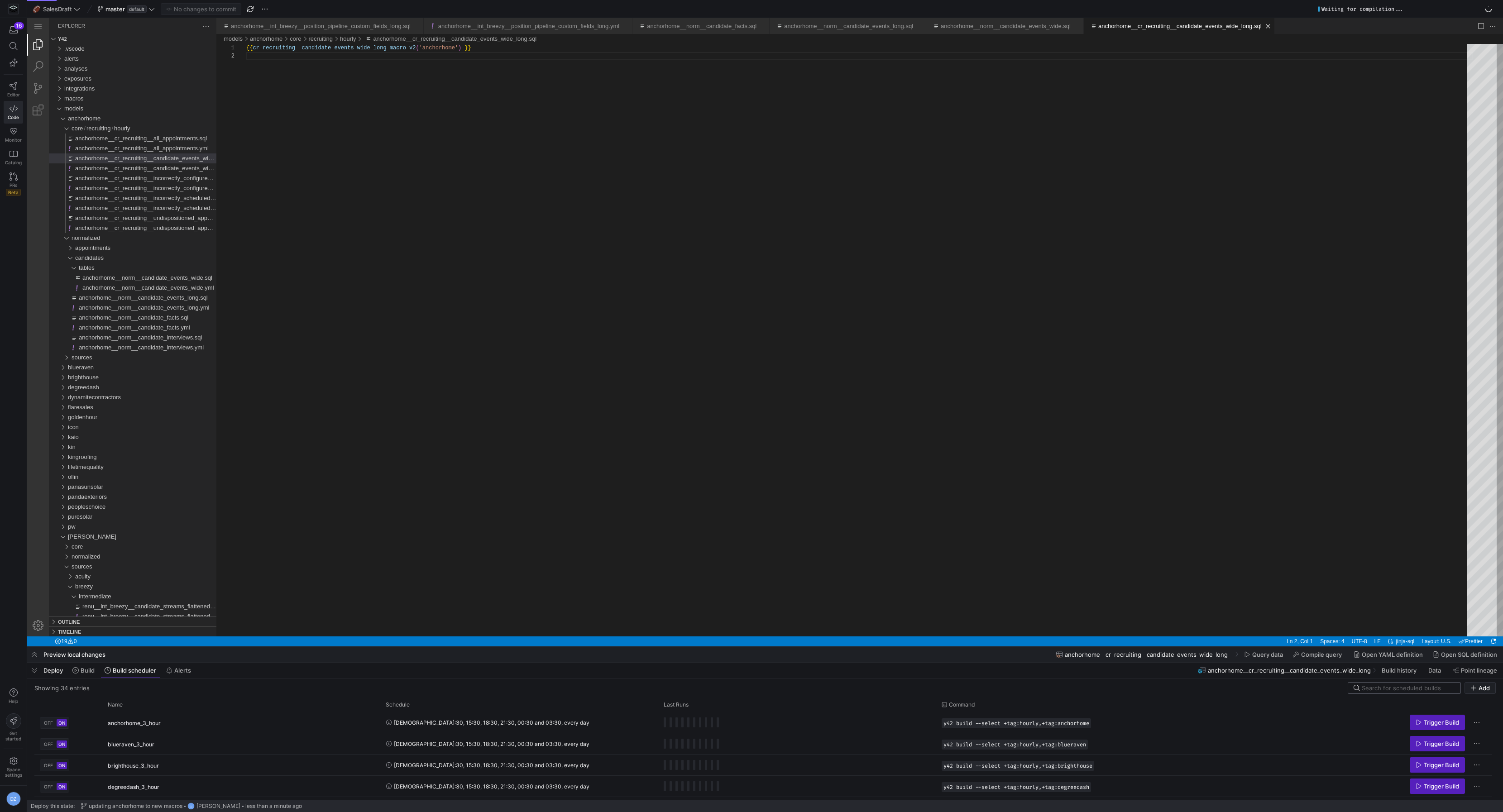
click at [1371, 686] on input at bounding box center [1408, 688] width 93 height 7
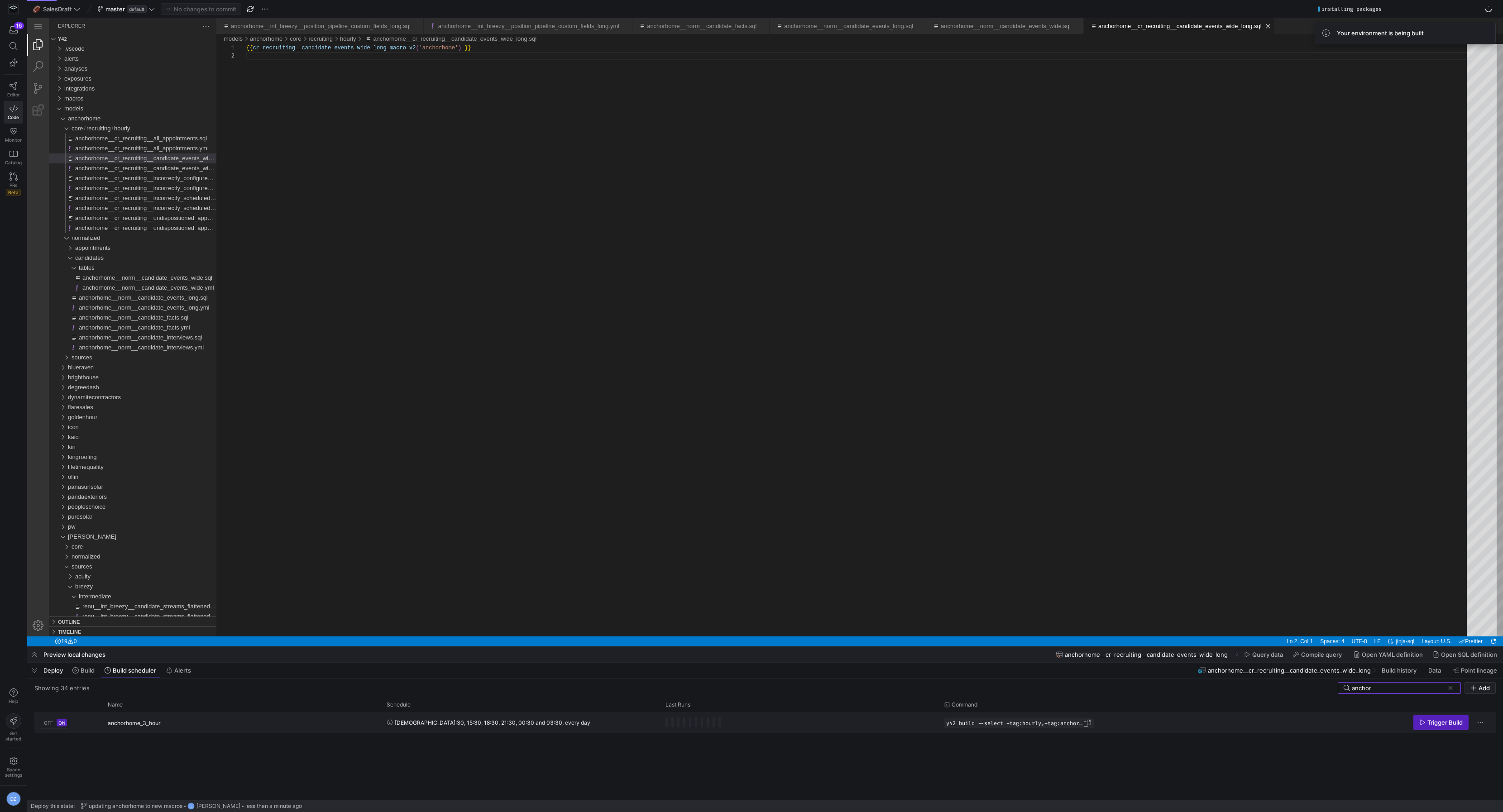
type input "anchor"
click at [1092, 722] on span "Press SPACE to select this row." at bounding box center [1087, 723] width 9 height 9
click at [87, 665] on span at bounding box center [83, 670] width 29 height 14
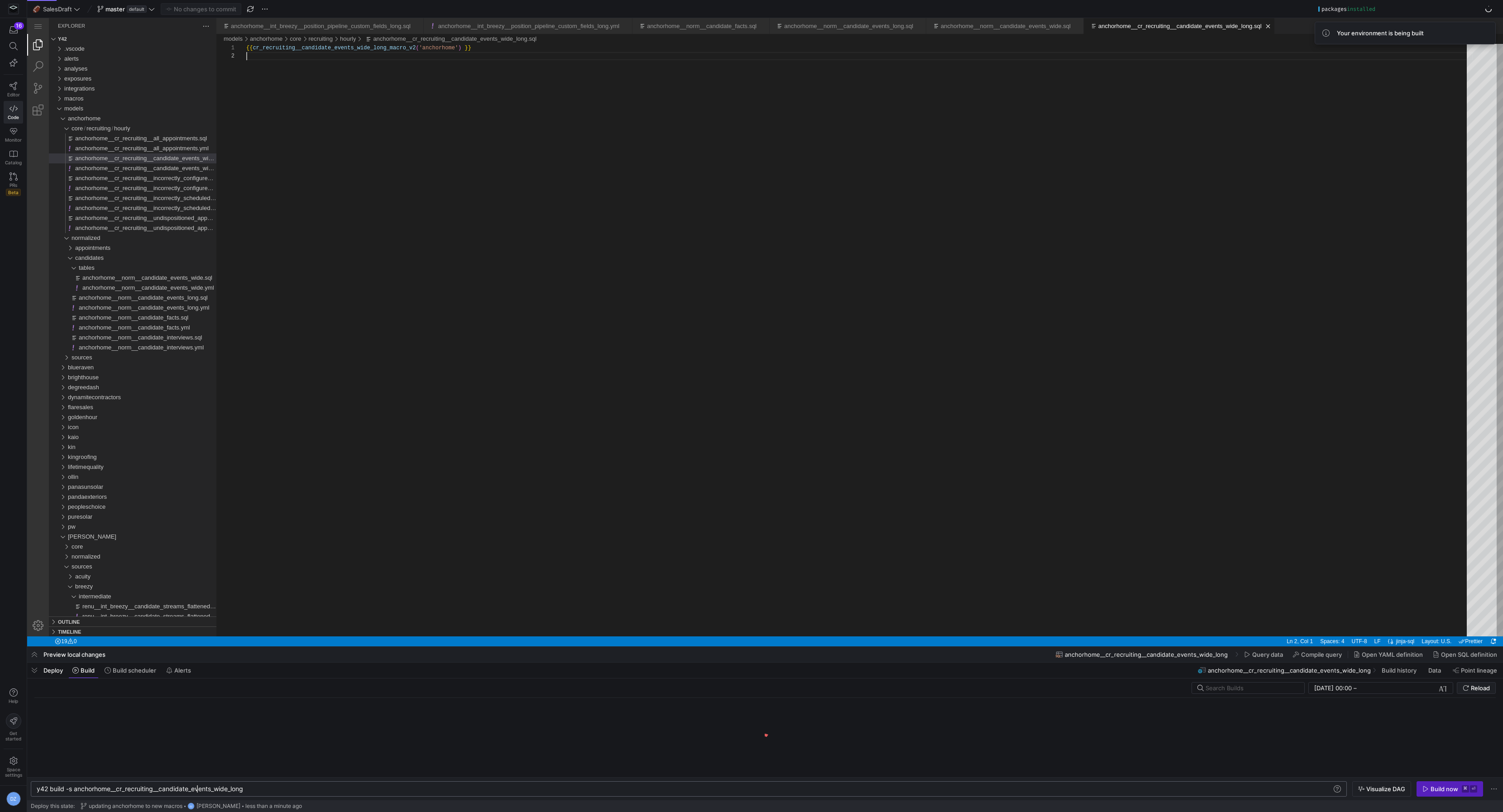
click at [196, 792] on div "y42 build -s anchorhome__cr_recruiting__candidate_ events_wide_long" at bounding box center [685, 789] width 1296 height 7
type textarea "y42 build --select +tag:hourly,+tag:anchorhome"
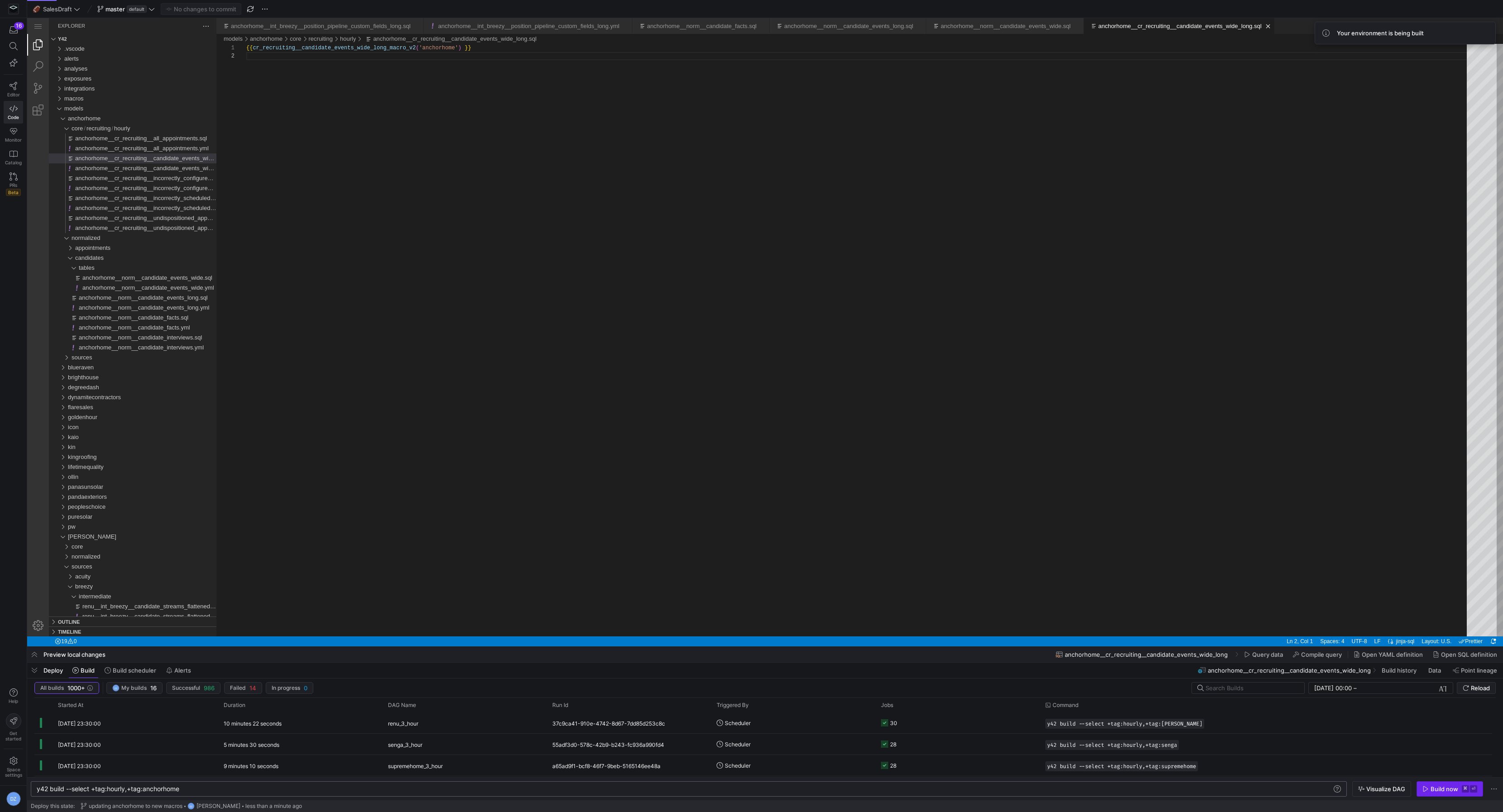
click at [1446, 791] on div "Build now" at bounding box center [1445, 789] width 28 height 7
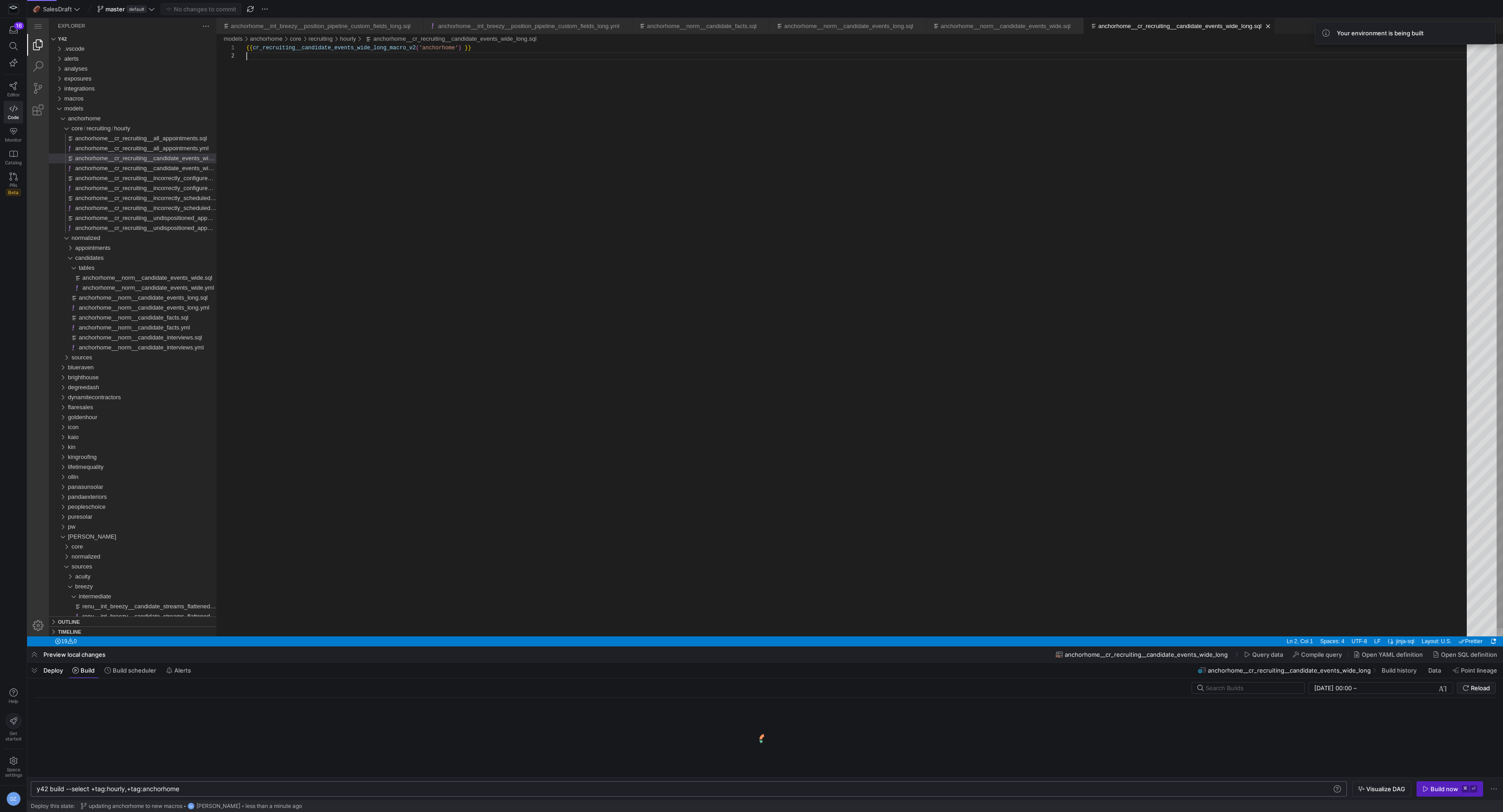
click at [879, 429] on div "{{ cr_recruiting__candidate_events_wide_long_macro_v 2 ( 'anchorhome' ) }}" at bounding box center [860, 345] width 1227 height 601
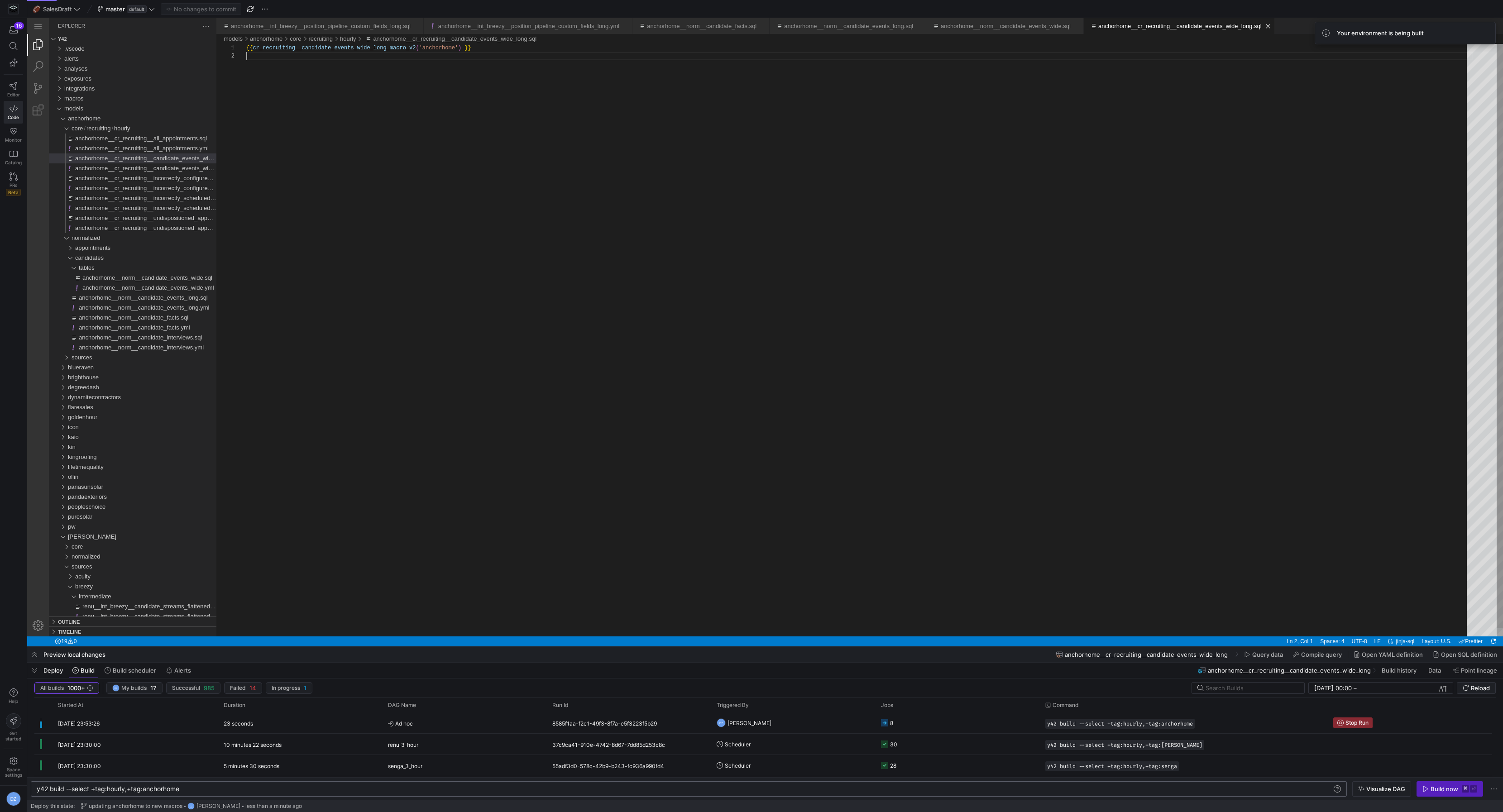
click at [699, 376] on div "{{ cr_recruiting__candidate_events_wide_long_macro_v 2 ( 'anchorhome' ) }}" at bounding box center [860, 345] width 1227 height 601
click at [820, 723] on y42-orchestration-triggered-by "DZ [PERSON_NAME]" at bounding box center [794, 722] width 154 height 20
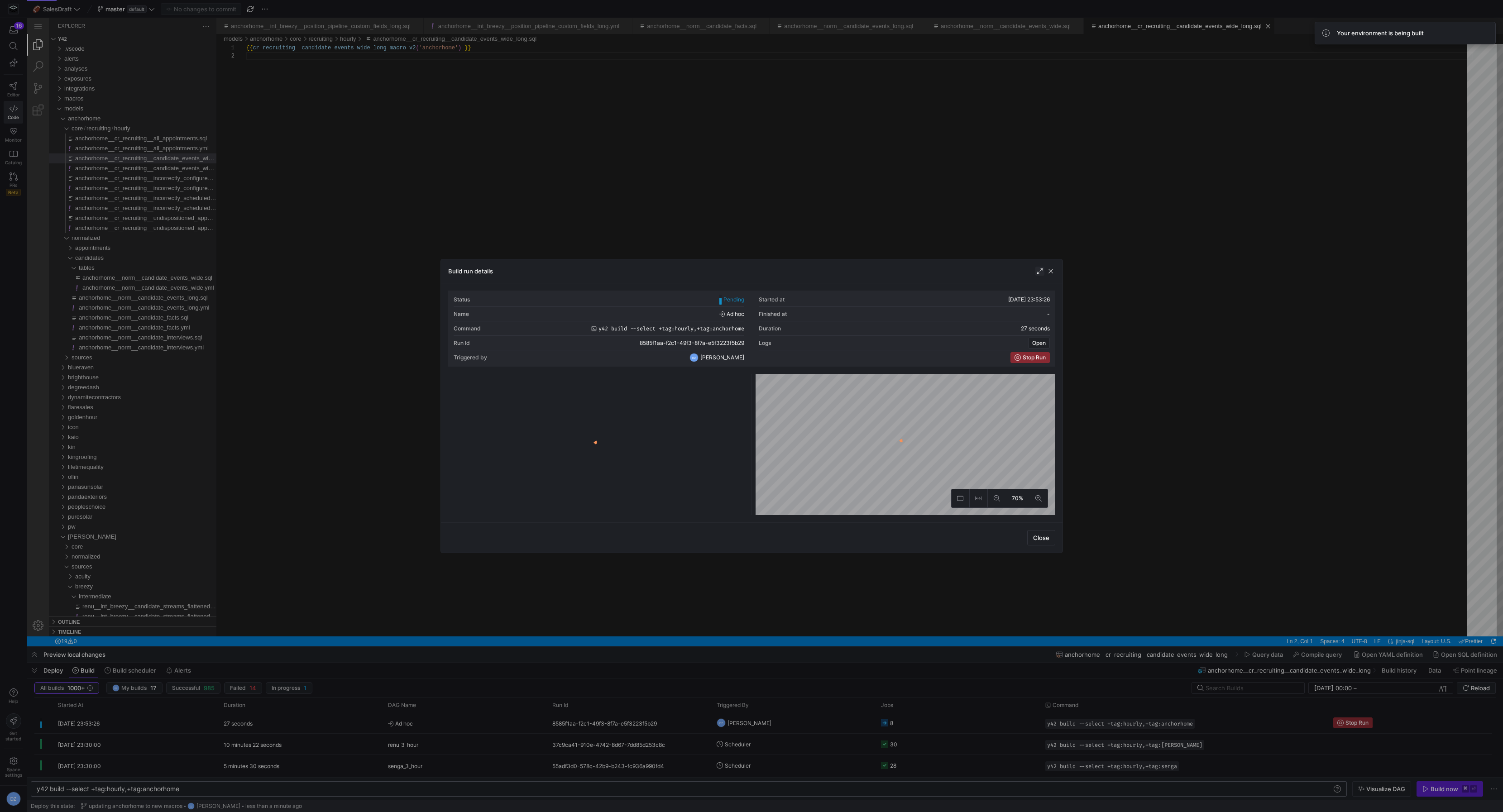
click at [1037, 266] on span "button" at bounding box center [1040, 270] width 9 height 9
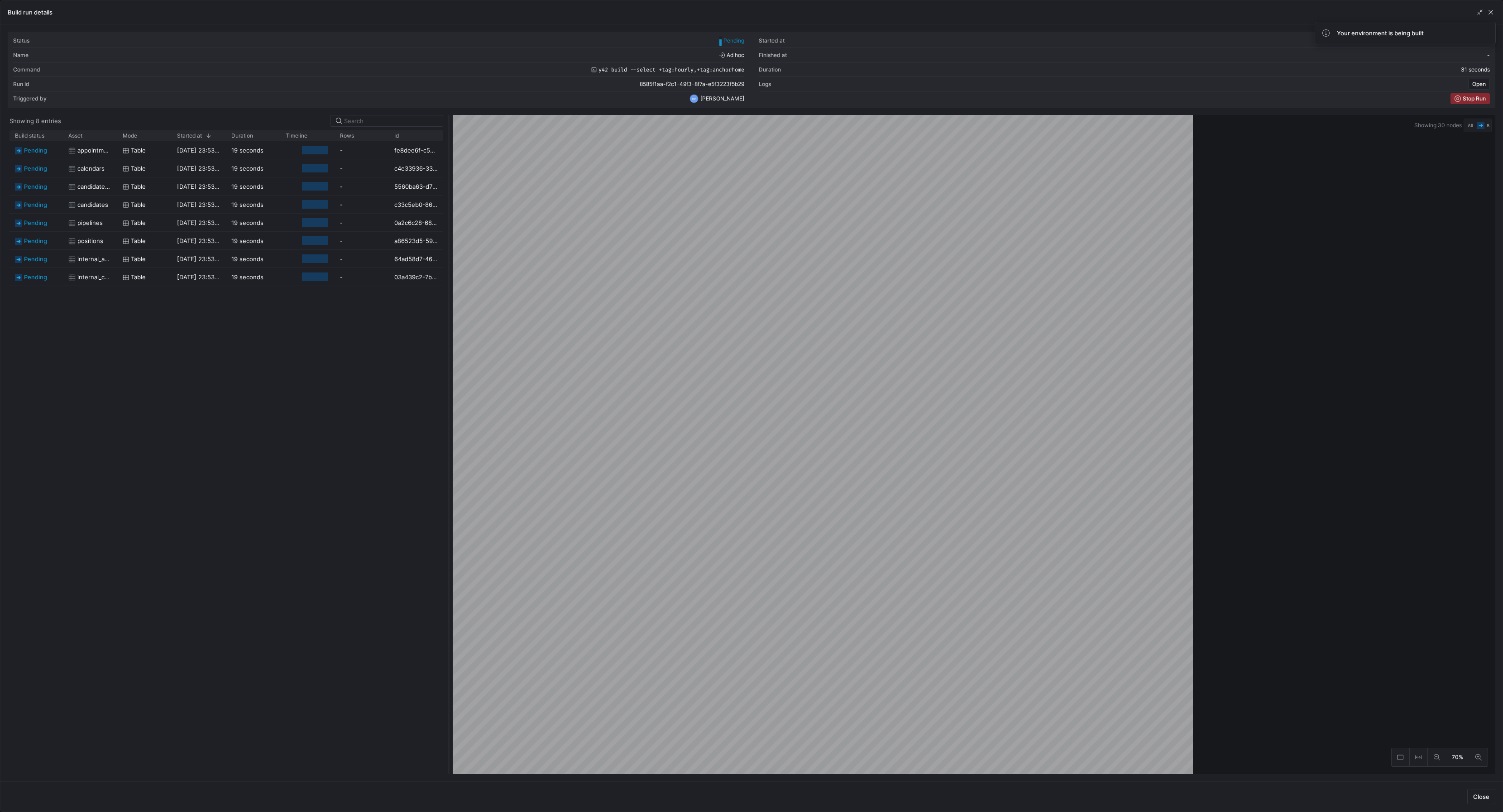
drag, startPoint x: 752, startPoint y: 510, endPoint x: 448, endPoint y: 487, distance: 304.9
click at [448, 487] on div at bounding box center [448, 444] width 3 height 659
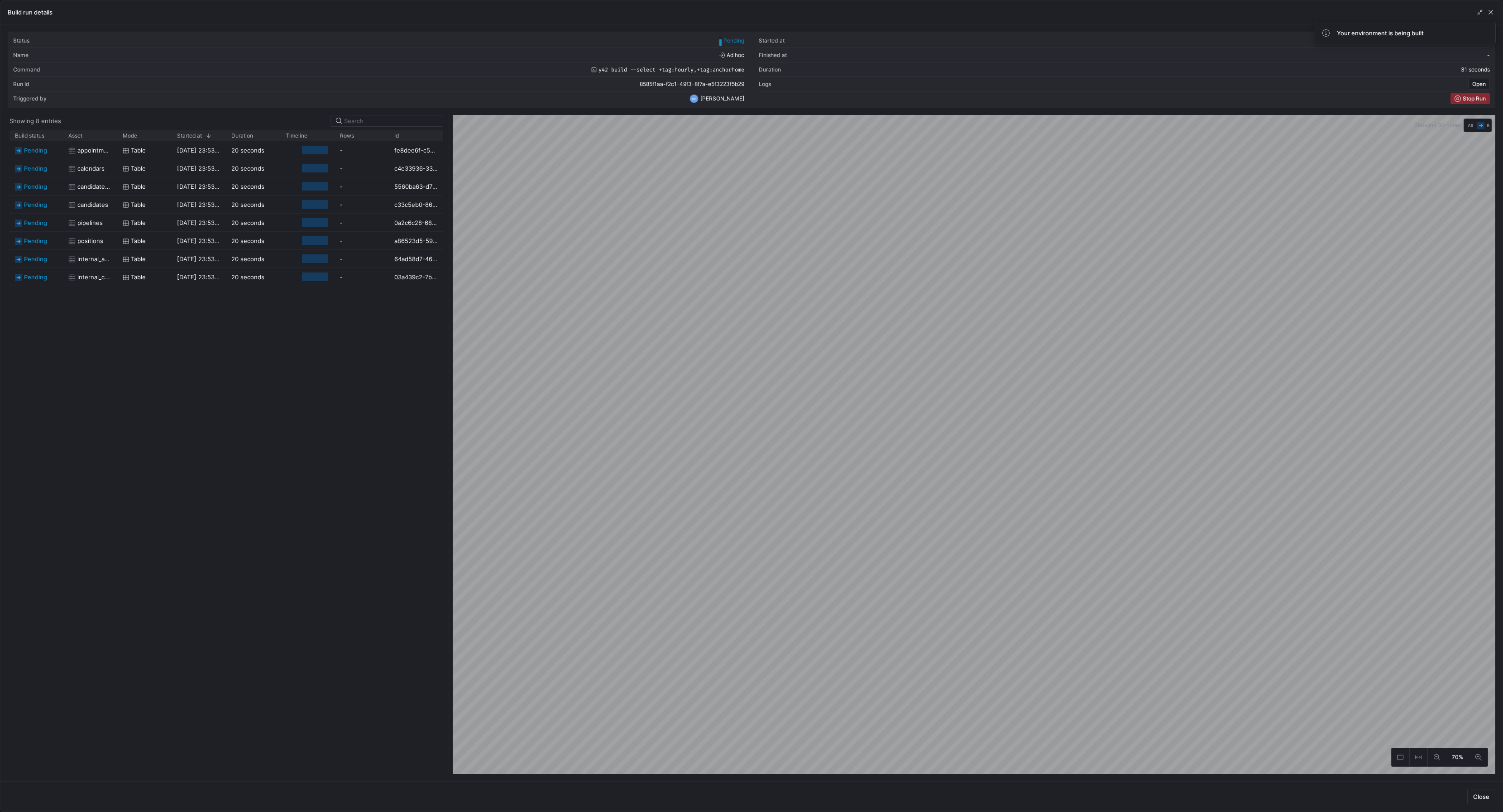
click at [312, 472] on div "pending appointments Table [DATE] 23:53:38 20 seconds - fe8dee6f-c576-412c-b240…" at bounding box center [226, 458] width 434 height 633
click at [311, 472] on div "pending appointments Table [DATE] 23:53:38 1 minute 2 seconds - fe8dee6f-c576-4…" at bounding box center [226, 458] width 434 height 633
click at [282, 450] on div "pending appointments Table [DATE] 23:53:38 1 minute 3 seconds - fe8dee6f-c576-4…" at bounding box center [226, 458] width 434 height 633
click at [1478, 14] on span "button" at bounding box center [1480, 12] width 9 height 9
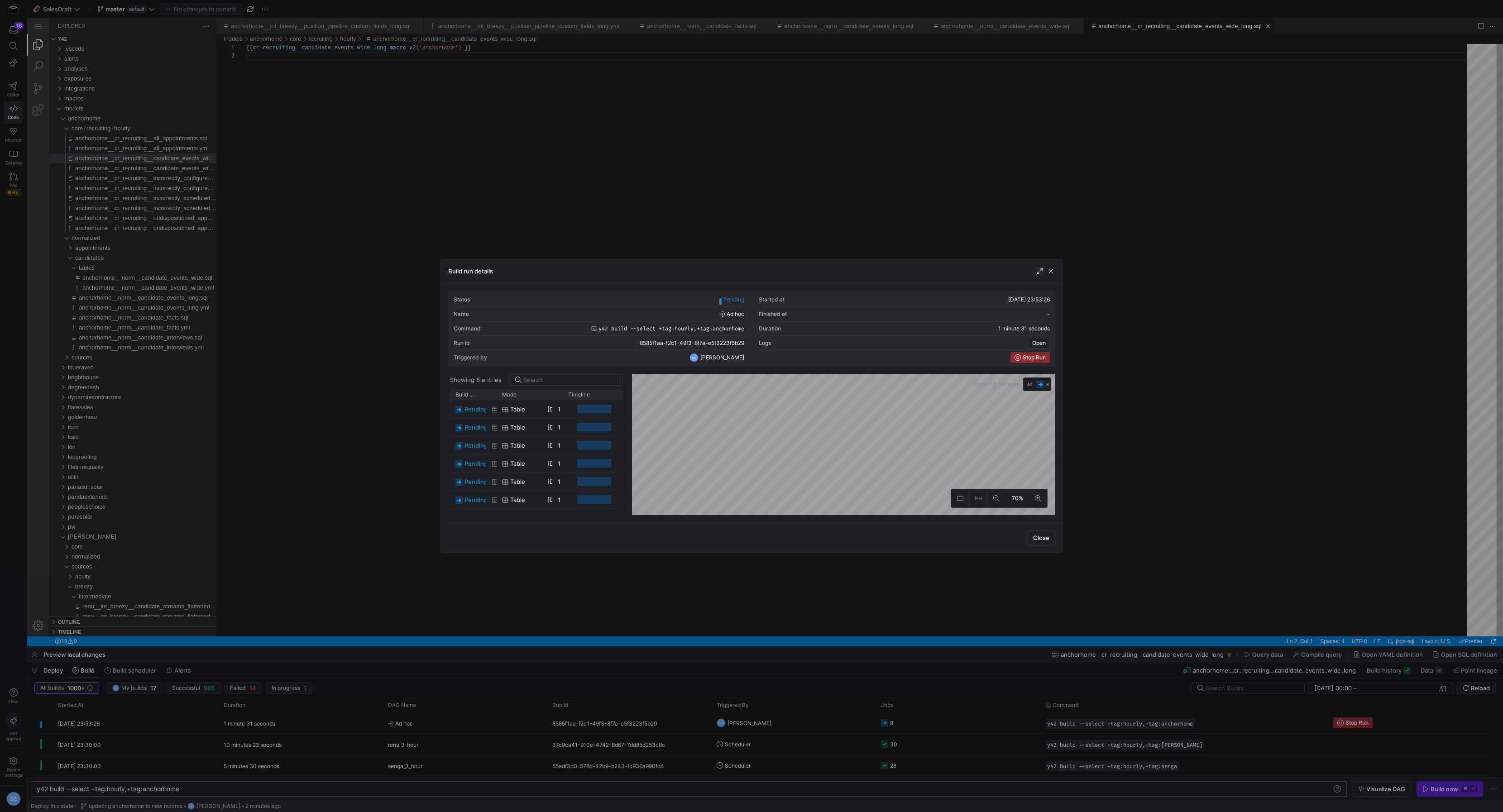
click at [1038, 269] on span "button" at bounding box center [1040, 270] width 9 height 9
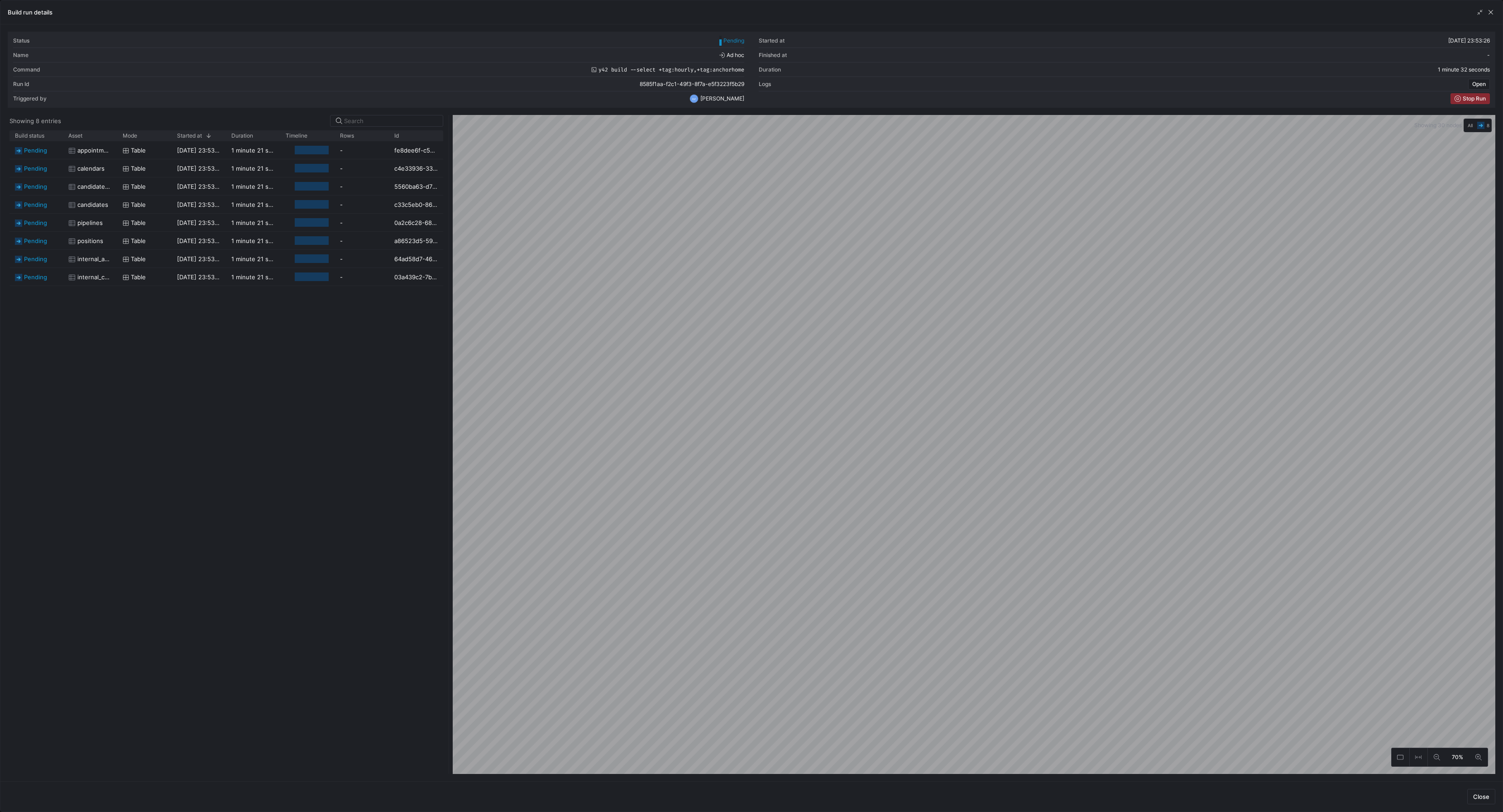
click at [376, 353] on div "pending appointments Table [DATE] 23:53:38 1 minute 21 seconds - fe8dee6f-c576-…" at bounding box center [226, 458] width 434 height 633
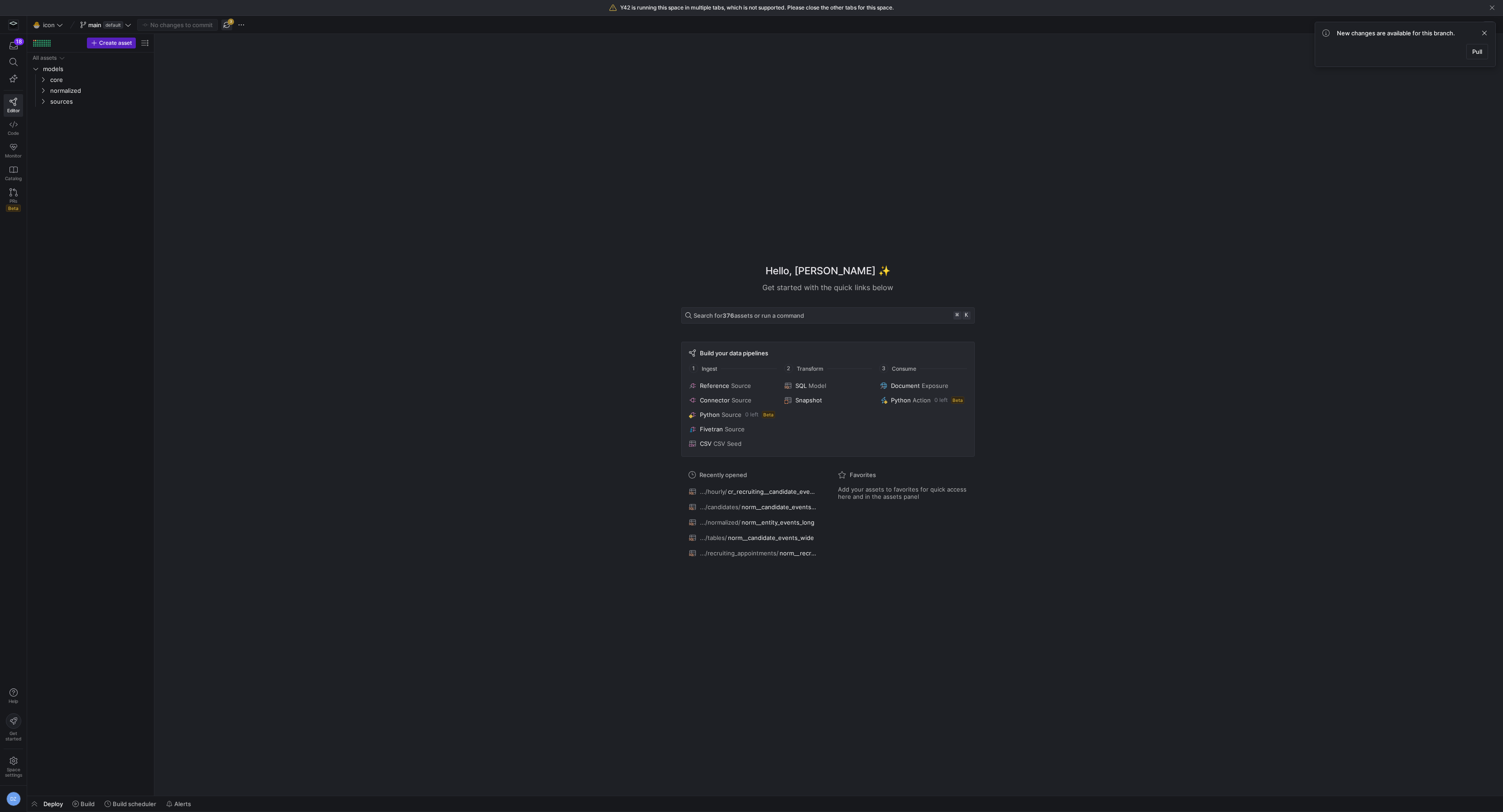
click at [224, 24] on span "button" at bounding box center [227, 25] width 11 height 11
click at [120, 22] on span "default" at bounding box center [113, 24] width 20 height 7
click at [122, 54] on button "View commit history" at bounding box center [111, 52] width 67 height 6
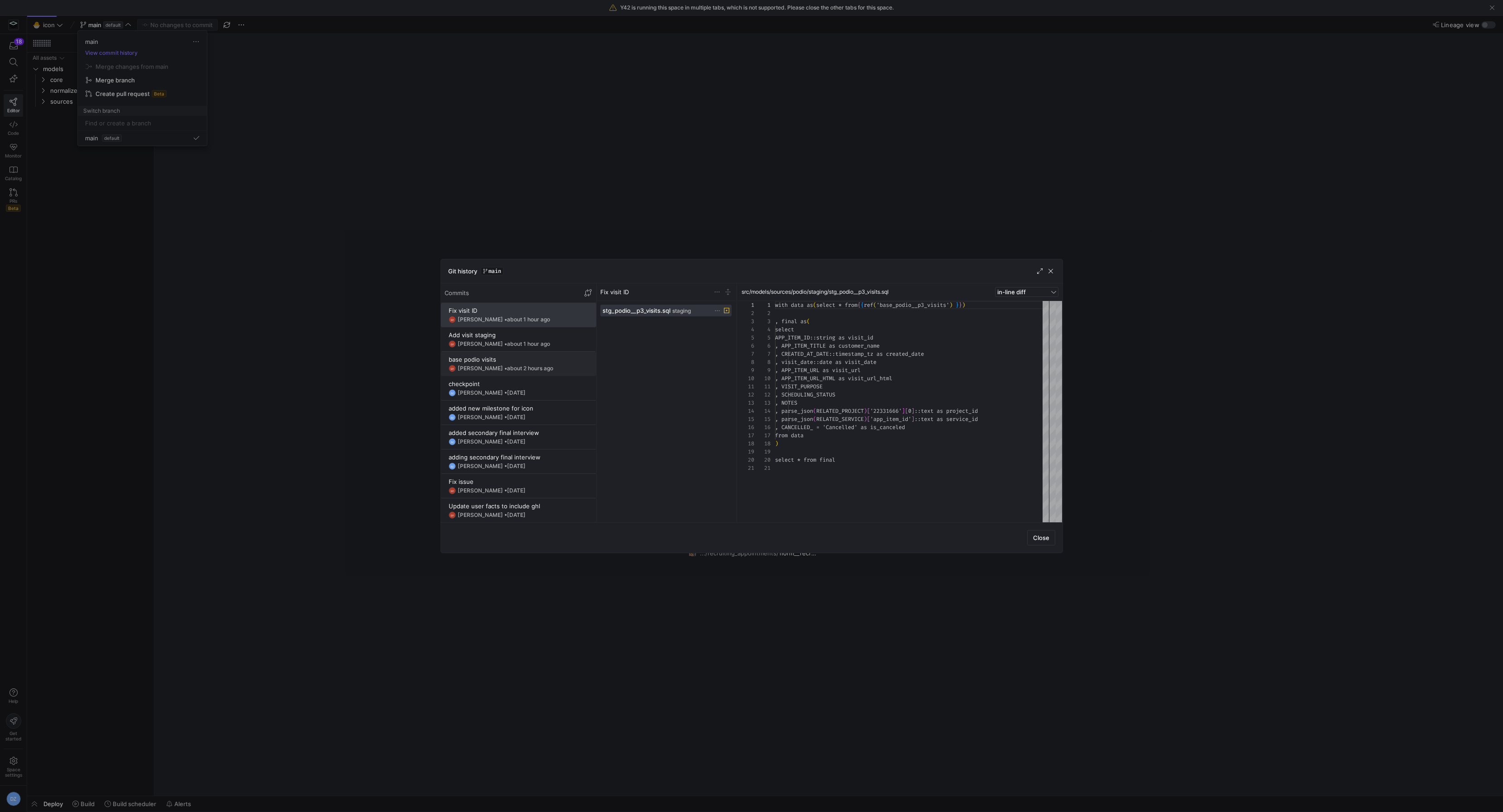
scroll to position [82, 0]
click at [526, 360] on div "base podio visits" at bounding box center [518, 359] width 140 height 7
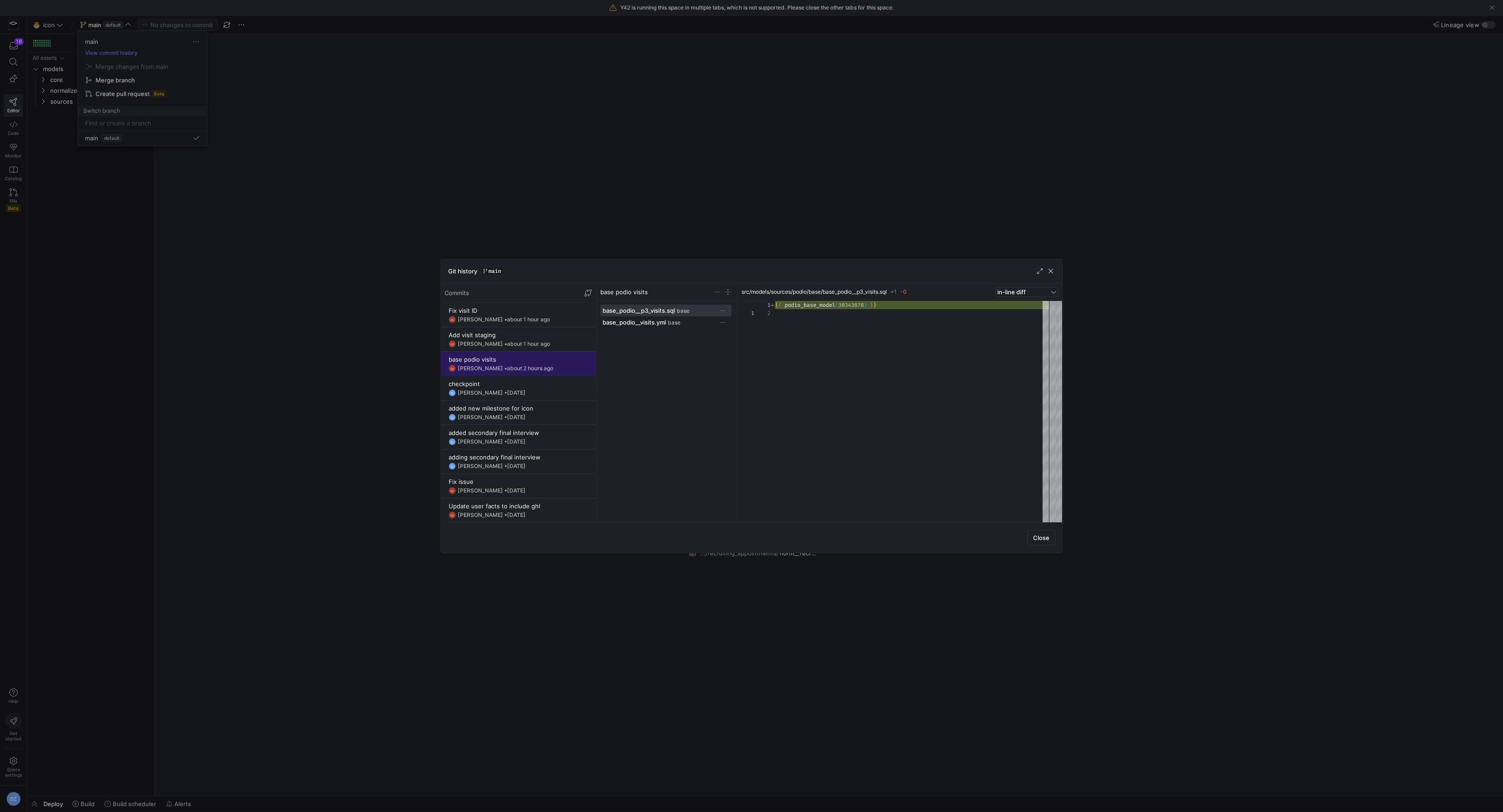
scroll to position [7, 0]
click at [525, 340] on y42-git-commit-item "Add visit staging GF Garrett Franklin • about 1 hour ago" at bounding box center [518, 340] width 140 height 16
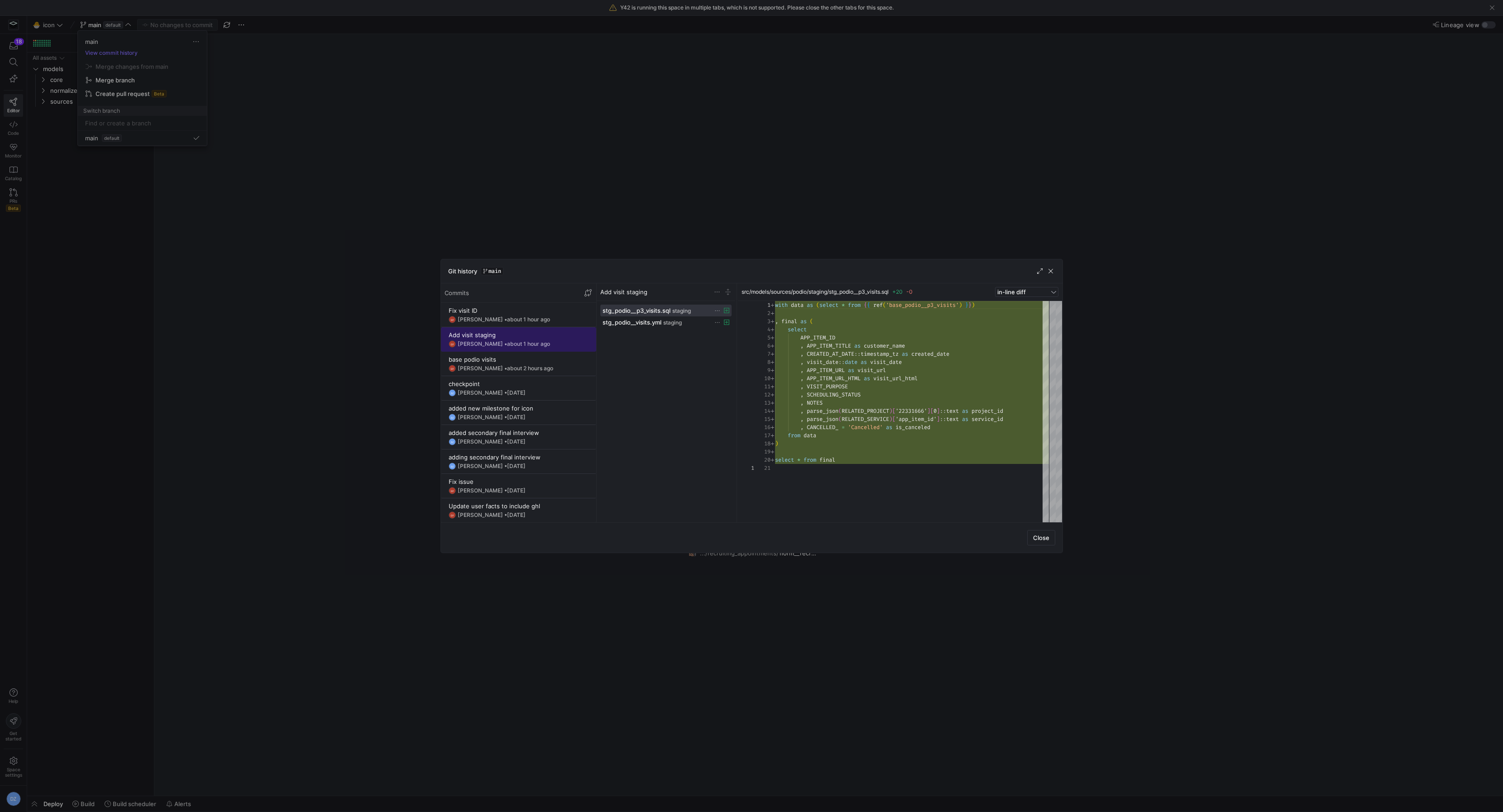
scroll to position [82, 0]
click at [525, 323] on span at bounding box center [518, 315] width 154 height 24
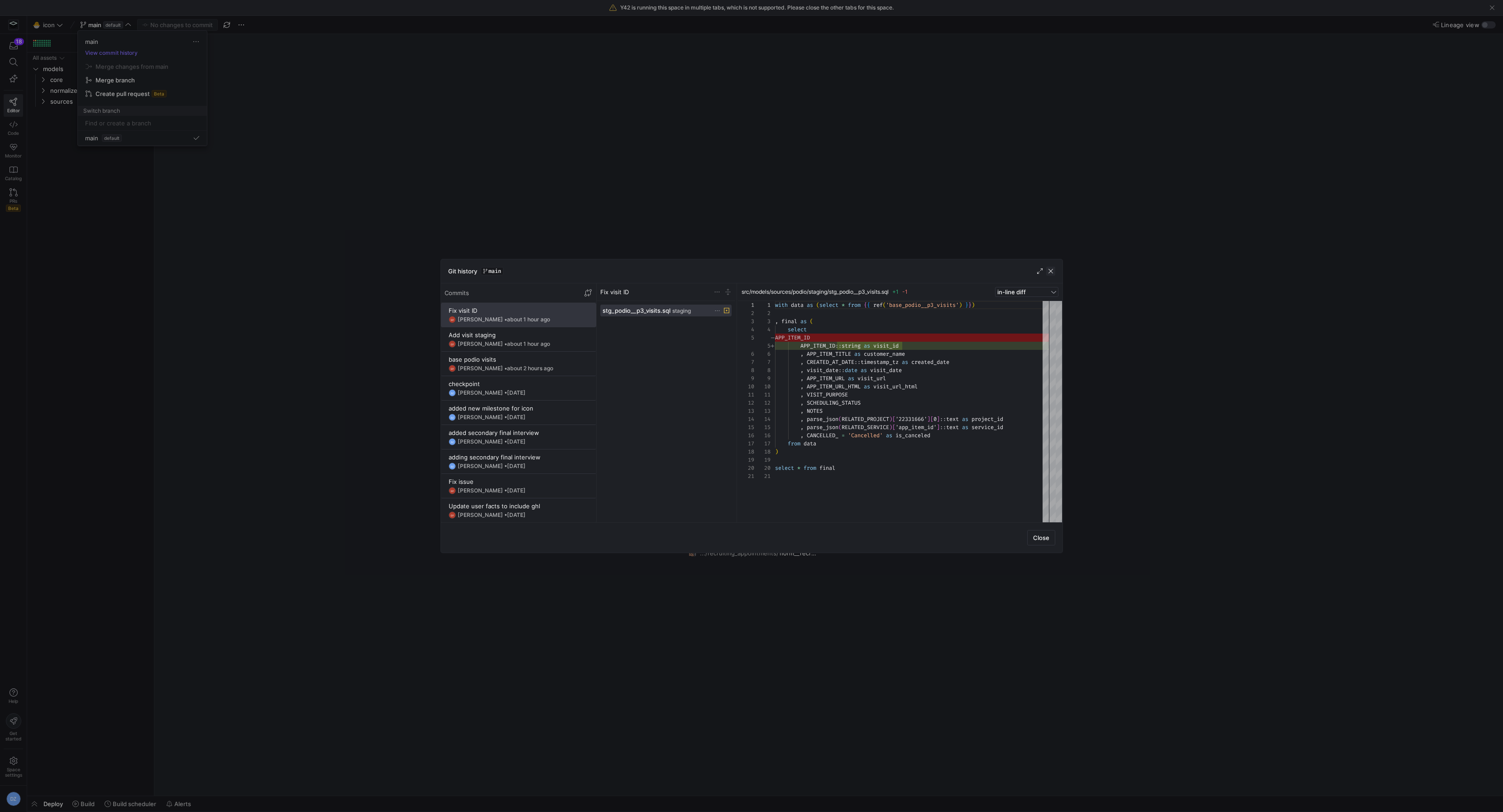
click at [1047, 271] on span "button" at bounding box center [1050, 270] width 9 height 9
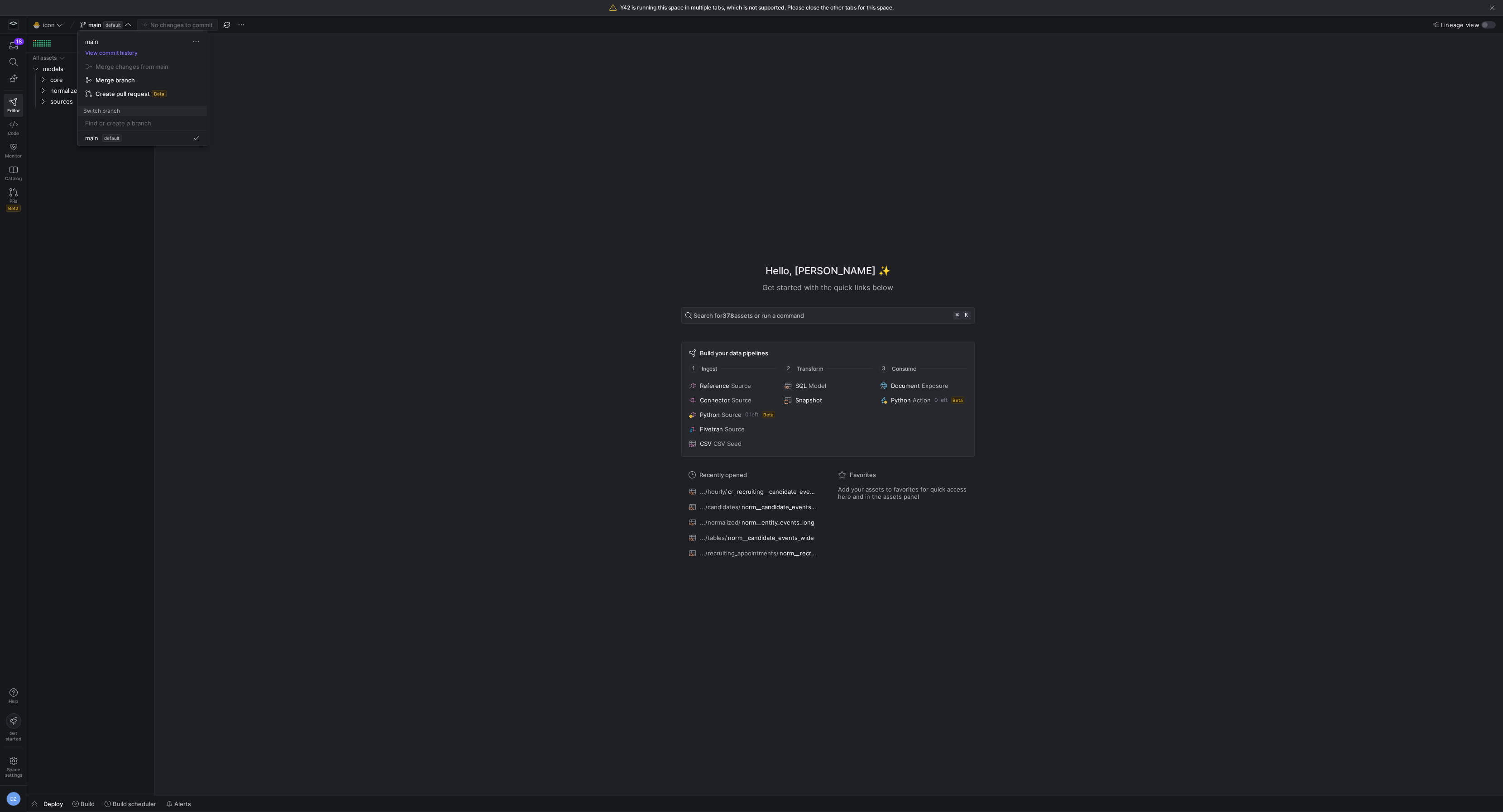
click at [170, 239] on div at bounding box center [752, 406] width 1503 height 812
click at [64, 96] on span "sources" at bounding box center [88, 101] width 77 height 10
click at [72, 91] on span "normalized" at bounding box center [88, 90] width 77 height 10
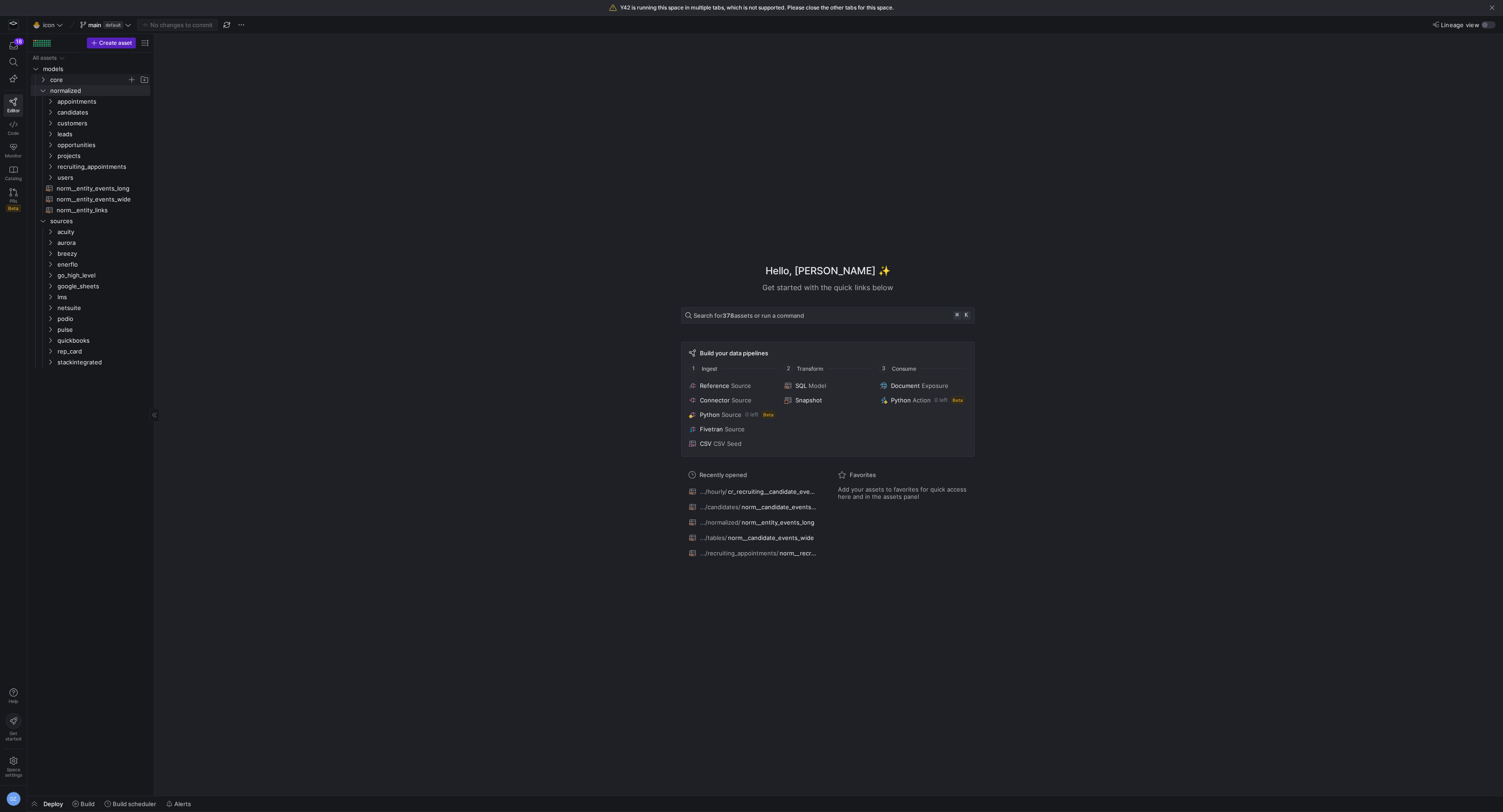
click at [75, 76] on span "core" at bounding box center [88, 80] width 77 height 10
click at [89, 800] on span at bounding box center [83, 804] width 29 height 14
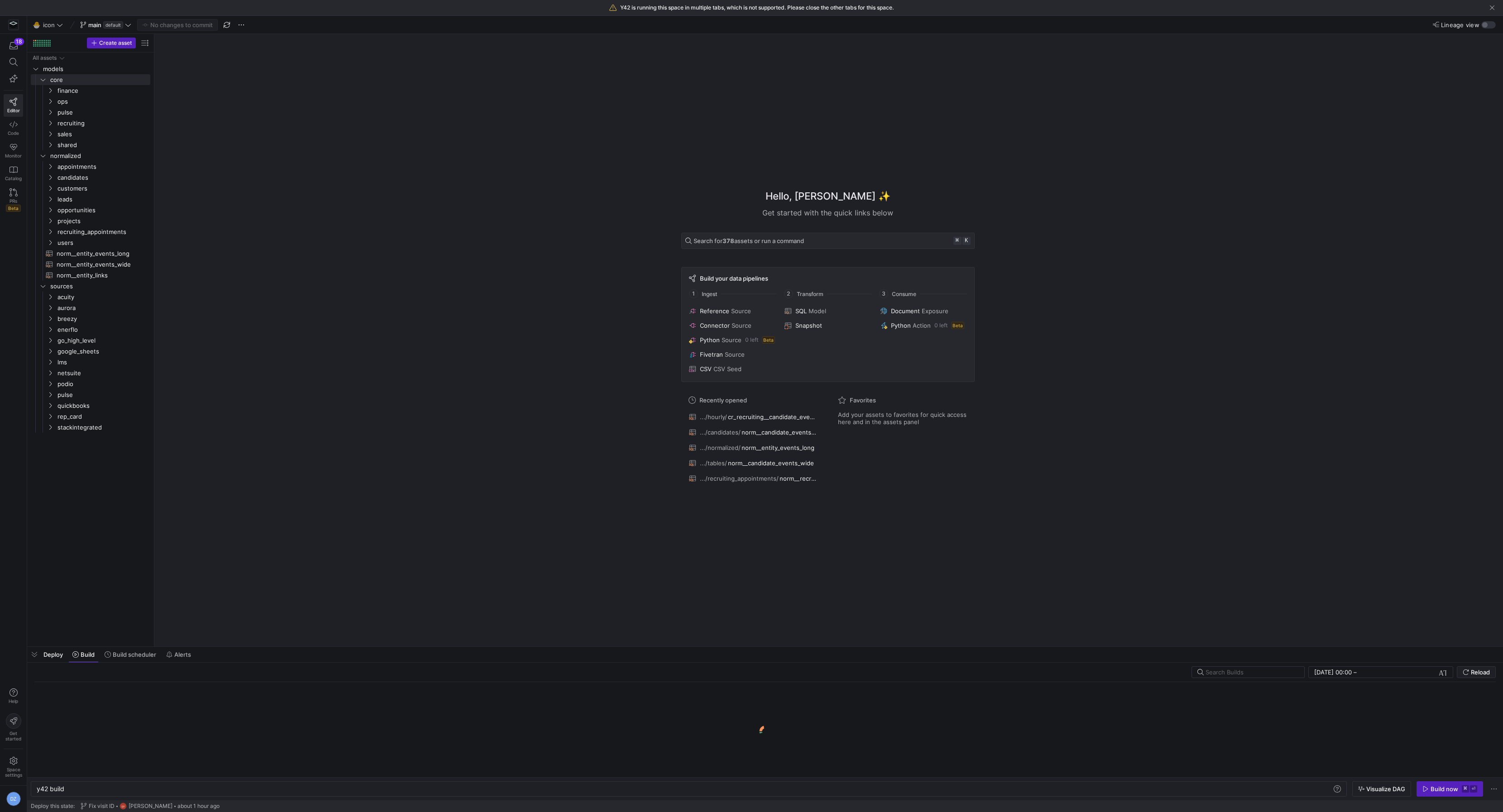
scroll to position [0, 27]
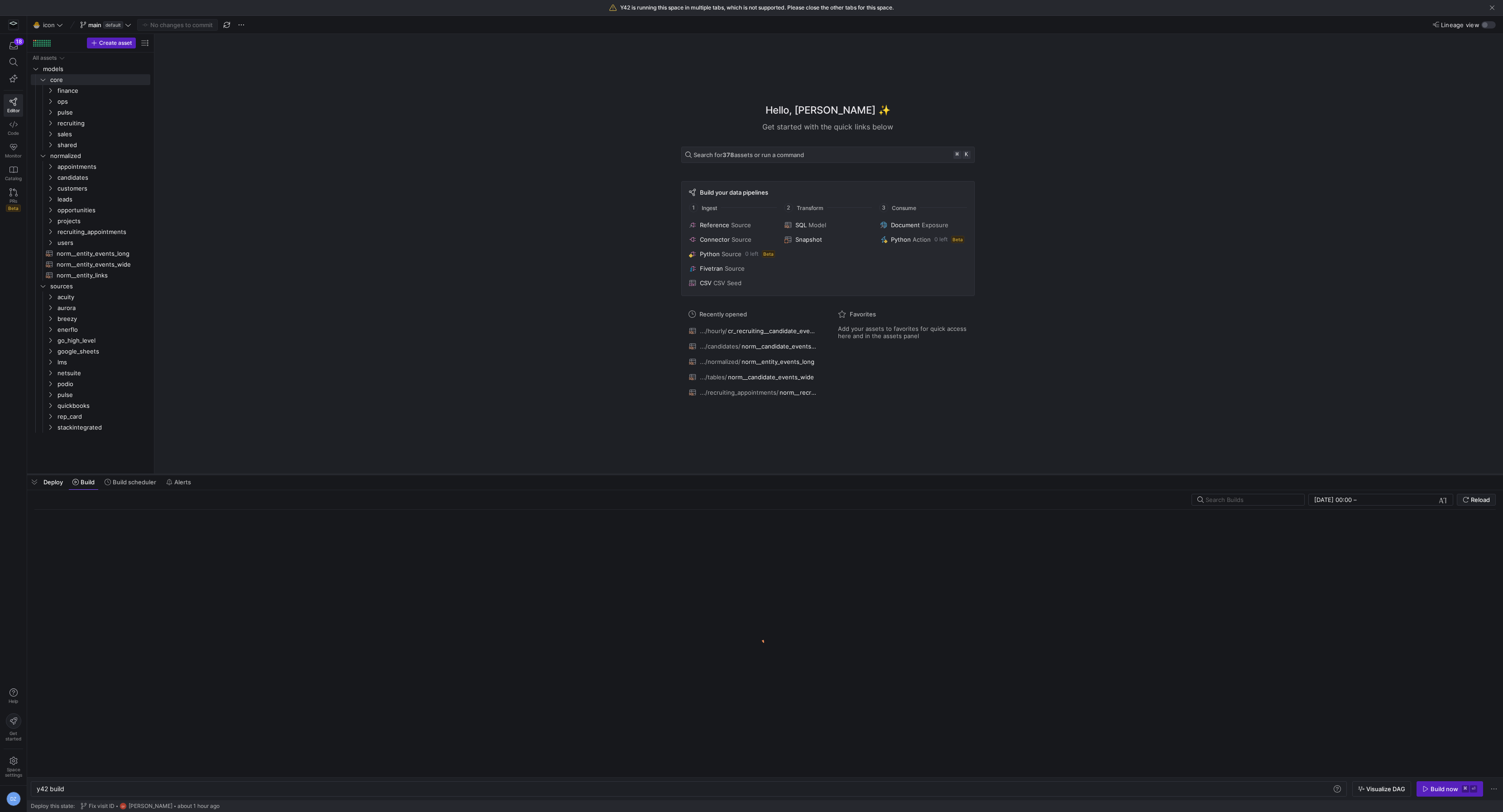
drag, startPoint x: 295, startPoint y: 648, endPoint x: 300, endPoint y: 463, distance: 185.1
click at [300, 473] on div at bounding box center [765, 474] width 1476 height 3
click at [313, 382] on div "Hello, Daniel ✨ Get started with the quick links below Search for 378 assets or…" at bounding box center [828, 248] width 1340 height 428
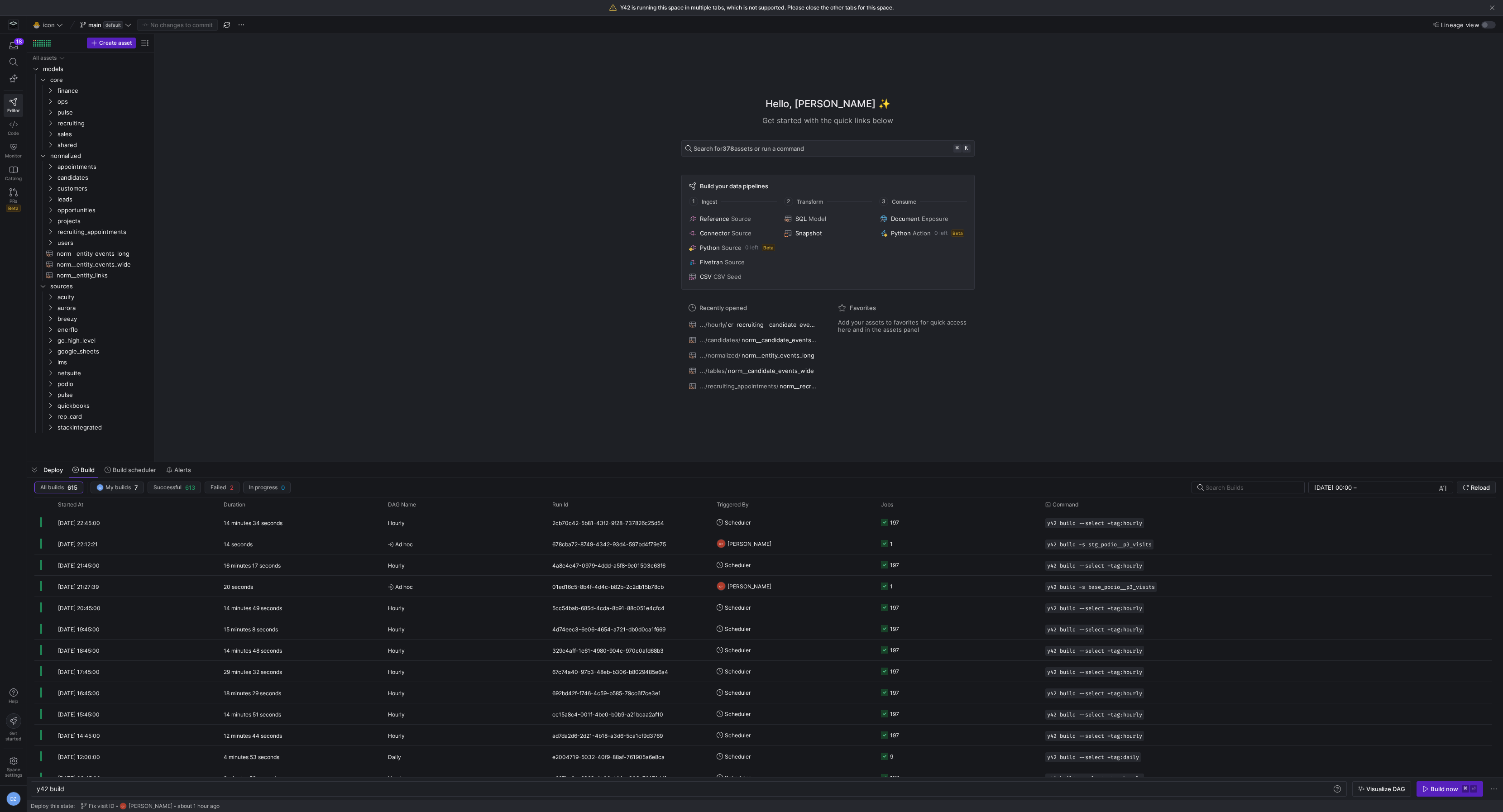
click at [242, 280] on div "Hello, Daniel ✨ Get started with the quick links below Search for 378 assets or…" at bounding box center [828, 248] width 1340 height 428
click at [33, 470] on span "button" at bounding box center [34, 470] width 14 height 16
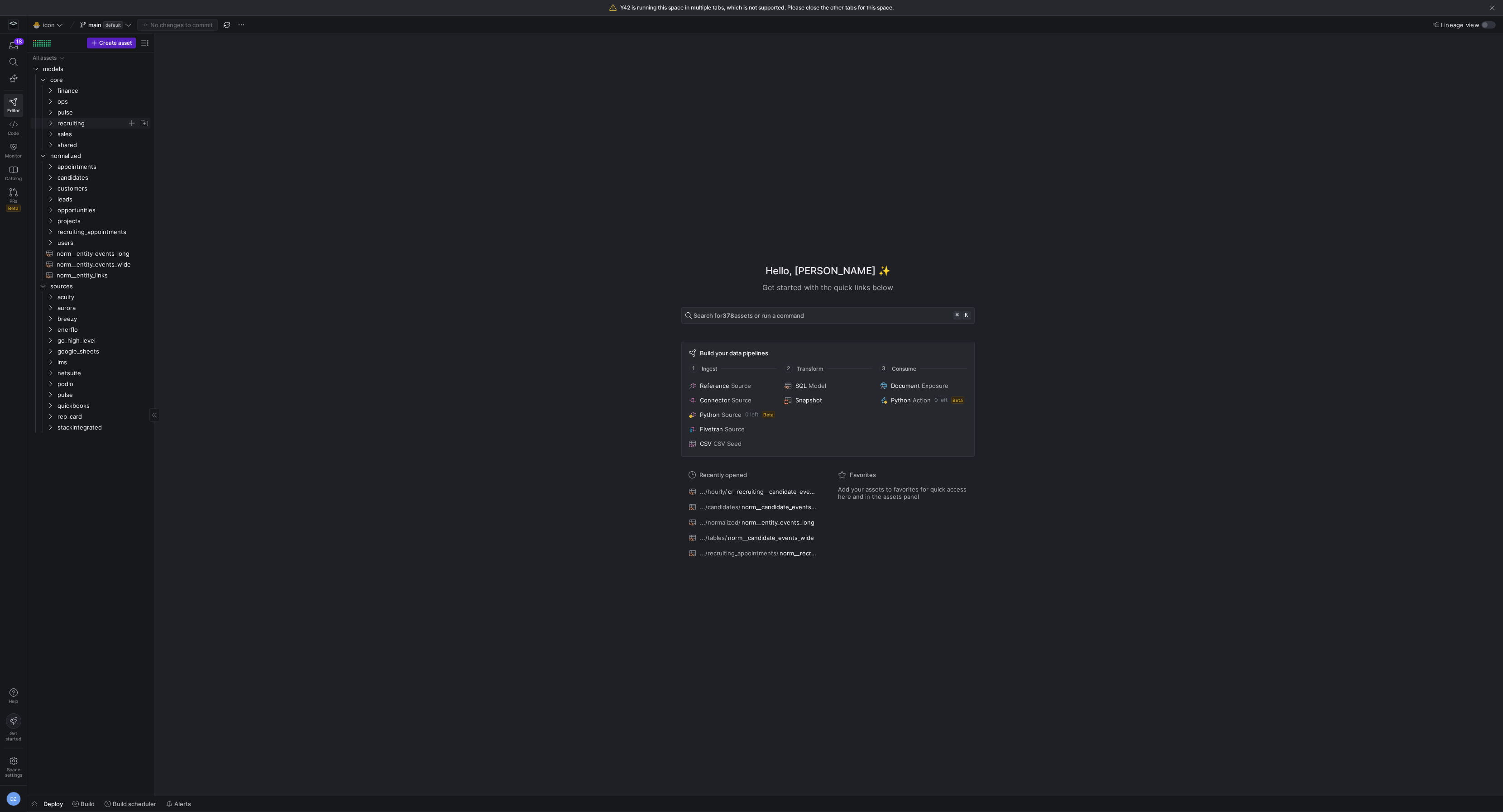
click at [85, 120] on span "recruiting" at bounding box center [92, 123] width 70 height 10
click at [90, 130] on span "hourly" at bounding box center [96, 134] width 63 height 10
click at [116, 154] on span "cr_recruiting__candidate_events_wide_long​​​​​​​​​​" at bounding box center [105, 156] width 69 height 10
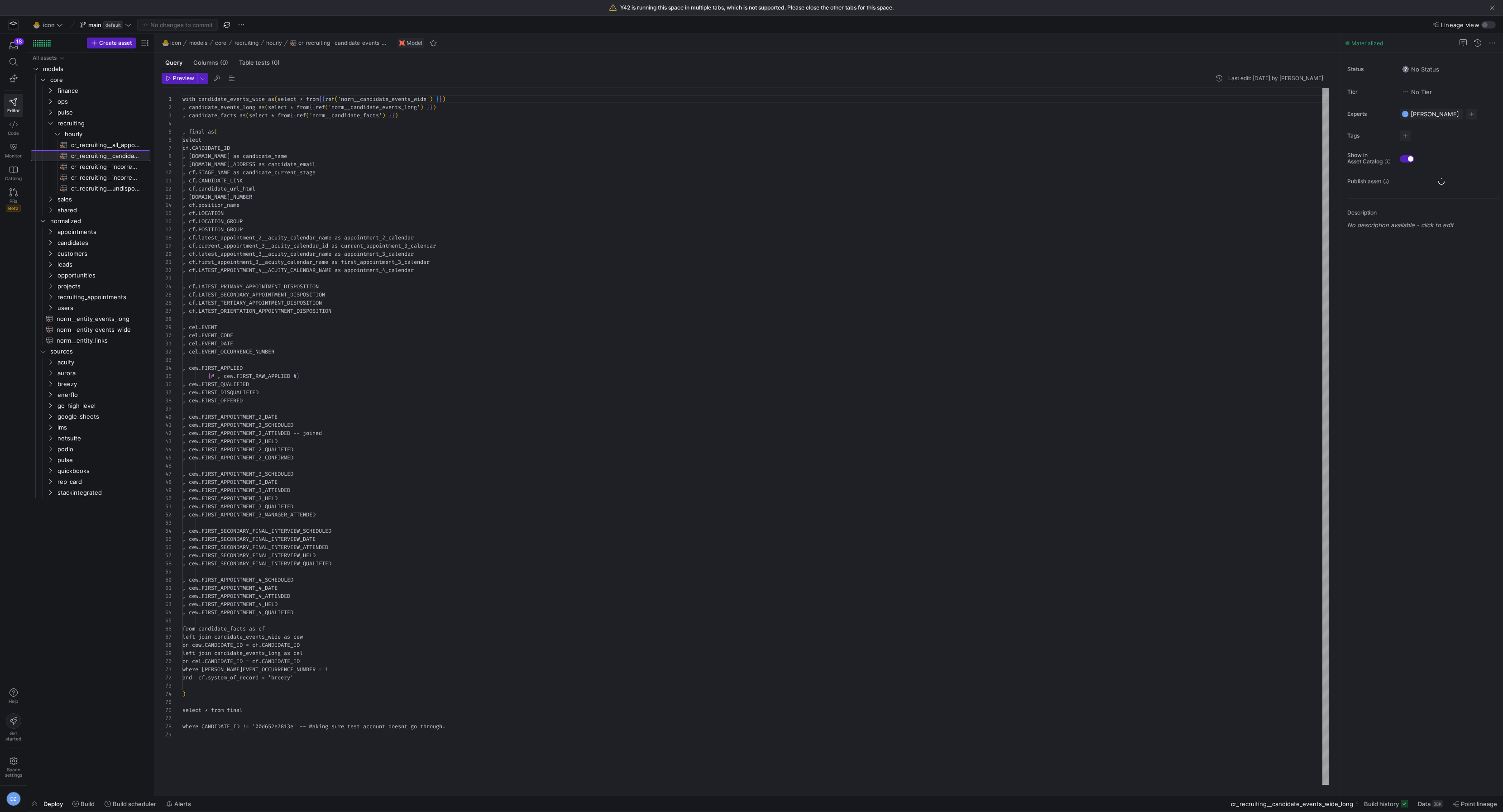
scroll to position [82, 0]
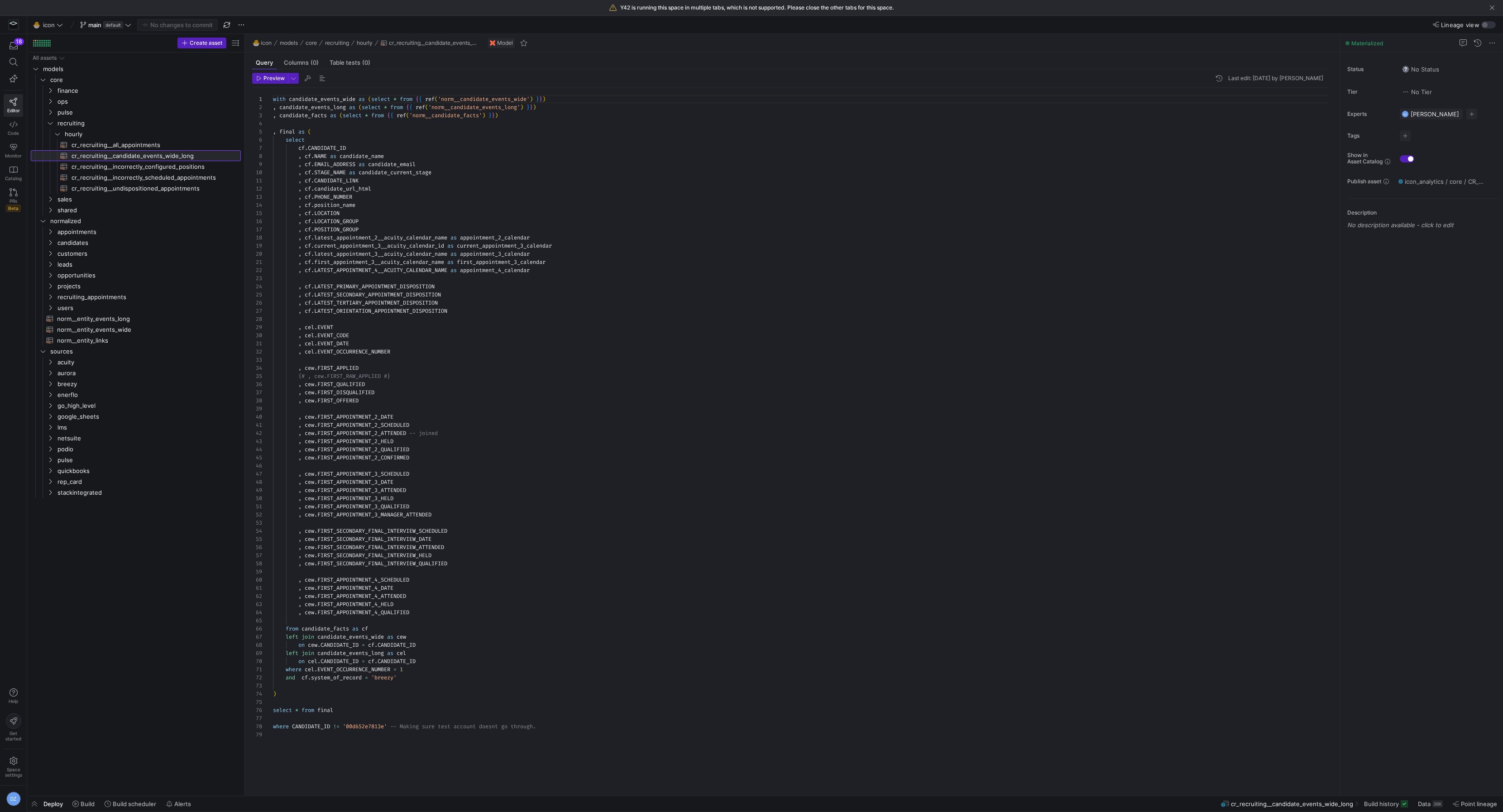
drag, startPoint x: 154, startPoint y: 157, endPoint x: 287, endPoint y: 154, distance: 133.0
click at [287, 154] on as-split "Create asset Drag here to set row groups Drag here to set column labels Group 1…" at bounding box center [765, 414] width 1476 height 762
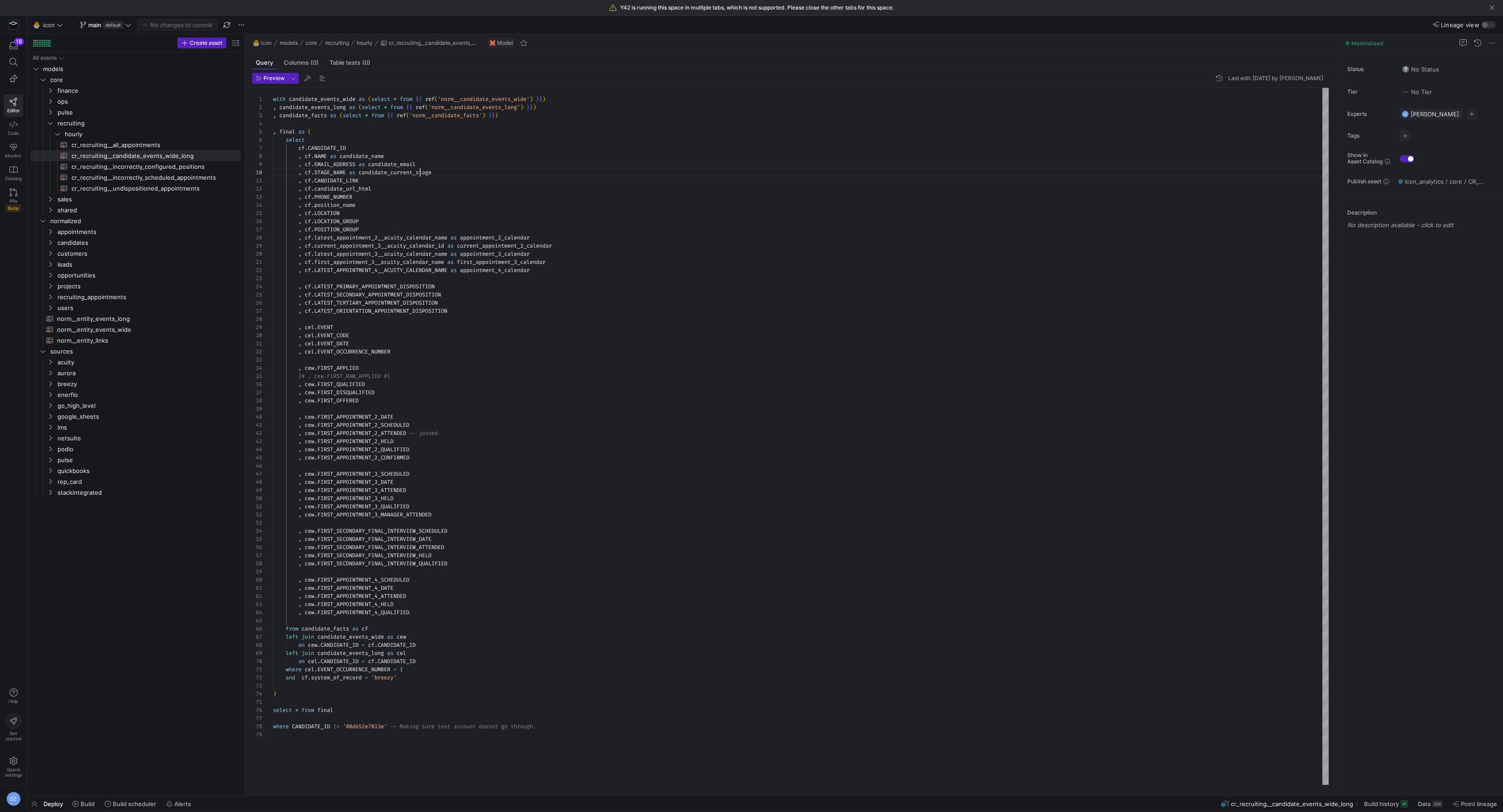
click at [419, 169] on div "with candidate_events_wide as ( select * from { { ref ( 'norm__candidate_events…" at bounding box center [801, 436] width 1056 height 698
click at [491, 336] on div "with candidate_events_wide as ( select * from { { ref ( 'norm__candidate_events…" at bounding box center [801, 436] width 1056 height 698
click at [446, 467] on div "with candidate_events_wide as ( select * from { { ref ( 'norm__candidate_events…" at bounding box center [801, 436] width 1056 height 698
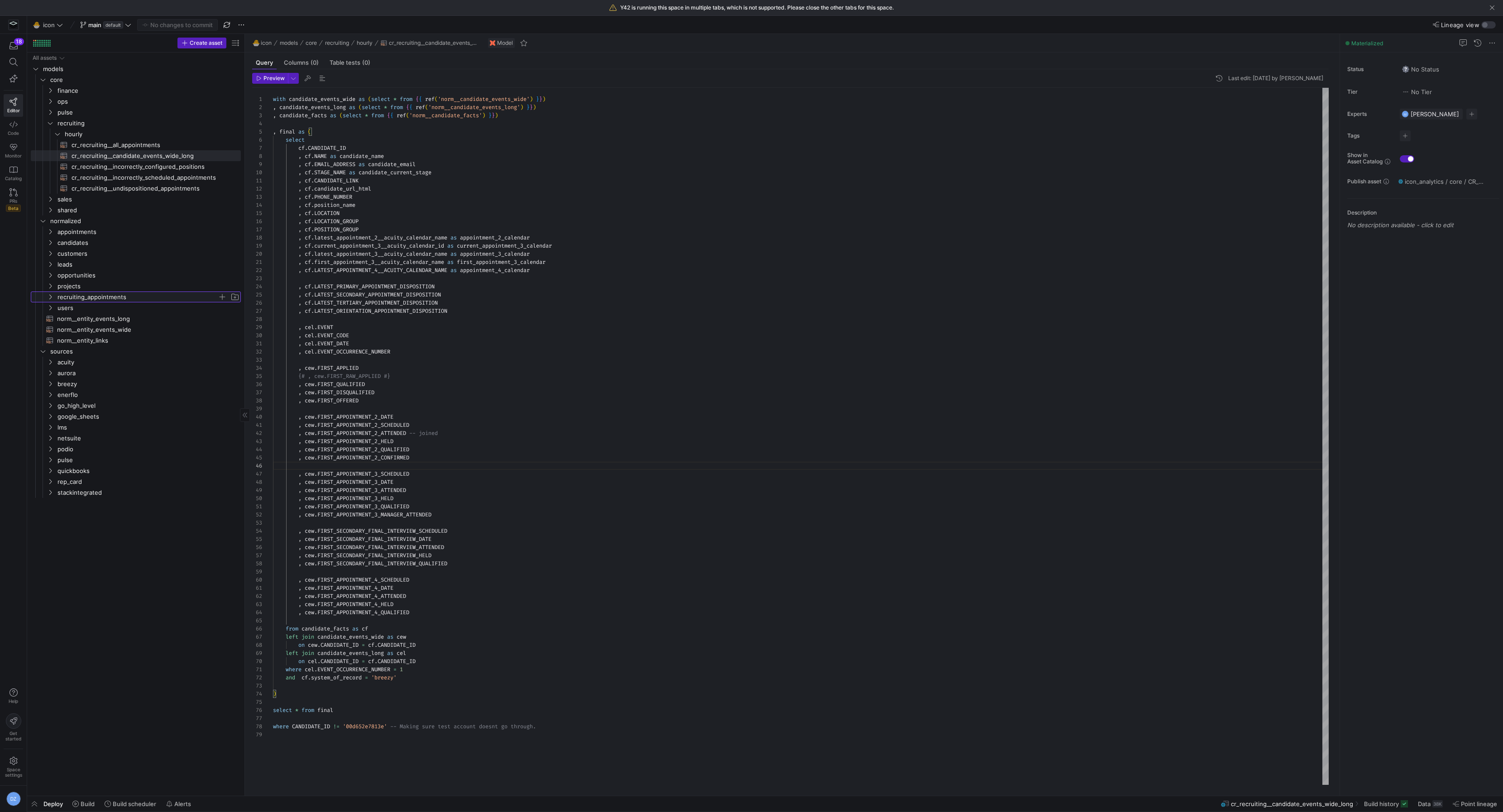
click at [89, 298] on span "recruiting_appointments" at bounding box center [138, 297] width 160 height 10
click at [93, 307] on span "norm__recruiting_appointment_facts​​​​​​​​​​" at bounding box center [147, 308] width 166 height 10
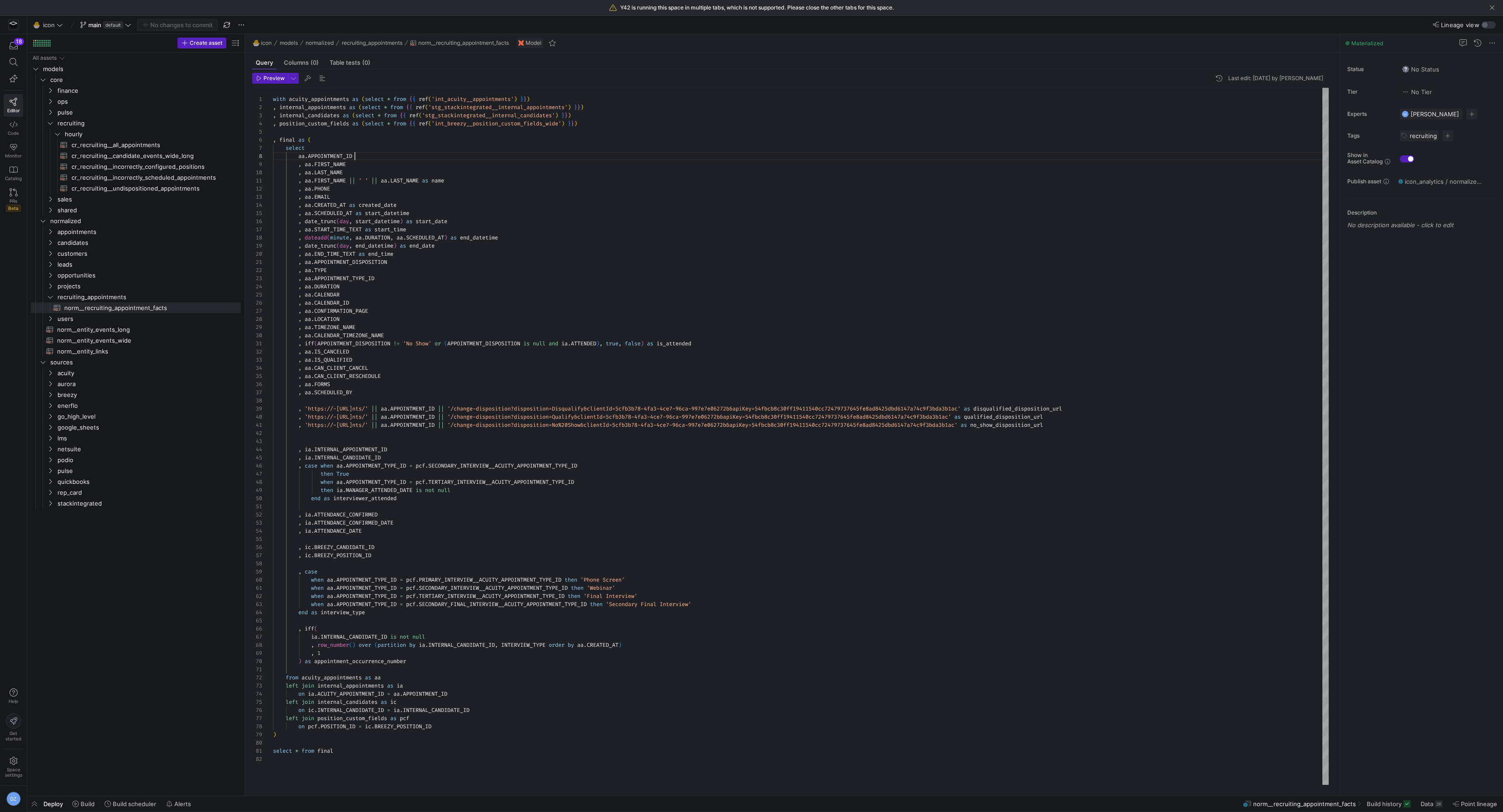
click at [489, 154] on div "with acuity_appointments as ( select * from { { ref ( 'int_acuity__appointments…" at bounding box center [801, 436] width 1056 height 698
click at [497, 224] on div "with acuity_appointments as ( select * from { { ref ( 'int_acuity__appointments…" at bounding box center [801, 436] width 1056 height 698
click at [118, 578] on div "All assets models core normalized sources acuity aurora breezy enerflo go_high_…" at bounding box center [135, 422] width 210 height 740
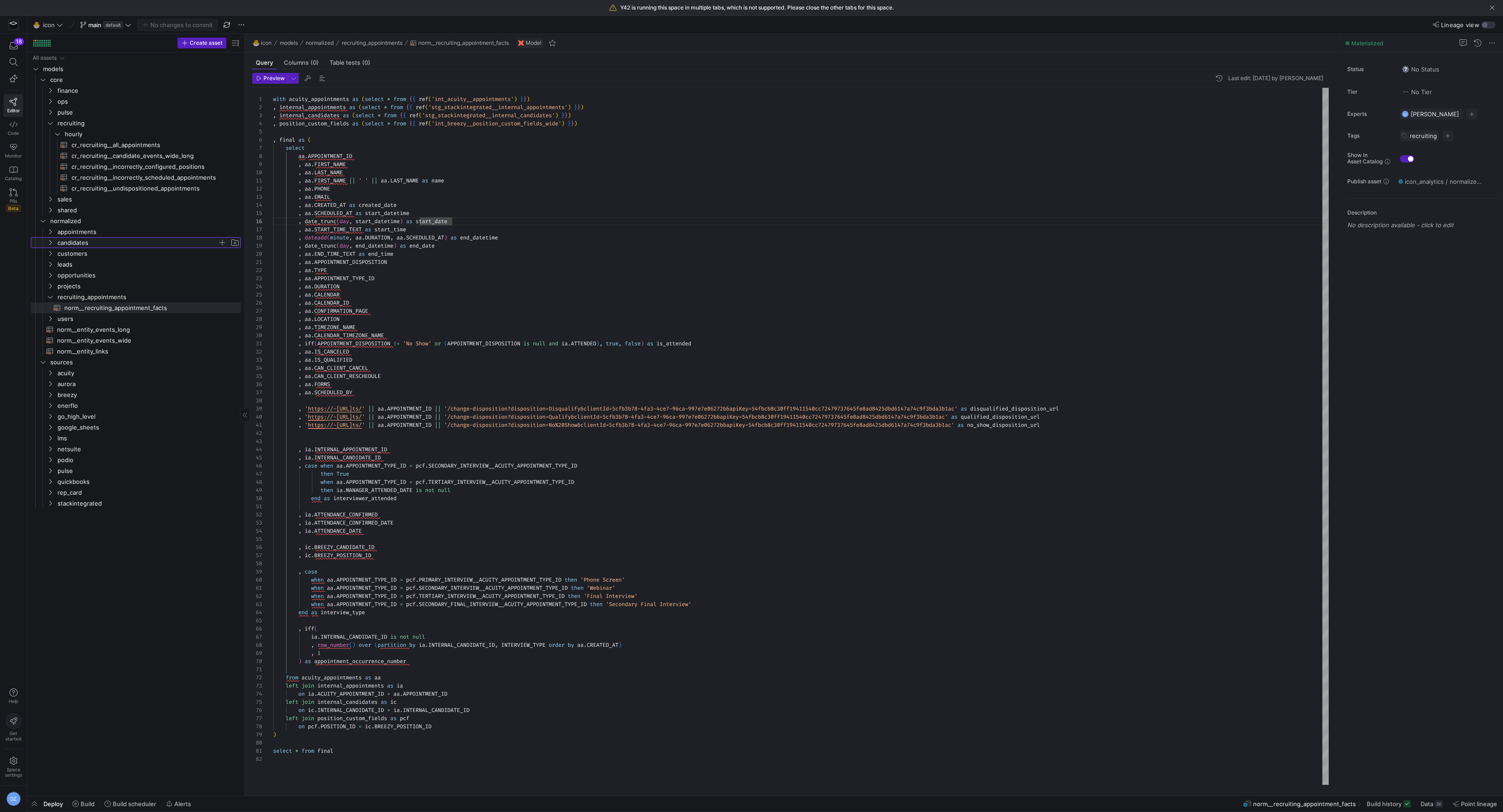
click at [90, 243] on span "candidates" at bounding box center [138, 243] width 160 height 10
click at [134, 665] on div "All assets models core normalized sources acuity aurora breezy enerflo go_high_…" at bounding box center [135, 422] width 210 height 740
click at [606, 344] on div "with acuity_appointments as ( select * from { { ref ( 'int_acuity__appointments…" at bounding box center [801, 436] width 1056 height 698
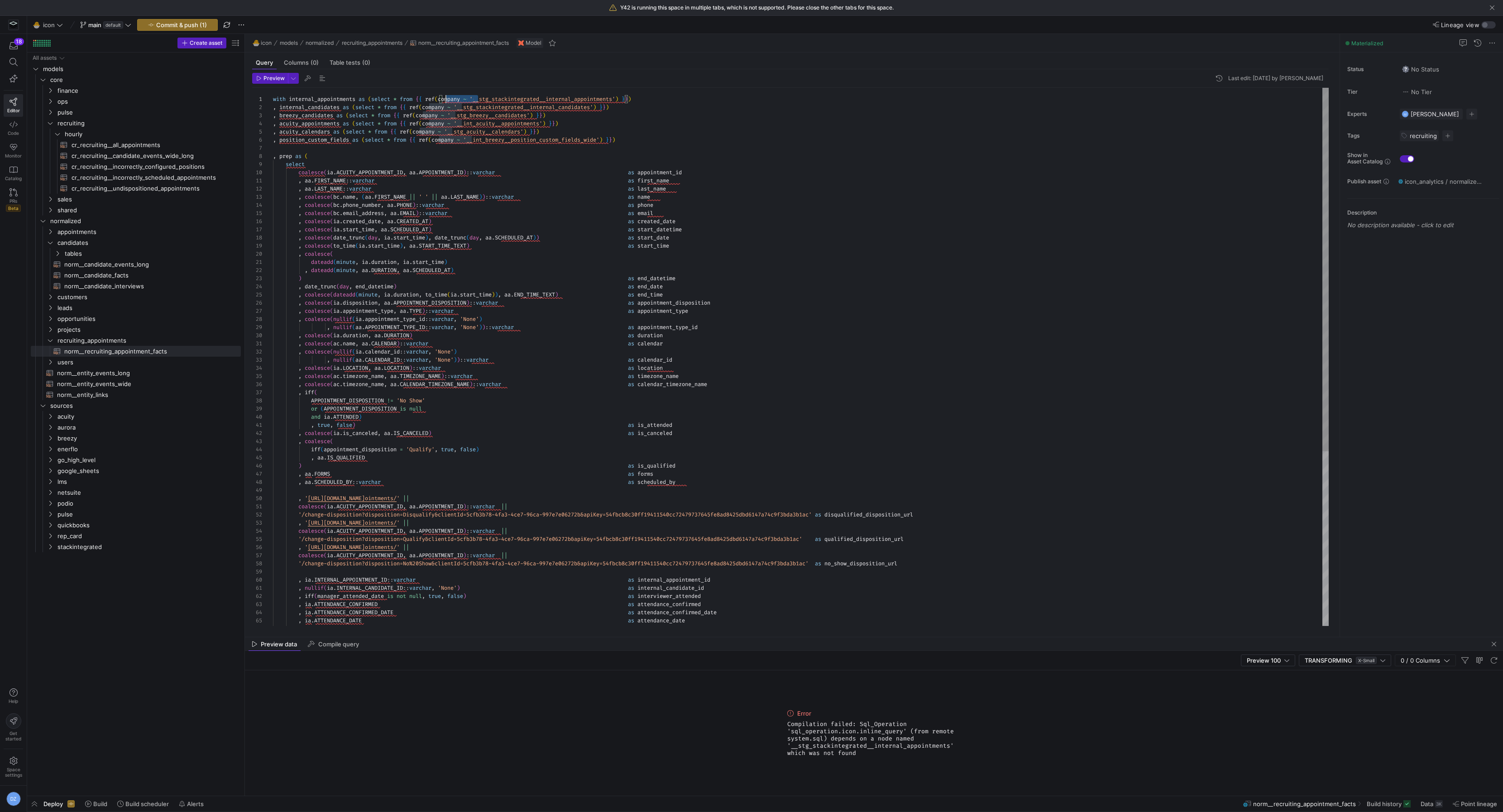
scroll to position [0, 173]
drag, startPoint x: 477, startPoint y: 96, endPoint x: 444, endPoint y: 97, distance: 33.0
click at [444, 97] on div ", aa . LAST_NAME :: varchar as last_name , coalesce ( bc . name , ( aa . FIRST_…" at bounding box center [801, 487] width 1056 height 798
drag, startPoint x: 486, startPoint y: 101, endPoint x: 443, endPoint y: 102, distance: 43.0
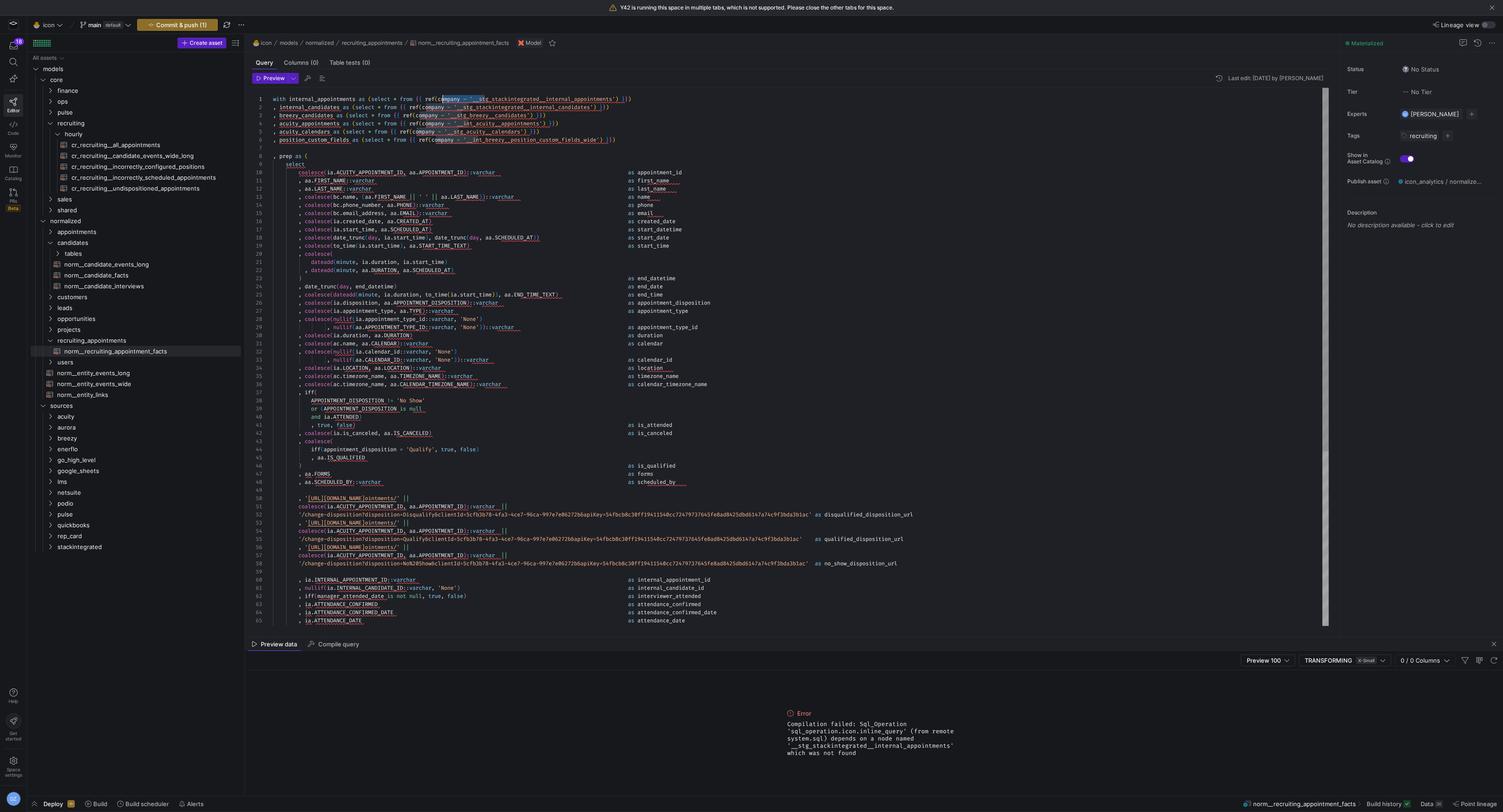
click at [443, 102] on div ", aa . LAST_NAME :: varchar as last_name , coalesce ( bc . name , ( aa . FIRST_…" at bounding box center [801, 487] width 1056 height 798
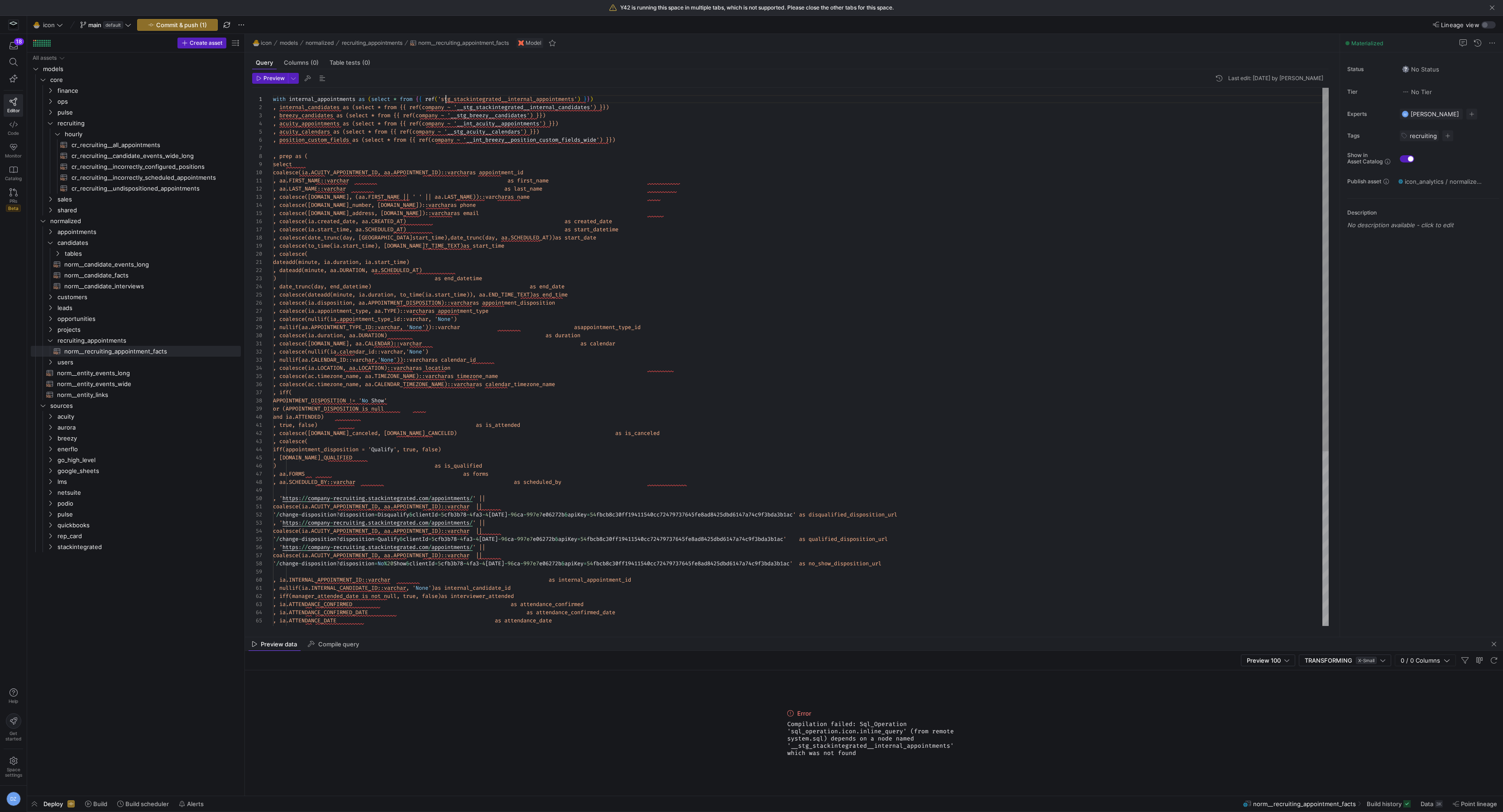
scroll to position [0, 173]
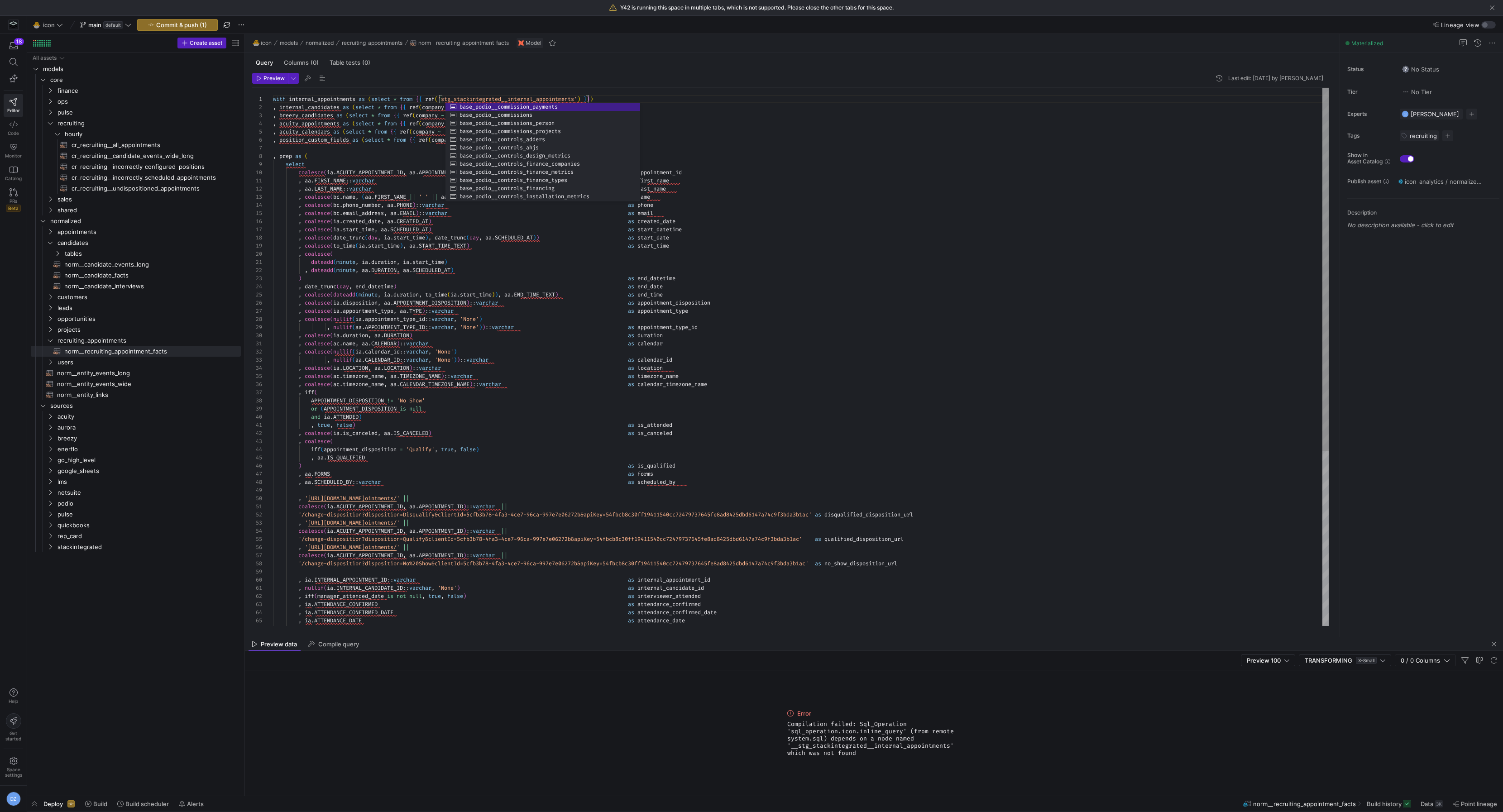
click at [439, 108] on div ", aa . LAST_NAME :: varchar as last_name , coalesce ( bc . name , ( aa . FIRST_…" at bounding box center [801, 487] width 1056 height 798
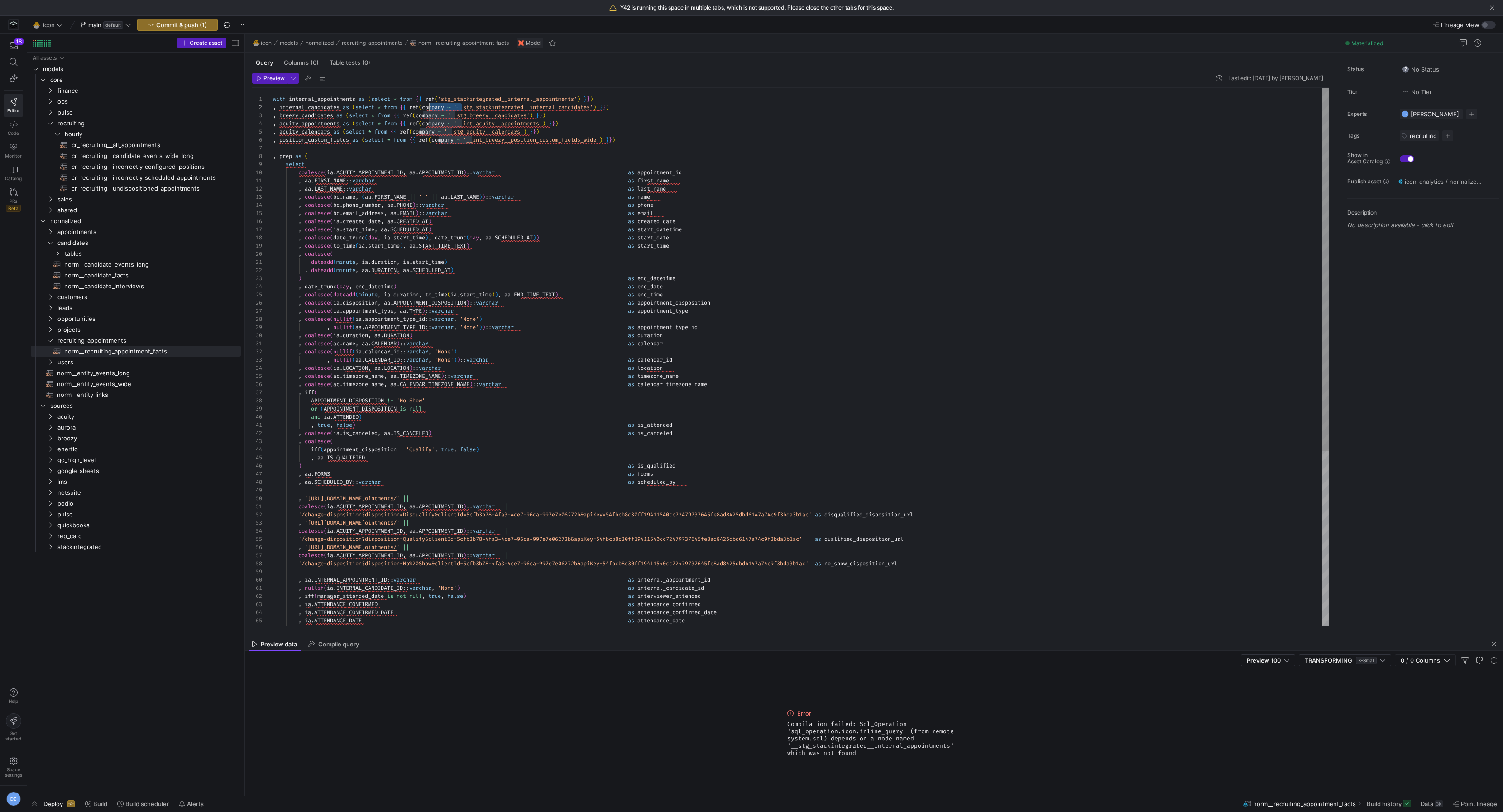
scroll to position [7, 156]
drag, startPoint x: 461, startPoint y: 108, endPoint x: 429, endPoint y: 107, distance: 32.0
click at [429, 107] on div ", aa . LAST_NAME :: varchar as last_name , coalesce ( bc . name , ( aa . FIRST_…" at bounding box center [801, 487] width 1056 height 798
drag, startPoint x: 467, startPoint y: 109, endPoint x: 427, endPoint y: 109, distance: 40.0
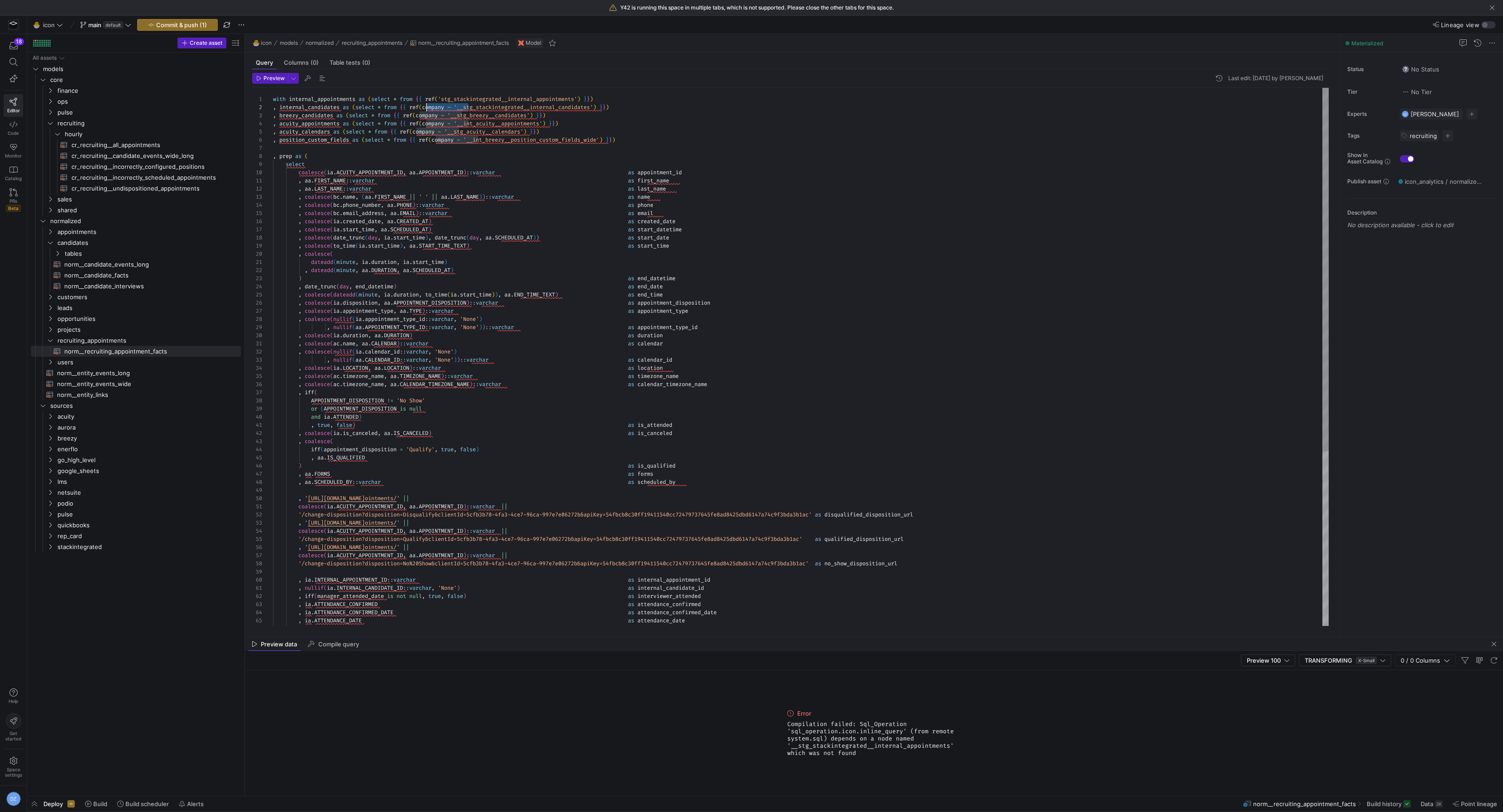
click at [427, 109] on div ", aa . LAST_NAME :: varchar as last_name , coalesce ( bc . name , ( aa . FIRST_…" at bounding box center [801, 487] width 1056 height 798
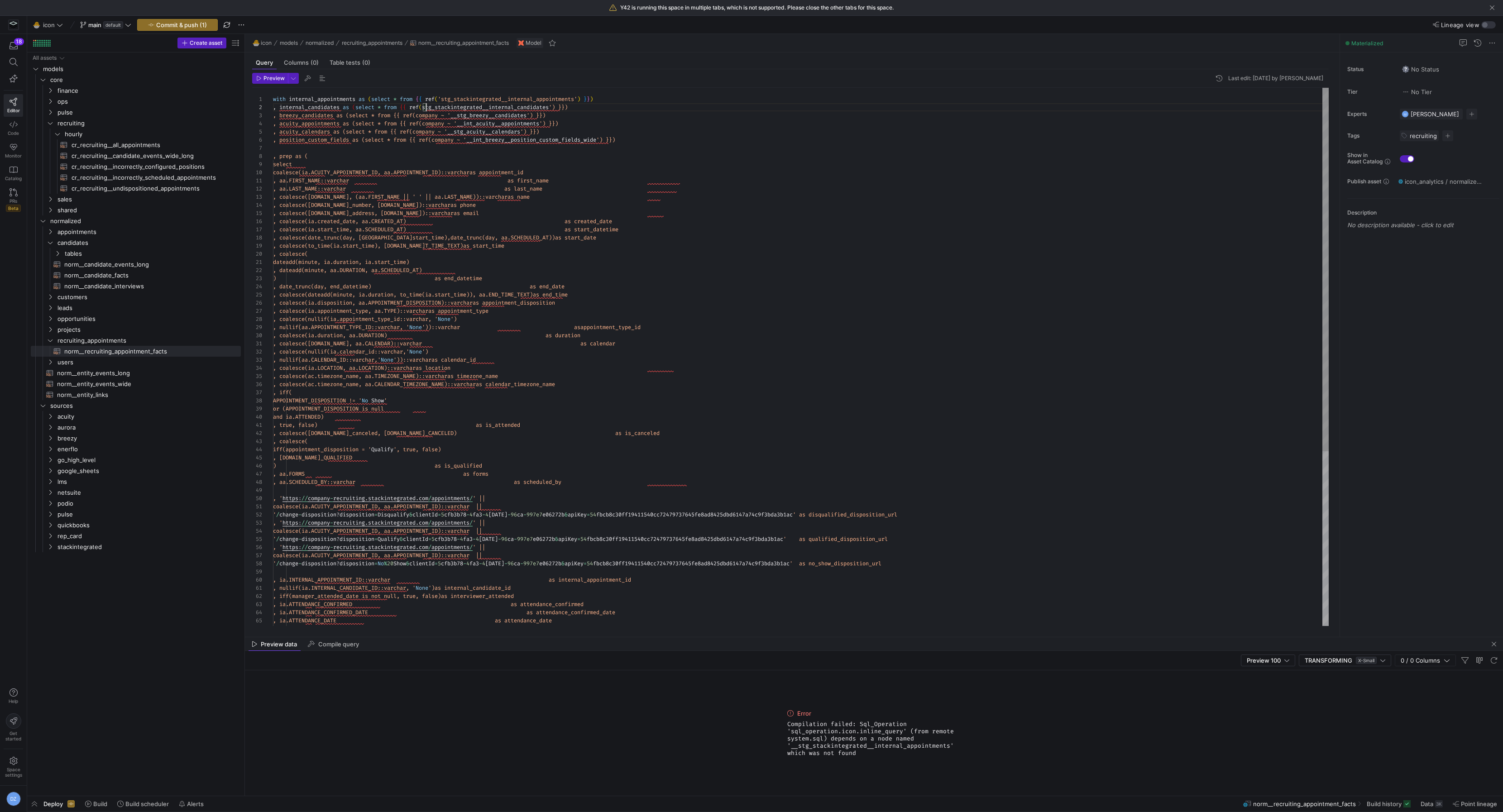
scroll to position [7, 156]
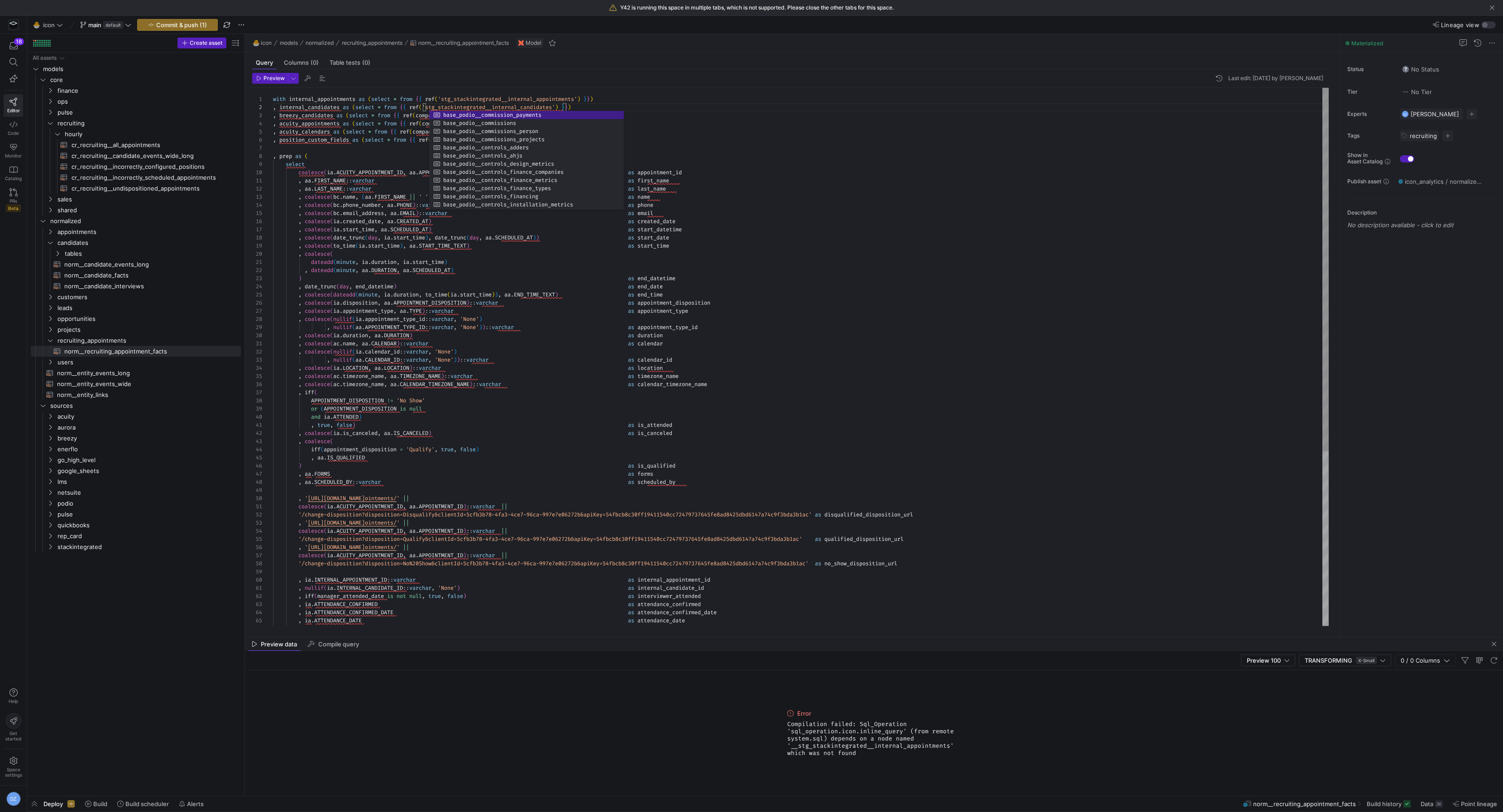
click at [423, 107] on div ", aa . LAST_NAME :: varchar as last_name , coalesce ( bc . name , ( aa . FIRST_…" at bounding box center [801, 487] width 1056 height 798
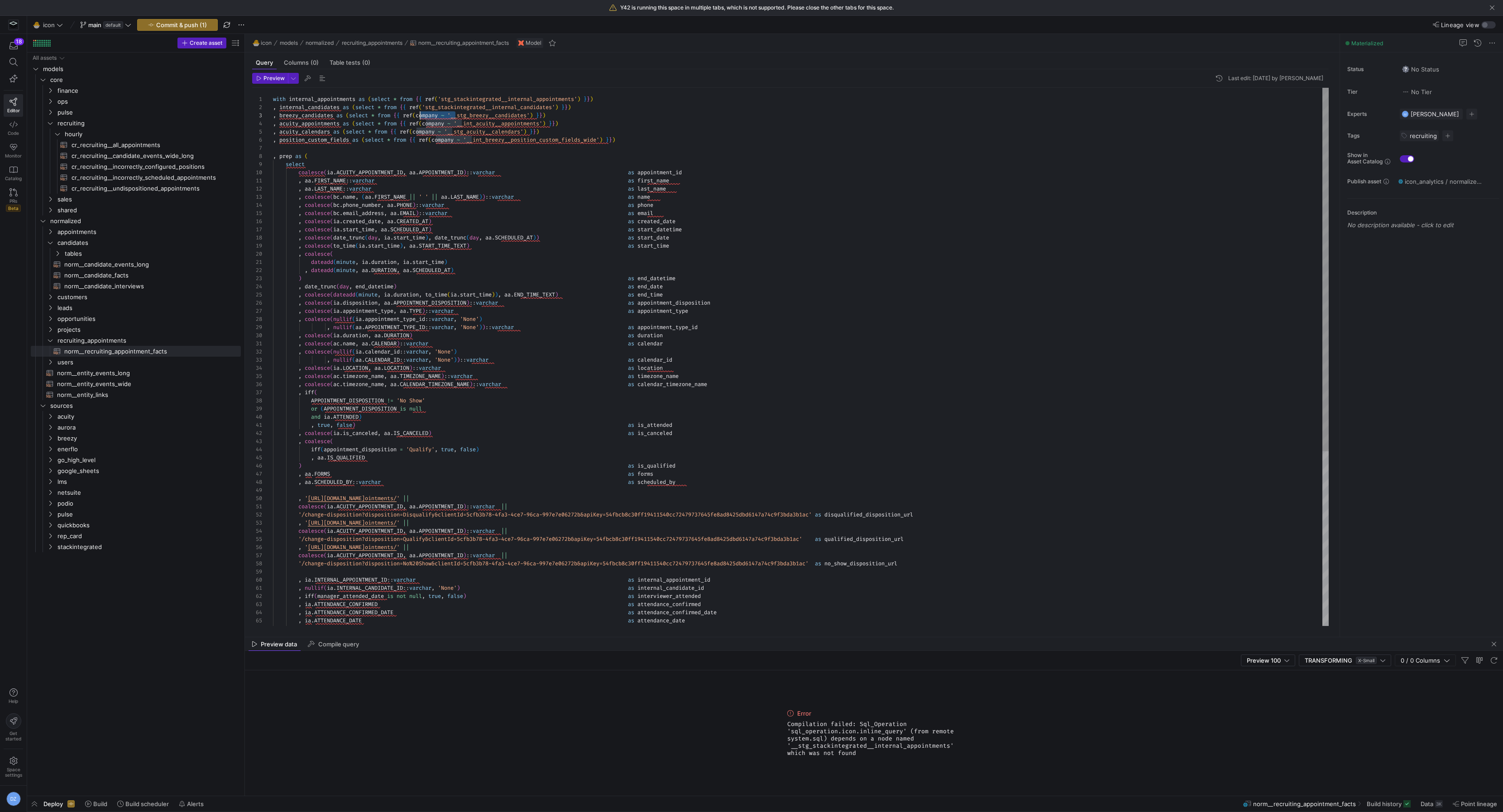
scroll to position [16, 146]
drag, startPoint x: 455, startPoint y: 118, endPoint x: 420, endPoint y: 116, distance: 35.1
click at [420, 116] on div ", aa . LAST_NAME :: varchar as last_name , coalesce ( bc . name , ( aa . FIRST_…" at bounding box center [801, 487] width 1056 height 798
type textarea "with internal_appointments as (select * from {{ ref('stg_stackintegrated__inter…"
click at [1133, 96] on div "Toggle Replace" at bounding box center [1132, 95] width 8 height 15
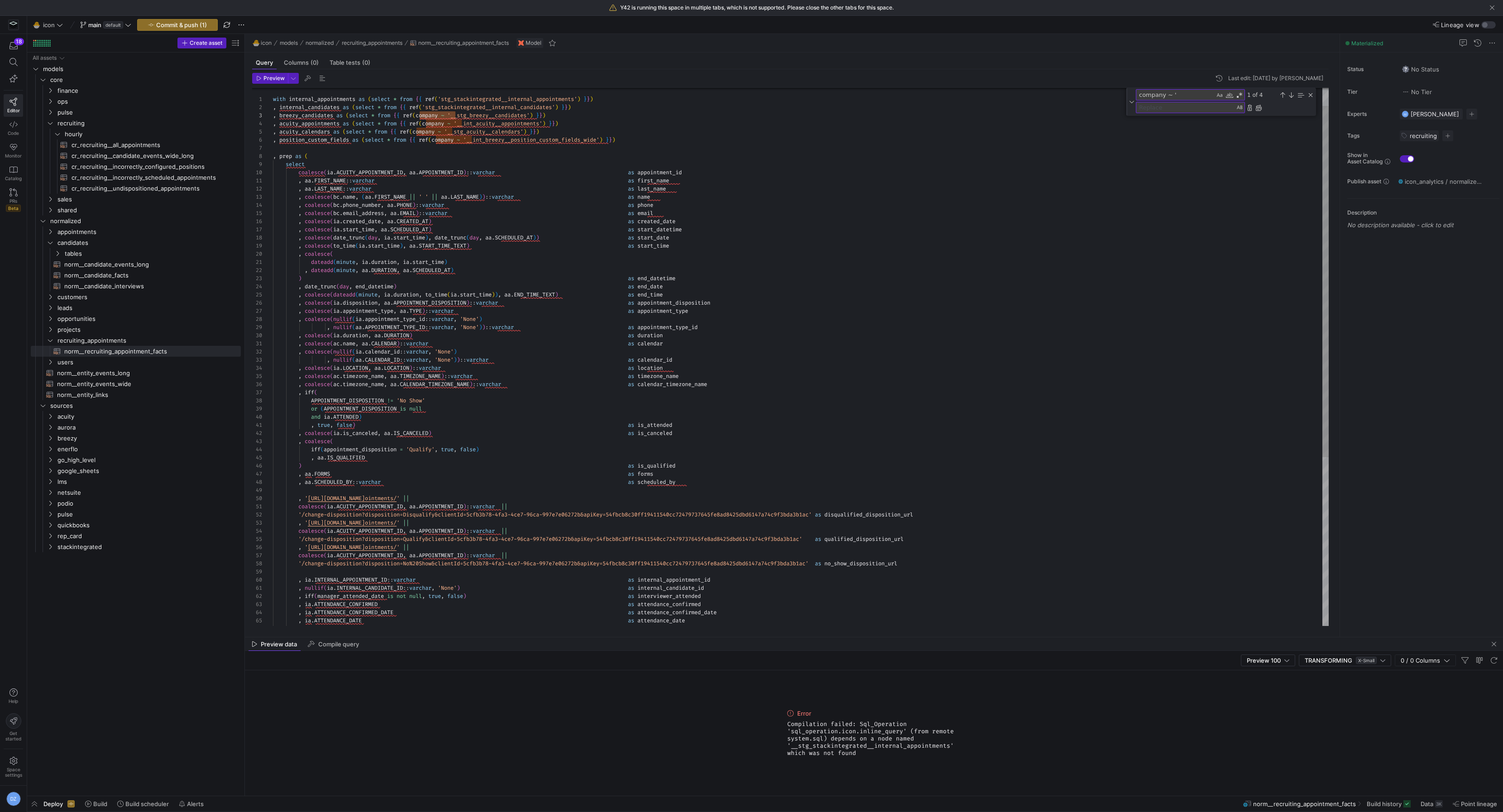
click at [1150, 112] on div at bounding box center [1190, 107] width 109 height 12
click at [1151, 109] on textarea "Replace" at bounding box center [1186, 107] width 99 height 10
type textarea "'"
drag, startPoint x: 463, startPoint y: 114, endPoint x: 421, endPoint y: 113, distance: 42.0
click at [421, 113] on div ", aa . LAST_NAME :: varchar as last_name , coalesce ( bc . name , ( aa . FIRST_…" at bounding box center [801, 472] width 1056 height 826
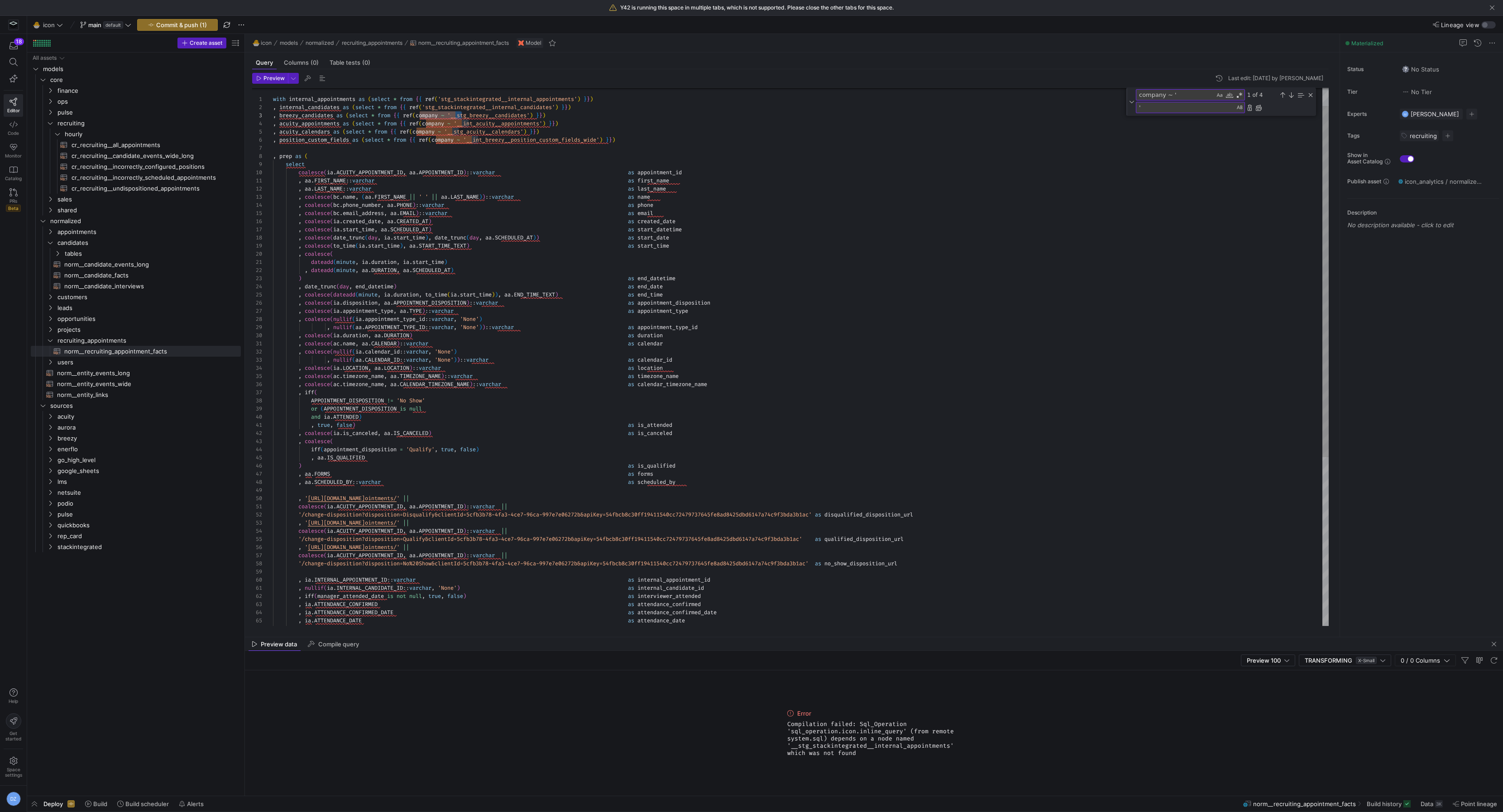
type textarea "company ~ '__"
click at [1156, 107] on textarea "'" at bounding box center [1186, 107] width 99 height 10
click at [1261, 107] on div "Replace All (⌘Enter)" at bounding box center [1258, 107] width 7 height 7
click at [806, 211] on div ", aa . LAST_NAME :: varchar as last_name , coalesce ( bc . name , ( aa . FIRST_…" at bounding box center [801, 472] width 1056 height 826
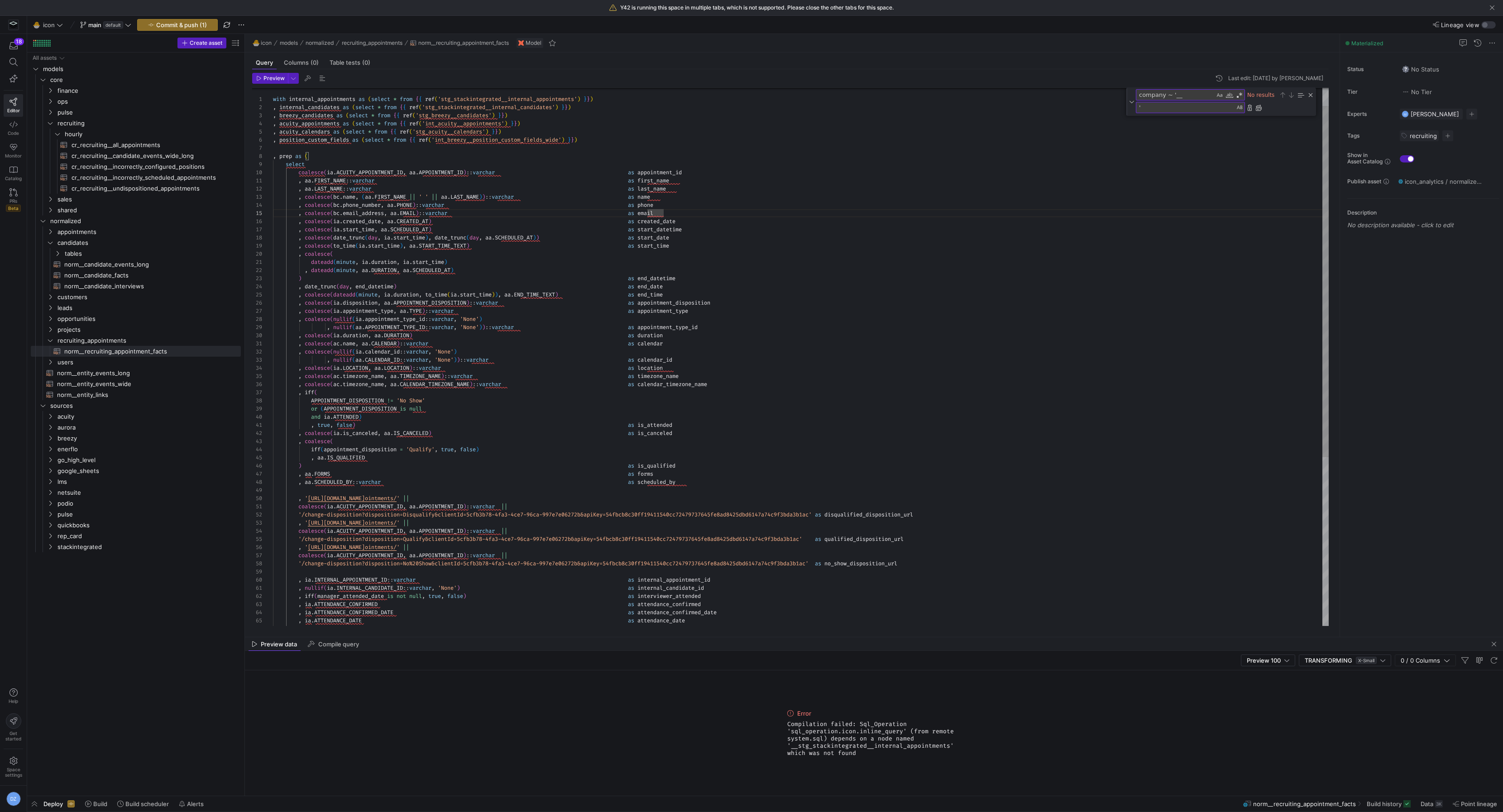
click at [568, 160] on div ", aa . LAST_NAME :: varchar as last_name , coalesce ( bc . name , ( aa . FIRST_…" at bounding box center [801, 472] width 1056 height 826
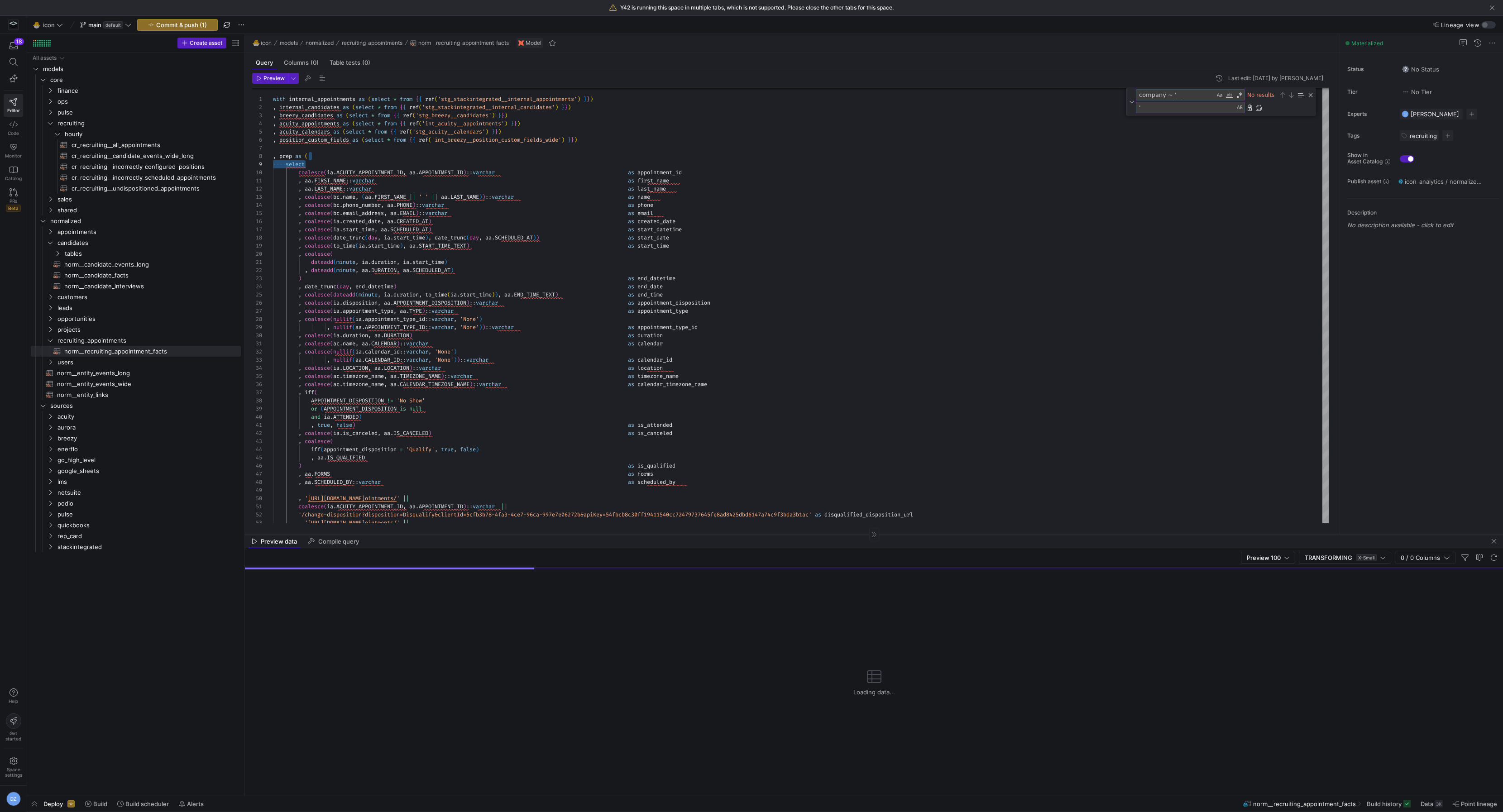
drag, startPoint x: 473, startPoint y: 637, endPoint x: 484, endPoint y: 534, distance: 103.6
click at [484, 534] on div at bounding box center [874, 534] width 1258 height 1
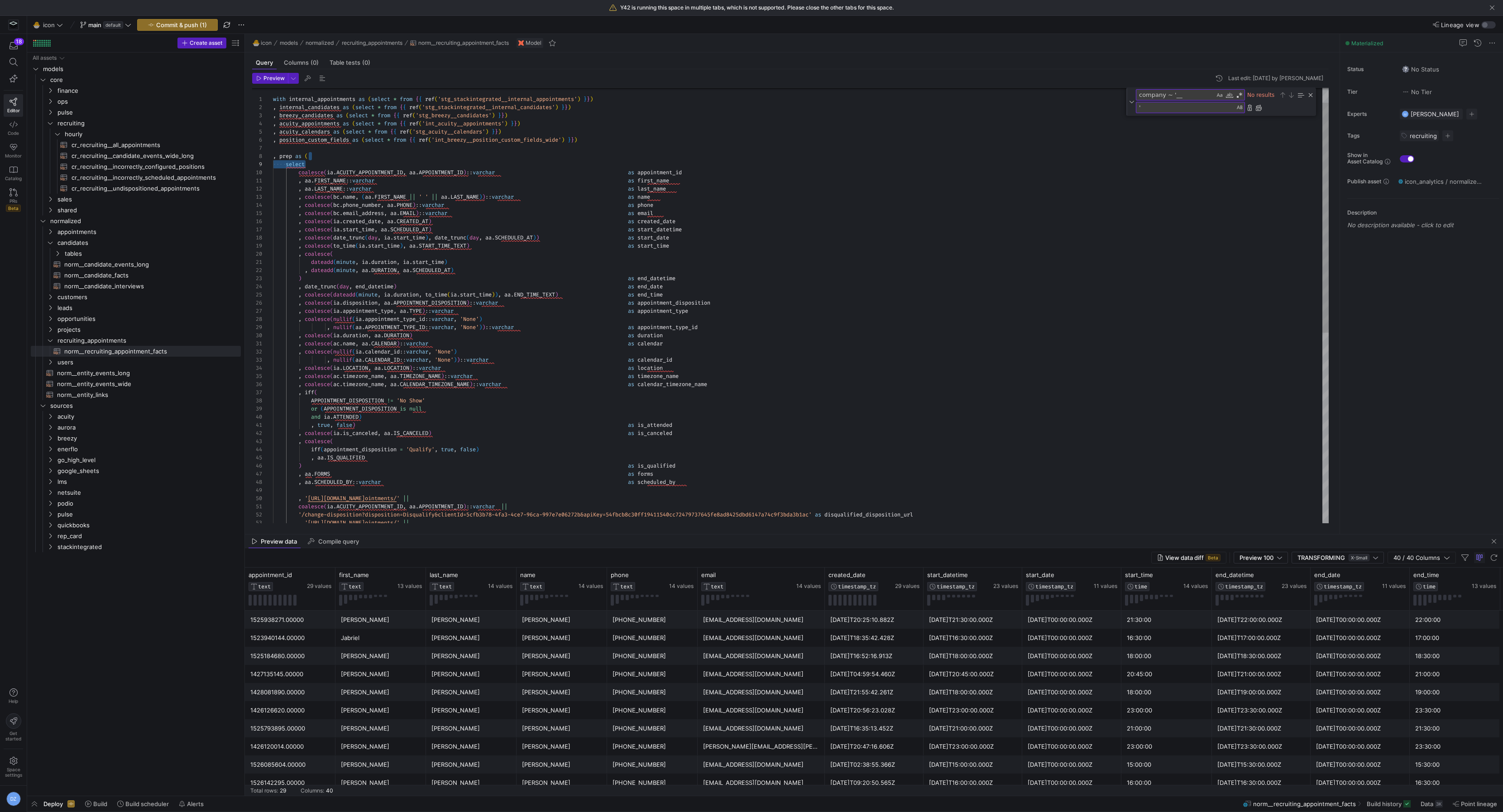
type textarea ", coalesce(ac.name, aa.CALENDAR)::varchar as calendar , coalesce(nullif(ia.cale…"
click at [601, 370] on div ", aa . LAST_NAME :: varchar as last_name , coalesce ( bc . name , ( aa . FIRST_…" at bounding box center [801, 472] width 1056 height 826
click at [200, 28] on span "Commit & push (1)" at bounding box center [181, 24] width 51 height 7
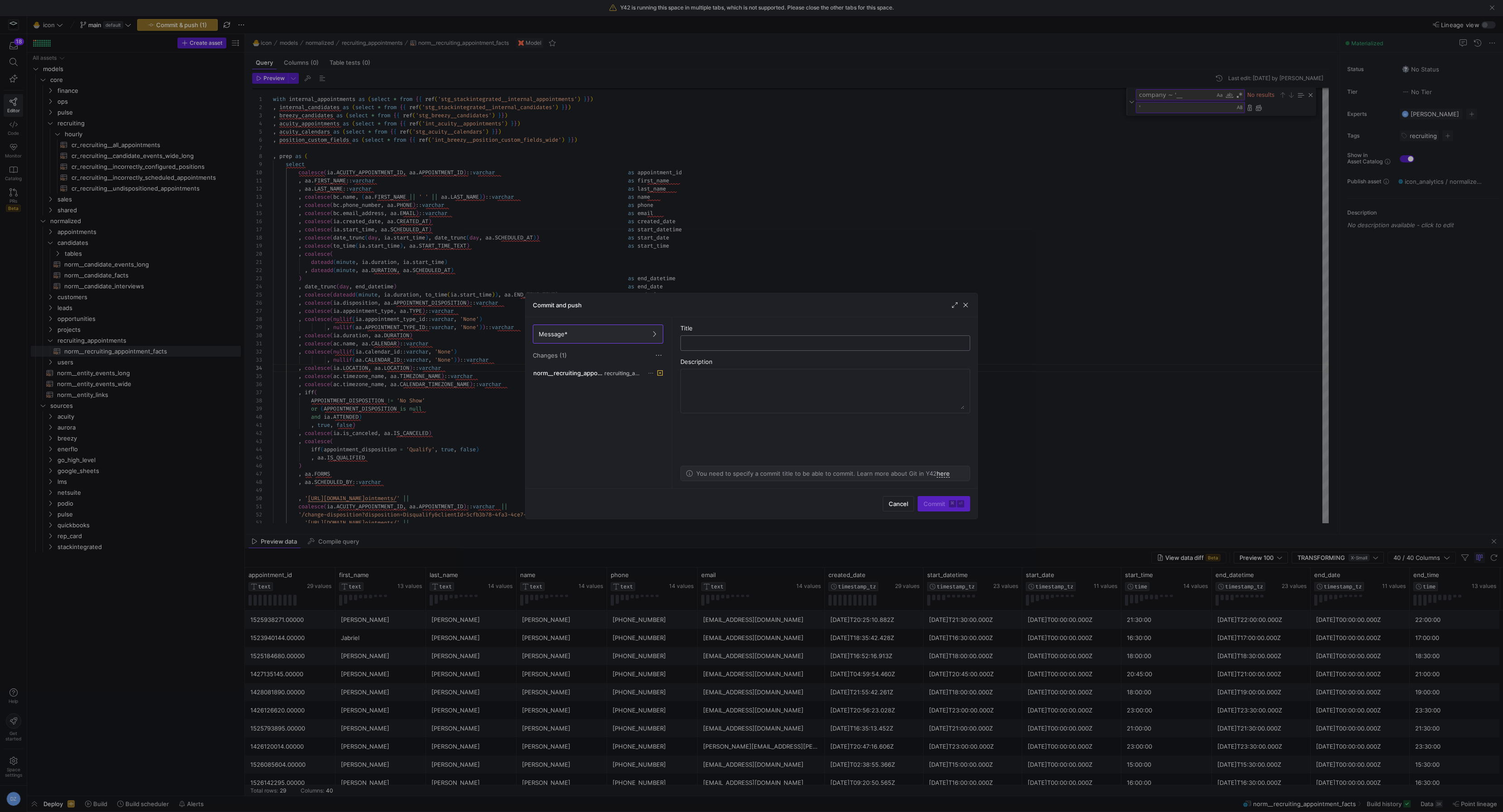
click at [750, 345] on input "text" at bounding box center [826, 343] width 275 height 7
type input "pushing update for icon"
click at [921, 506] on span "submit" at bounding box center [944, 504] width 52 height 14
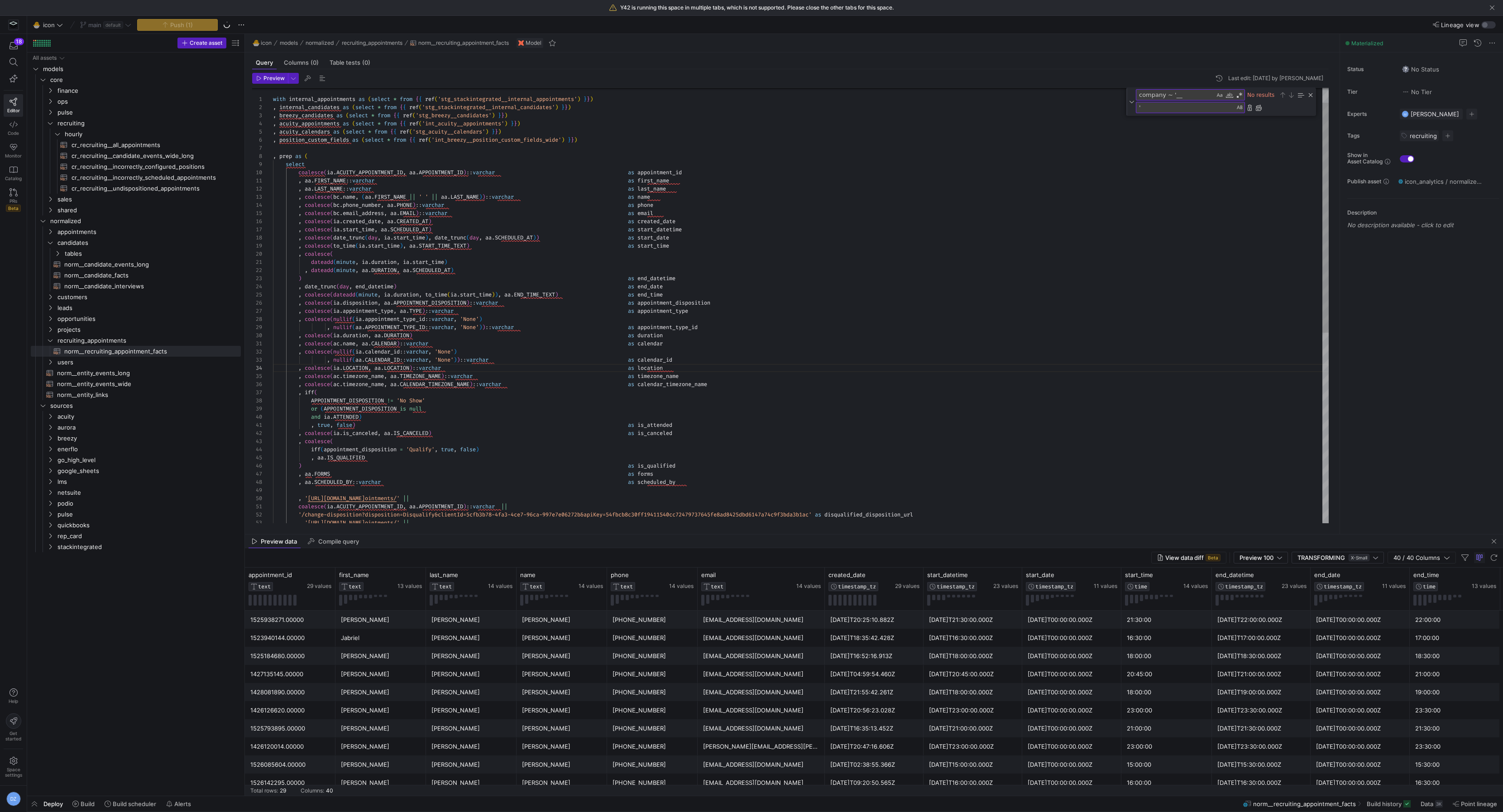
type textarea ", true, false) as is_attended , coalesce(ia.is_canceled, aa.IS_CANCELED) as is_…"
click at [542, 431] on div ", aa . LAST_NAME :: varchar as last_name , coalesce ( bc . name , ( aa . FIRST_…" at bounding box center [801, 472] width 1056 height 826
click at [79, 800] on span "Build" at bounding box center [84, 804] width 22 height 7
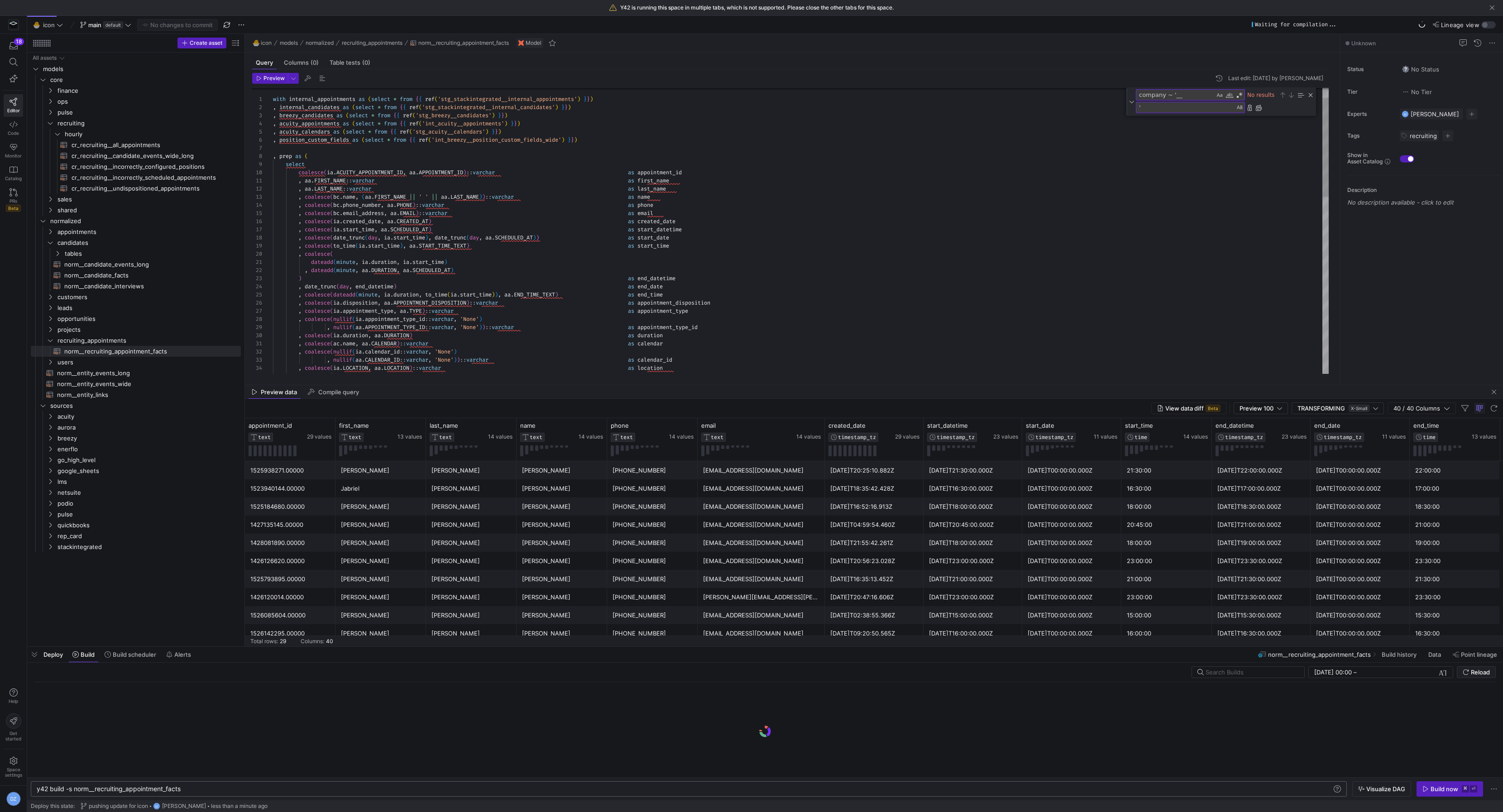
scroll to position [0, 145]
click at [188, 786] on div "y42 build -s norm__recruiting_appointment_facts" at bounding box center [685, 789] width 1296 height 7
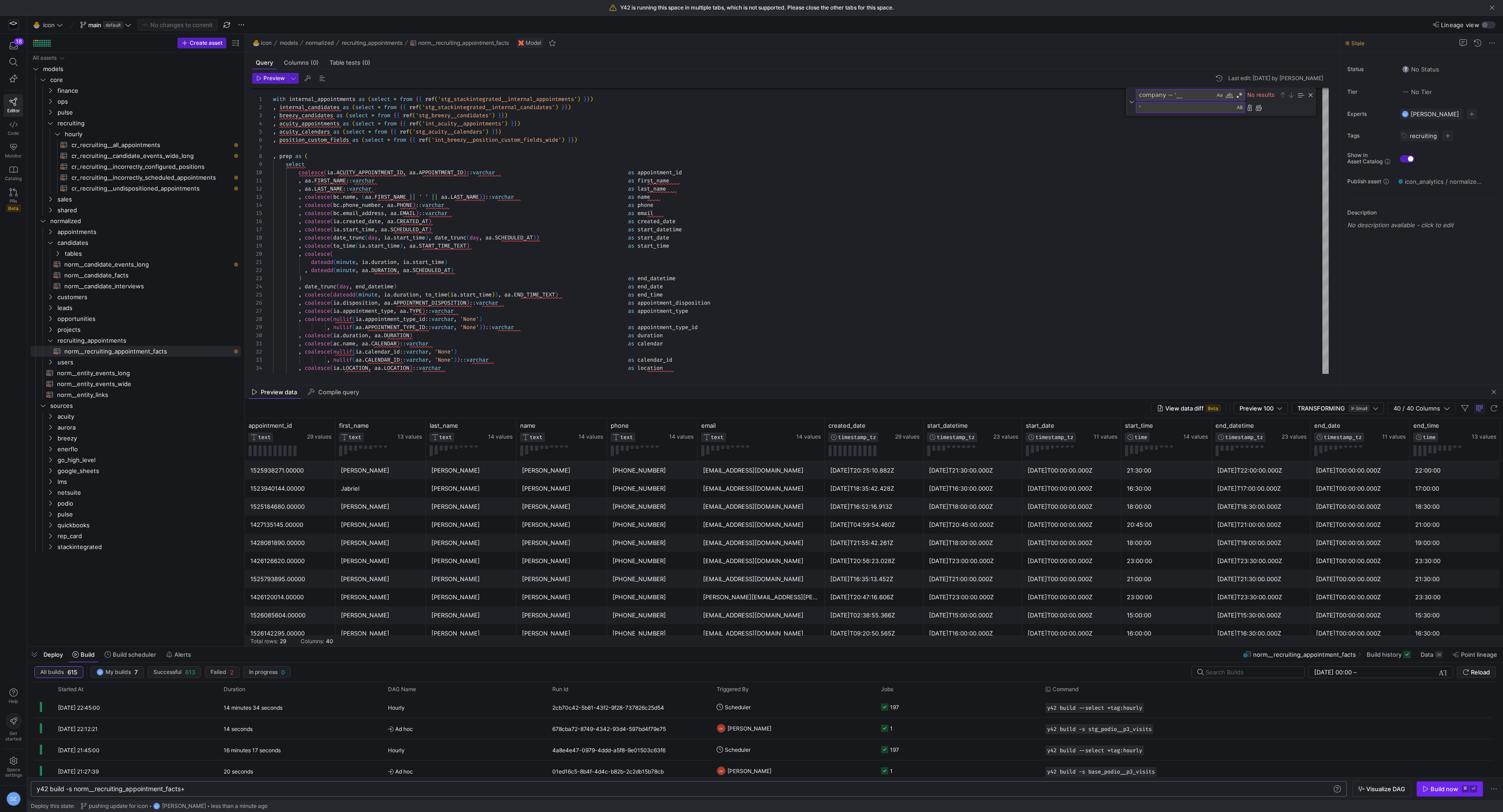
type textarea "y42 build -s norm__recruiting_appointment_facts+"
click at [1438, 793] on div "Build now" at bounding box center [1445, 789] width 28 height 7
click at [595, 328] on div ", aa . LAST_NAME :: varchar as last_name , coalesce ( bc . name , ( aa . FIRST_…" at bounding box center [801, 472] width 1056 height 826
type textarea "last_name , coalesce(bc.name, (aa.FIRST_NAME || ' ' || aa.LAST_NAME))::varchar …"
click at [951, 219] on div ", aa . LAST_NAME :: varchar as last_name , coalesce ( bc . name , ( aa . FIRST_…" at bounding box center [801, 472] width 1056 height 826
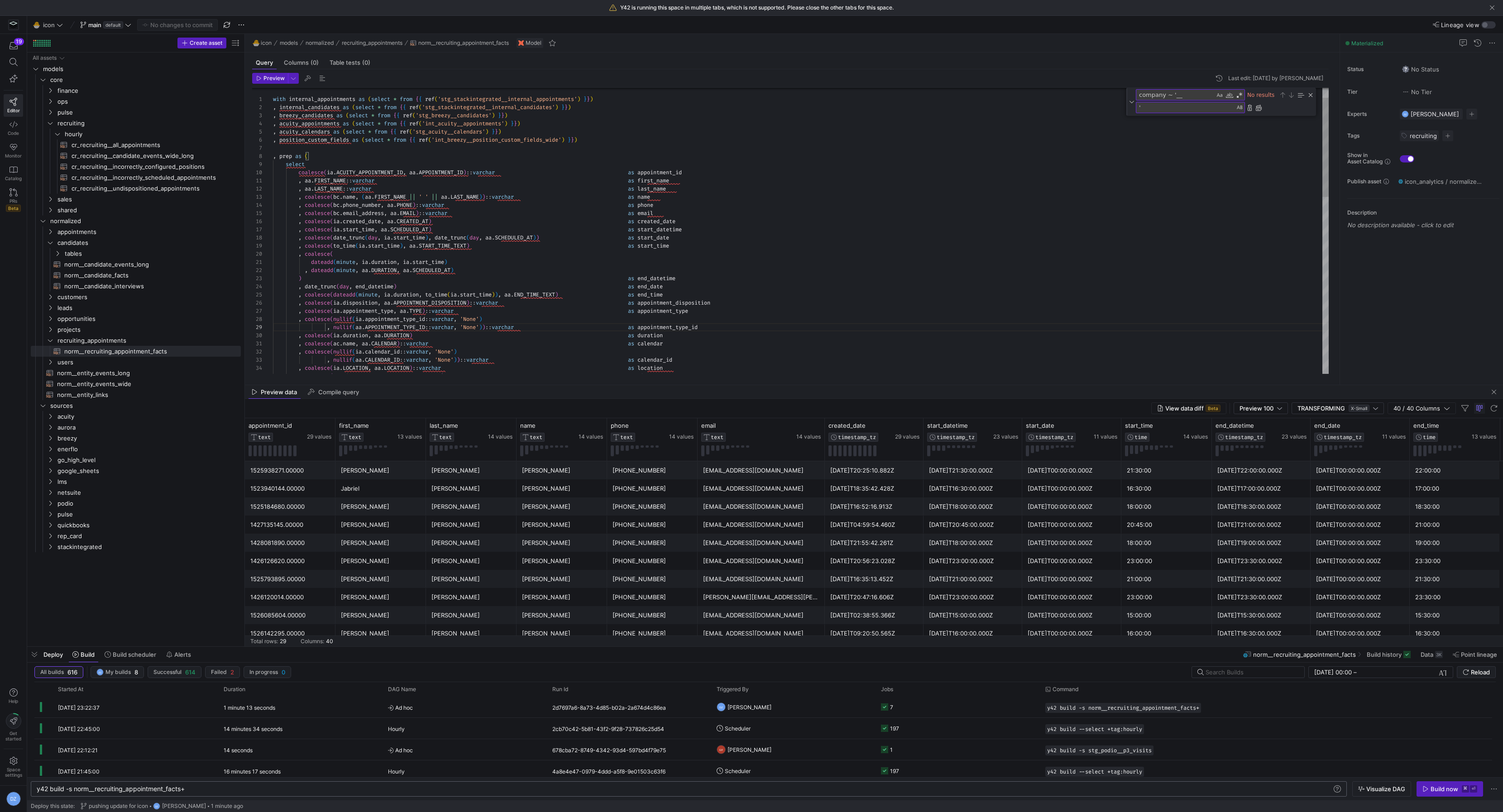
scroll to position [33, 413]
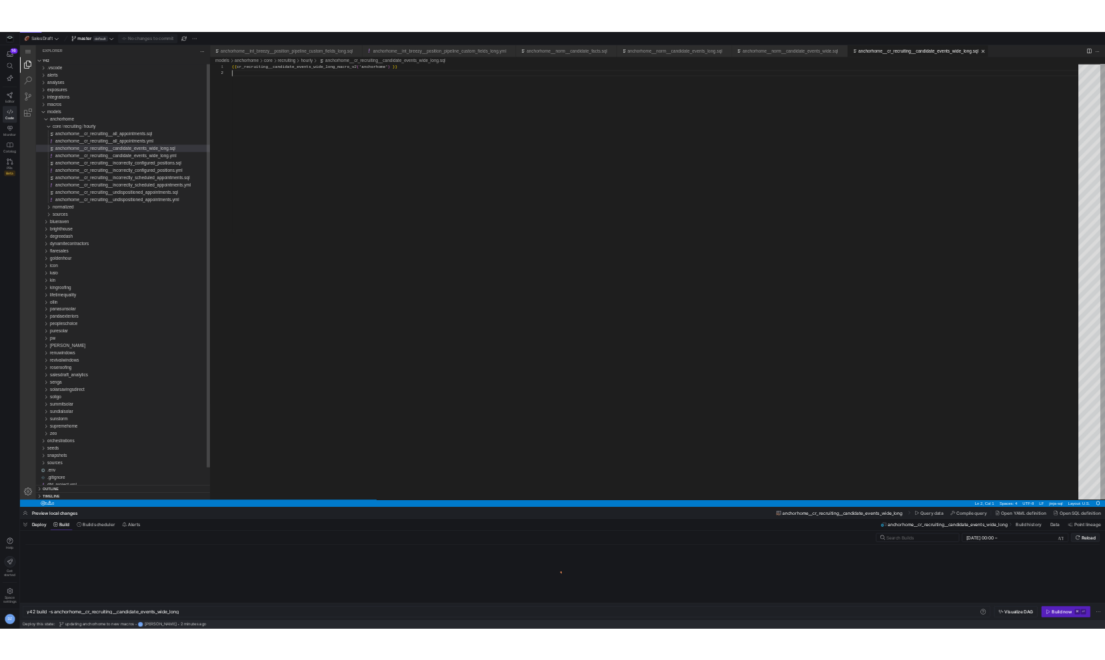
scroll to position [11, 0]
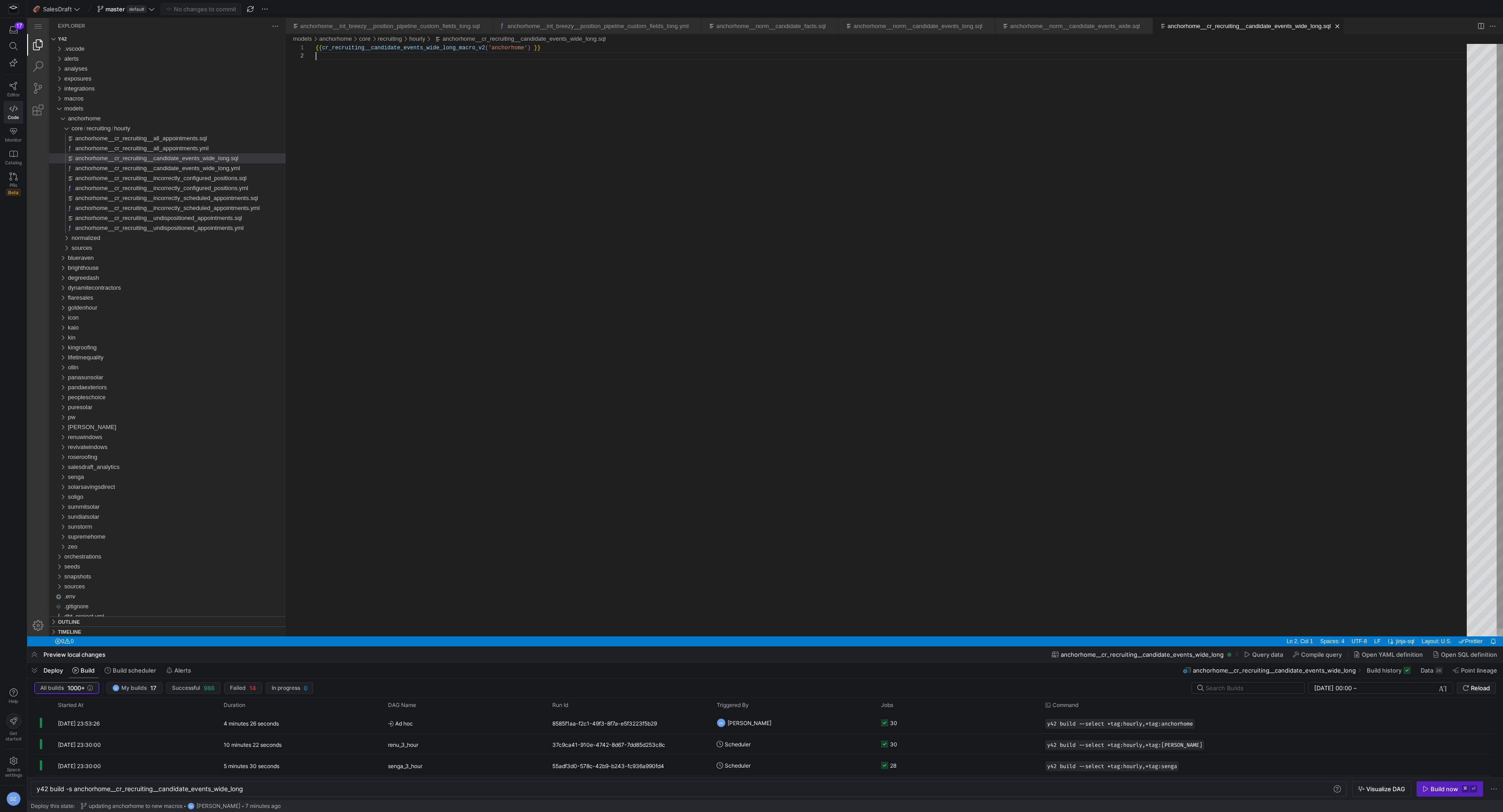
click at [601, 280] on div "{{ cr_recruiting__candidate_events_wide_long_macro_v 2 ( 'anchorhome' ) }}" at bounding box center [894, 345] width 1158 height 601
click at [63, 130] on div "hourly" at bounding box center [63, 128] width 21 height 10
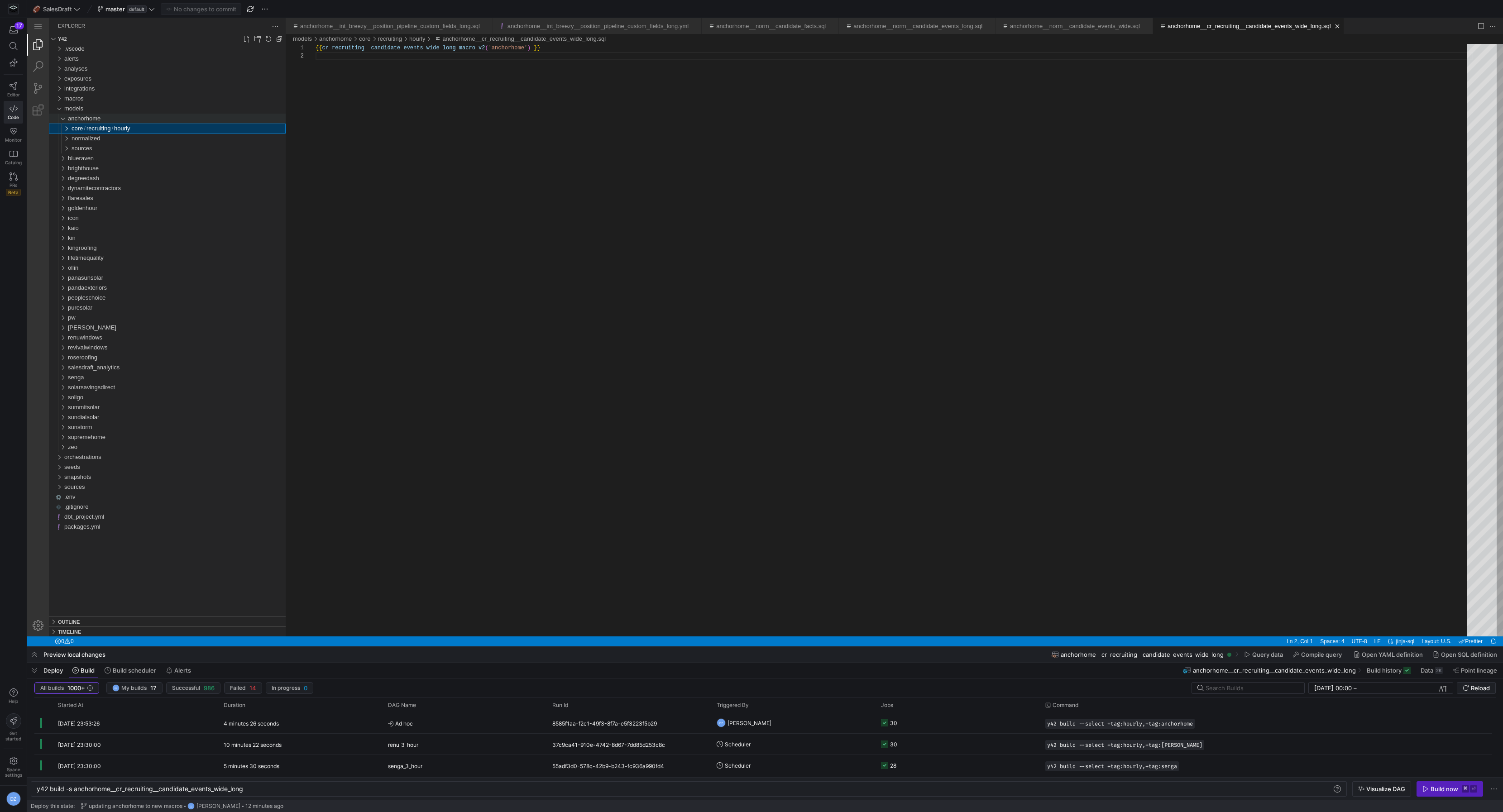
click at [63, 118] on div "anchorhome" at bounding box center [60, 118] width 17 height 10
click at [63, 138] on div "brighthouse" at bounding box center [60, 139] width 17 height 10
click at [60, 149] on div "degreedash" at bounding box center [60, 148] width 17 height 10
click at [65, 175] on div "sources" at bounding box center [63, 178] width 21 height 10
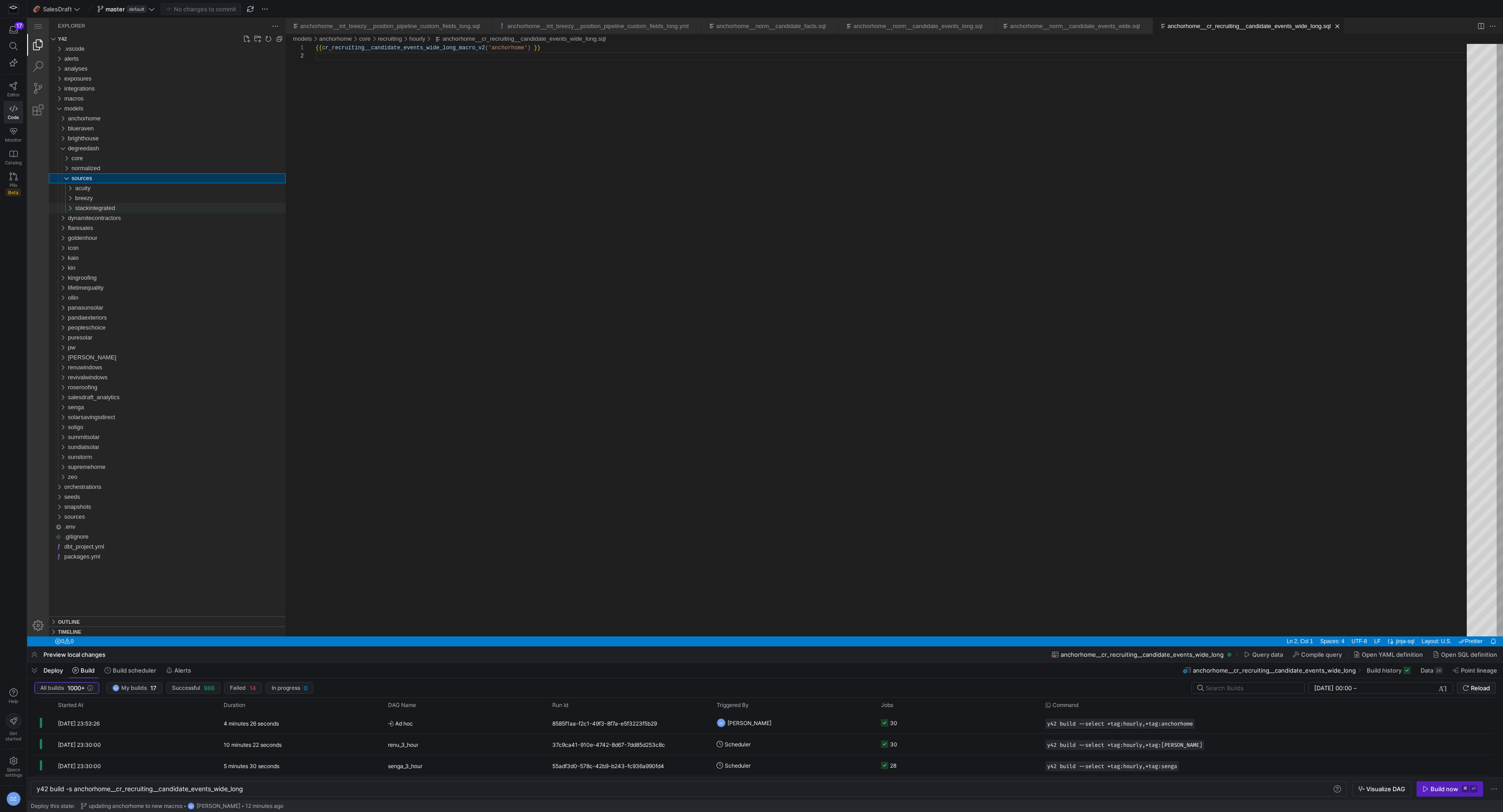
click at [150, 211] on div "stackintegrated" at bounding box center [181, 208] width 211 height 10
click at [145, 217] on div "staging" at bounding box center [182, 218] width 207 height 10
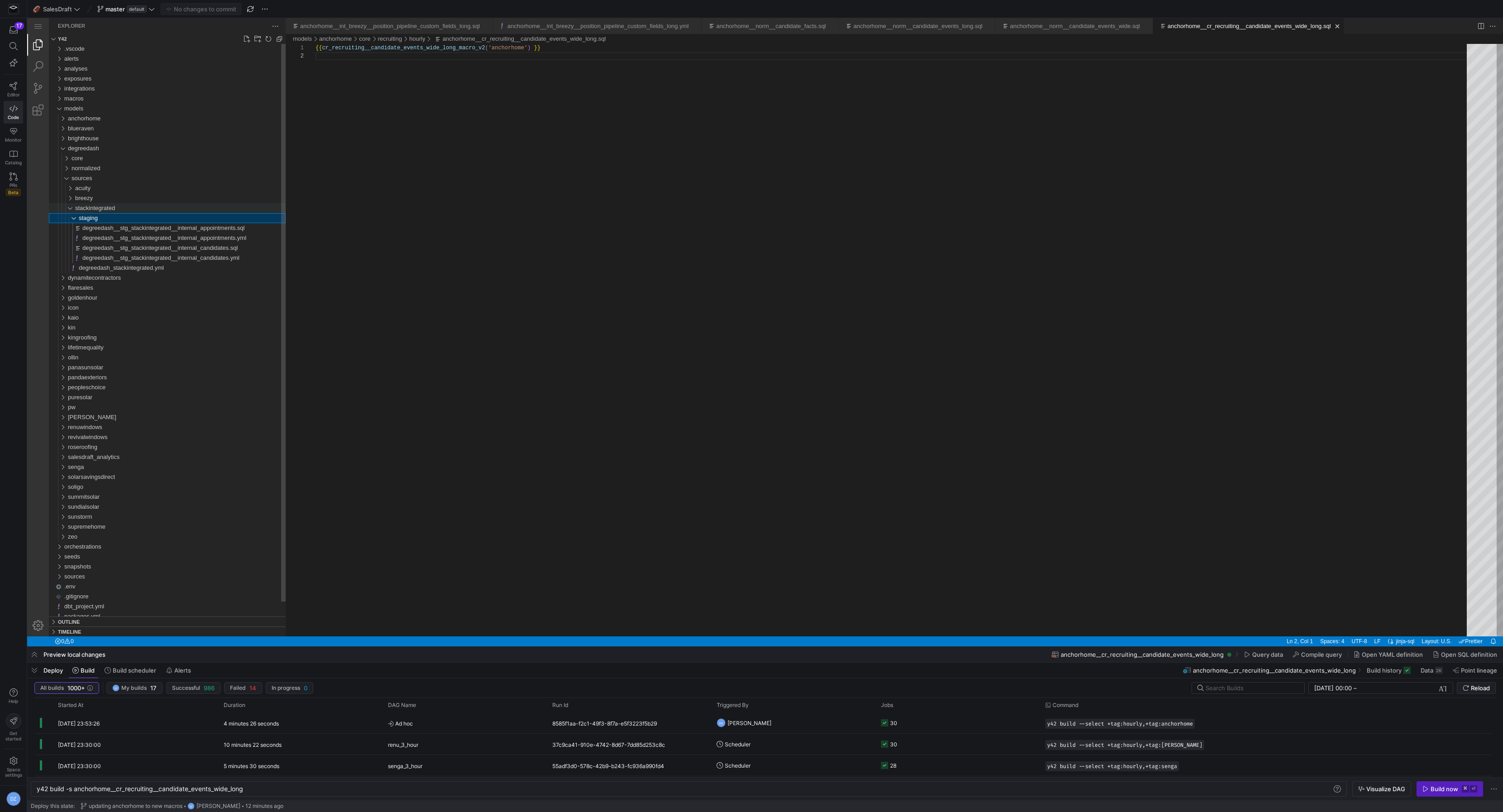
click at [139, 212] on div "stackintegrated" at bounding box center [181, 208] width 211 height 10
click at [131, 200] on div "breezy" at bounding box center [181, 198] width 211 height 10
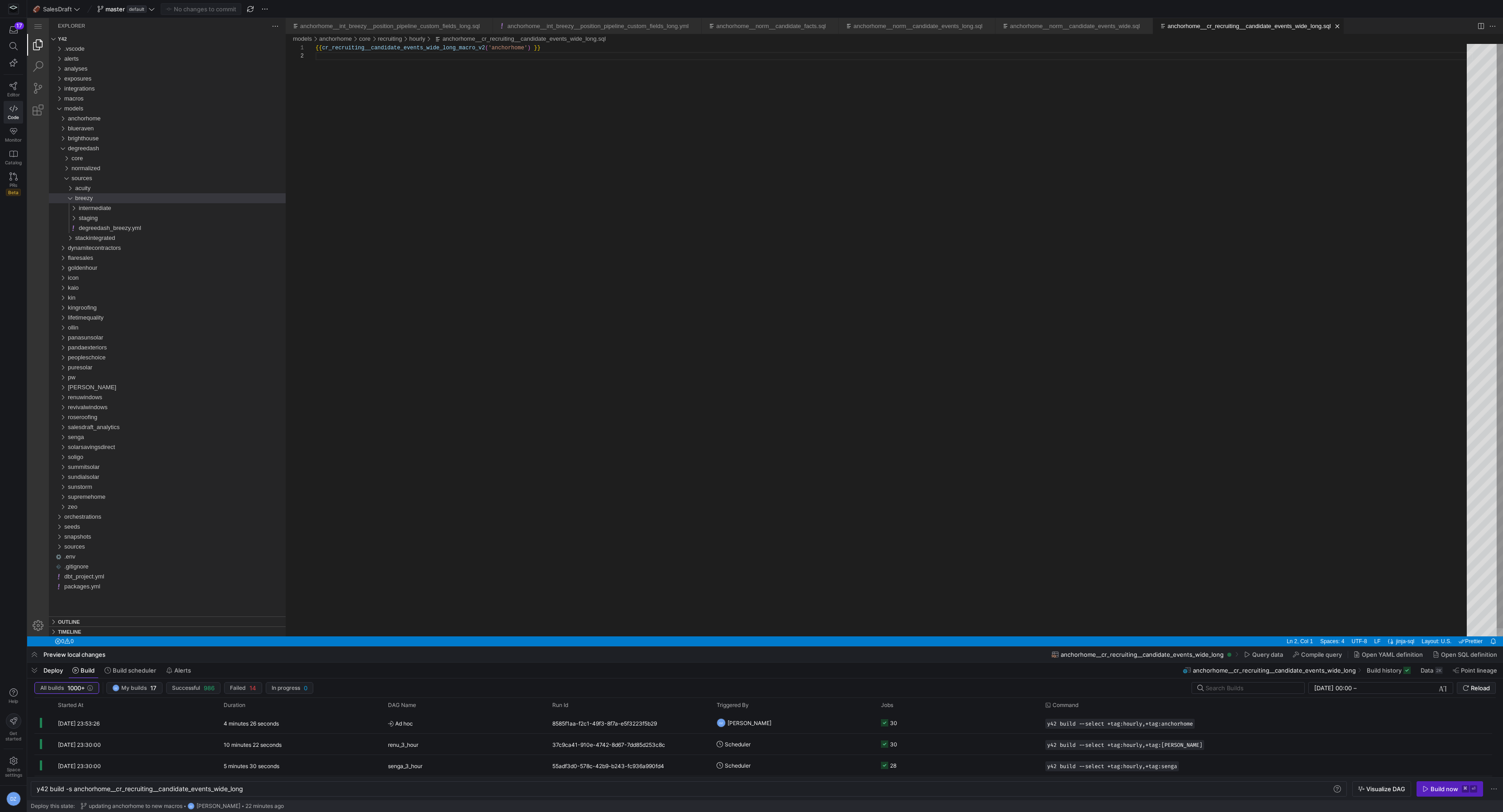
click at [807, 491] on div "{{ cr_recruiting__candidate_events_wide_long_macro_v 2 ( 'anchorhome' ) }}" at bounding box center [894, 345] width 1158 height 601
click at [482, 424] on div "{{ cr_recruiting__candidate_events_wide_long_macro_v 2 ( 'anchorhome' ) }}" at bounding box center [894, 345] width 1158 height 601
click at [434, 538] on div "{{ cr_recruiting__candidate_events_wide_long_macro_v 2 ( 'anchorhome' ) }}" at bounding box center [894, 345] width 1158 height 601
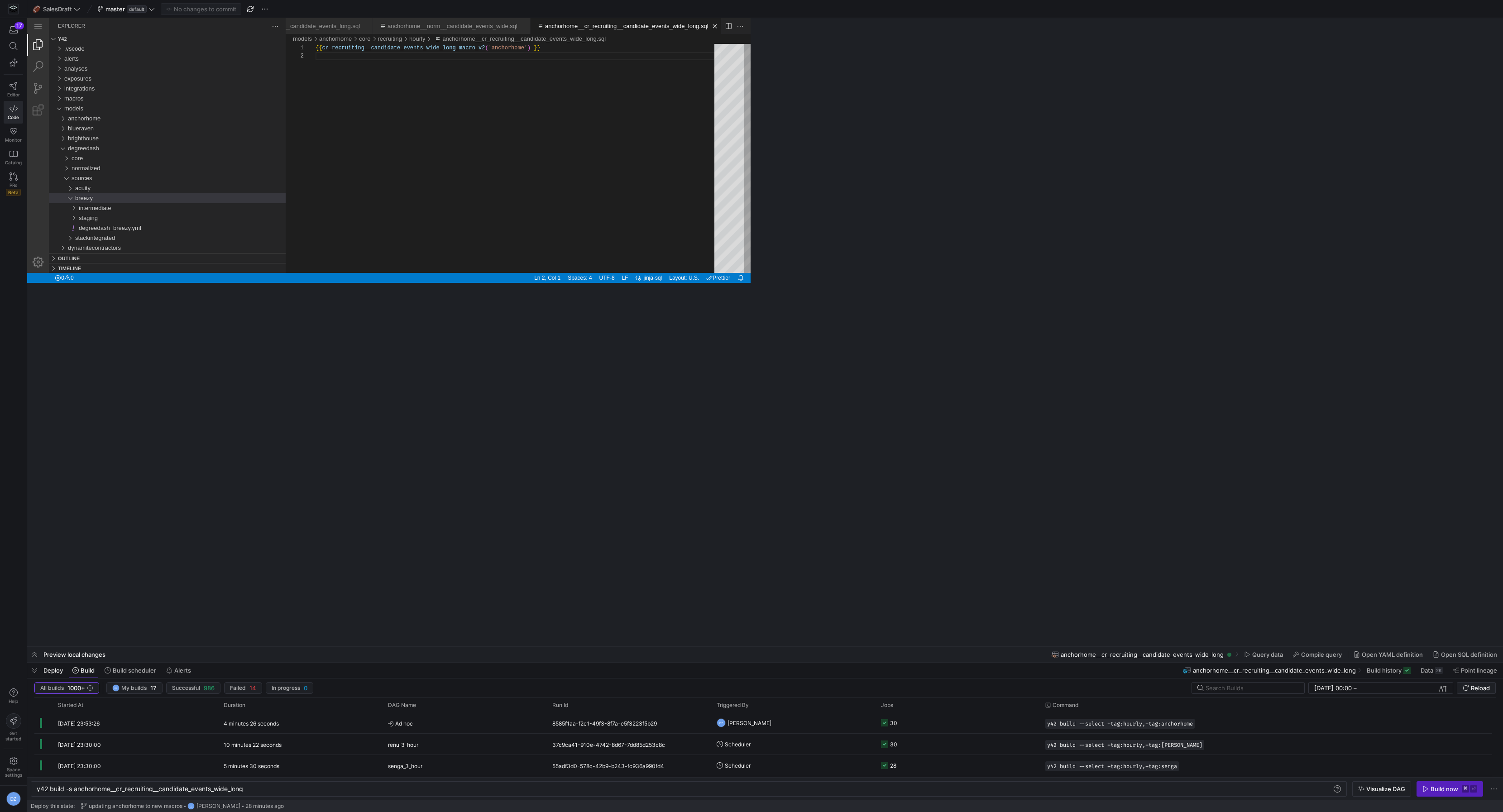
scroll to position [0, 0]
